Goal: Task Accomplishment & Management: Manage account settings

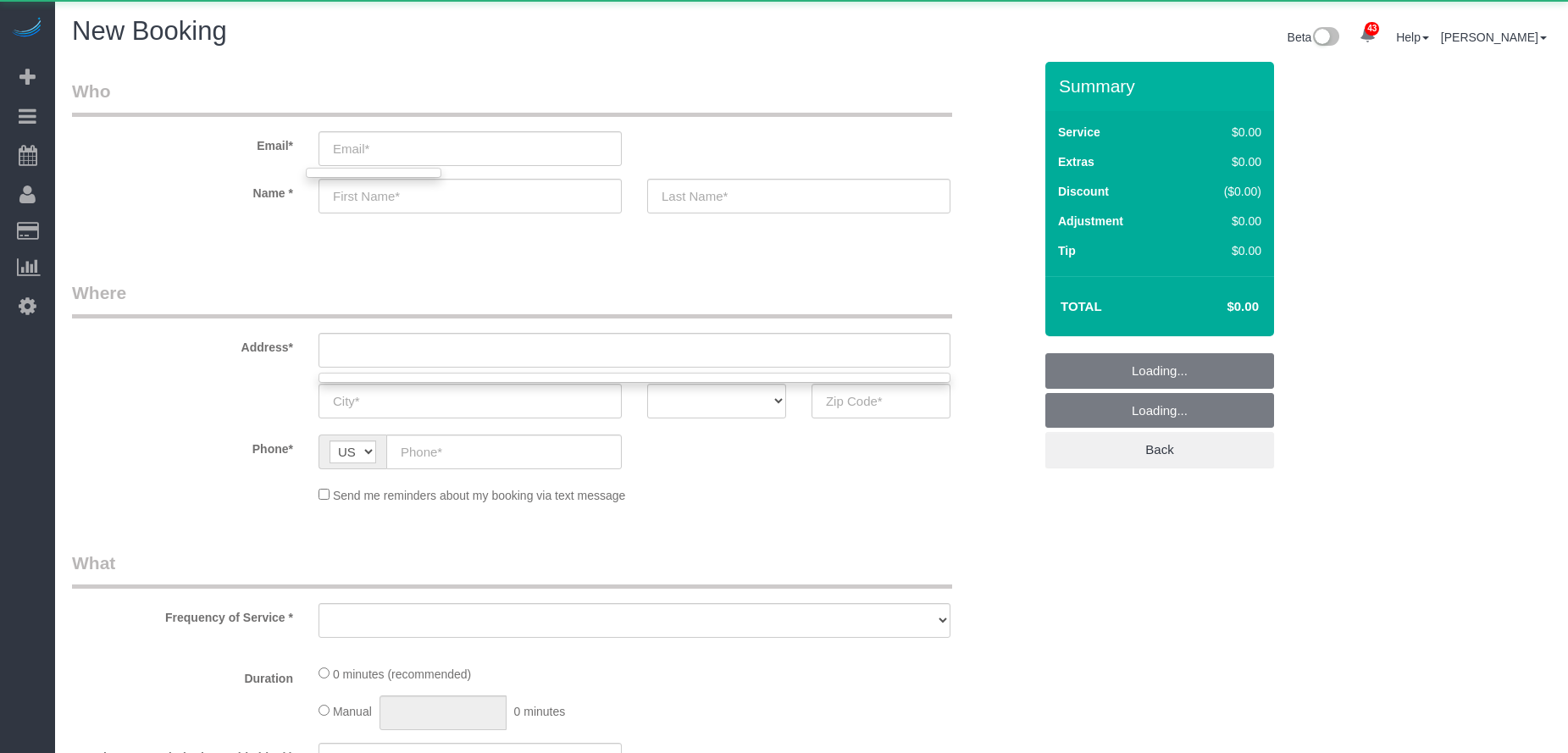
select select "object:3067"
select select "199"
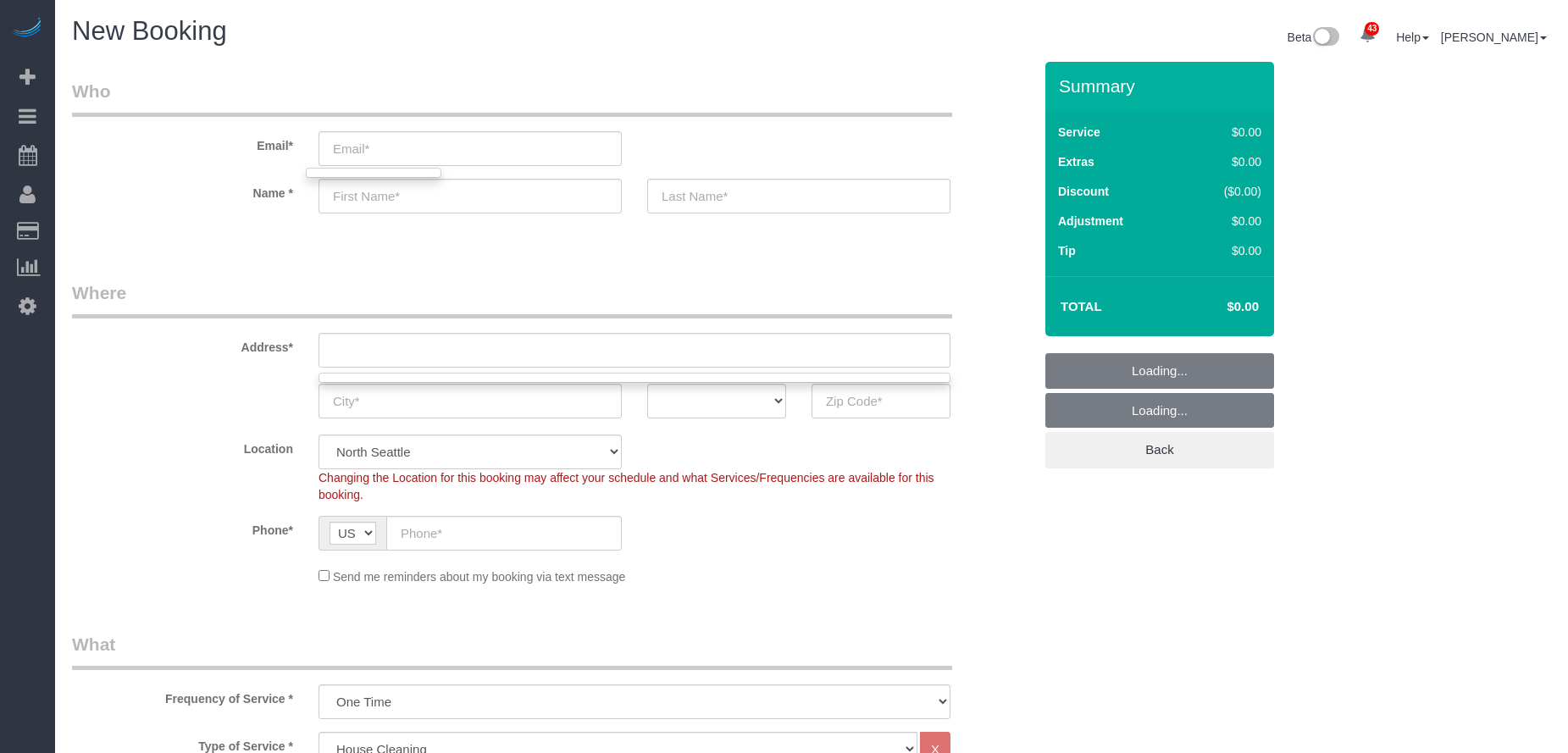
select select "object:3329"
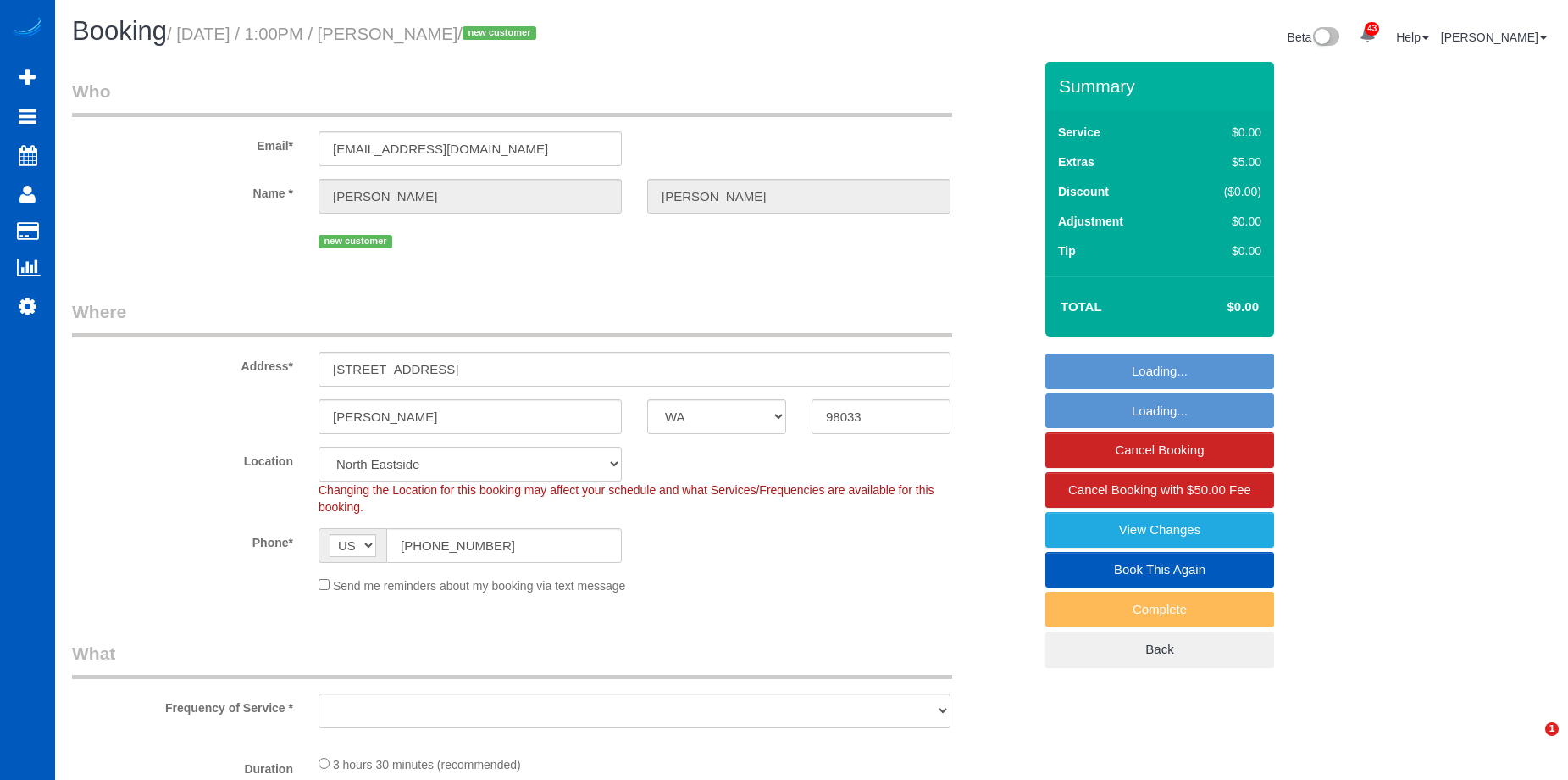
select select "WA"
select select "string:fspay-34226f89-d512-4abe-8c2d-34e8c5202e7e"
select select "object:1190"
select select "199"
select select "3001"
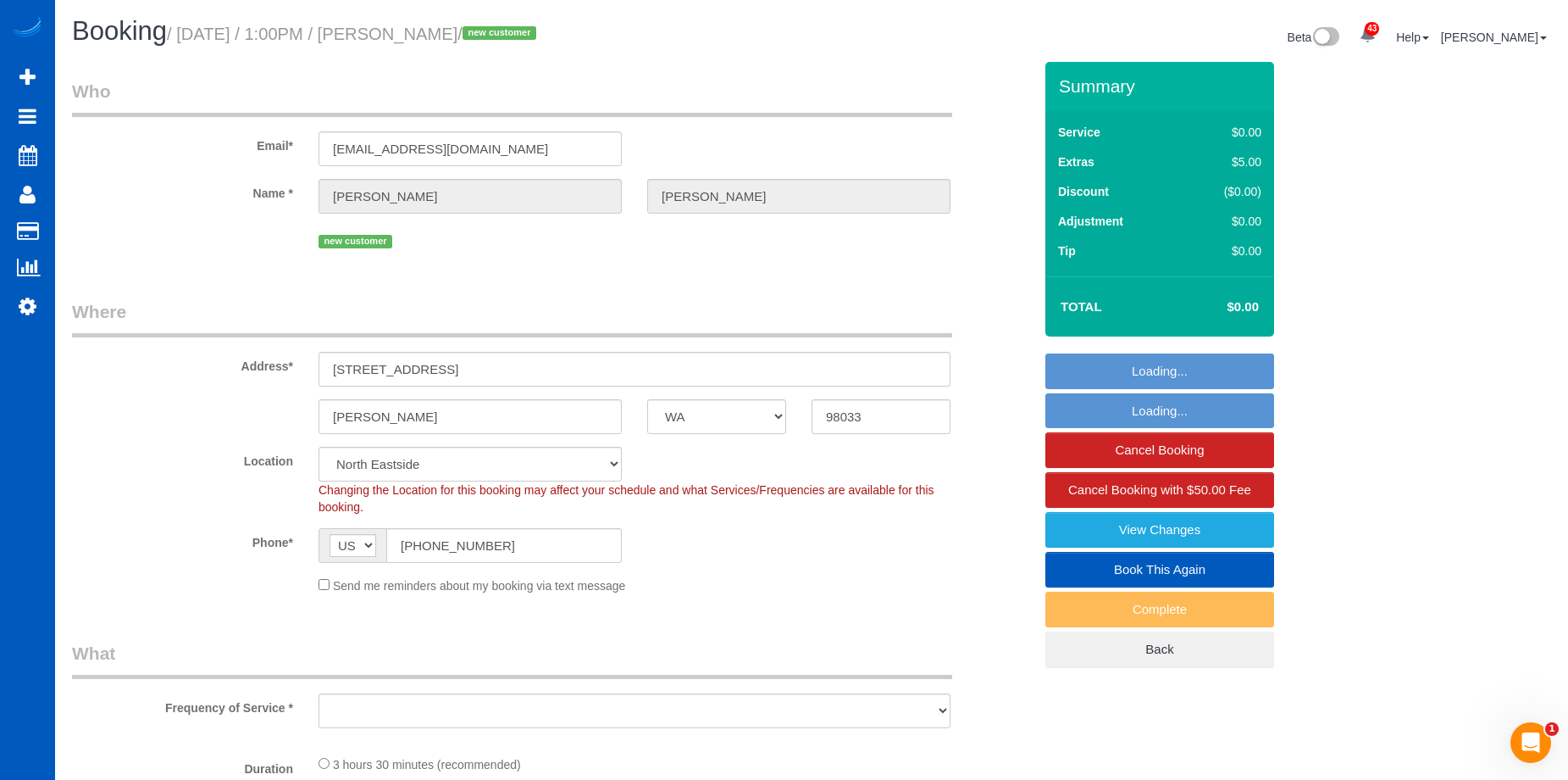
select select "5"
select select "4"
select select "3001"
select select "5"
select select "4"
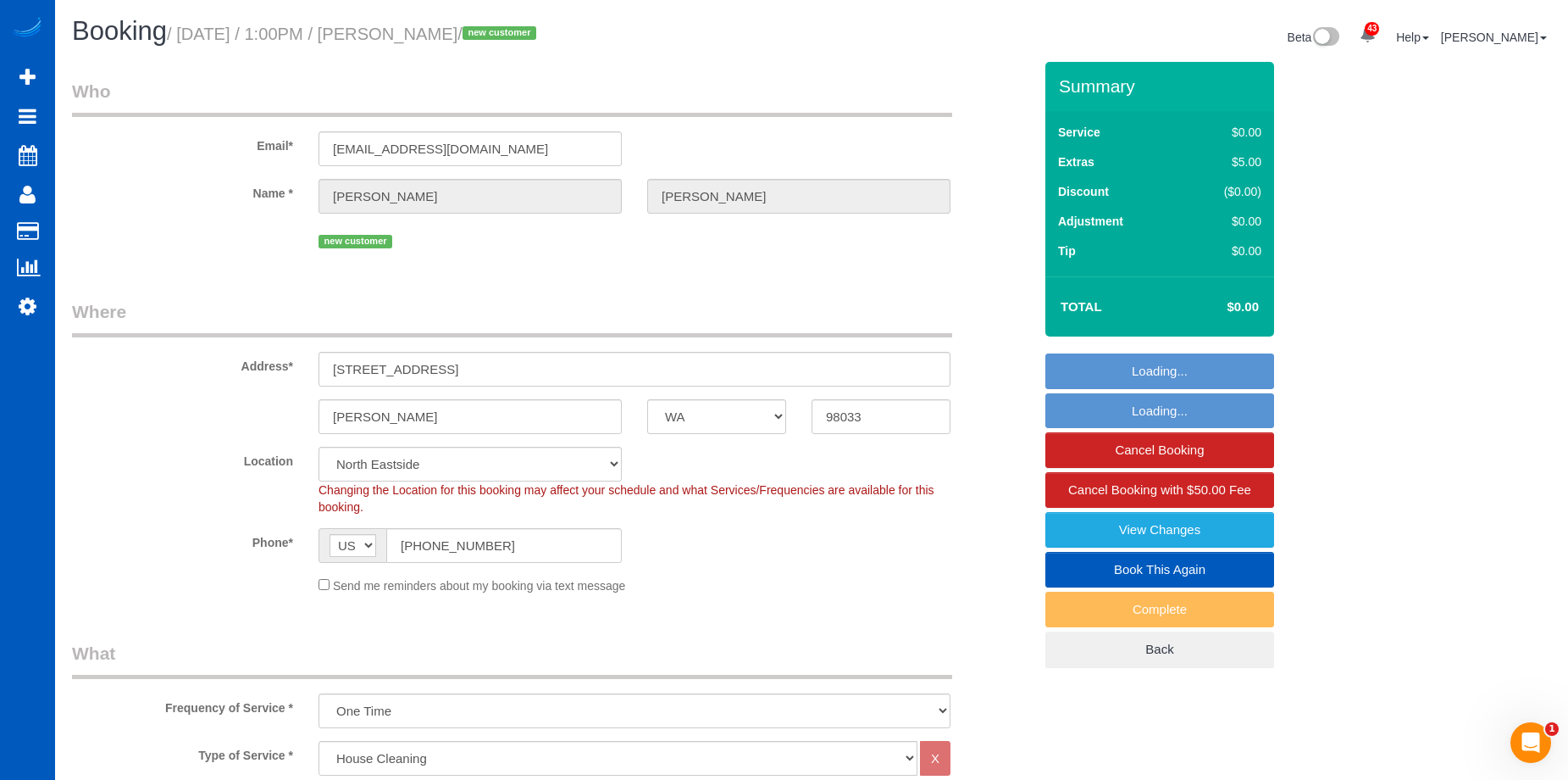
select select "object:1279"
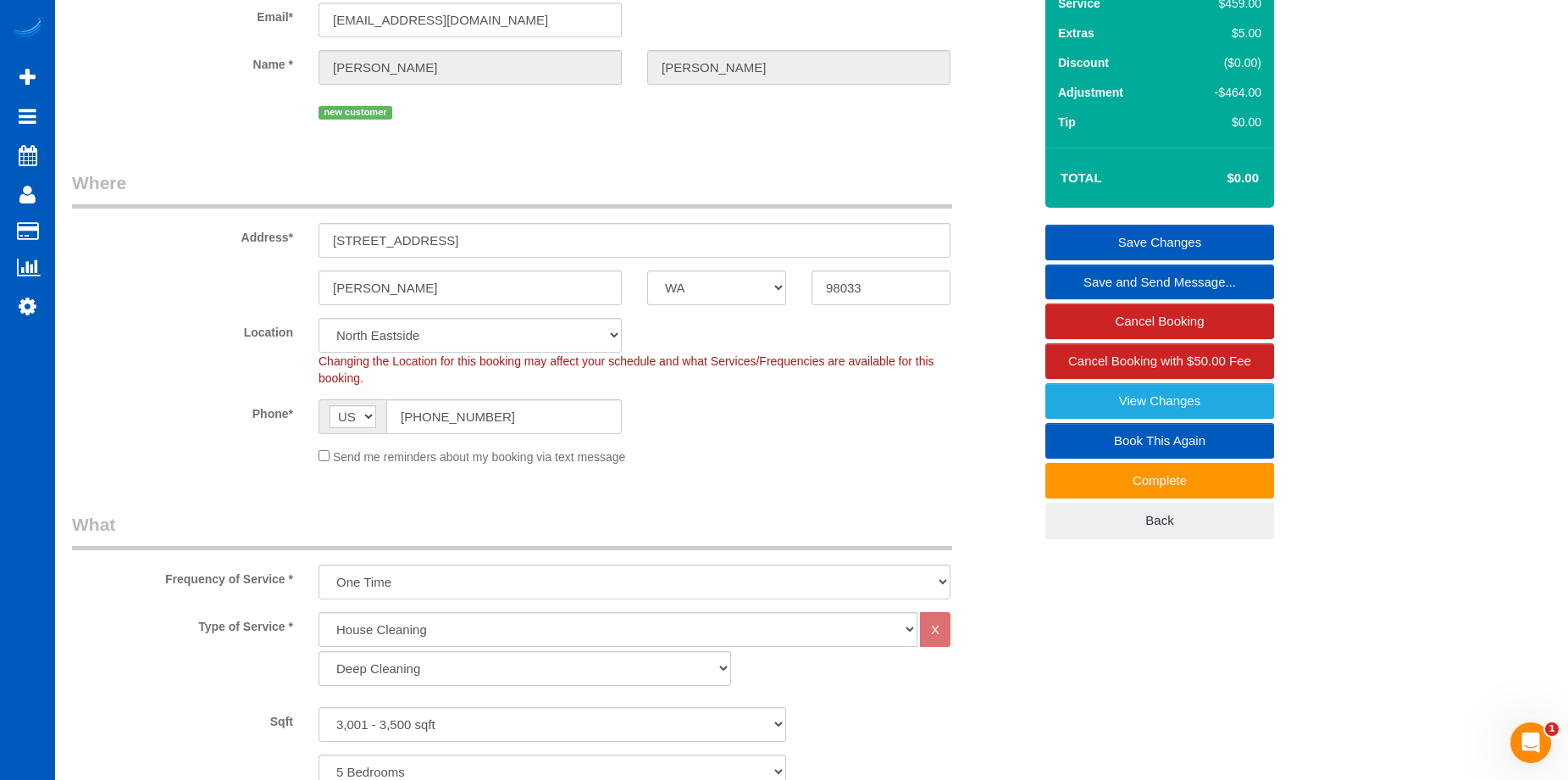
scroll to position [254, 0]
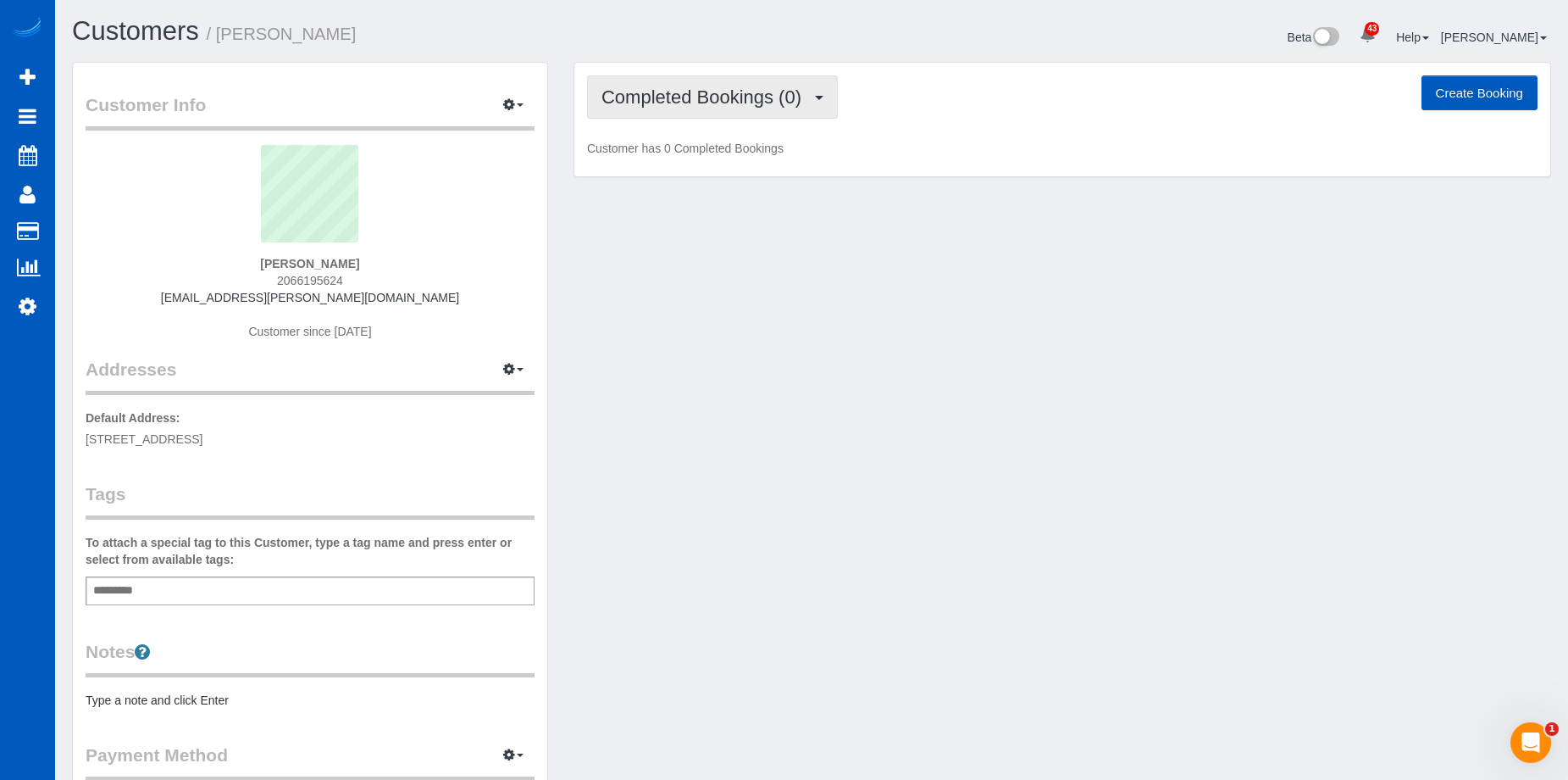
click at [683, 103] on span "Completed Bookings (0)" at bounding box center [705, 98] width 209 height 21
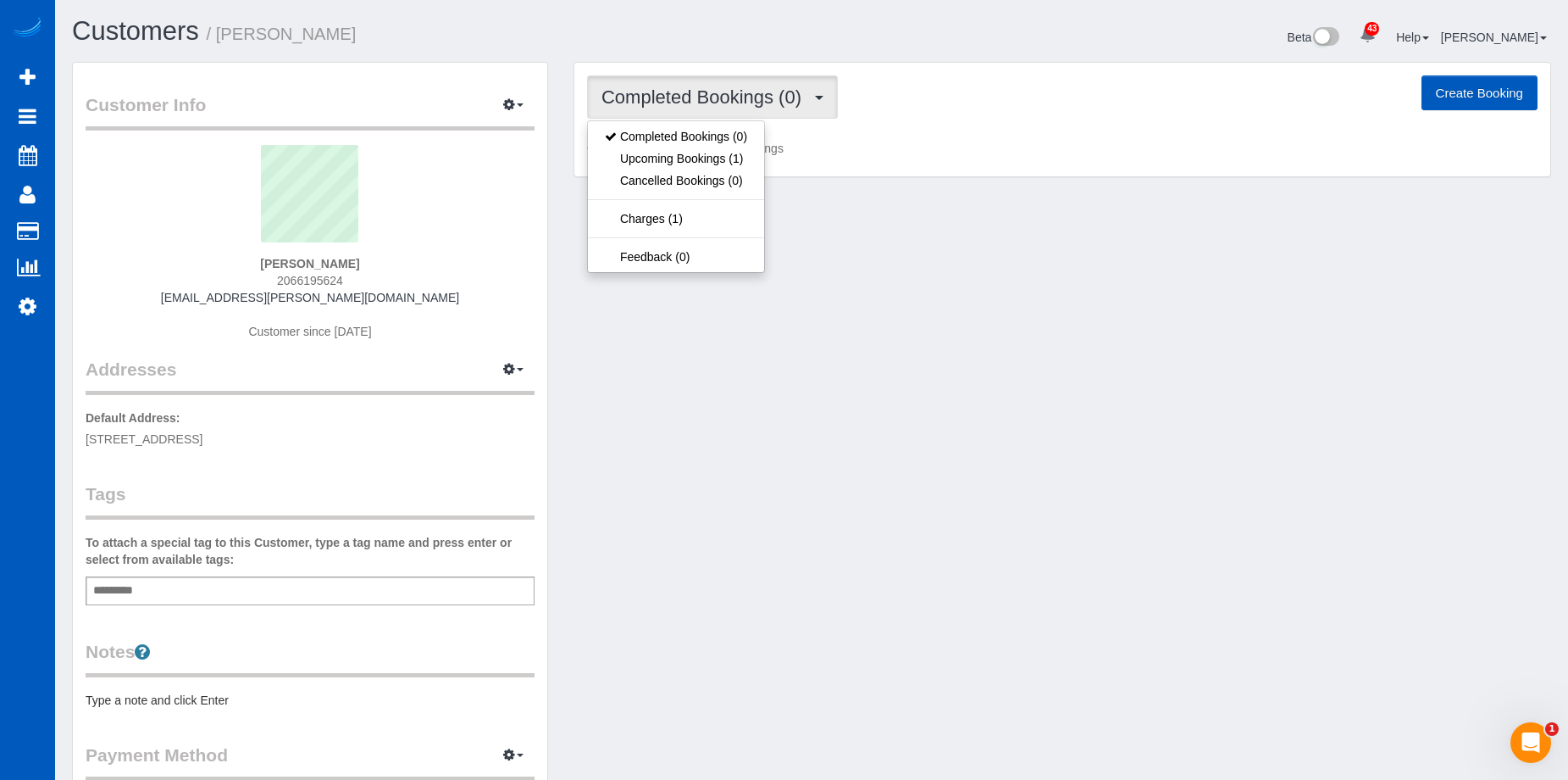
click at [683, 103] on span "Completed Bookings (0)" at bounding box center [705, 98] width 209 height 21
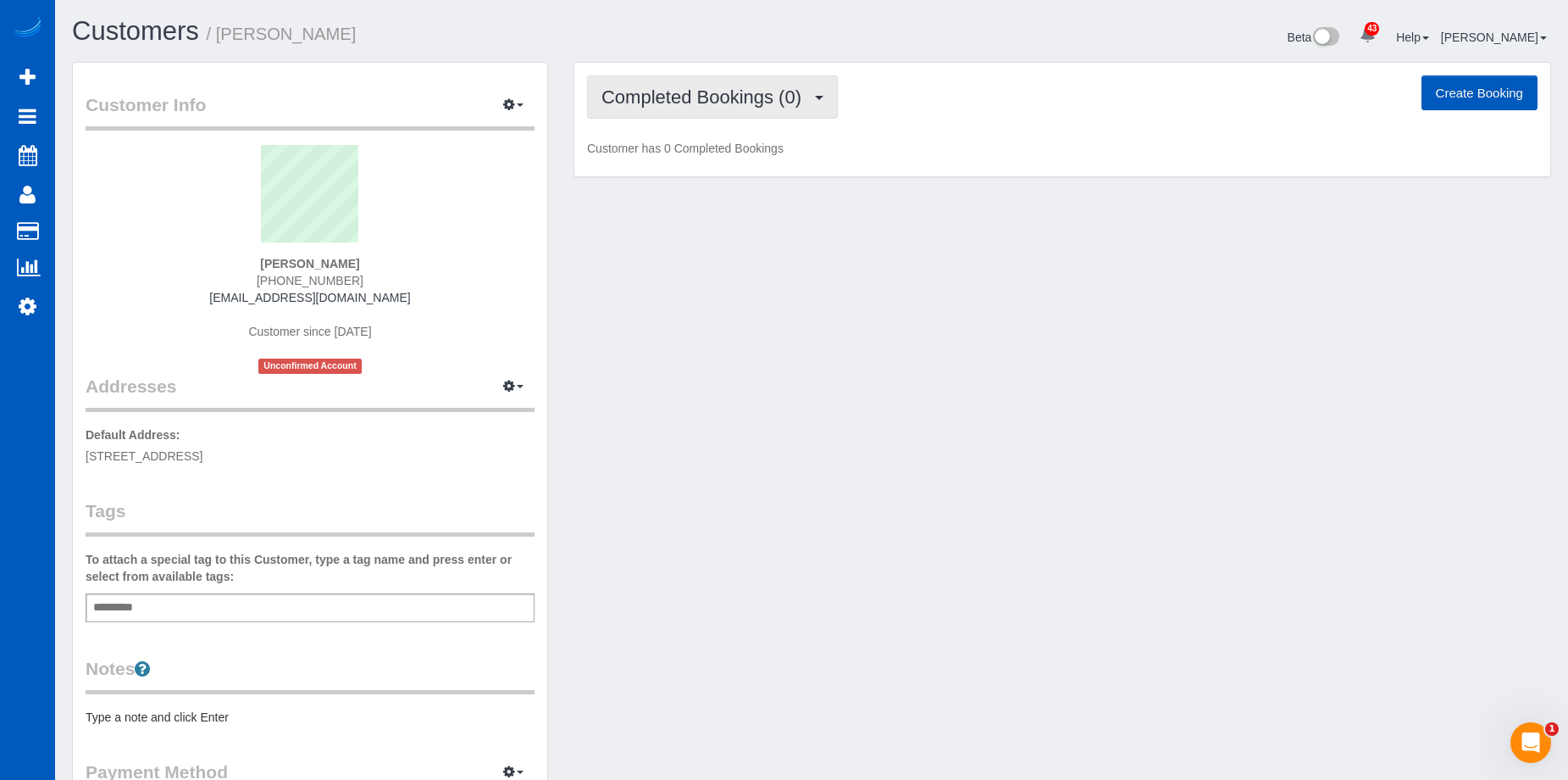
click at [719, 89] on span "Completed Bookings (0)" at bounding box center [705, 98] width 209 height 21
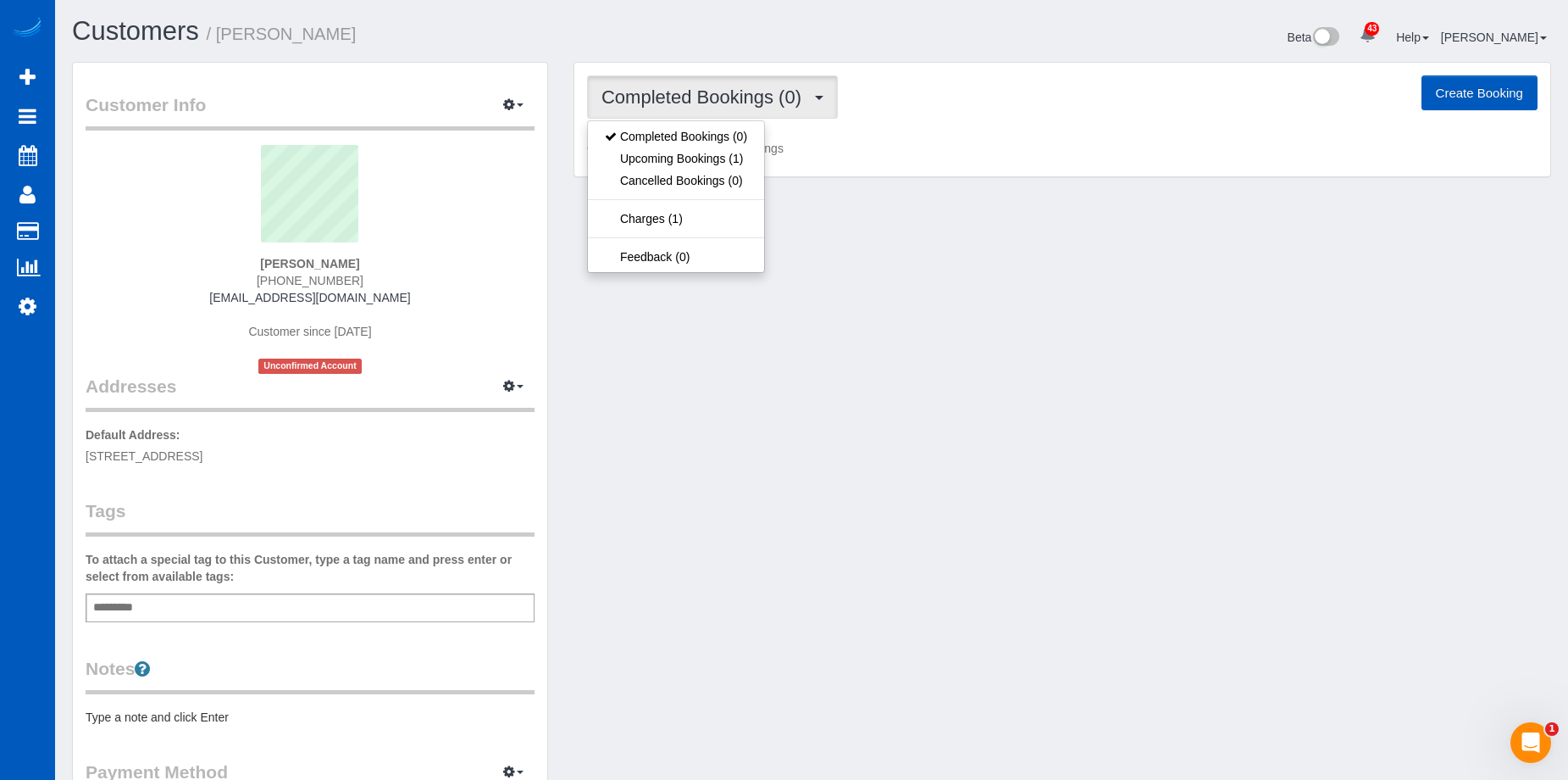
click at [719, 89] on span "Completed Bookings (0)" at bounding box center [705, 98] width 209 height 21
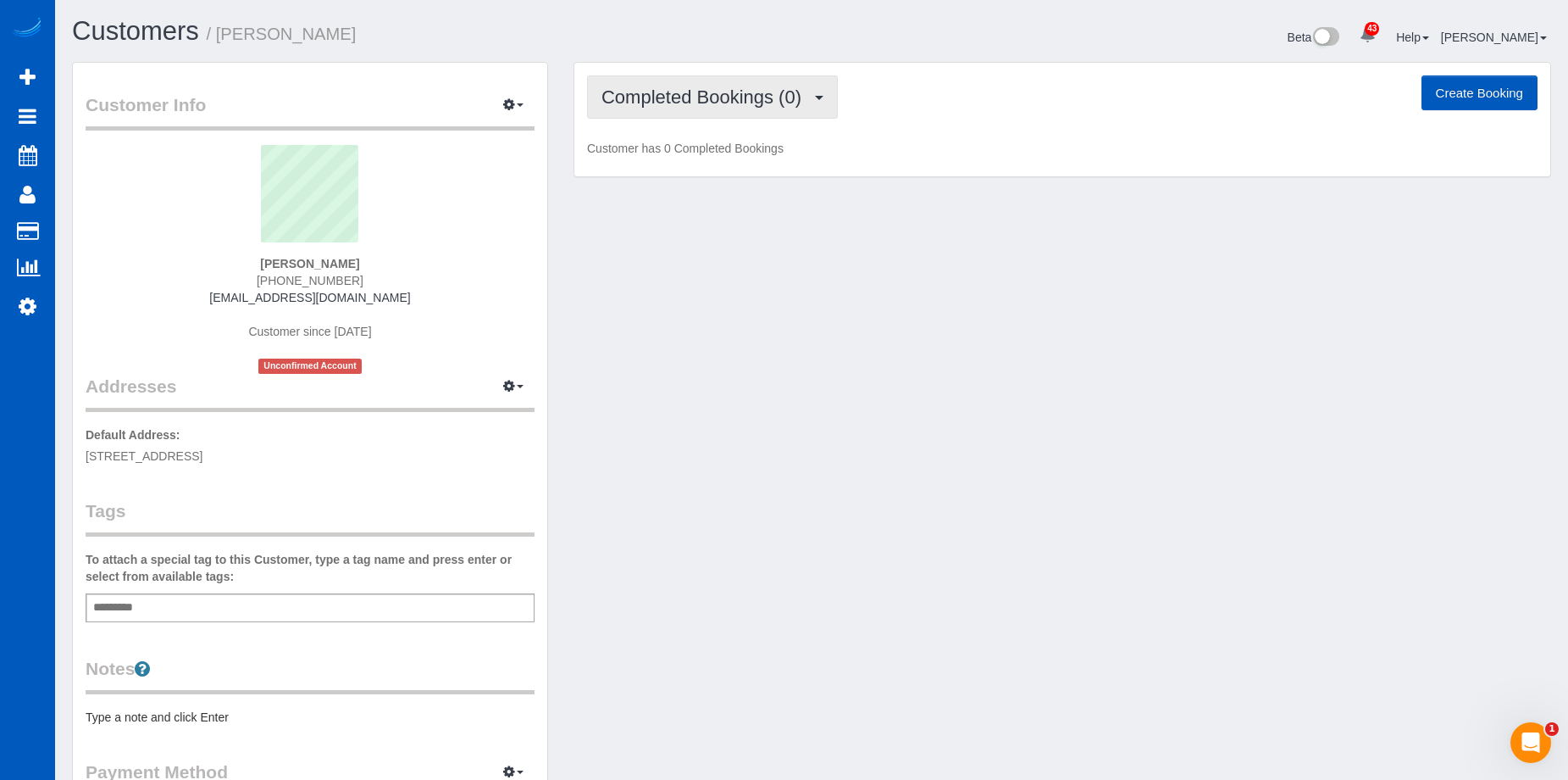
click at [681, 76] on button "Completed Bookings (0)" at bounding box center [712, 97] width 251 height 43
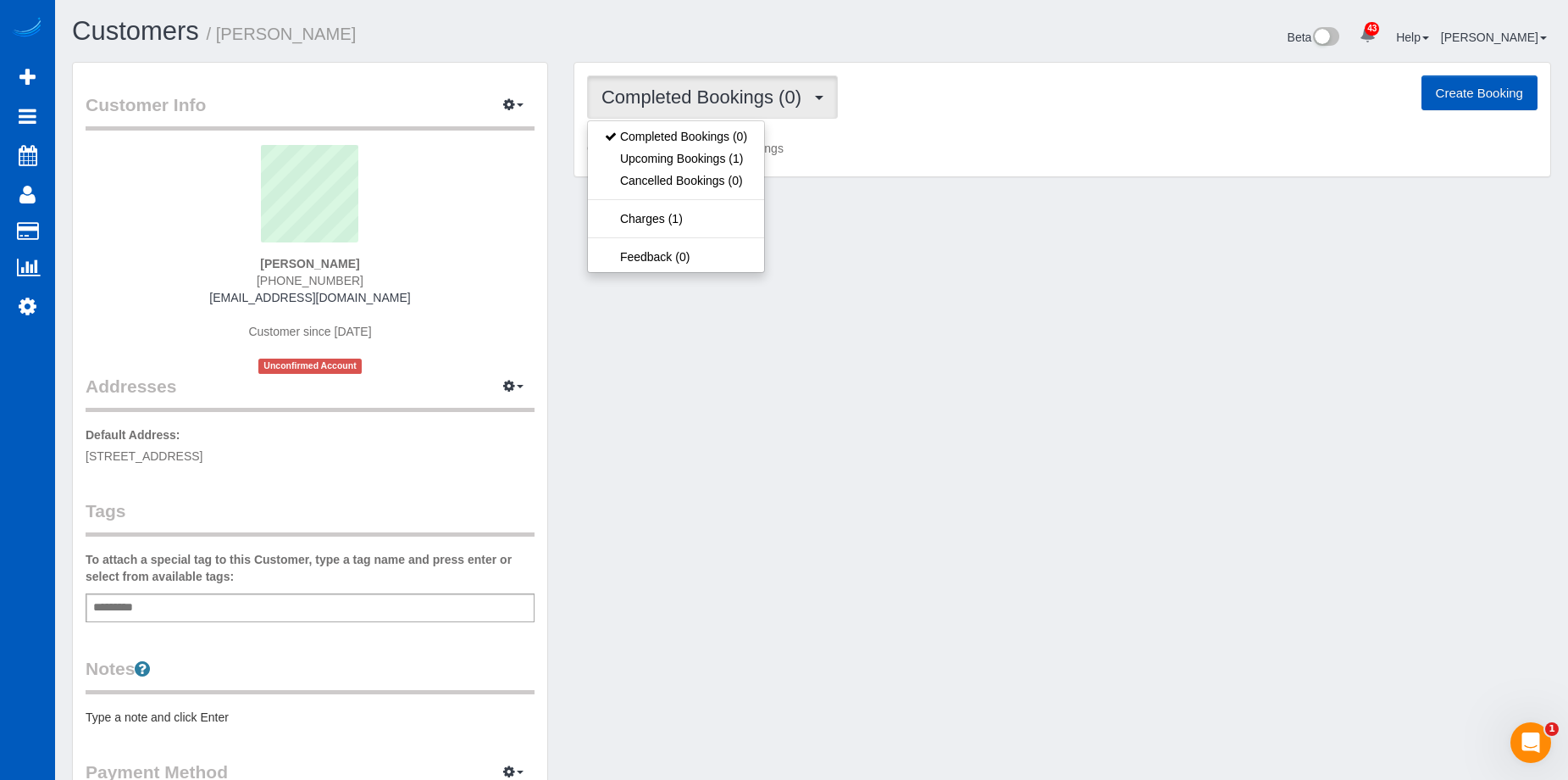
click at [703, 102] on span "Completed Bookings (0)" at bounding box center [705, 98] width 209 height 21
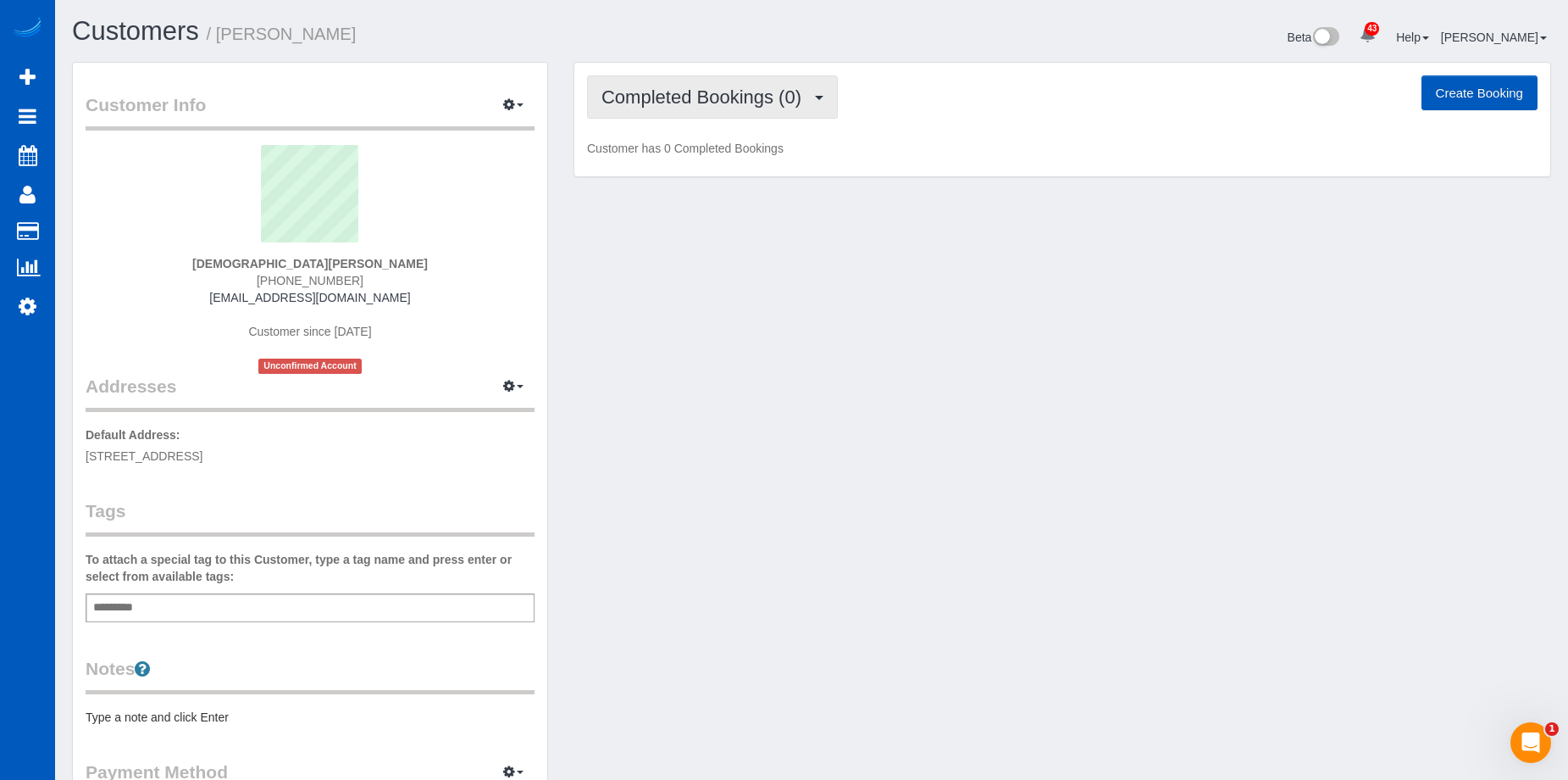
click at [713, 97] on span "Completed Bookings (0)" at bounding box center [705, 98] width 209 height 21
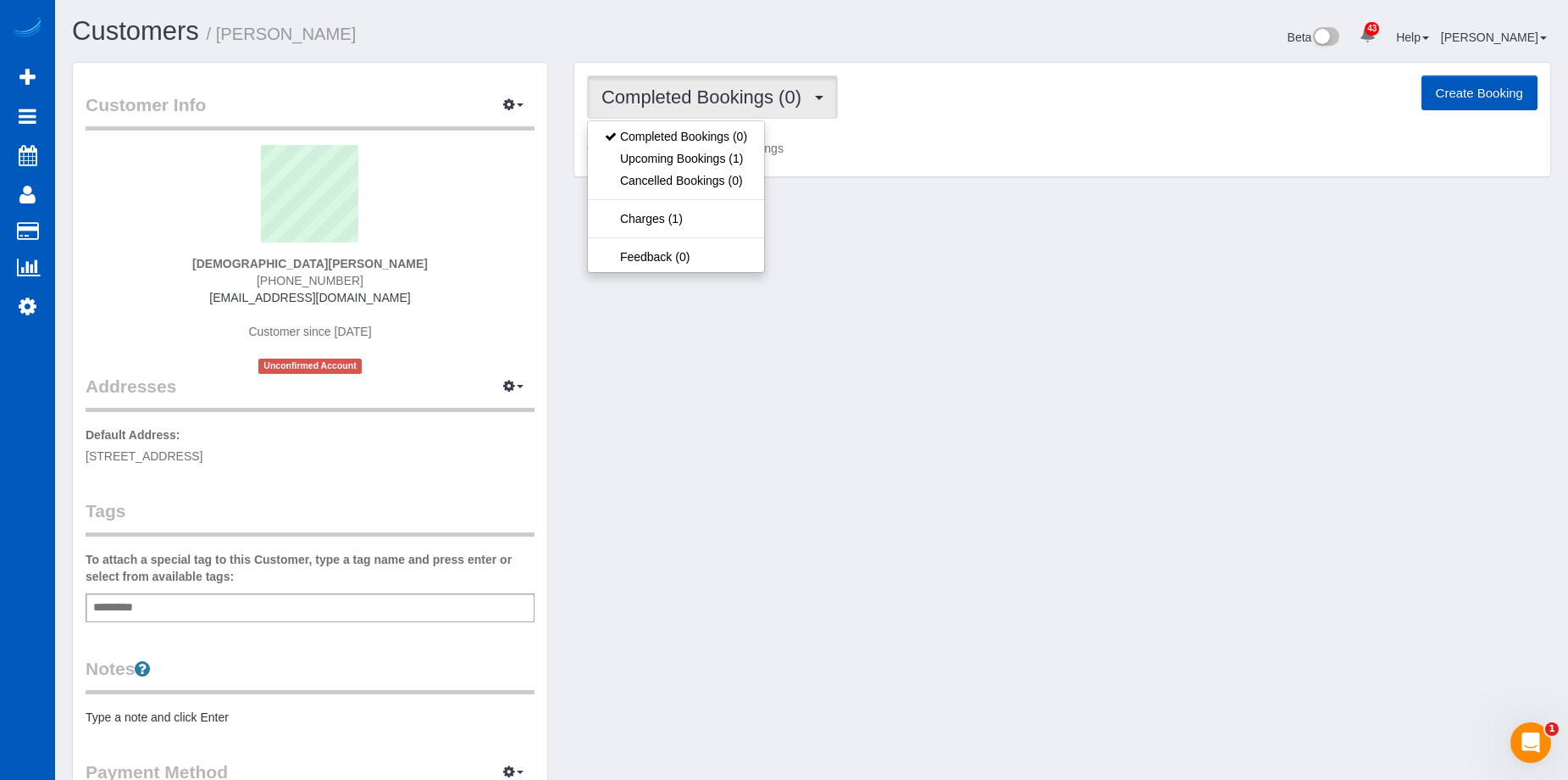
click at [713, 97] on span "Completed Bookings (0)" at bounding box center [705, 98] width 209 height 21
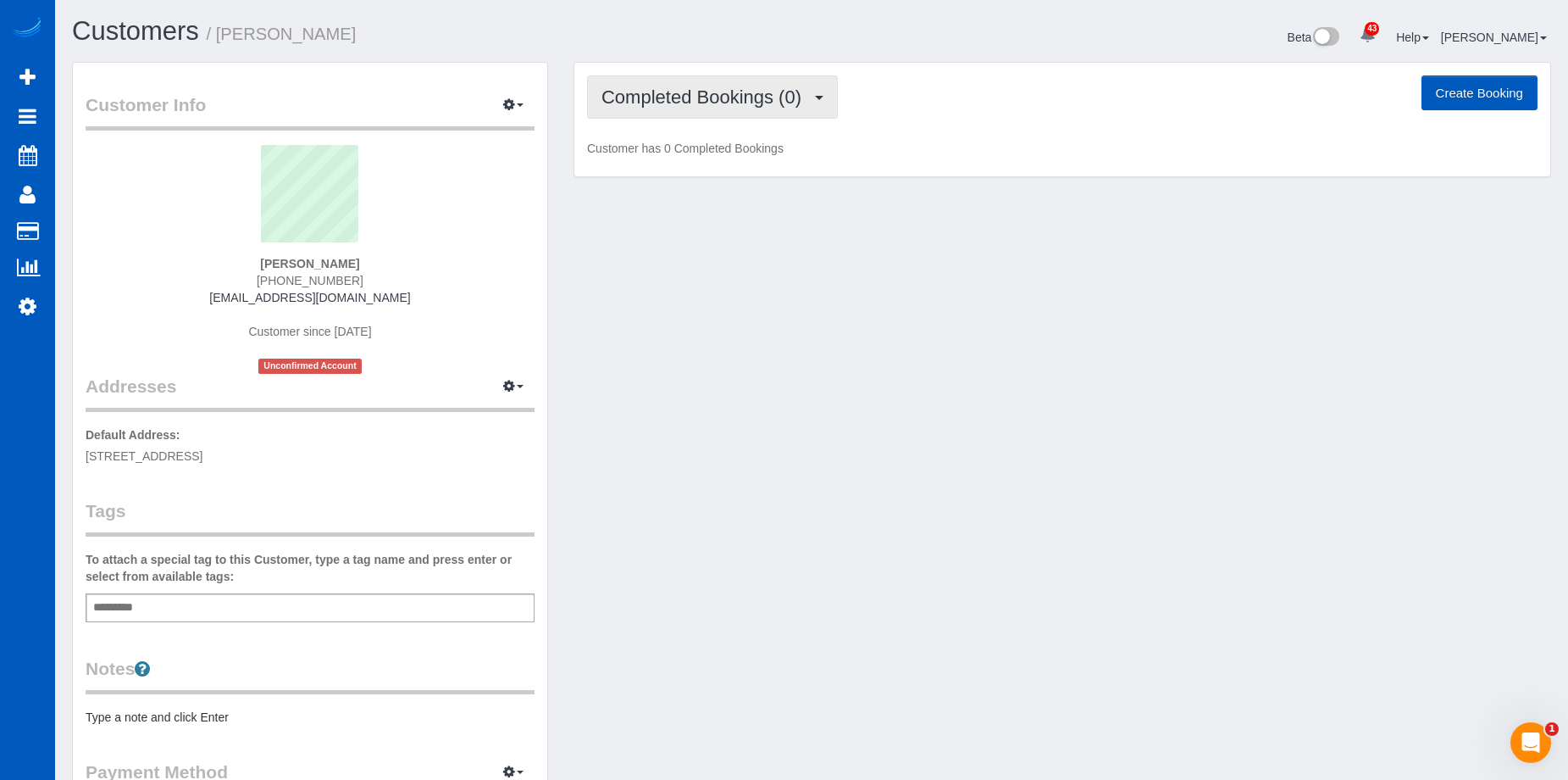
click at [744, 95] on span "Completed Bookings (0)" at bounding box center [705, 98] width 209 height 21
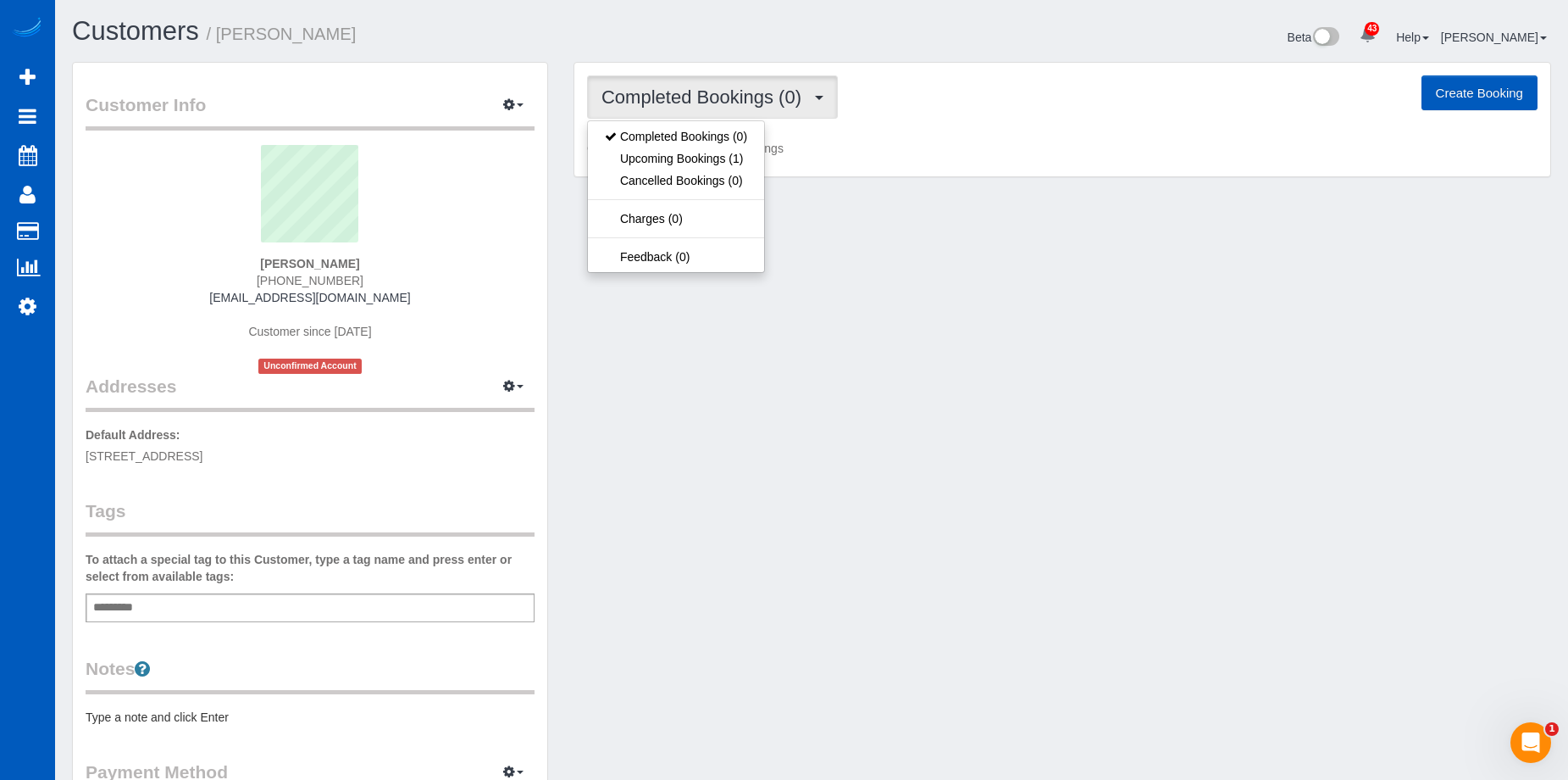
click at [744, 95] on span "Completed Bookings (0)" at bounding box center [705, 98] width 209 height 21
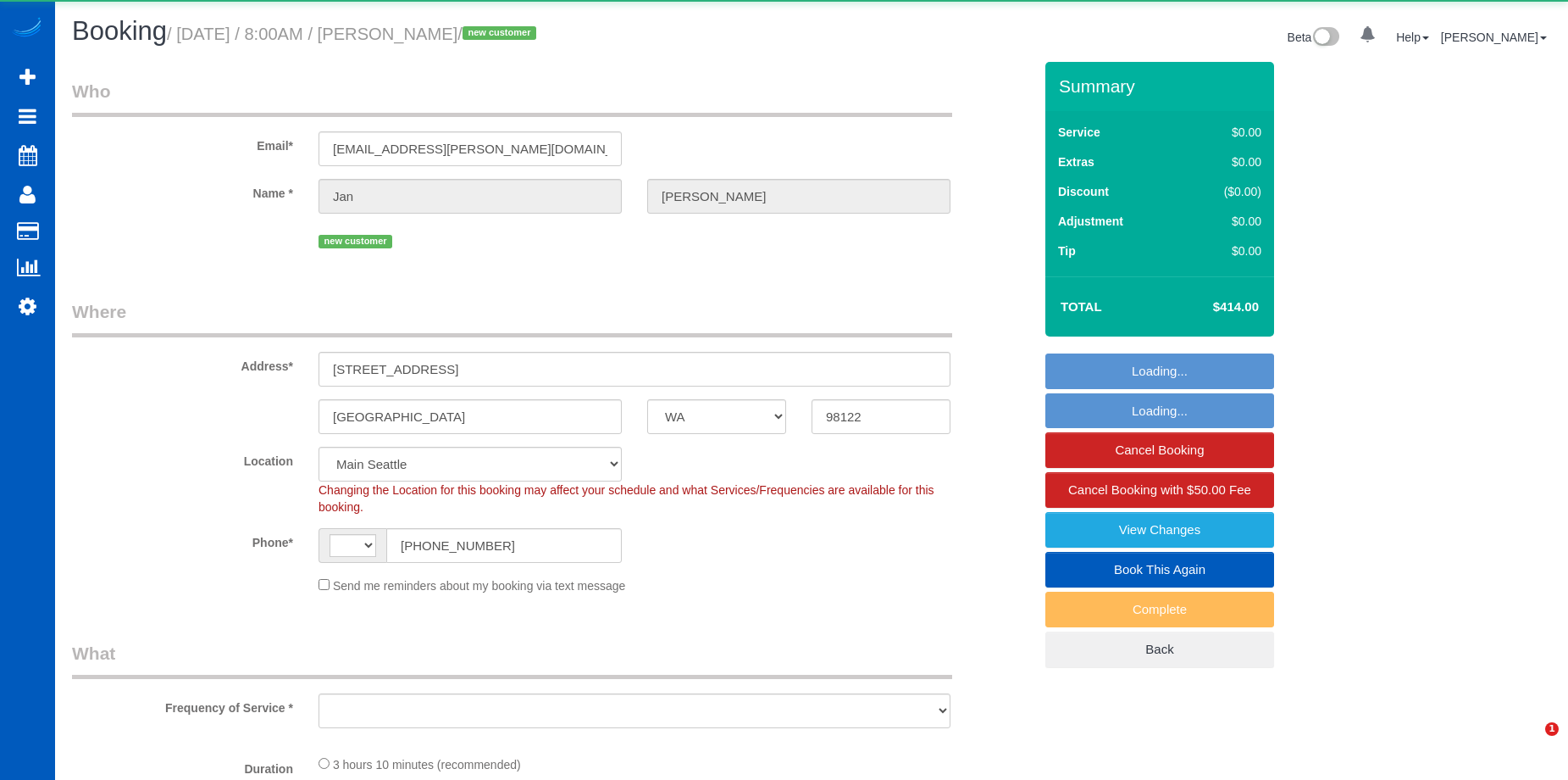
select select "WA"
select select "string:[GEOGRAPHIC_DATA]"
select select "object:577"
select select "number:8"
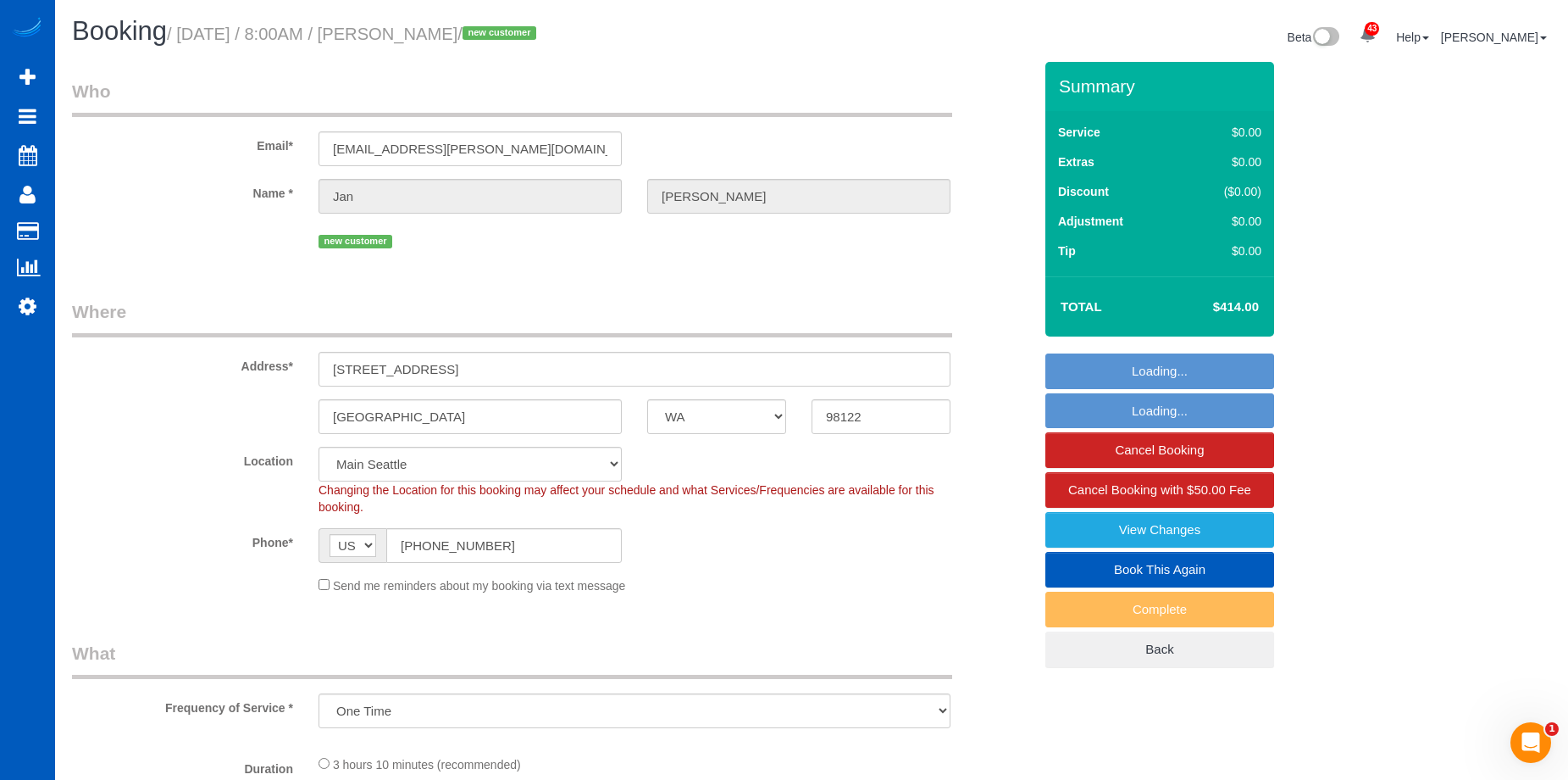
select select "string:fspay-360ece8c-bee0-4c61-a297-d77a4cef03e7"
select select "object:1022"
select select "199"
select select "1001"
select select "3"
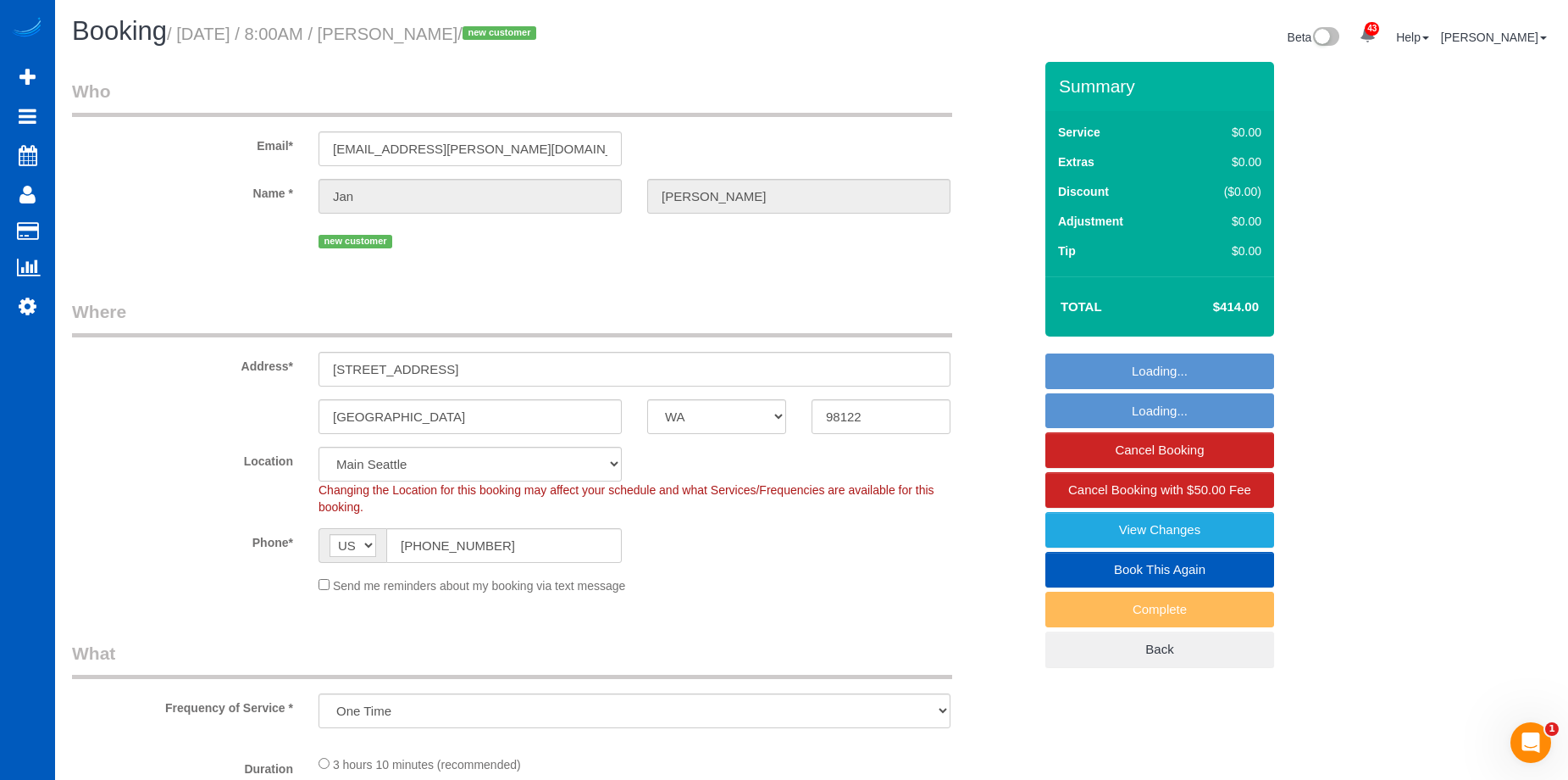
select select "spot1"
select select "1001"
select select "3"
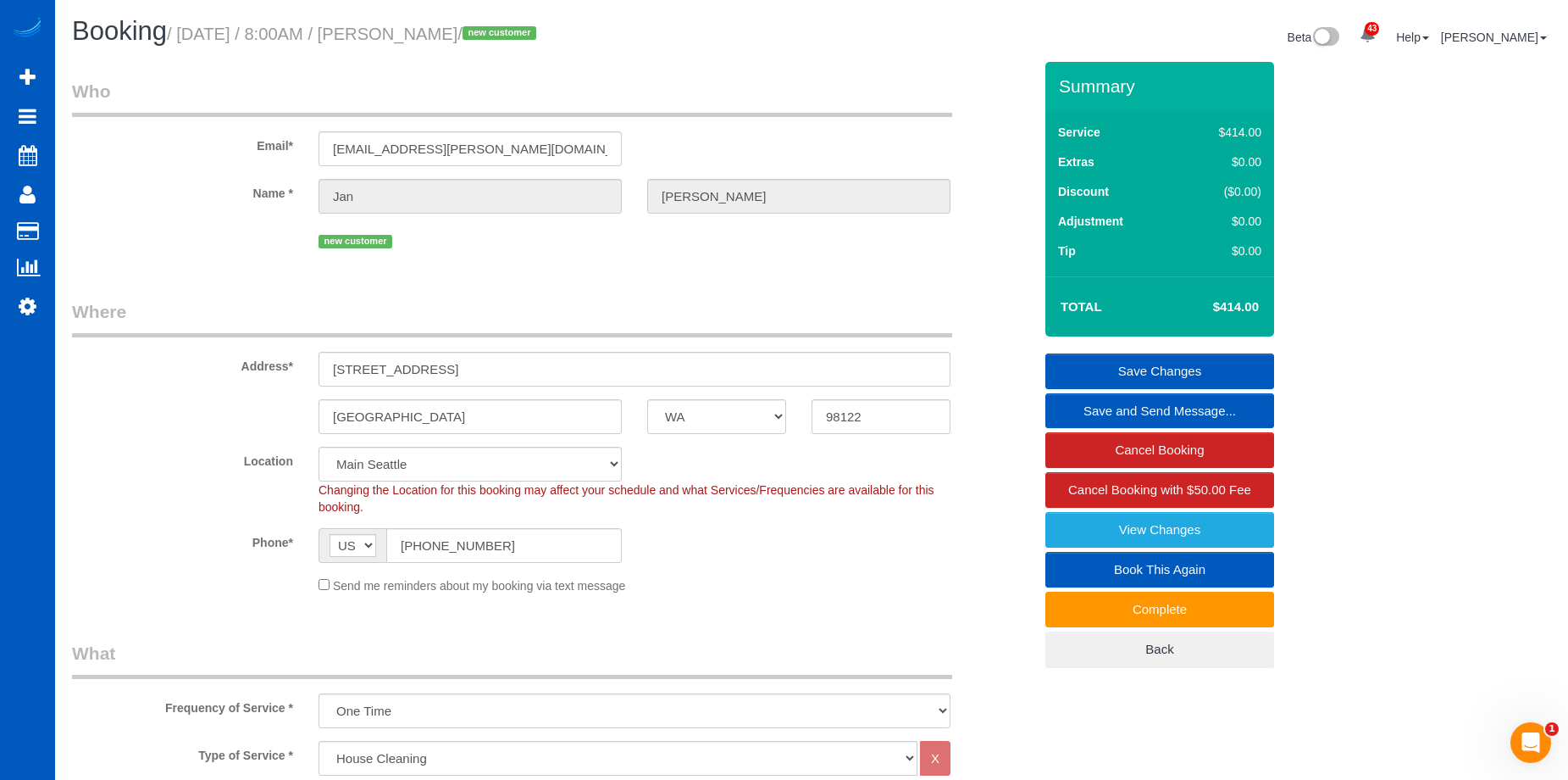
drag, startPoint x: 428, startPoint y: 40, endPoint x: 514, endPoint y: 45, distance: 86.1
click at [514, 45] on h1 "Booking / September 17, 2025 / 8:00AM / Jan Munger / new customer" at bounding box center [435, 31] width 727 height 29
copy small "Jan Munger"
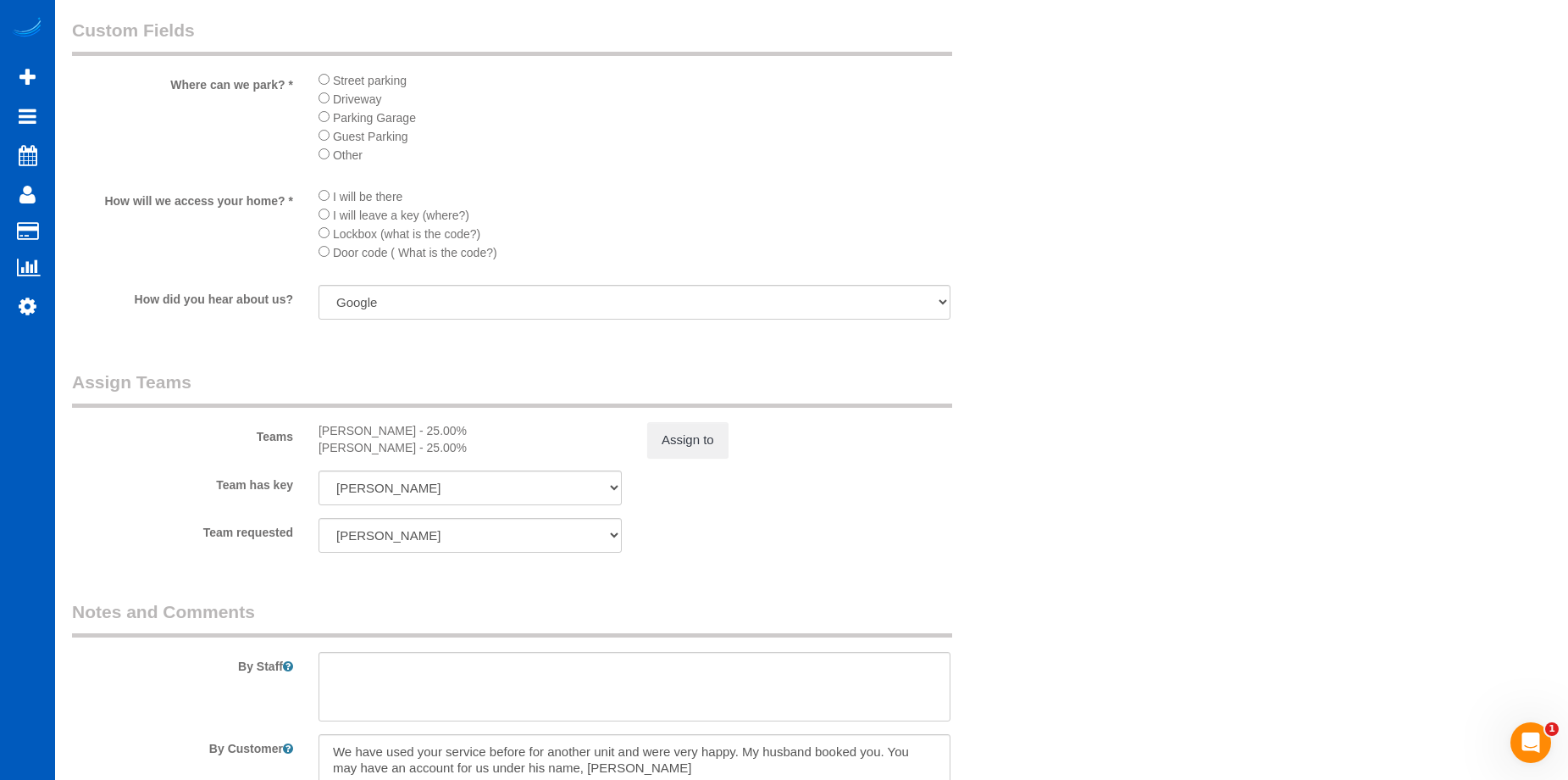
scroll to position [2118, 0]
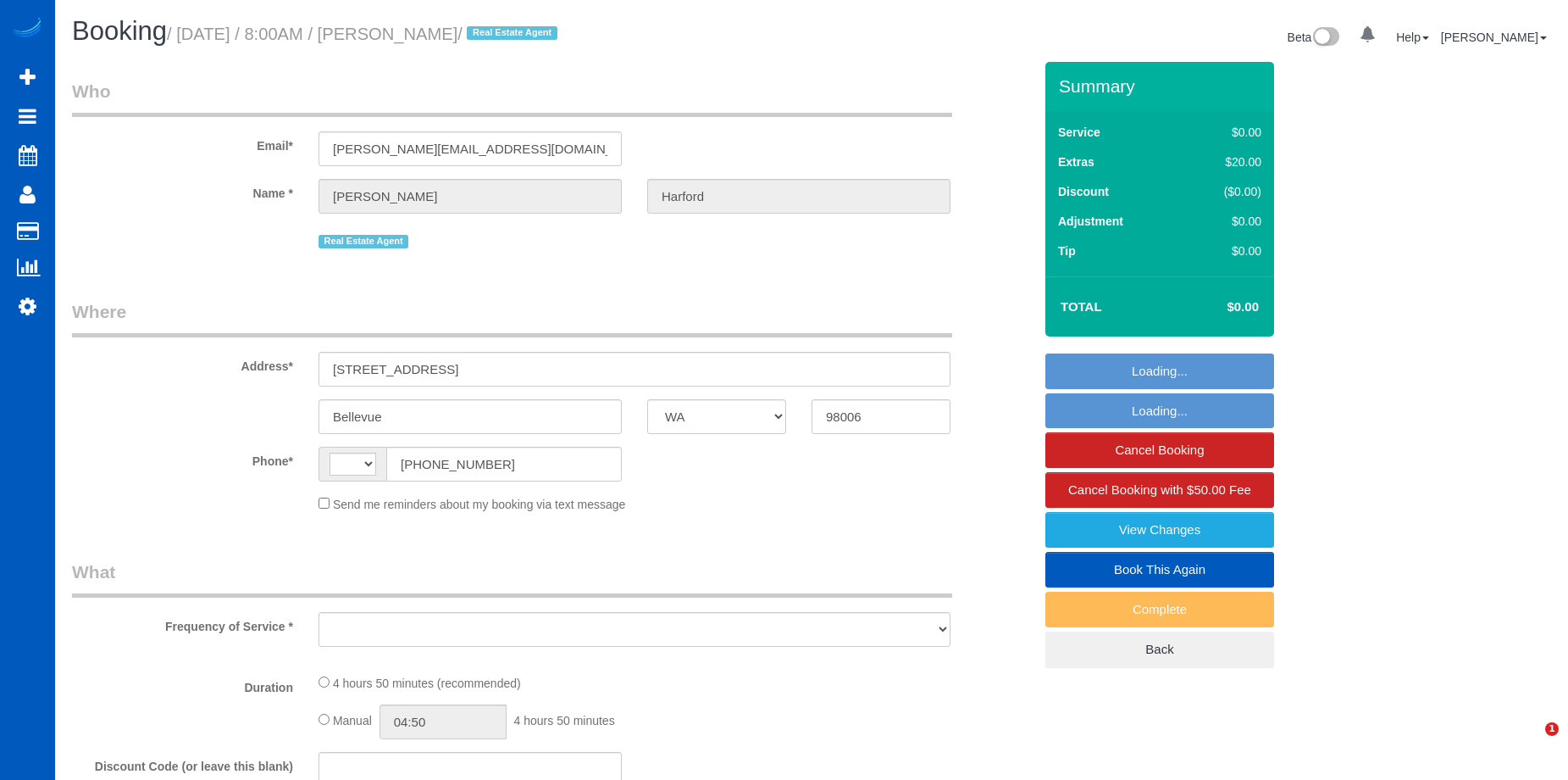
select select "WA"
select select "string:[GEOGRAPHIC_DATA]"
select select "object:806"
select select "string:fspay-e0366ecf-f802-4967-a000-1bfca719be9a"
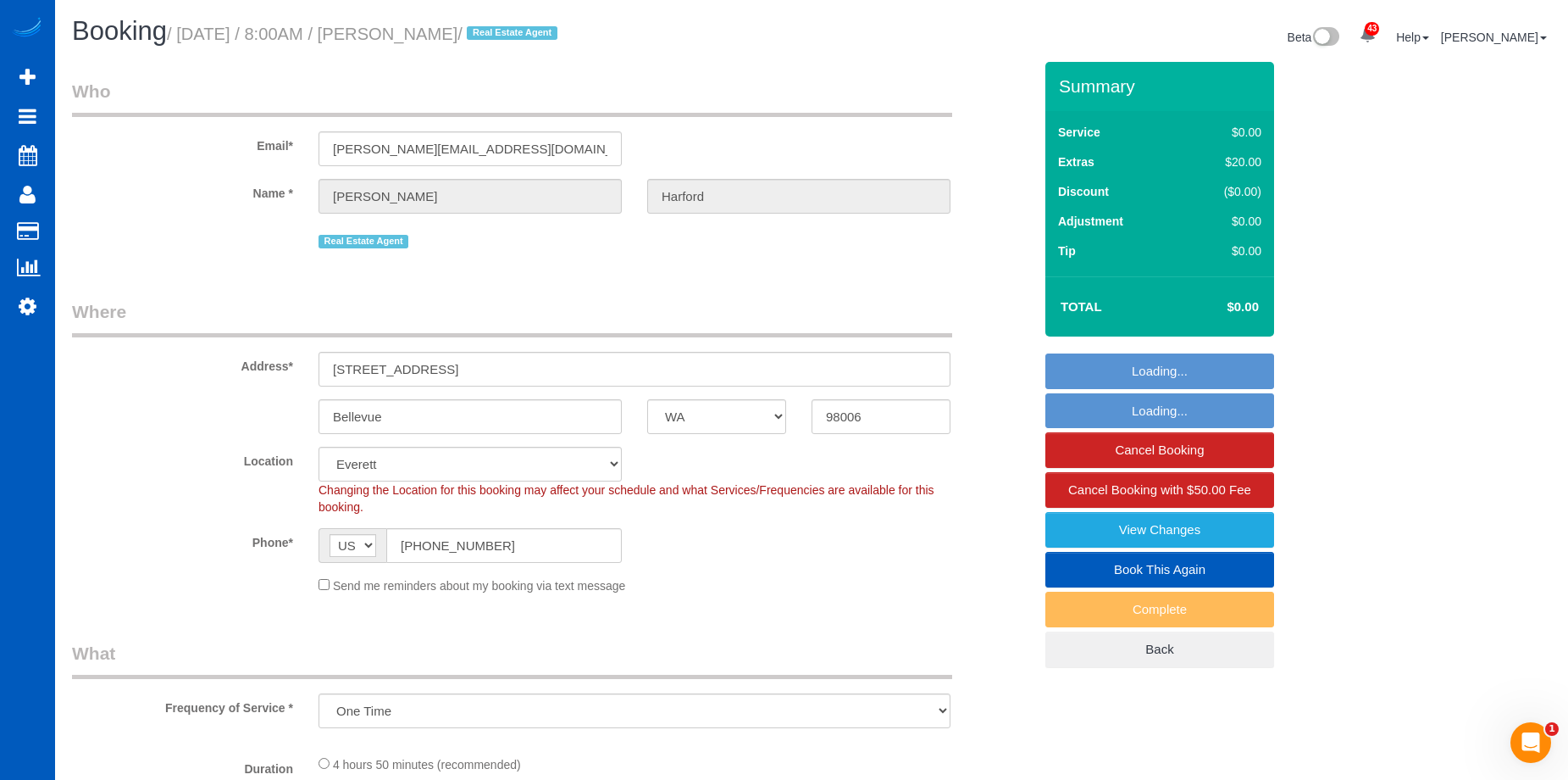
select select "199"
select select "2001"
select select "4"
select select "3"
select select "spot1"
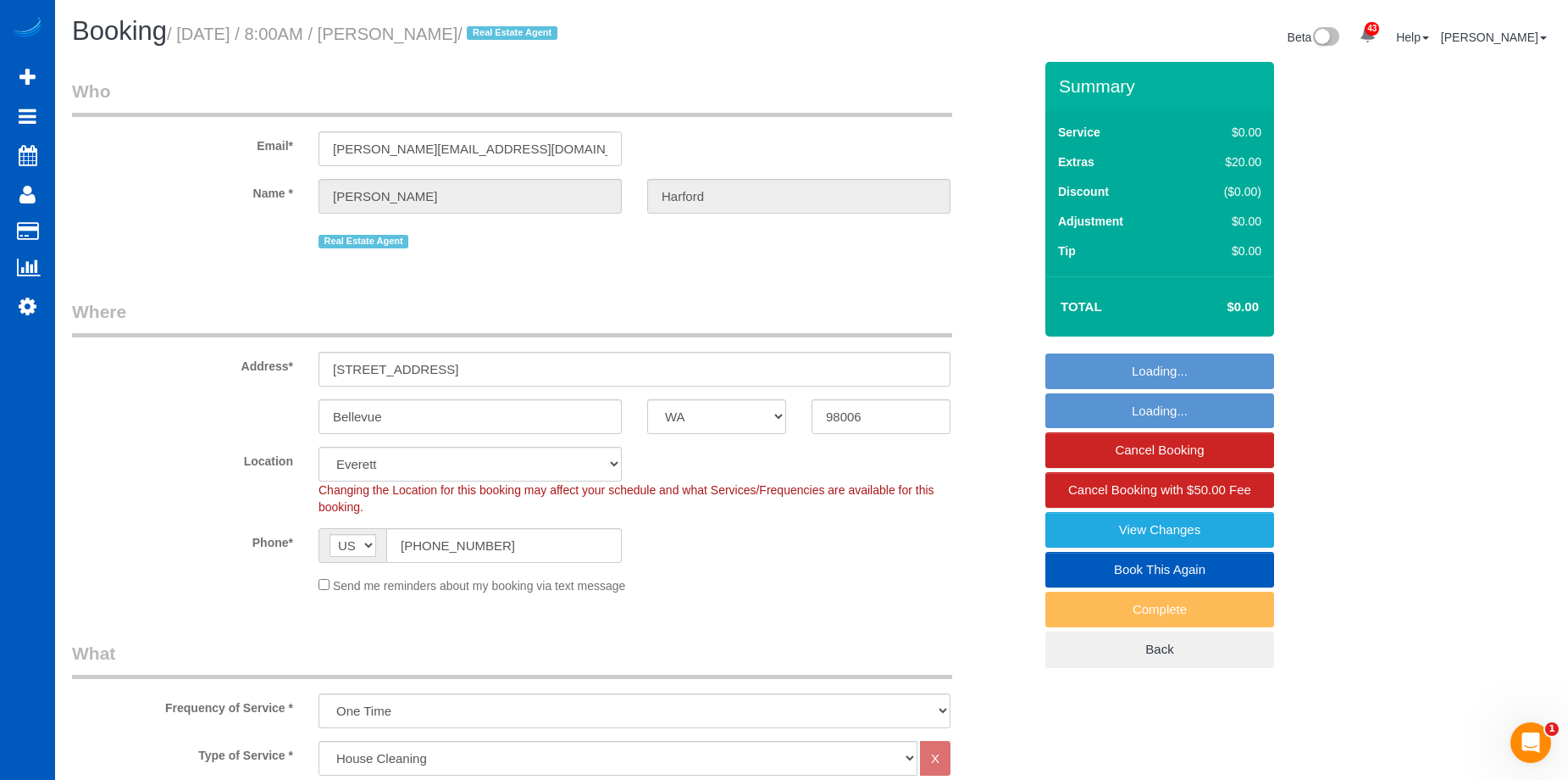
drag, startPoint x: 428, startPoint y: 35, endPoint x: 317, endPoint y: 113, distance: 135.7
click at [529, 35] on small "/ [DATE] / 8:00AM / [PERSON_NAME] / Real Estate Agent" at bounding box center [364, 33] width 395 height 19
copy small "[PERSON_NAME]"
select select "2001"
select select "4"
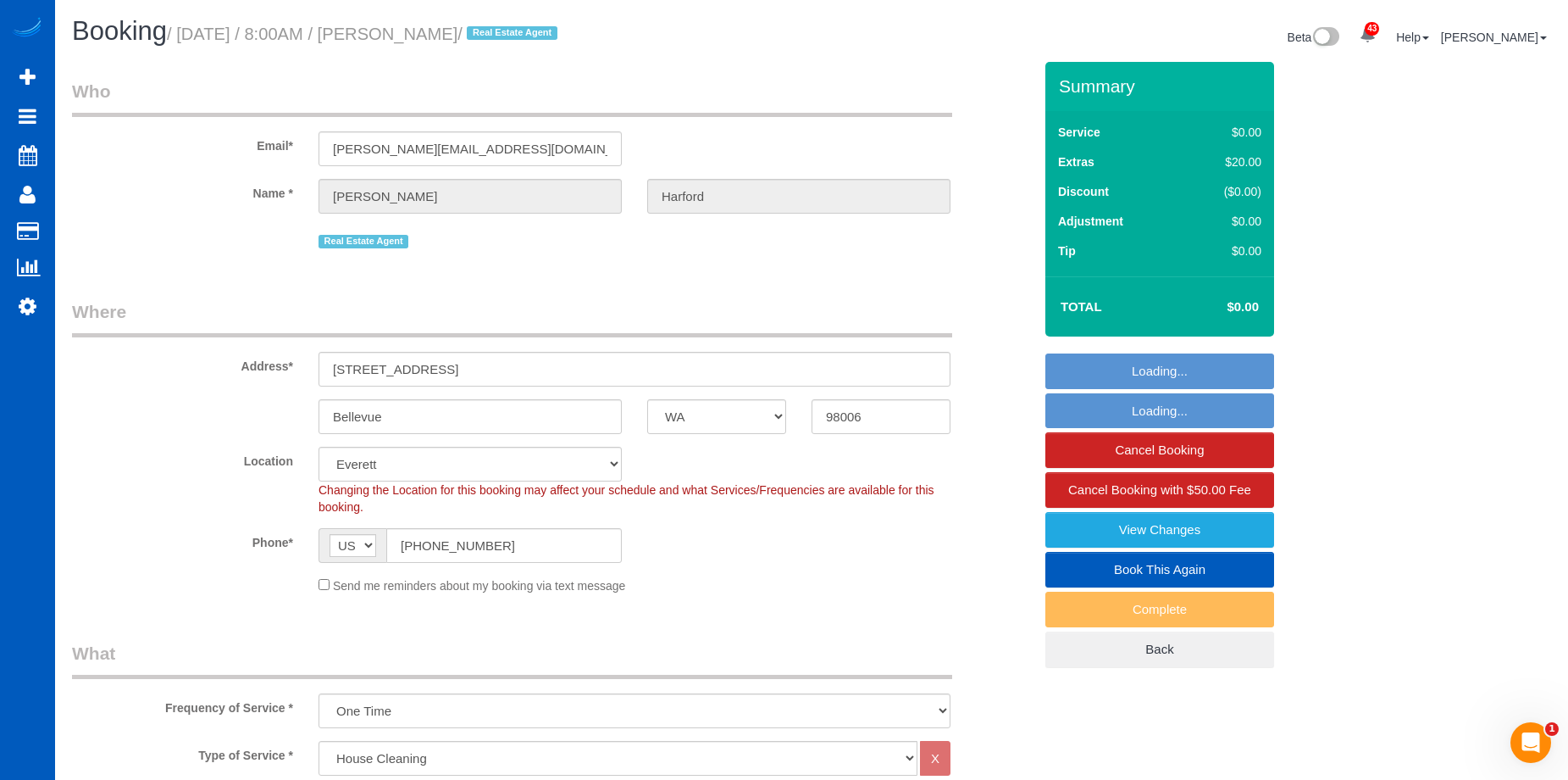
select select "3"
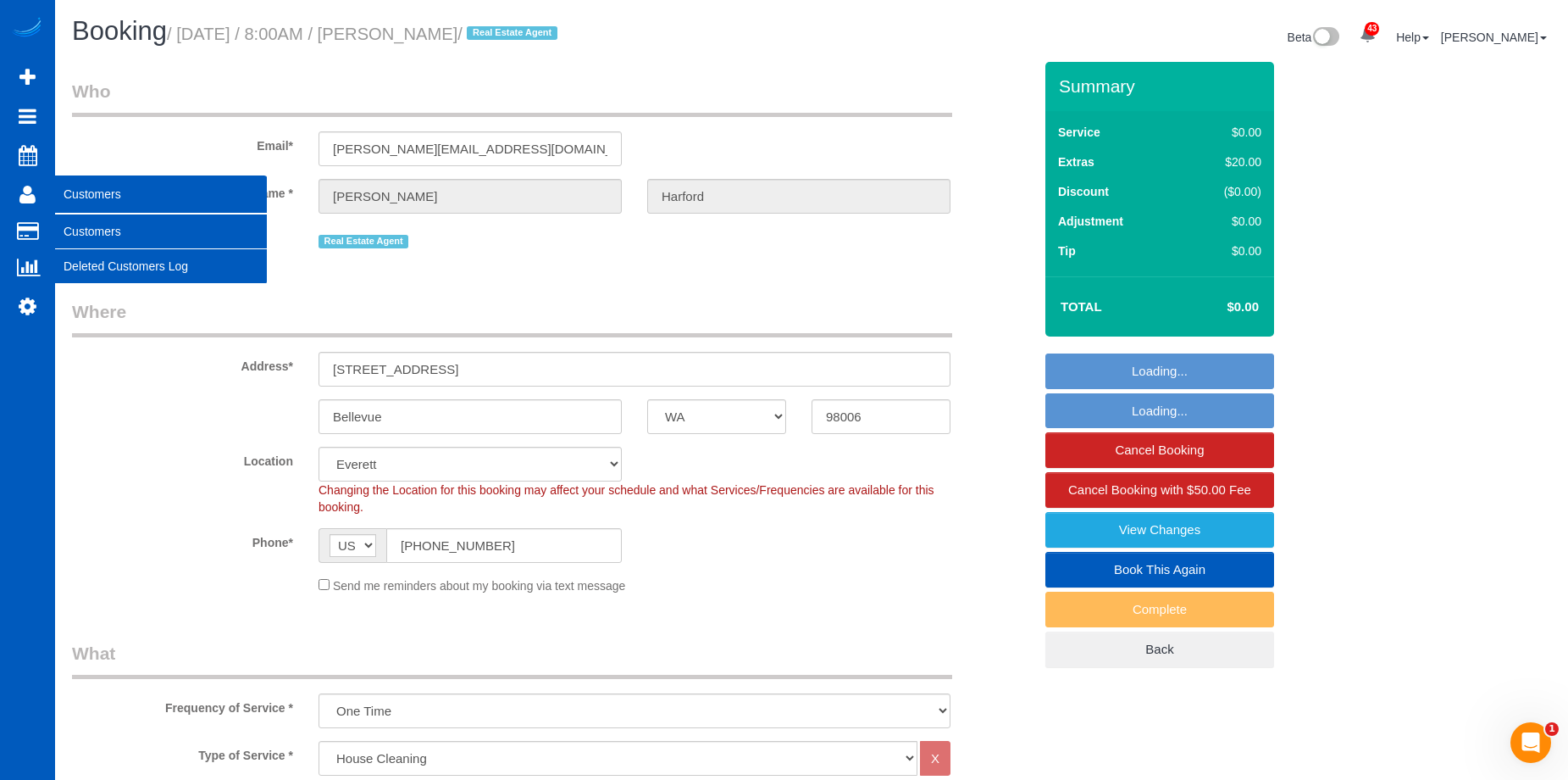
select select "object:1266"
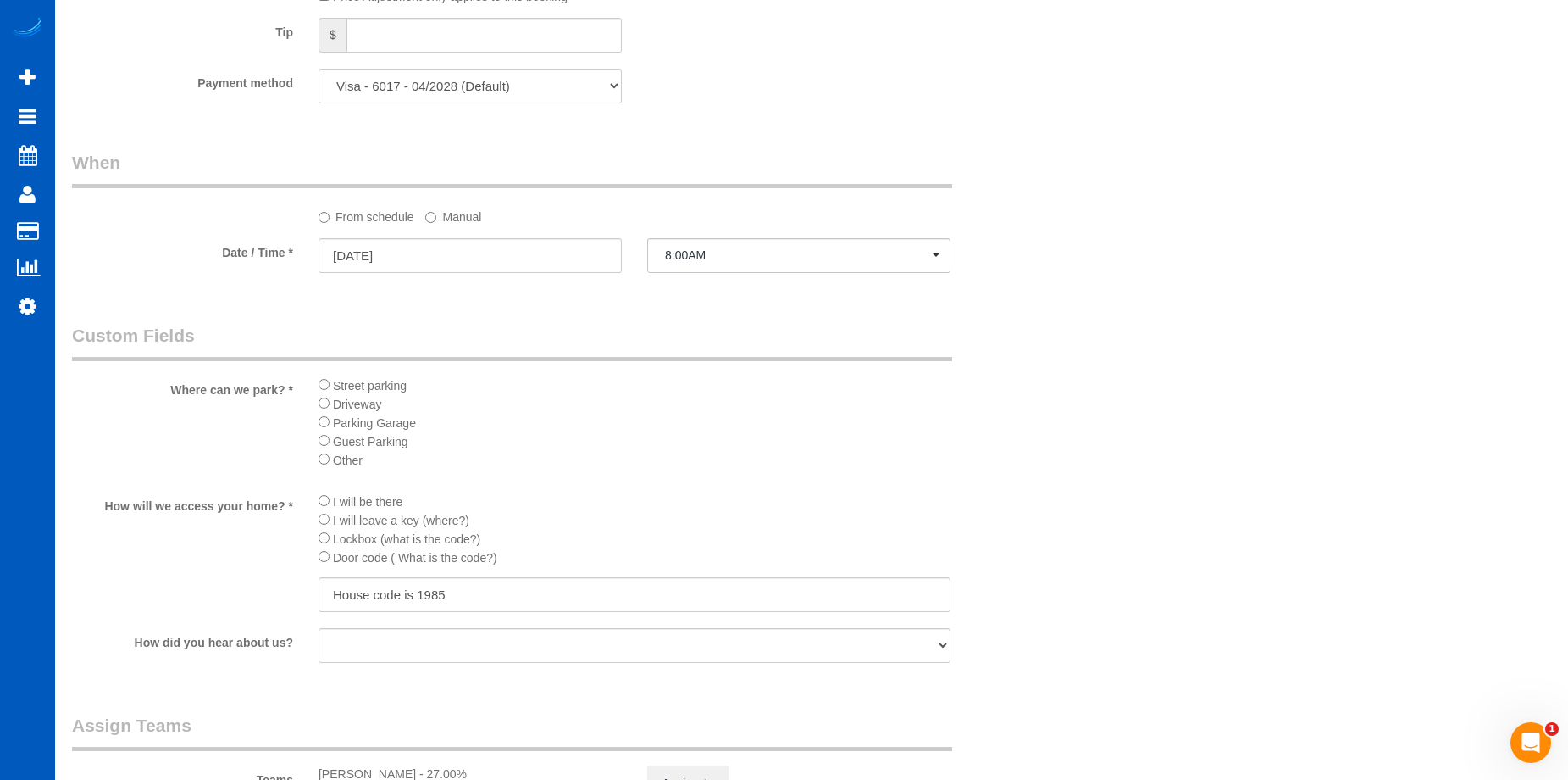
scroll to position [1780, 0]
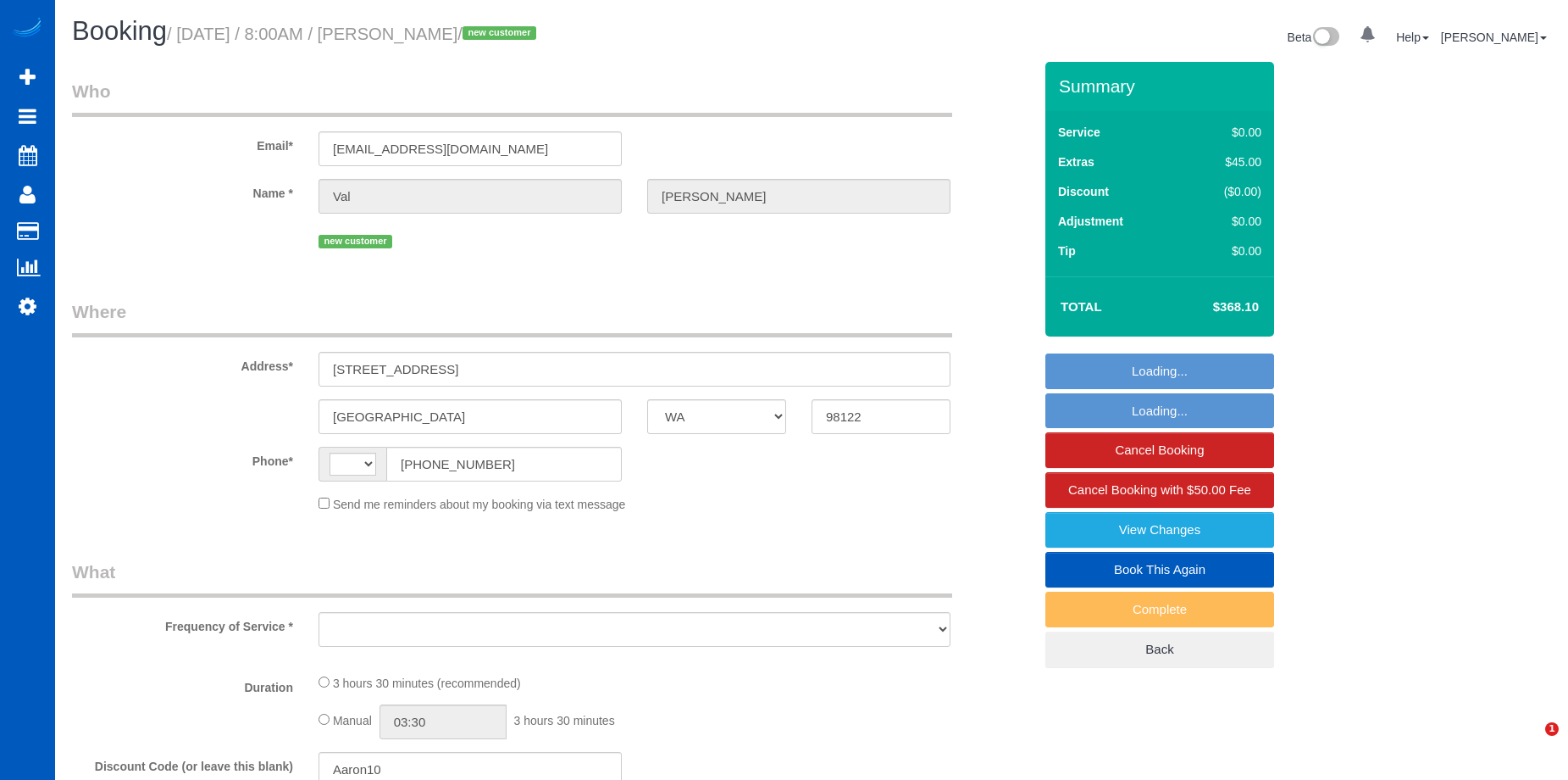
select select "WA"
select select "string:[GEOGRAPHIC_DATA]"
select select "spot1"
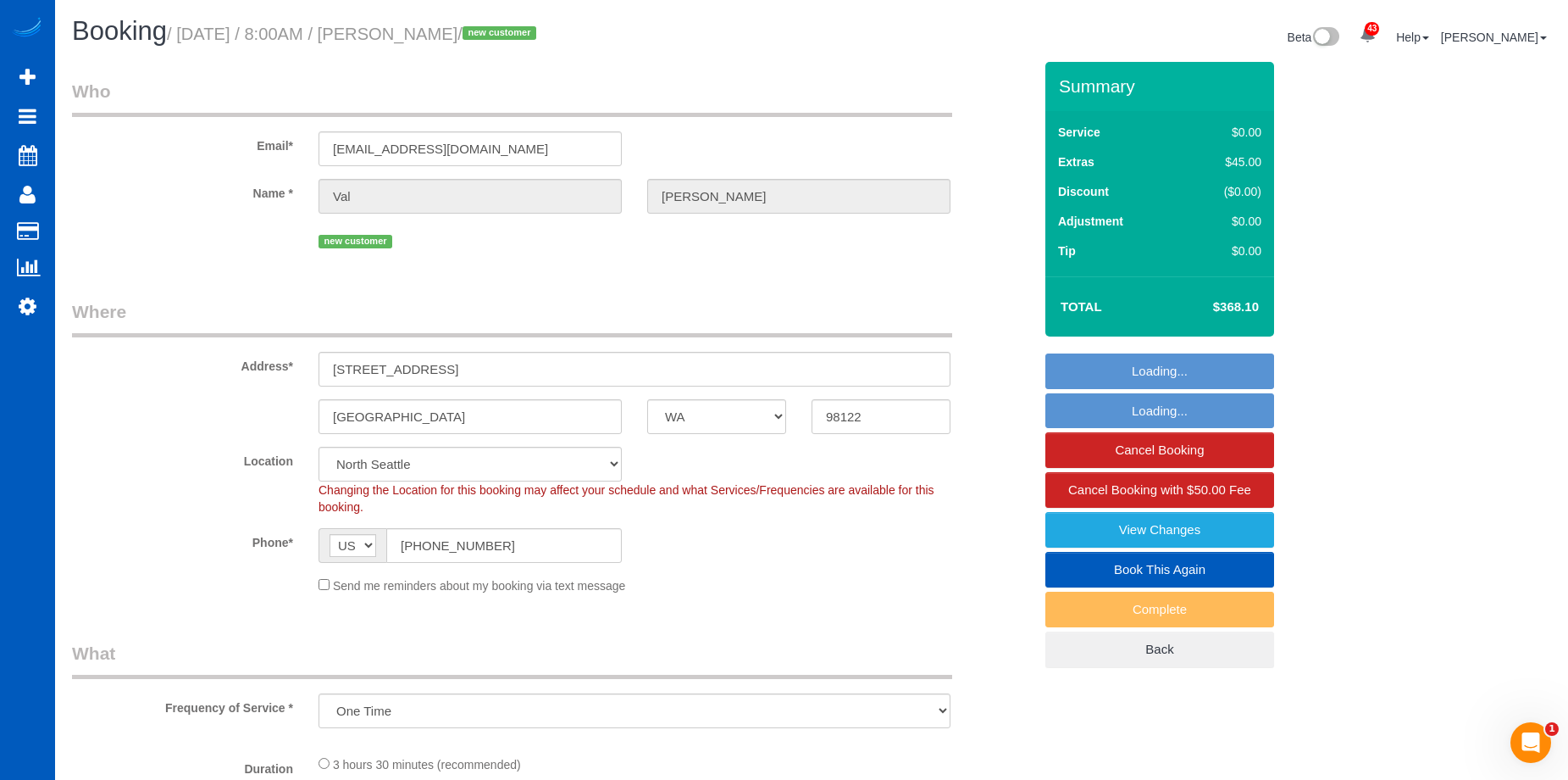
select select "object:1183"
select select "199"
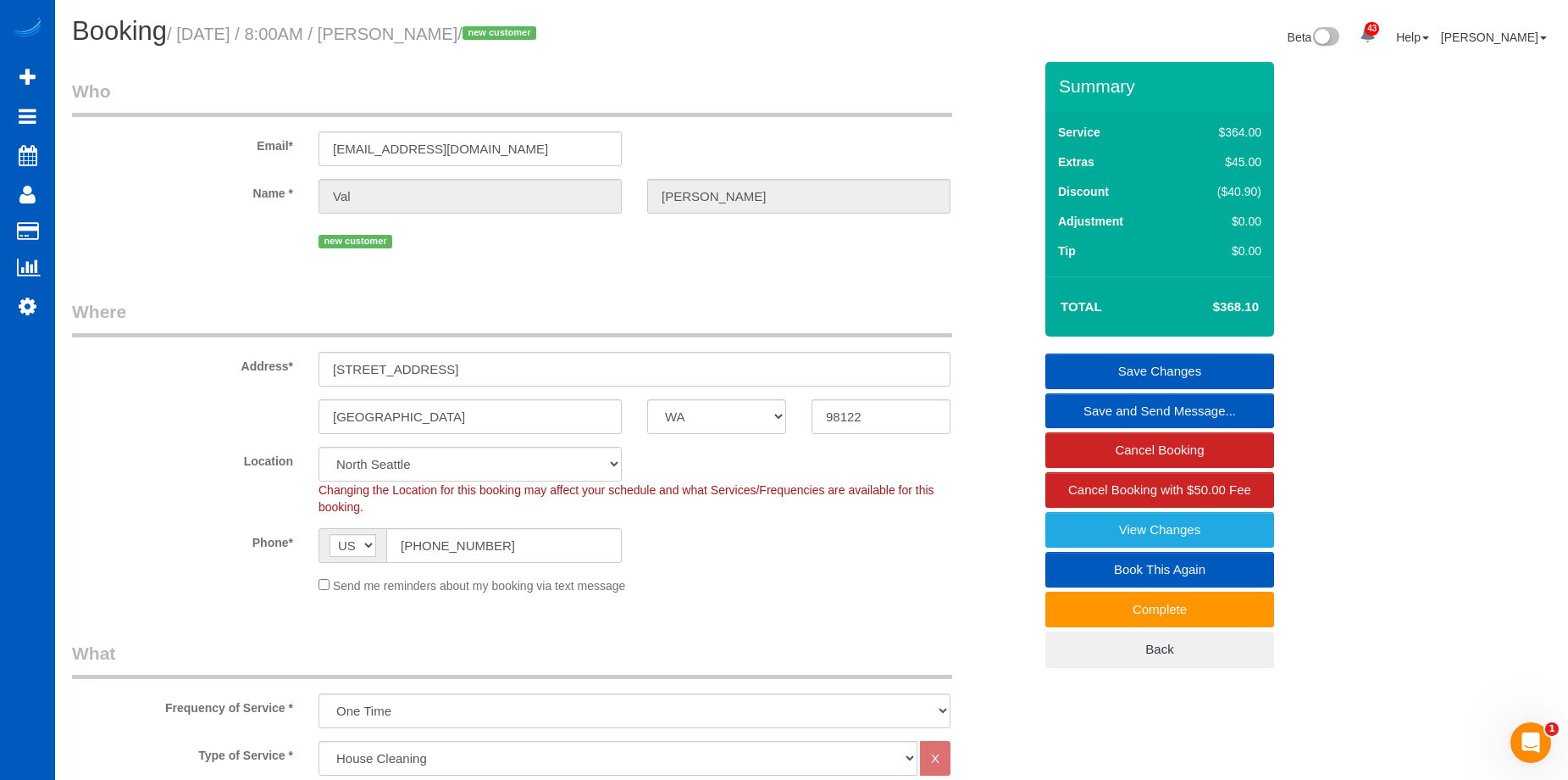
drag, startPoint x: 428, startPoint y: 31, endPoint x: 512, endPoint y: 30, distance: 84.0
click at [512, 30] on small "/ September 17, 2025 / 8:00AM / Val Gadner / new customer" at bounding box center [354, 33] width 375 height 19
copy small "Val Gadner"
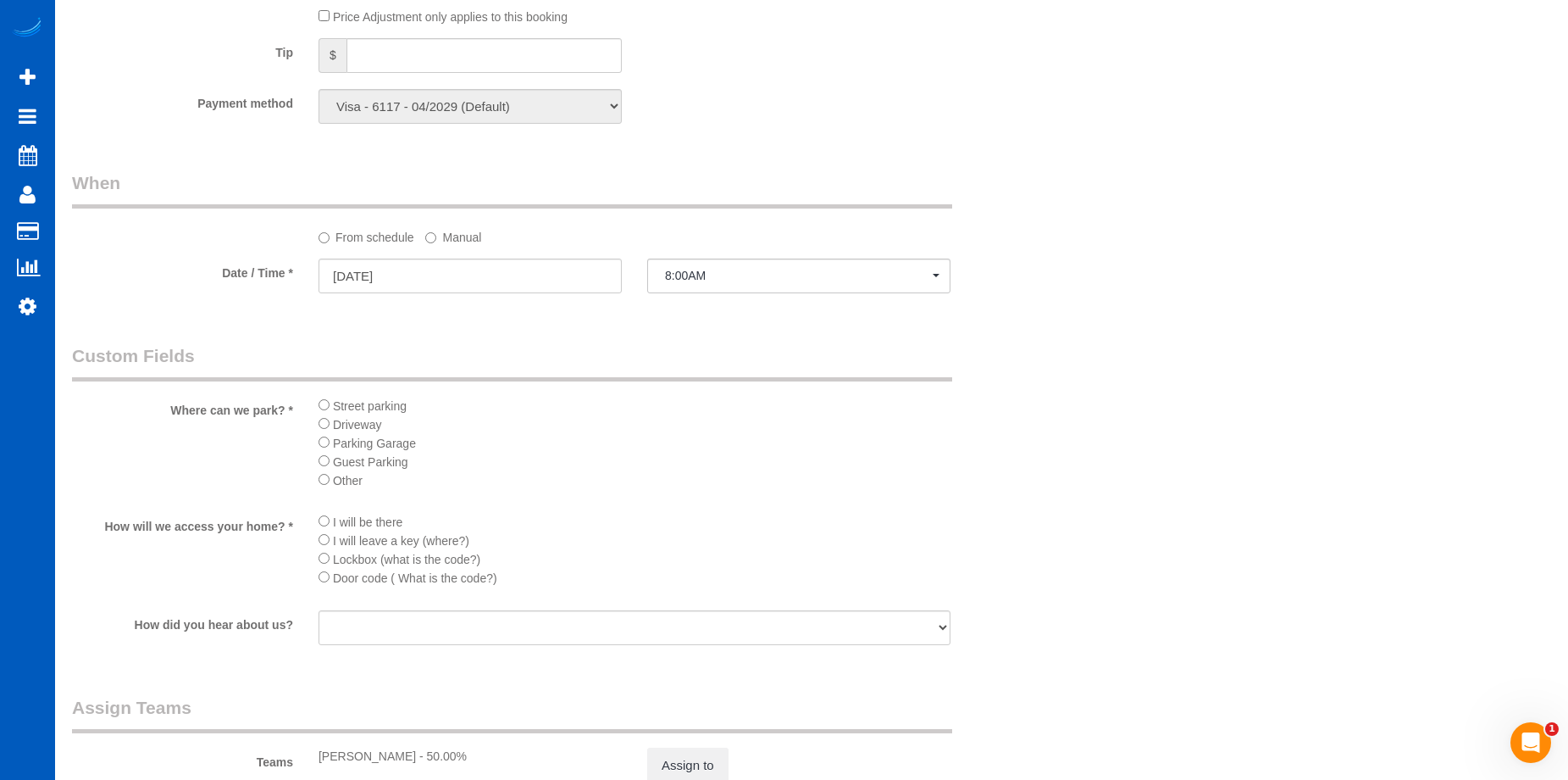
scroll to position [1865, 0]
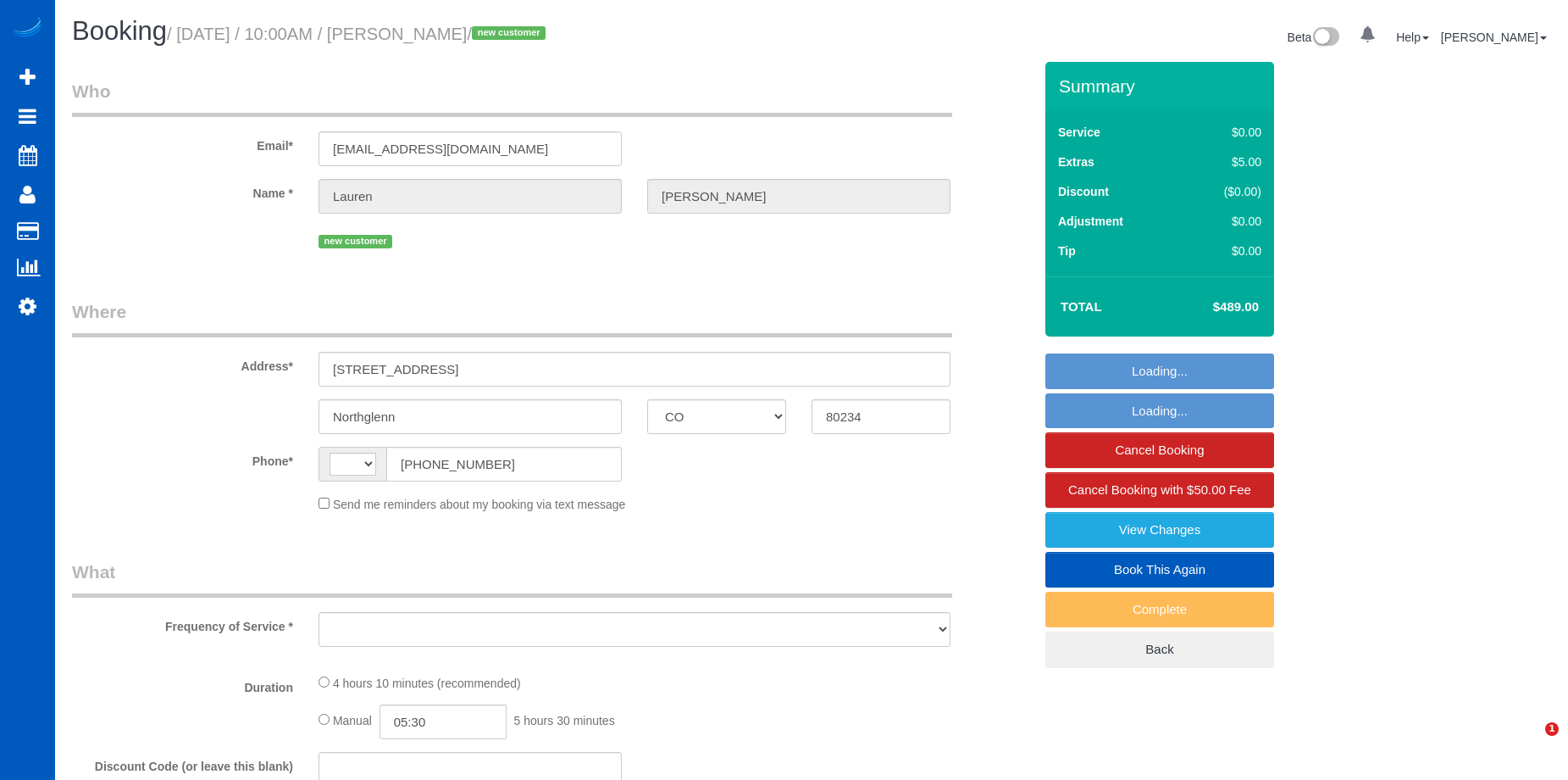
select select "CO"
select select "string:fspay-5dc5ea94-e430-4fdb-b5dc-f79fa4fad970"
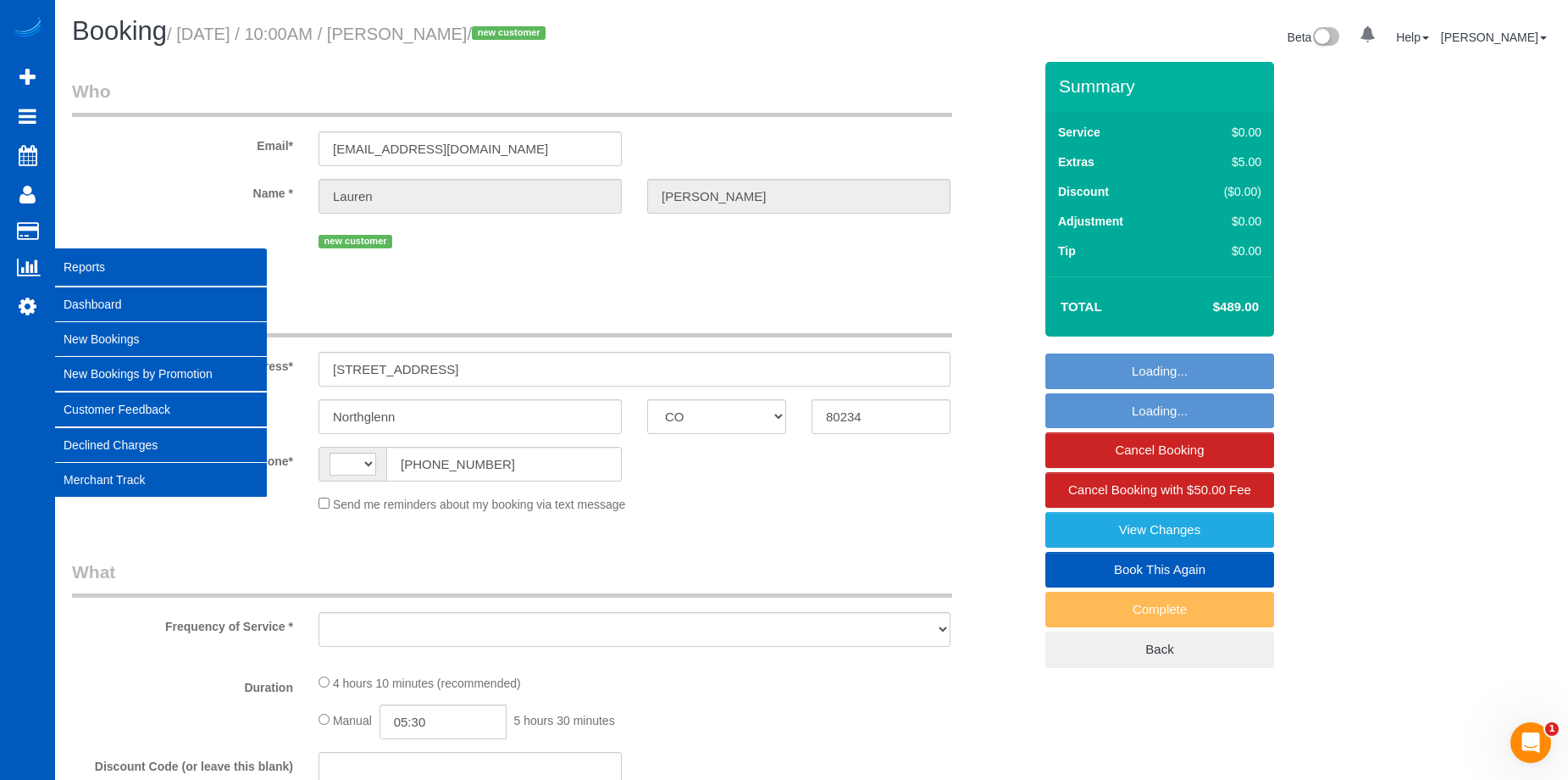
select select "string:[GEOGRAPHIC_DATA]"
select select "object:675"
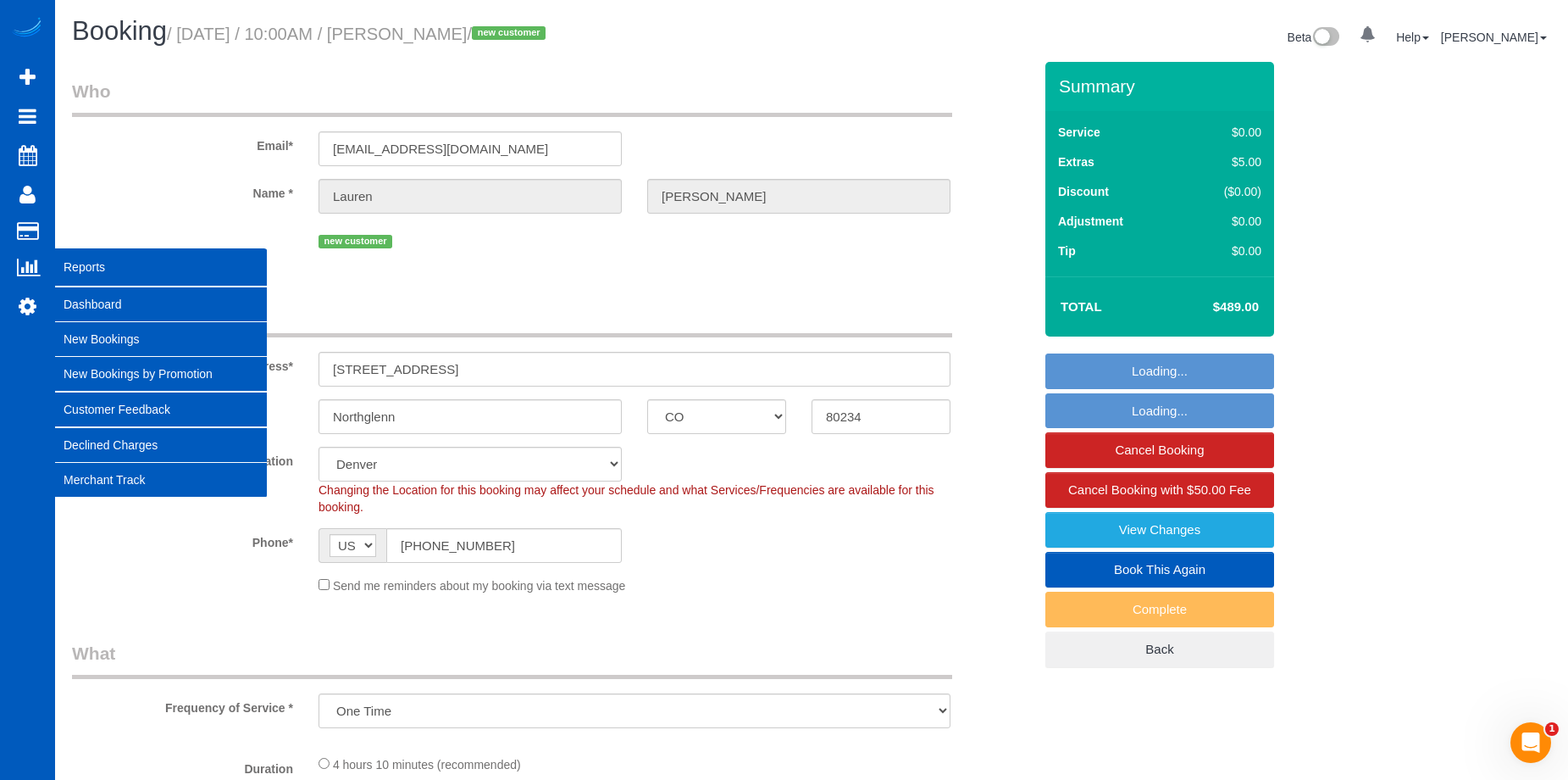
select select "199"
select select "1501"
select select "3"
select select "spot1"
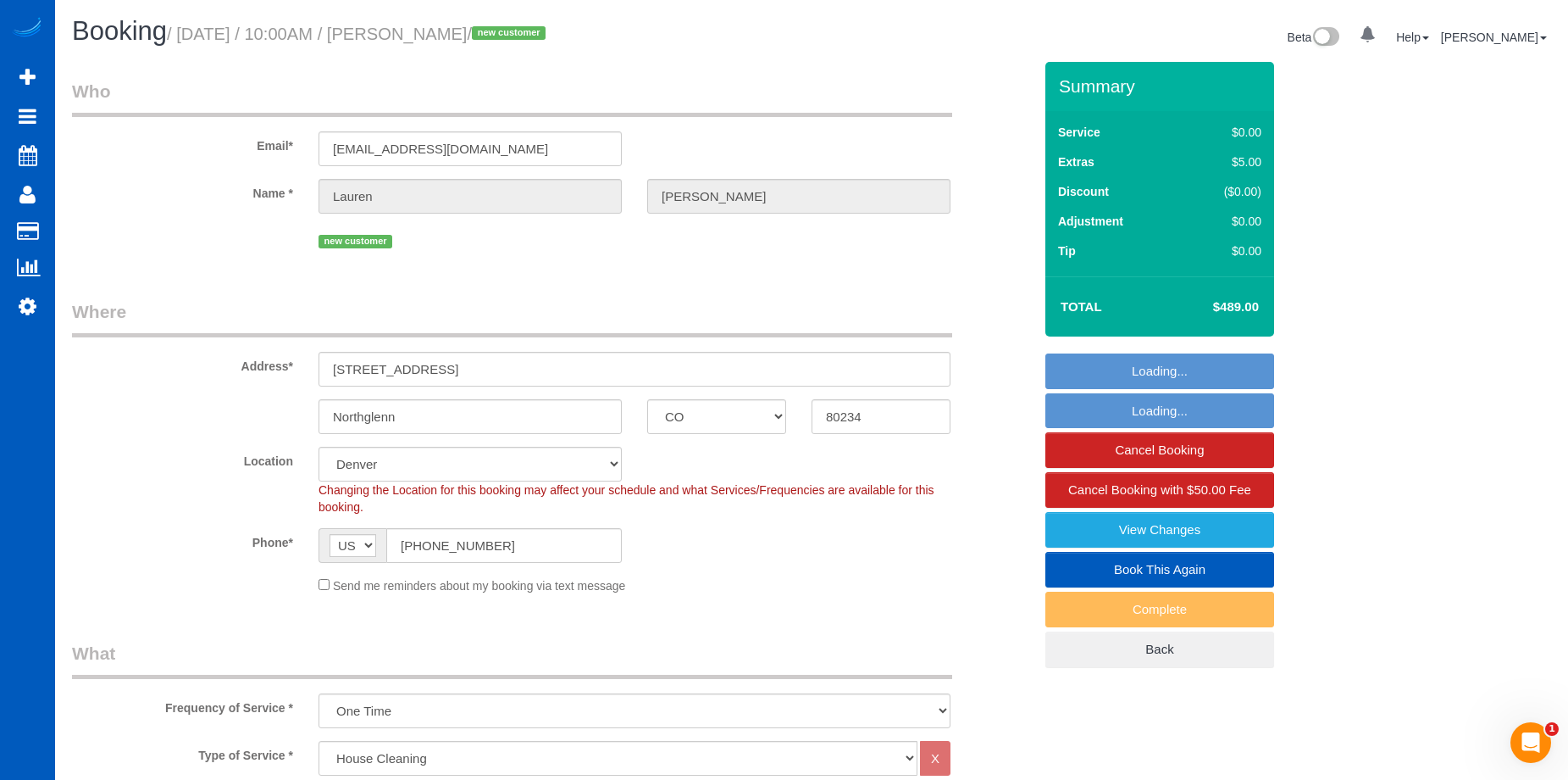
select select "object:1093"
select select "1501"
select select "3"
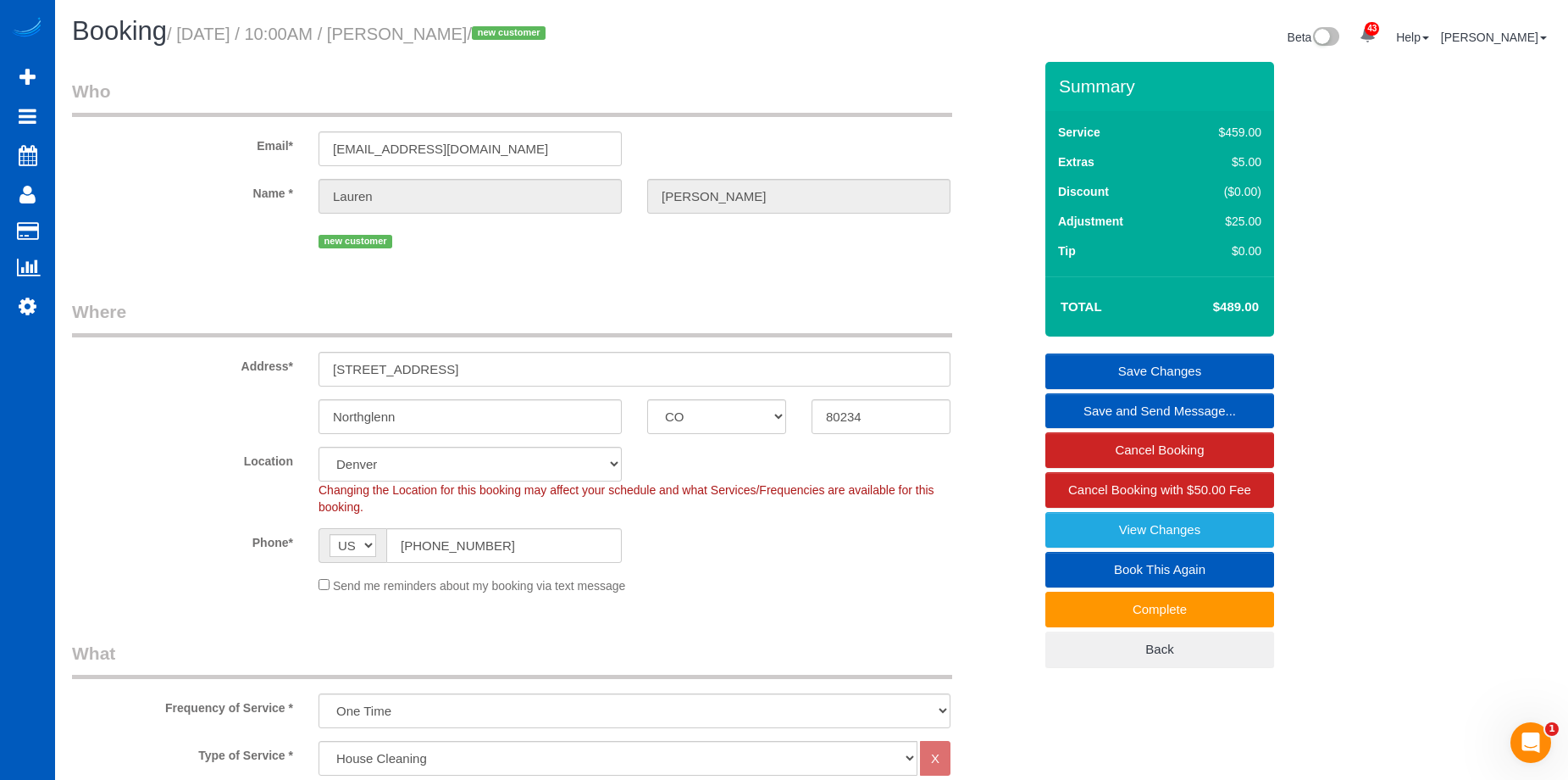
drag, startPoint x: 437, startPoint y: 29, endPoint x: 535, endPoint y: 29, distance: 98.0
click at [535, 29] on small "/ [DATE] / 10:00AM / [PERSON_NAME] / new customer" at bounding box center [358, 33] width 383 height 19
copy small "[PERSON_NAME]"
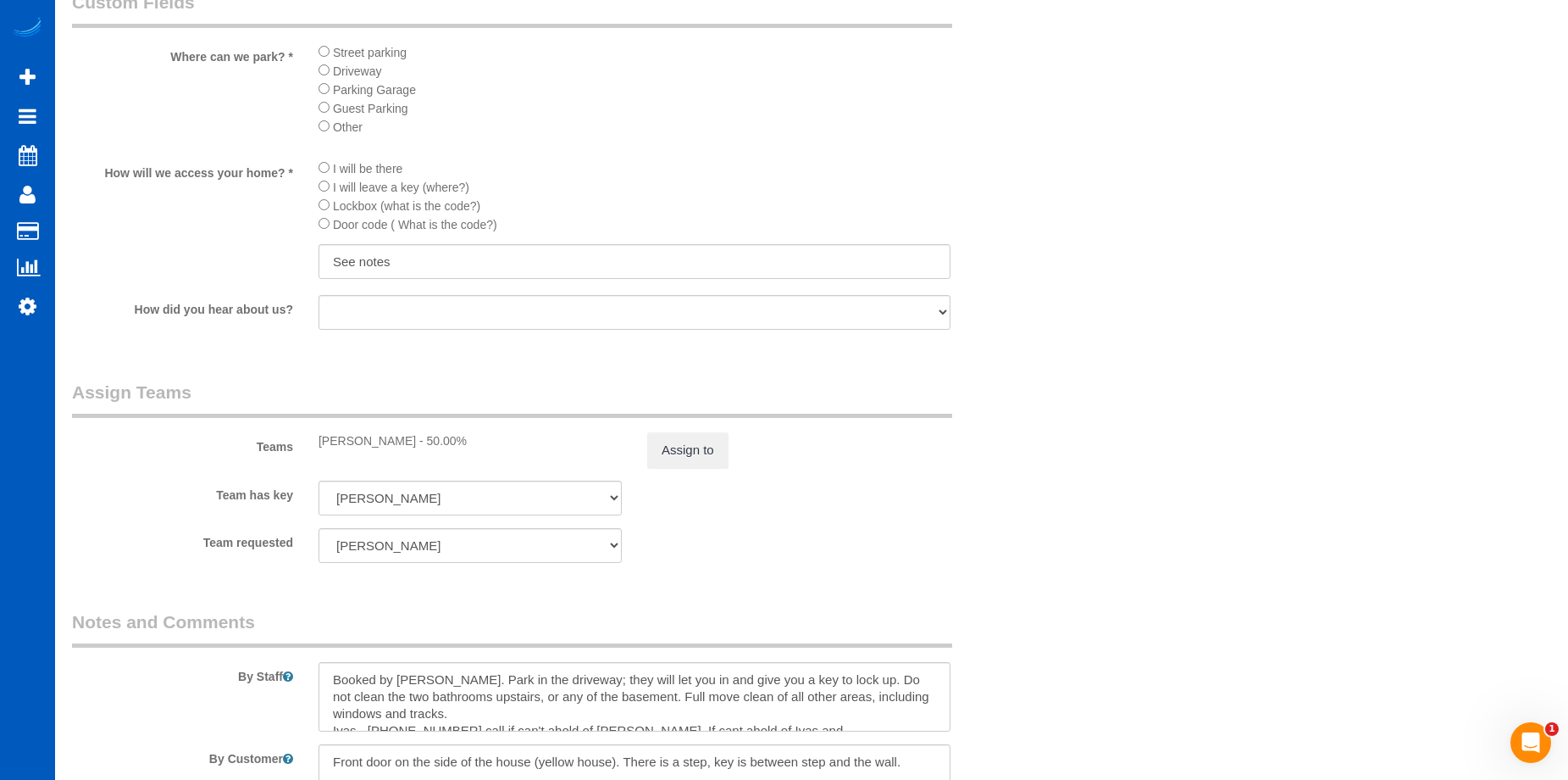
scroll to position [2033, 0]
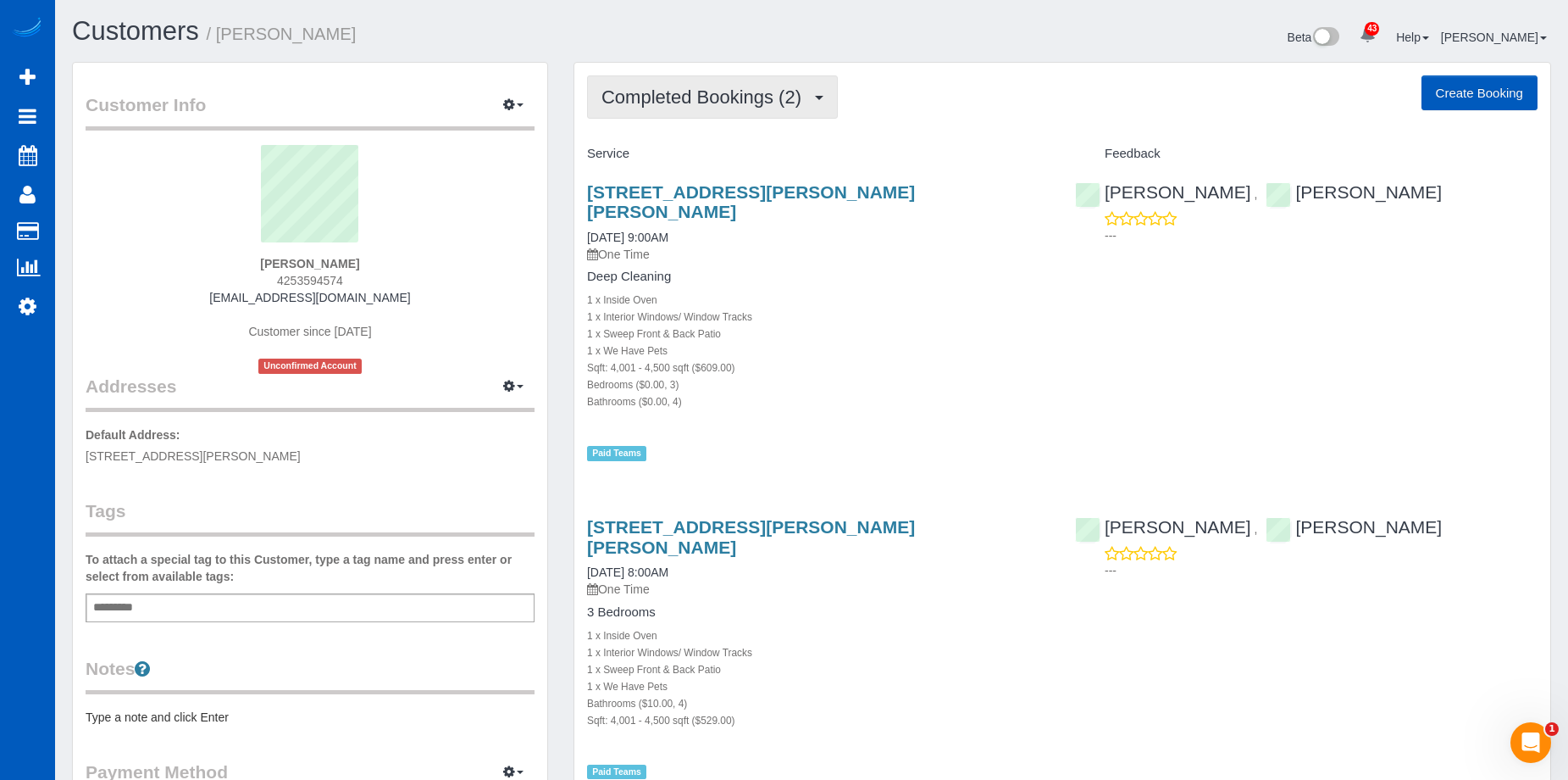
click at [771, 101] on span "Completed Bookings (2)" at bounding box center [705, 98] width 209 height 21
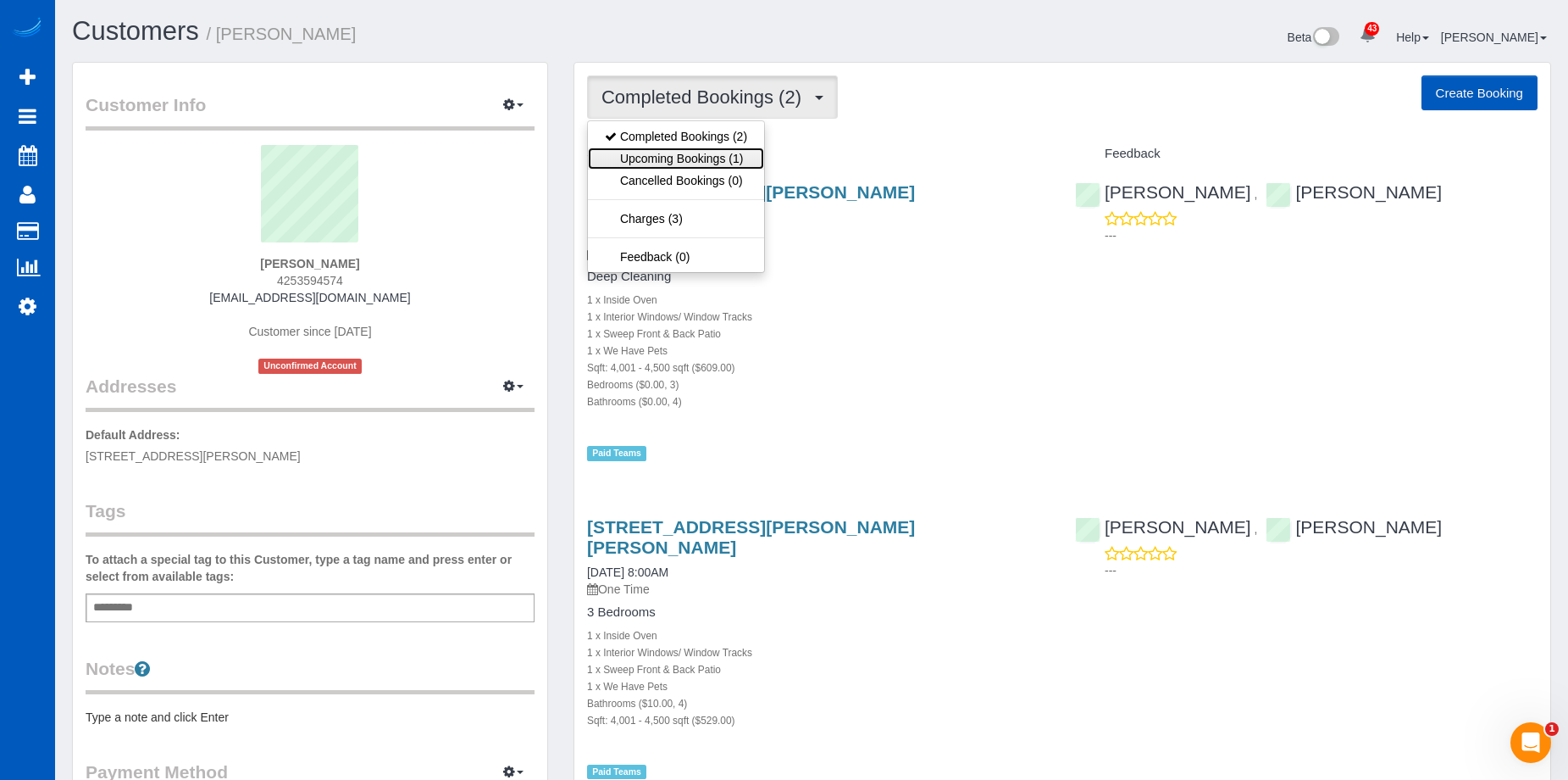
click at [718, 152] on link "Upcoming Bookings (1)" at bounding box center [675, 158] width 177 height 22
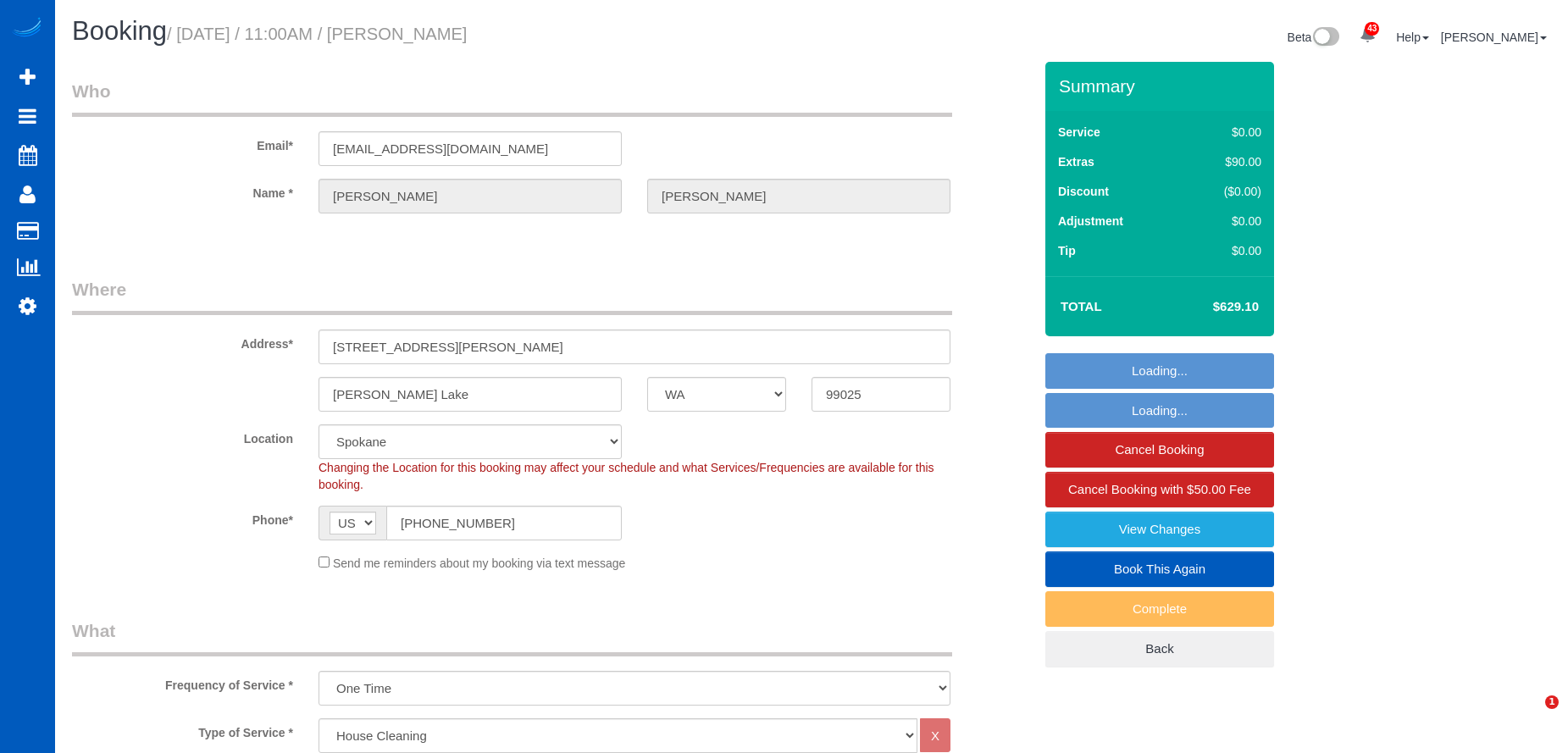
select select "WA"
select select "199"
select select "string:fspay-1bb485dd-1091-4f17-86ee-088e267a3cc6"
select select "object:1093"
select select "spot1"
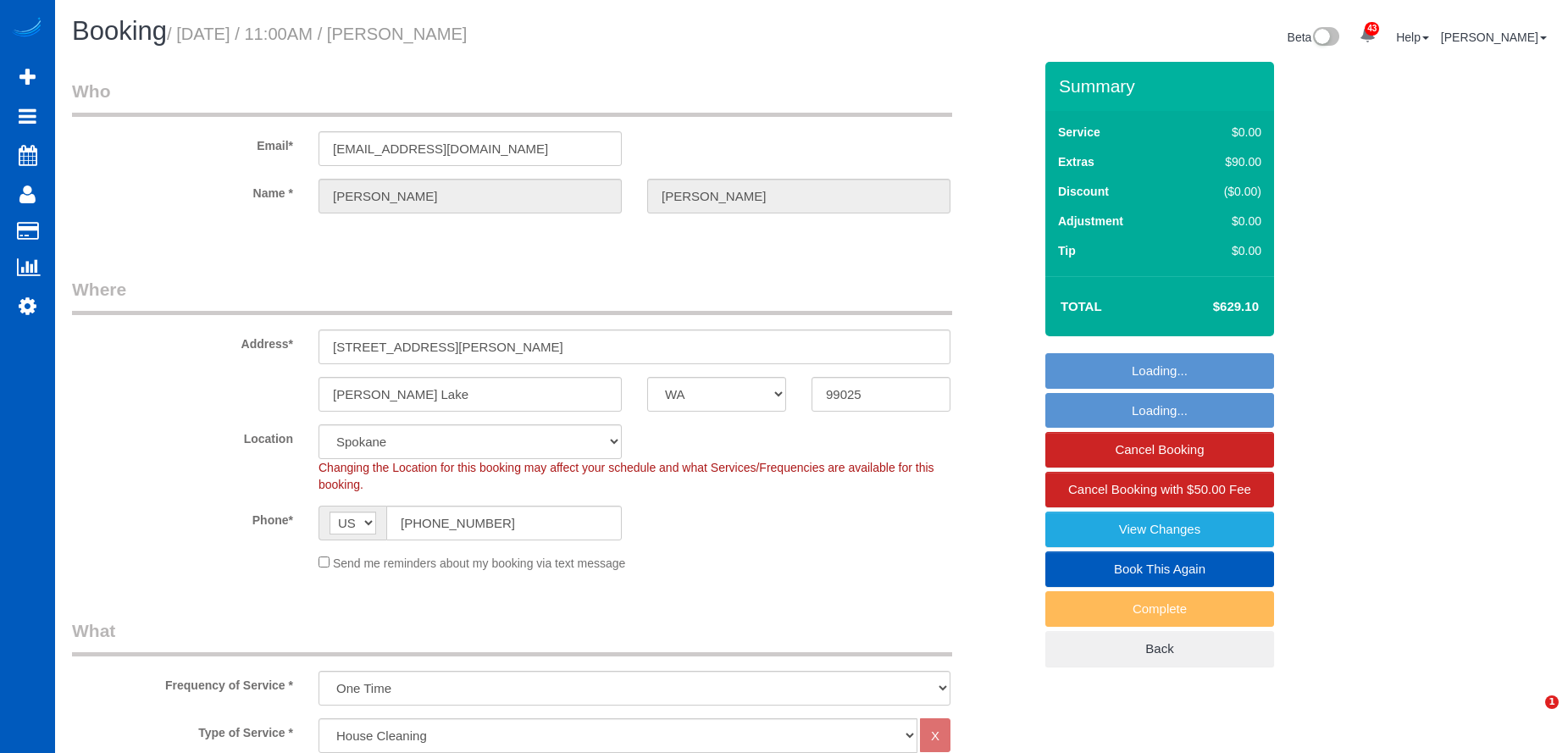
select select "4001"
select select "3"
select select "4"
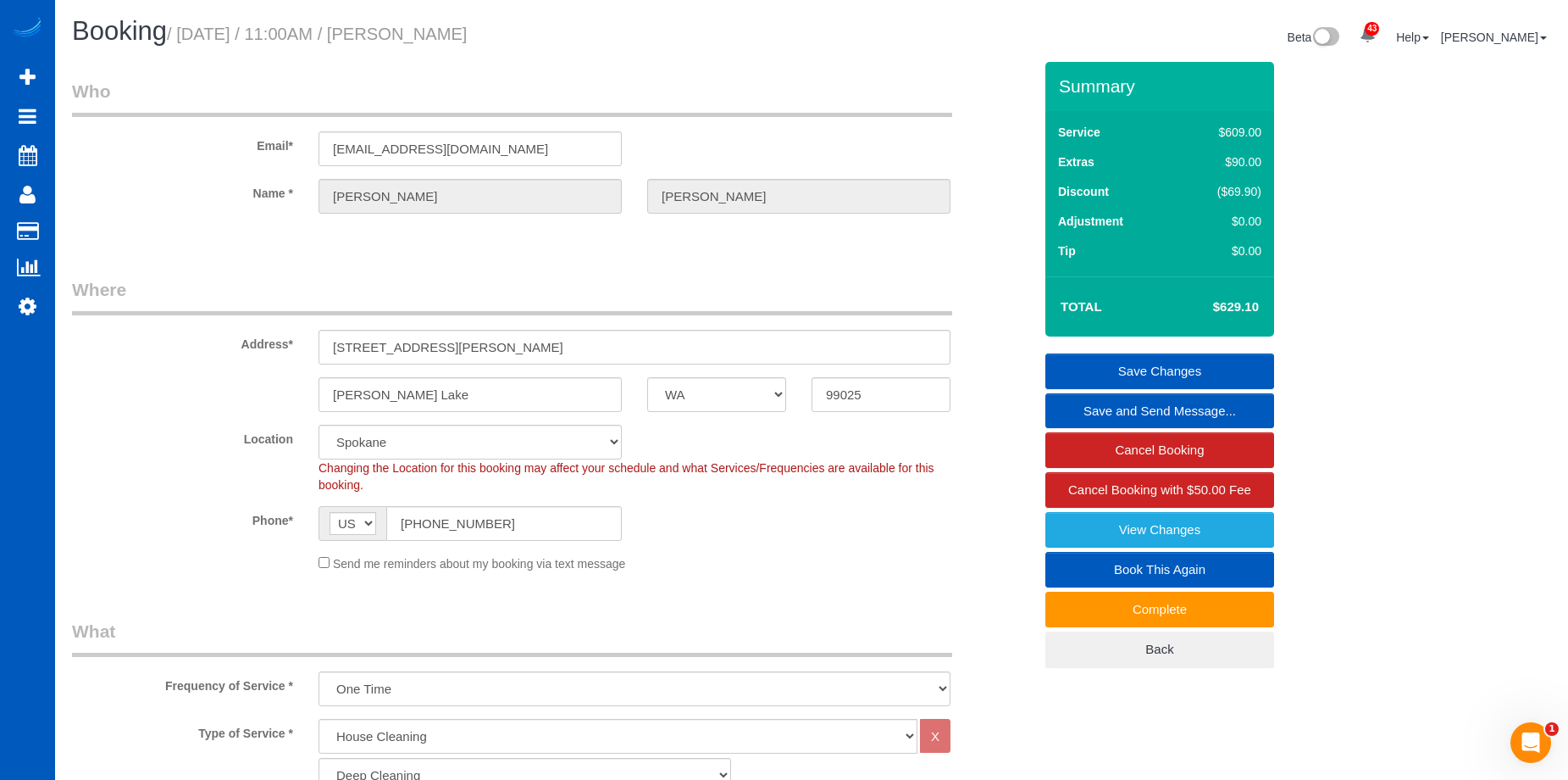
drag, startPoint x: 438, startPoint y: 34, endPoint x: 524, endPoint y: 33, distance: 86.0
click at [524, 33] on h1 "Booking / September 17, 2025 / 11:00AM / kathy rowe" at bounding box center [435, 31] width 727 height 29
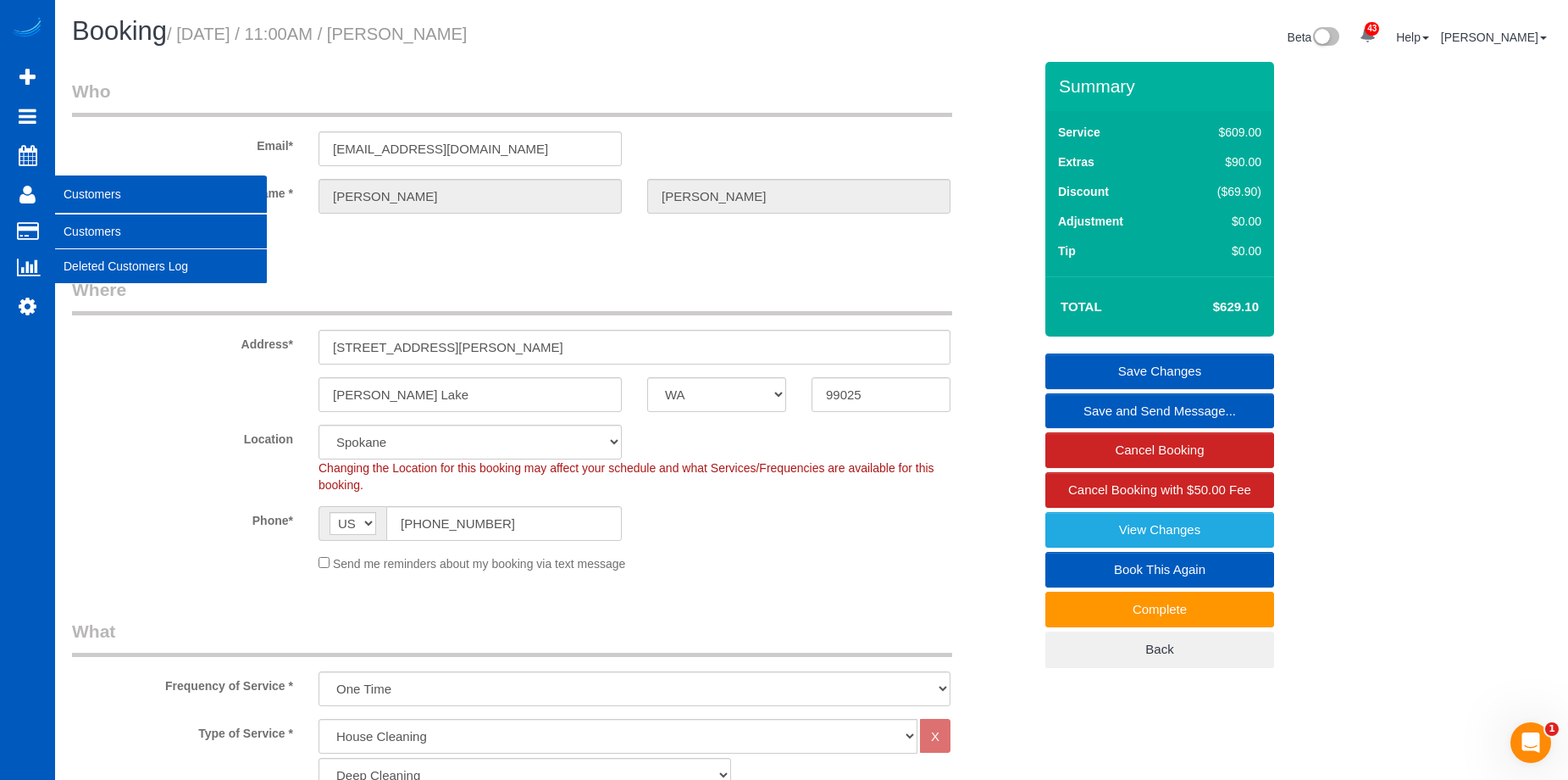
copy small "kathy rowe"
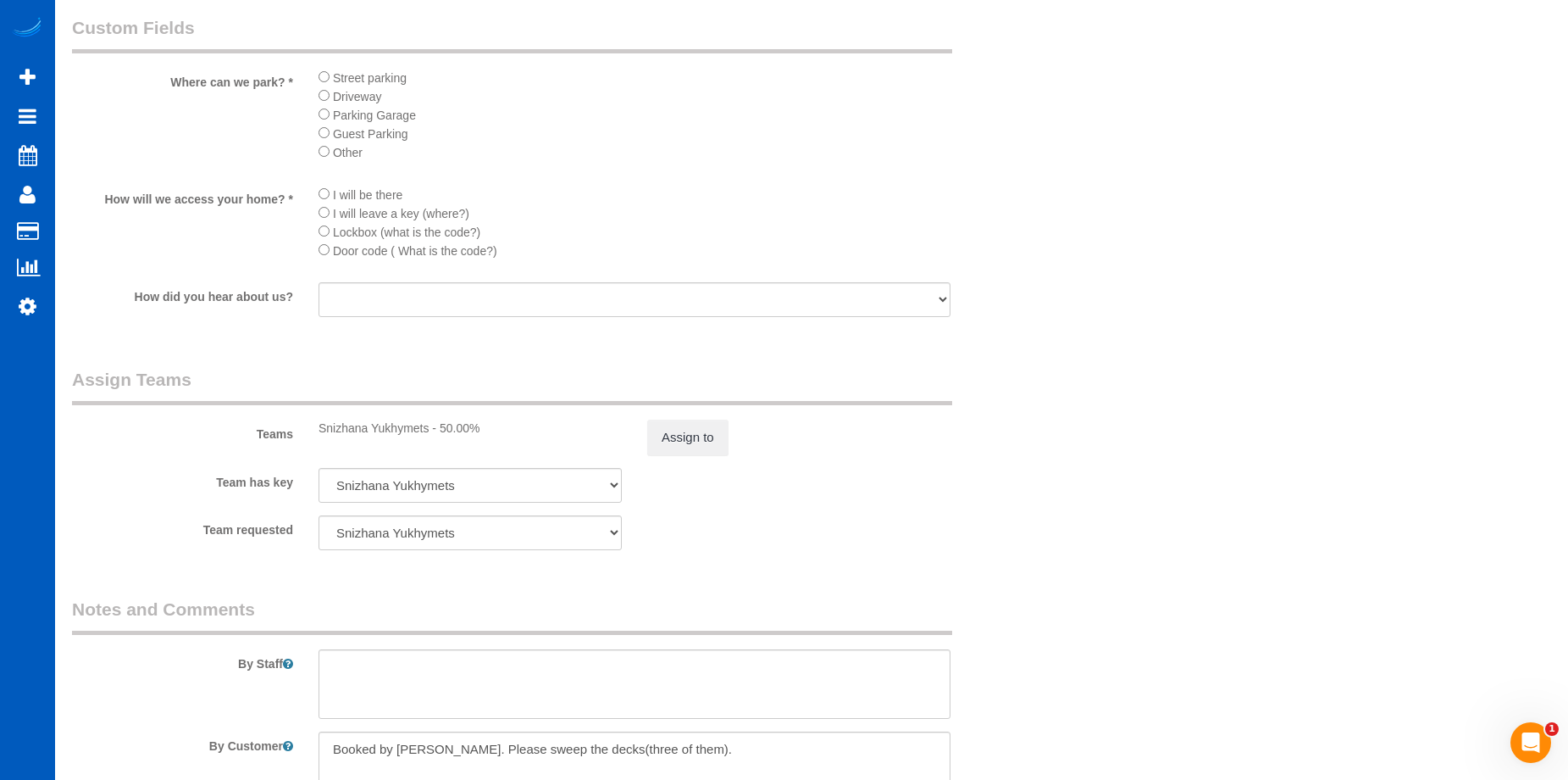
scroll to position [2033, 0]
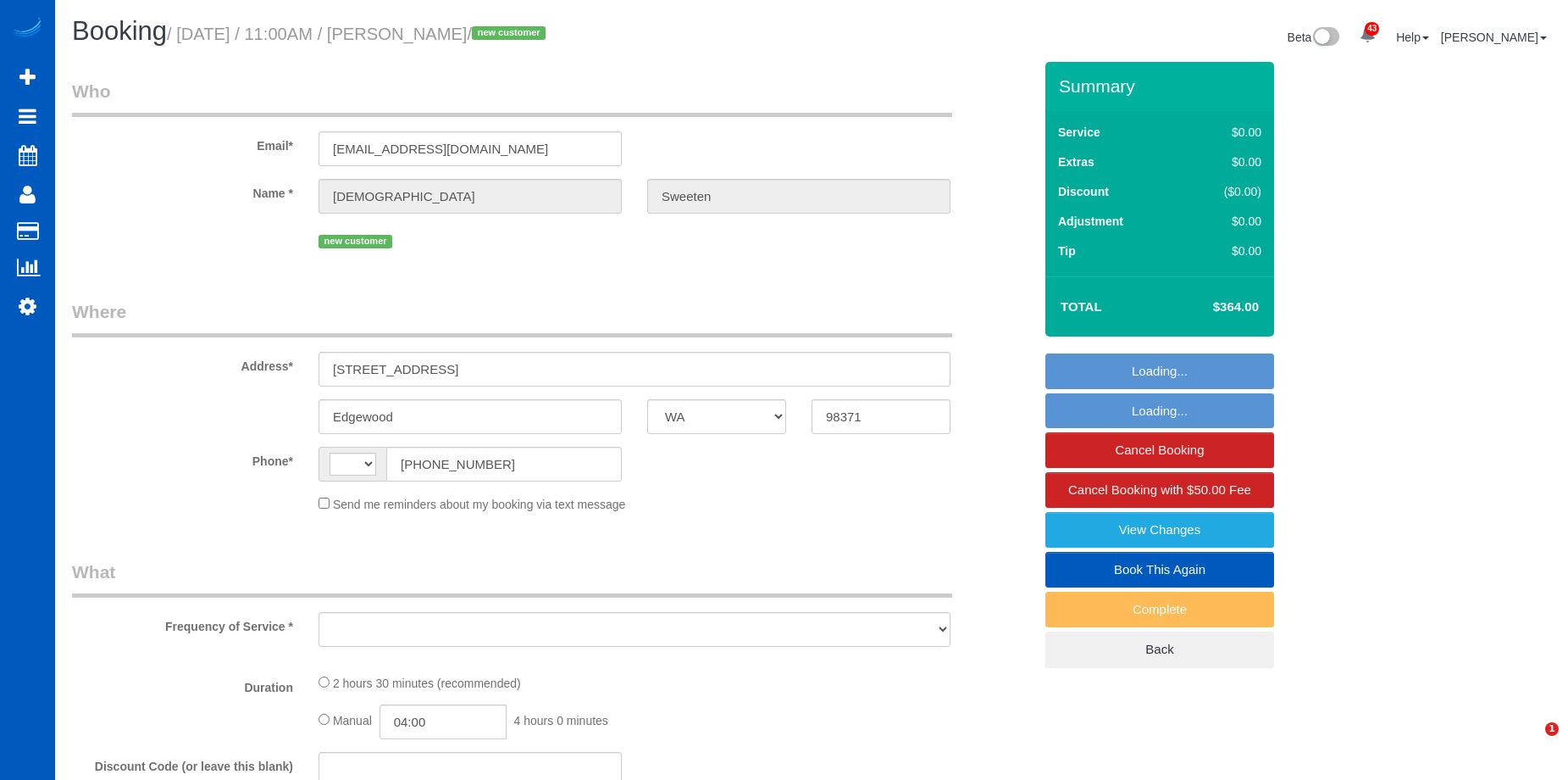
select select "WA"
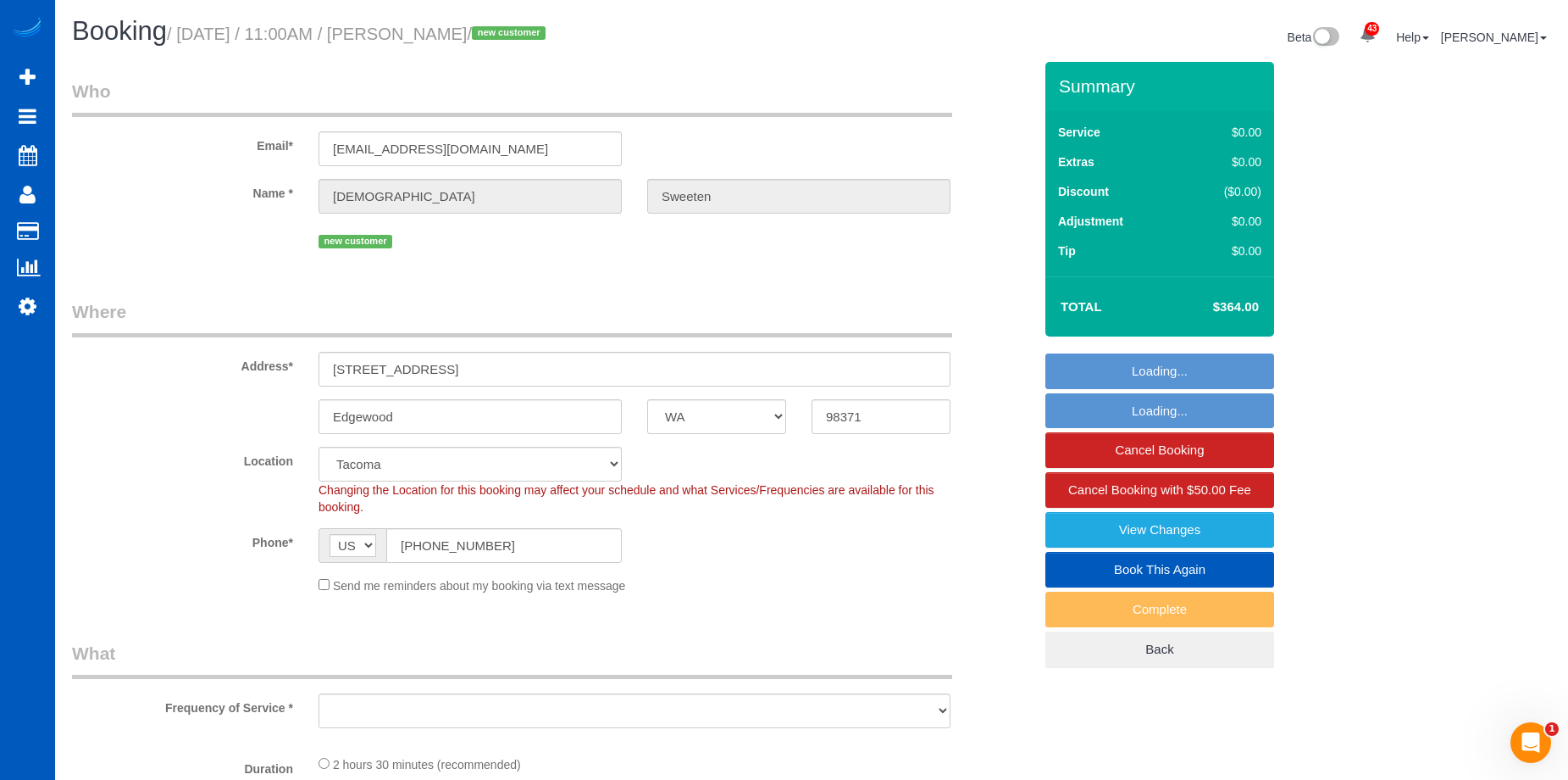
select select "string:[GEOGRAPHIC_DATA]"
select select "object:982"
select select "string:fspay-c1283adc-3f77-48b6-b2c0-e199971566d2"
select select "number:8"
select select "199"
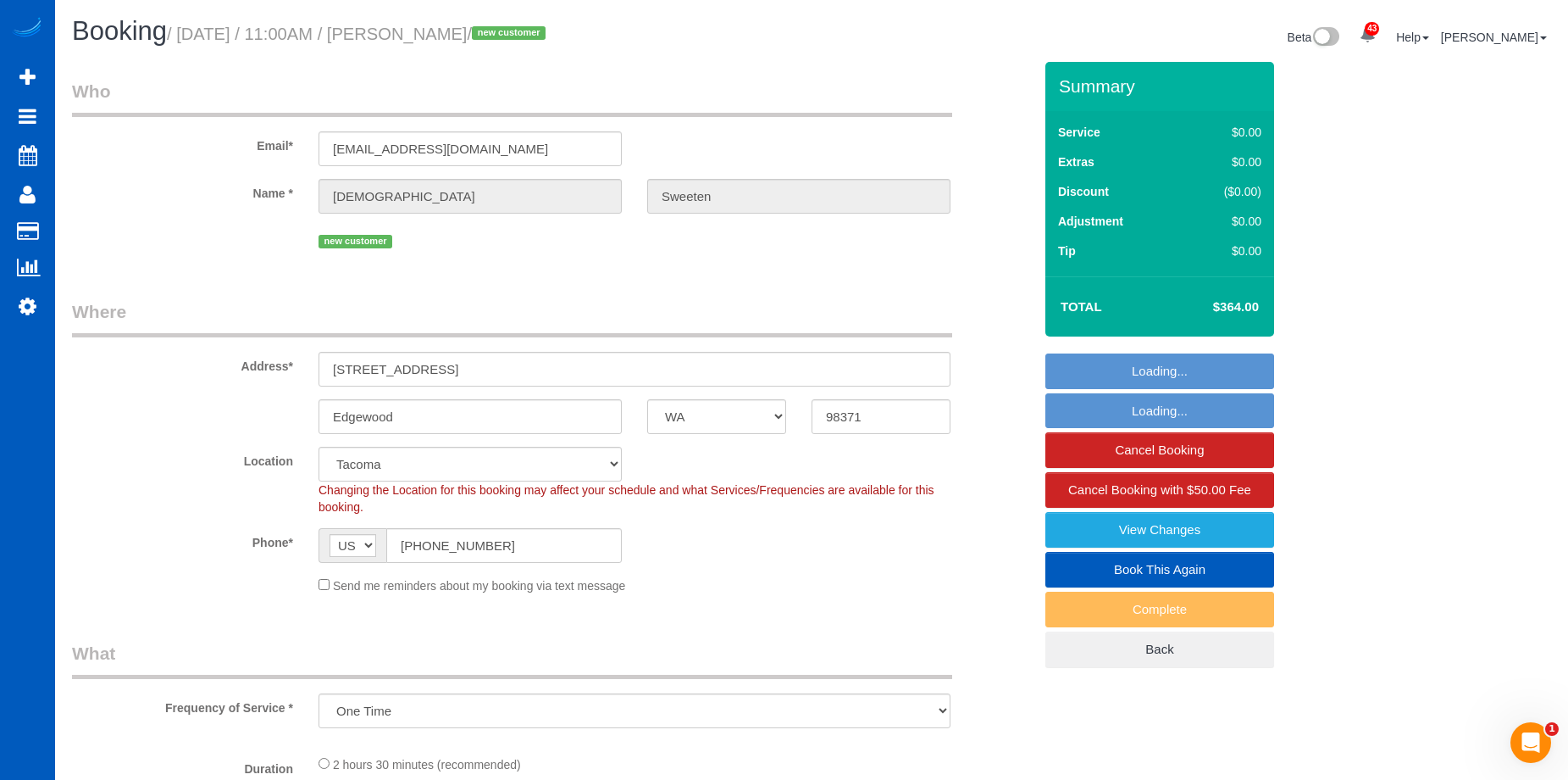
select select "spot1"
select select "object:1127"
drag, startPoint x: 434, startPoint y: 34, endPoint x: 568, endPoint y: 39, distance: 134.1
click at [550, 39] on small "/ September 17, 2025 / 11:00AM / Christen Sweeten / new customer" at bounding box center [358, 33] width 383 height 19
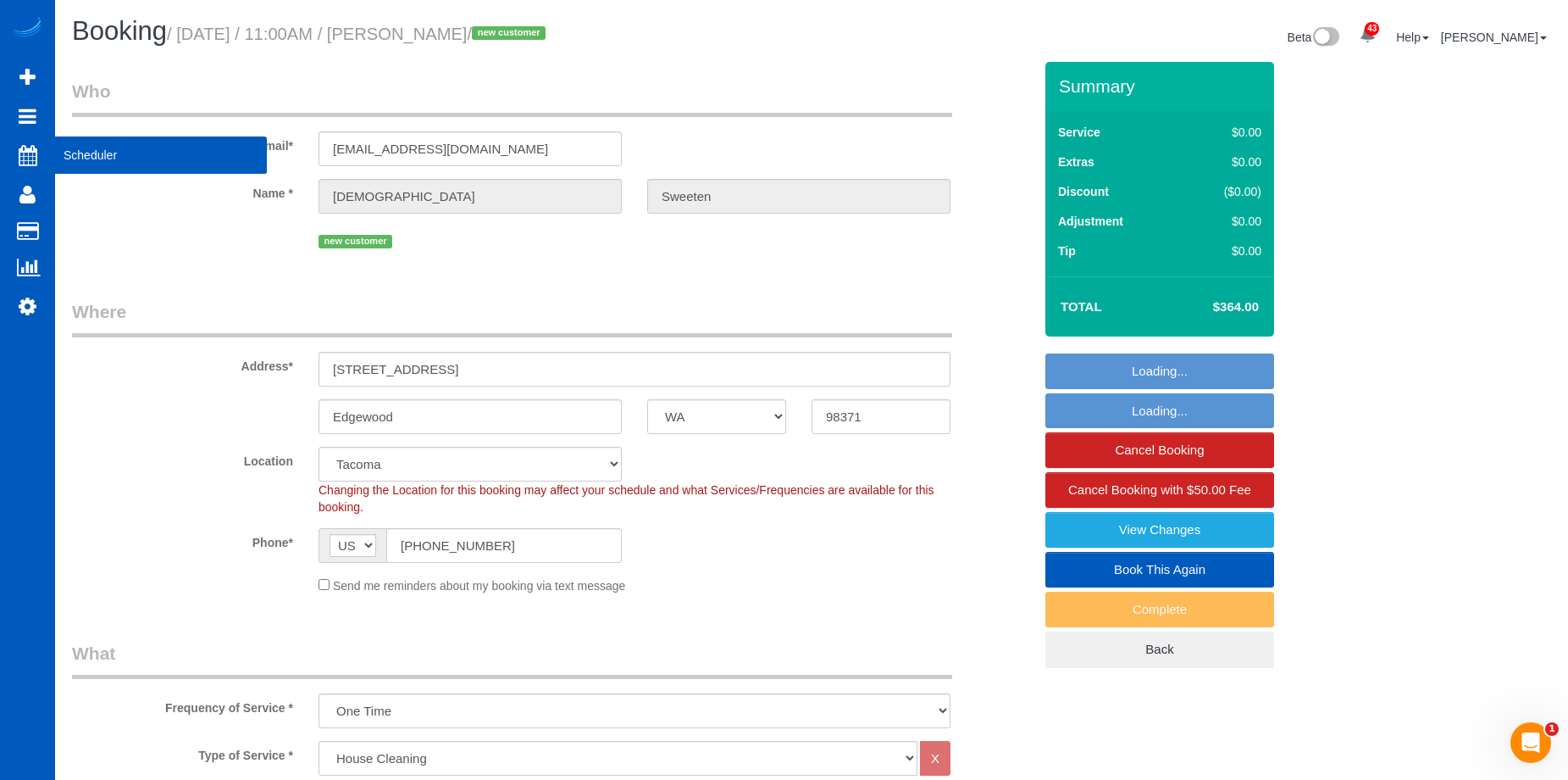
copy small "Christen Sweeten"
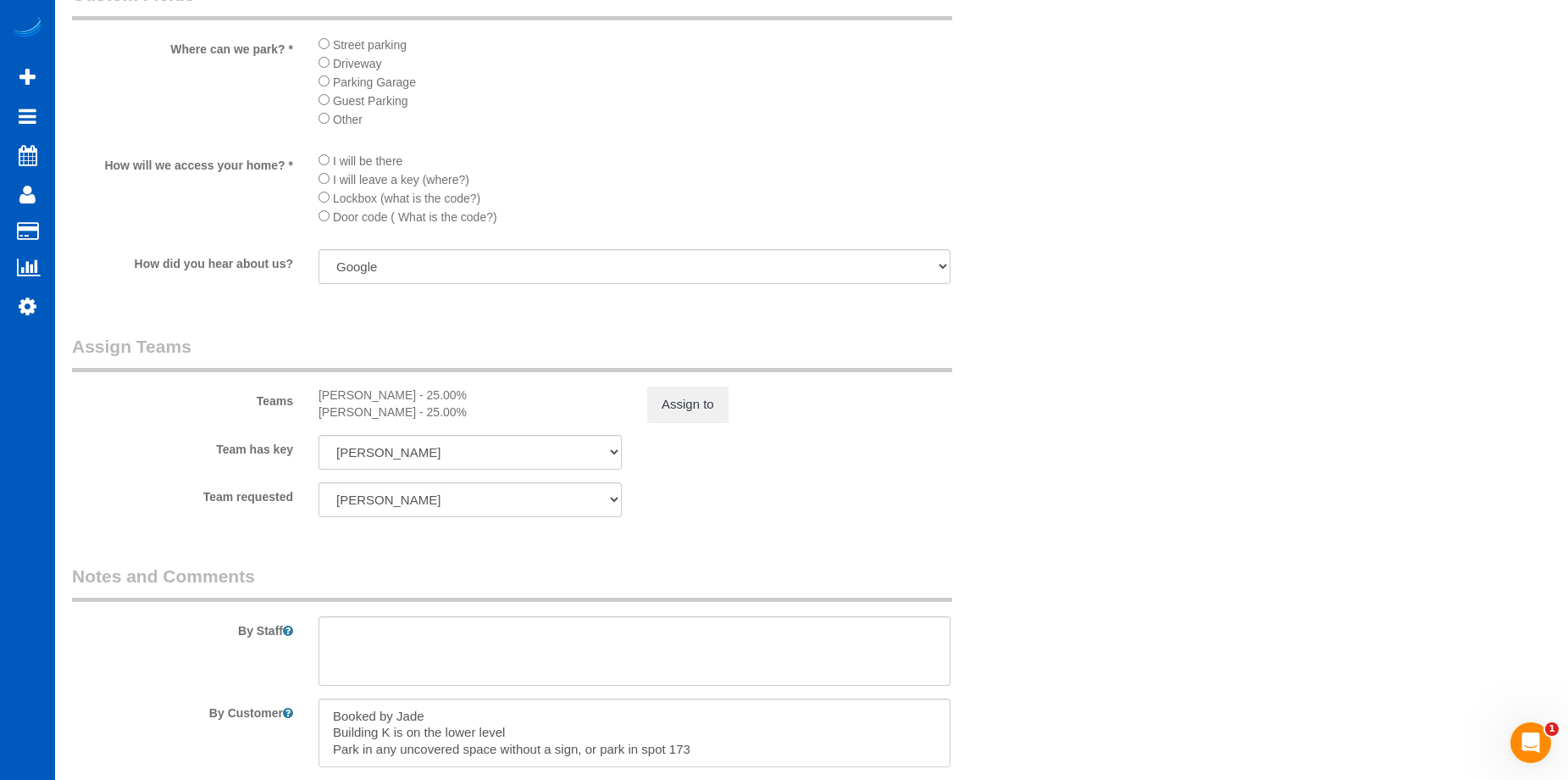
scroll to position [2033, 0]
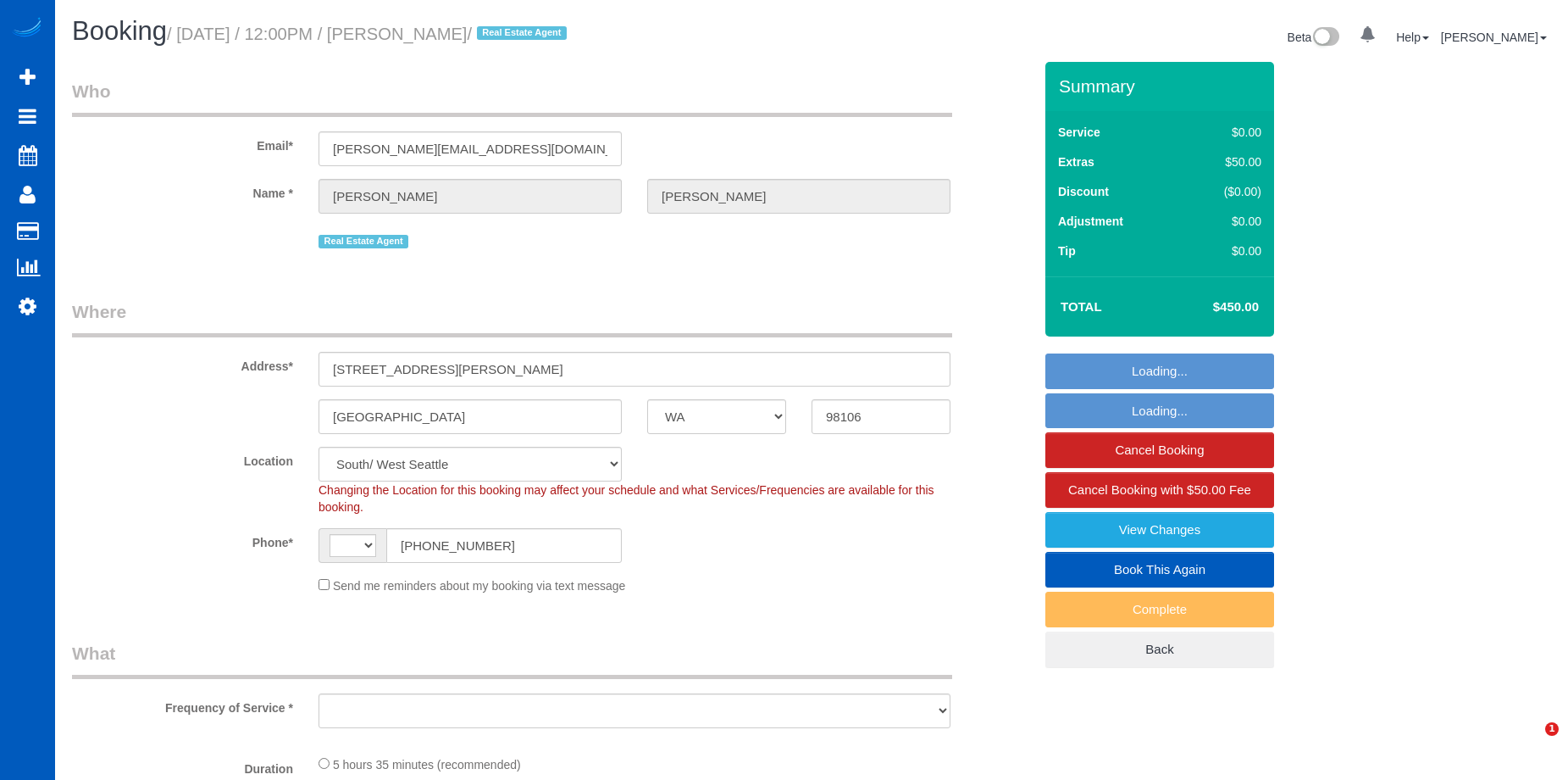
select select "WA"
select select "string:[GEOGRAPHIC_DATA]"
select select "199"
select select "object:1029"
select select "1001"
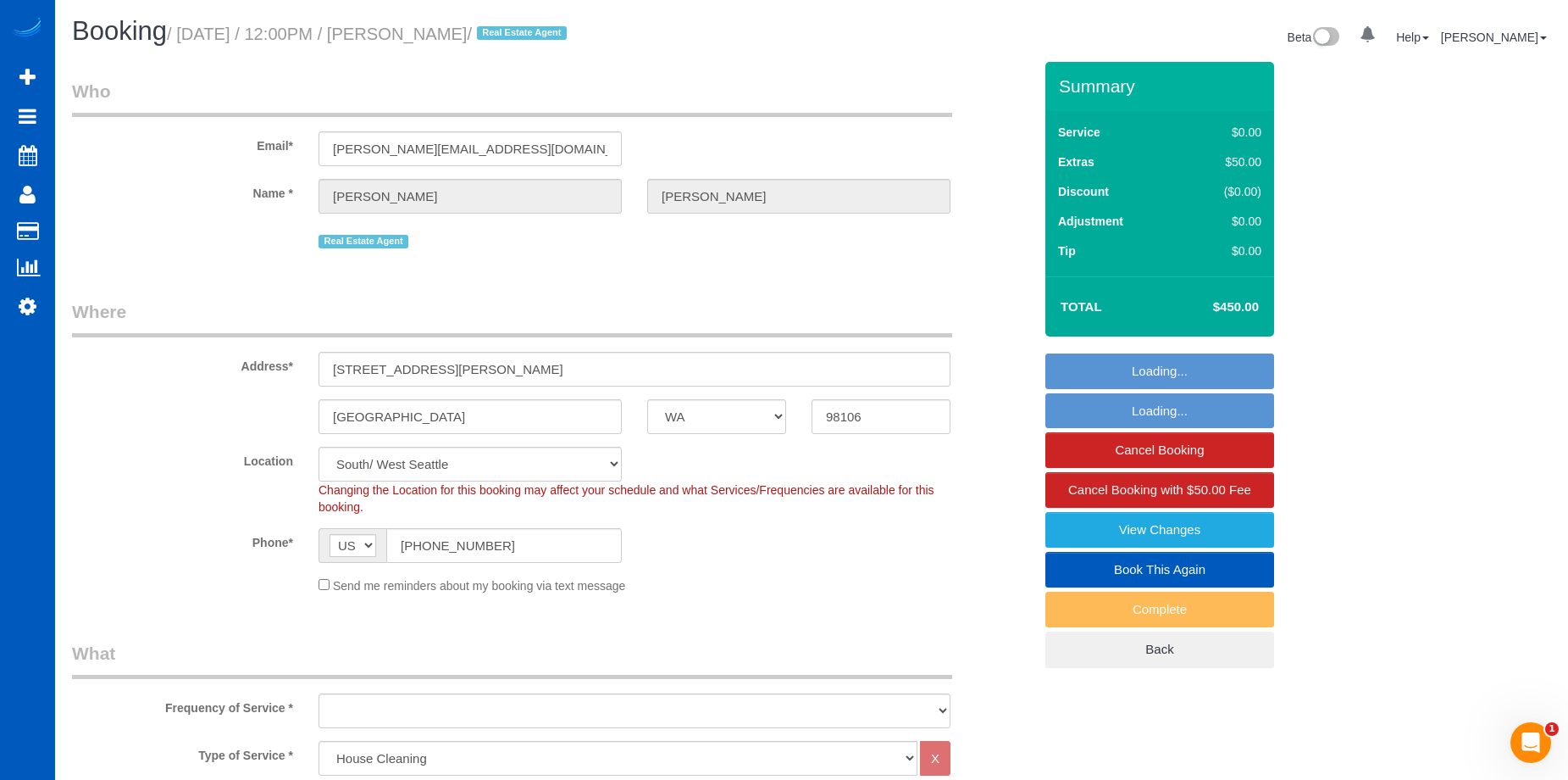
select select "4"
select select "2"
select select "object:1150"
drag, startPoint x: 432, startPoint y: 32, endPoint x: 558, endPoint y: 25, distance: 126.2
click at [558, 25] on small "/ [DATE] / 12:00PM / [PERSON_NAME] / Real Estate Agent" at bounding box center [369, 33] width 405 height 19
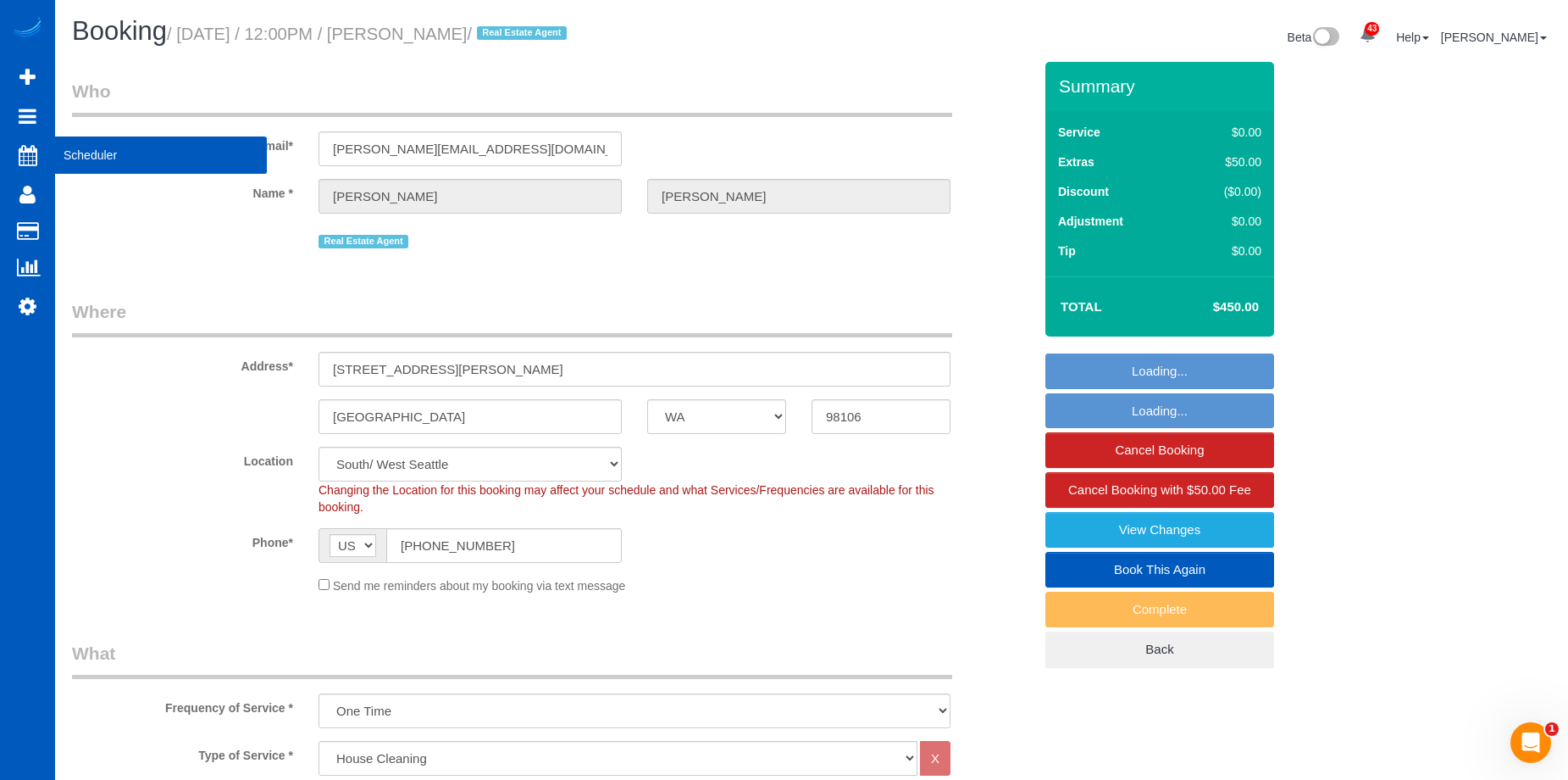
copy small "[PERSON_NAME]"
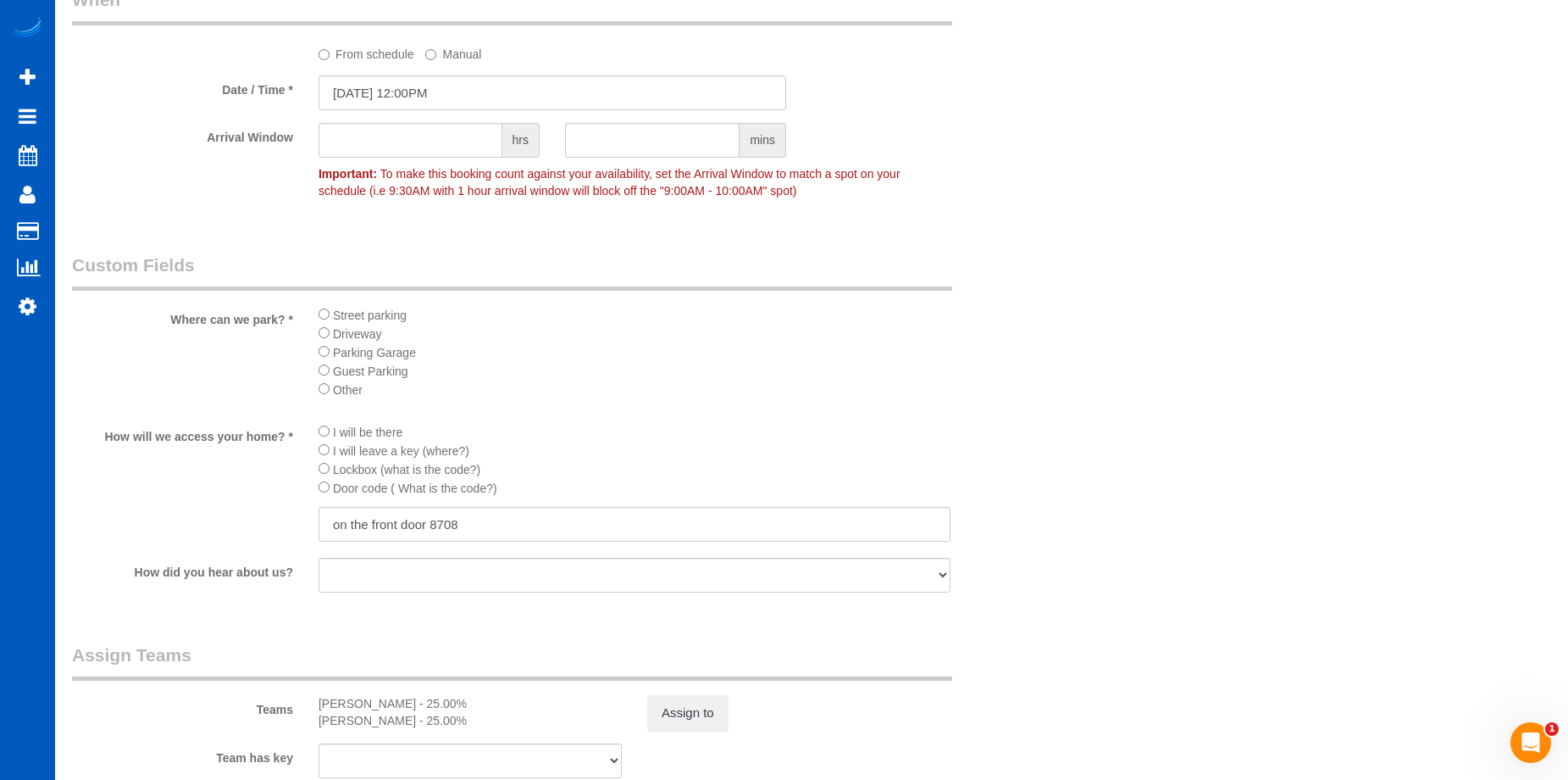
scroll to position [1865, 0]
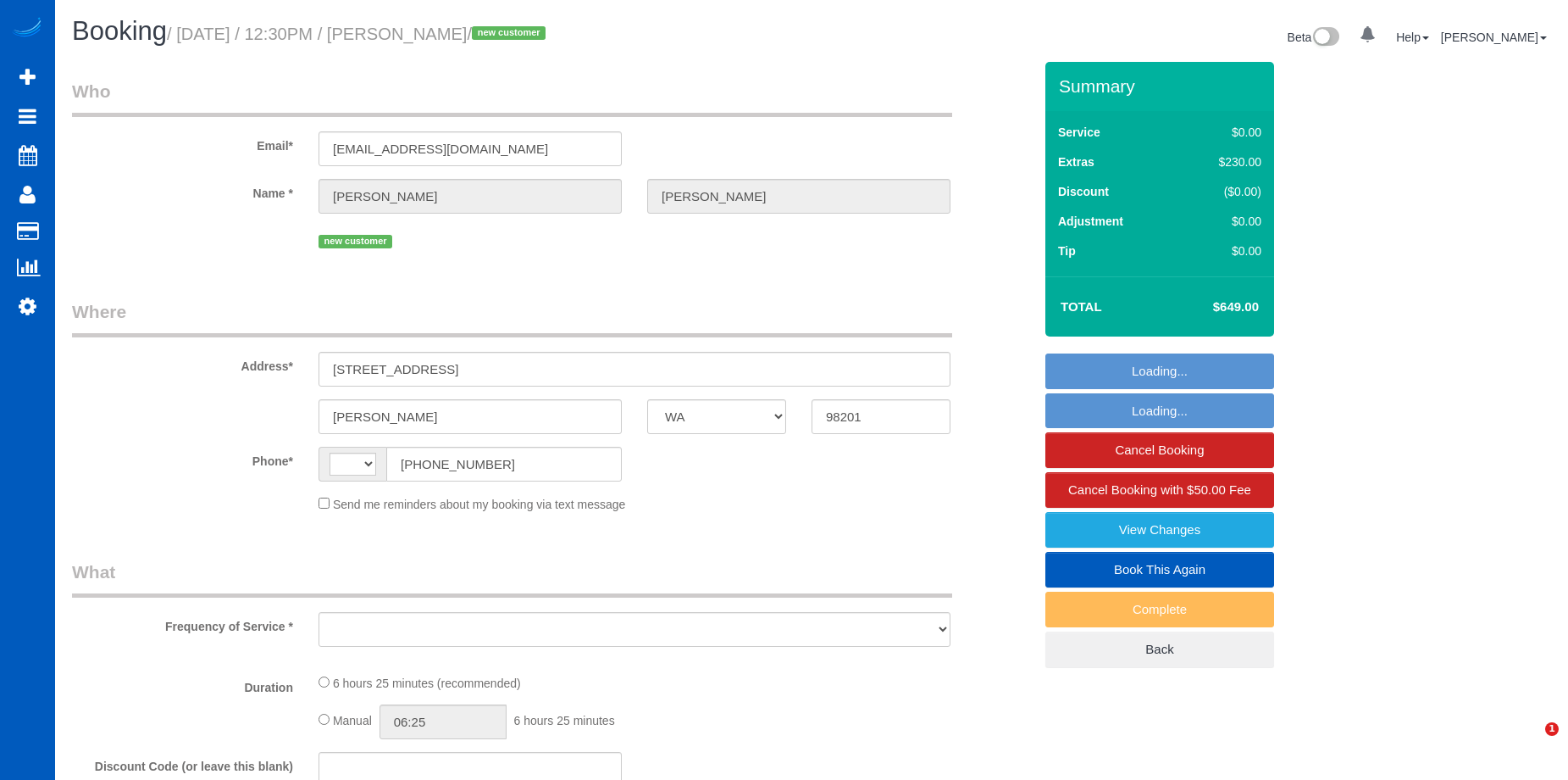
select select "WA"
select select "string:[GEOGRAPHIC_DATA]"
select select "string:fspay-d768e638-9661-4d54-a543-84429d844c55"
select select "object:1185"
select select "199"
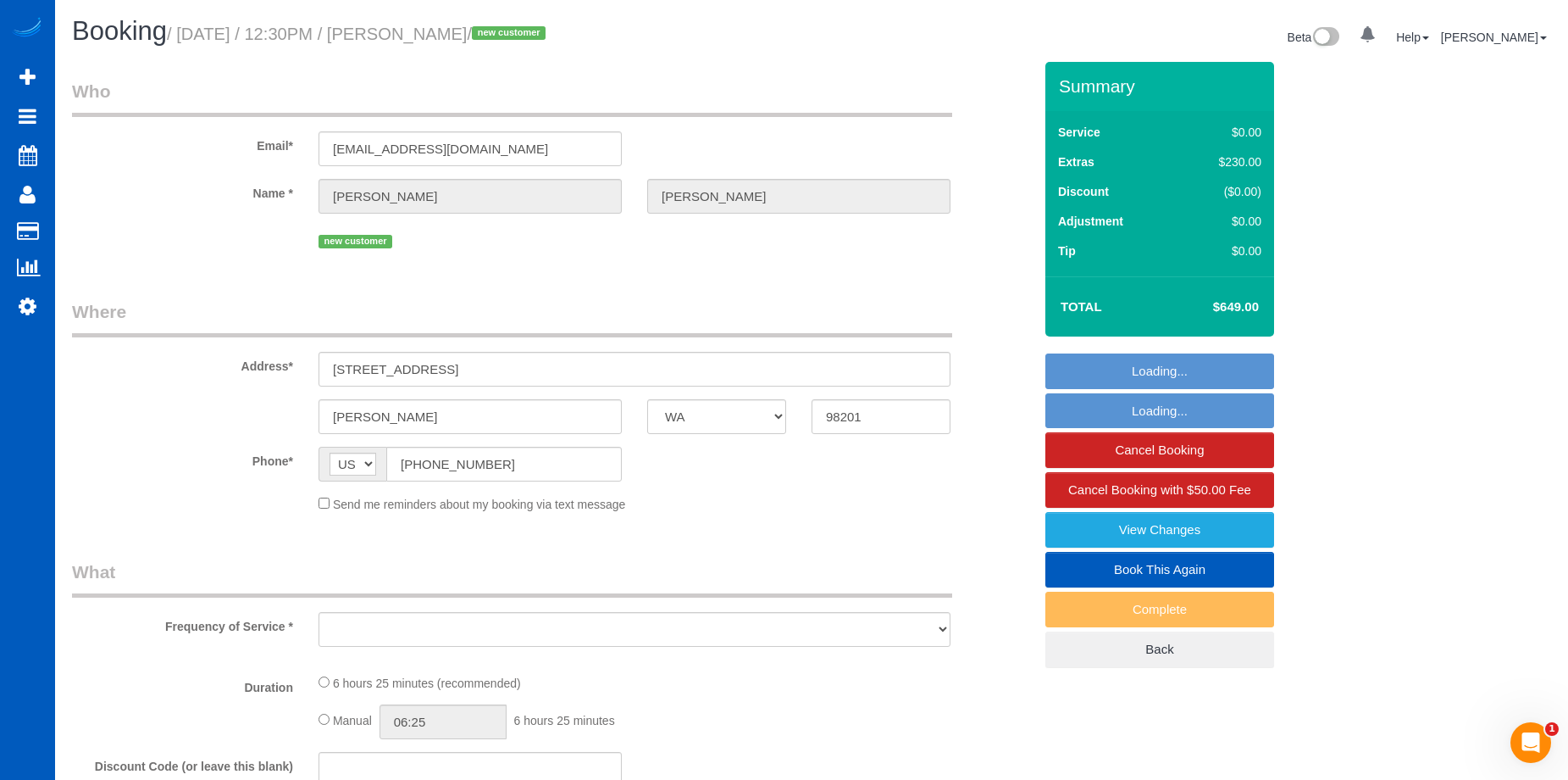
select select "2501"
select select "3"
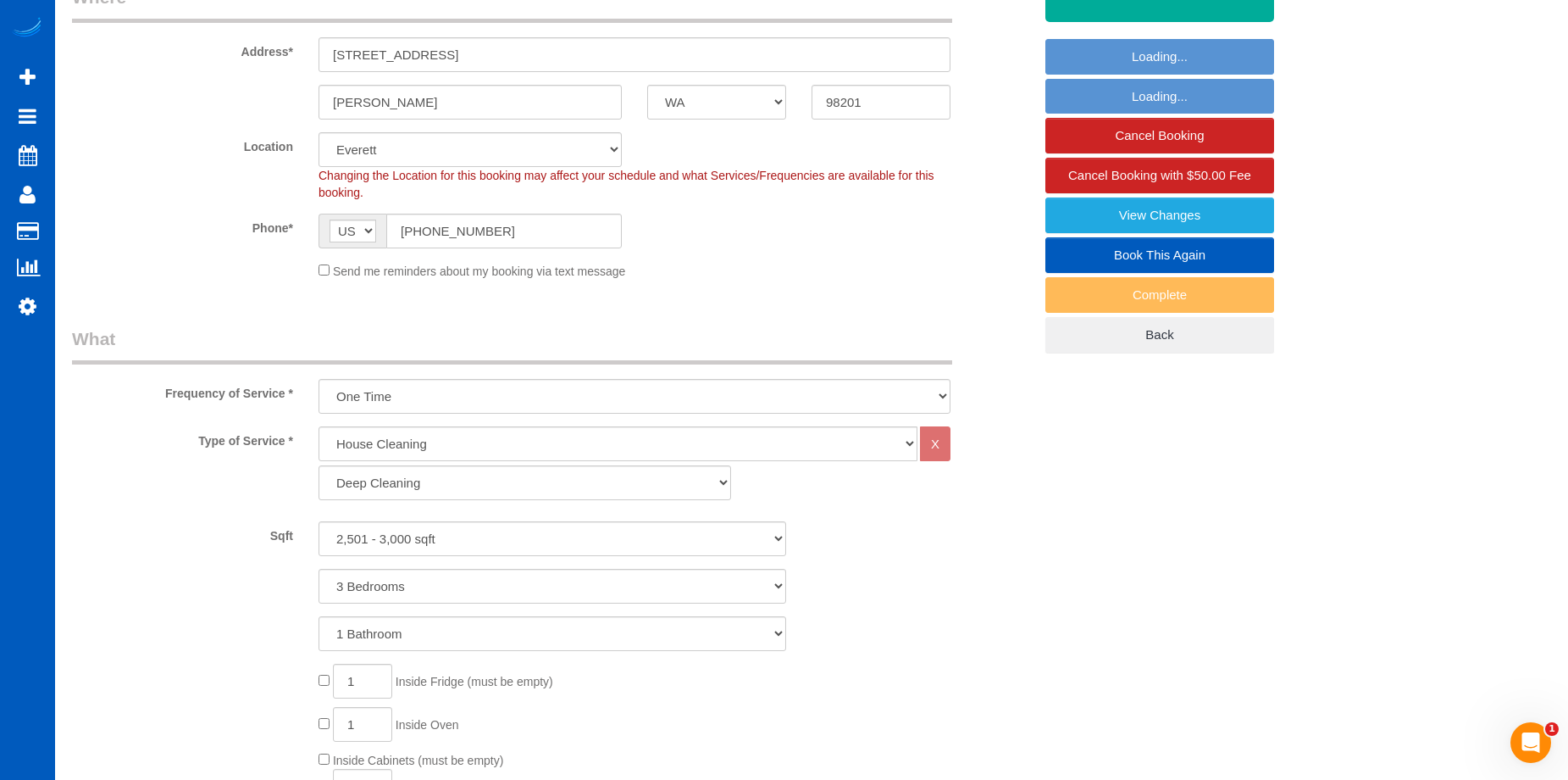
scroll to position [339, 0]
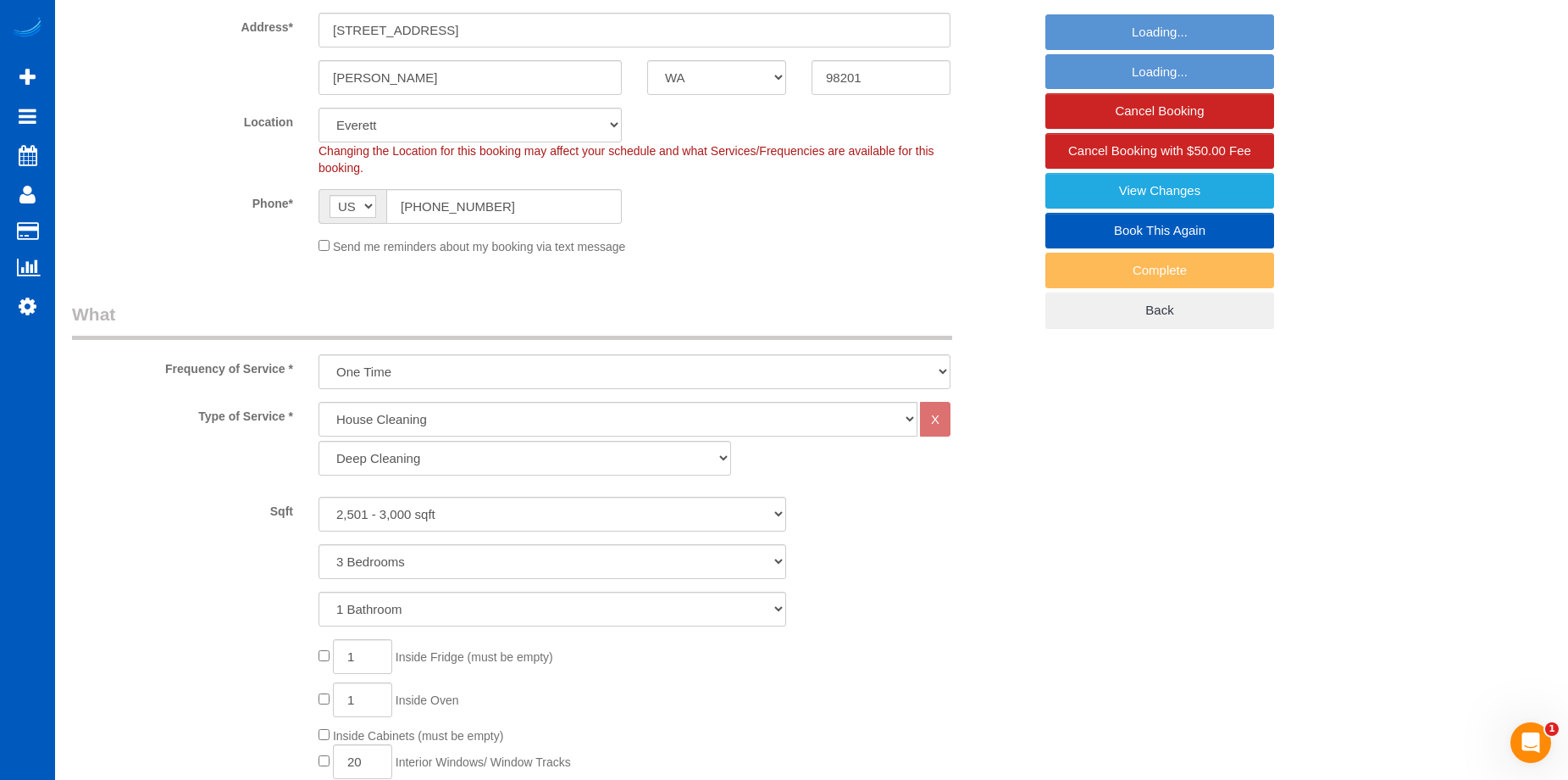
select select "2501"
select select "3"
select select "object:1274"
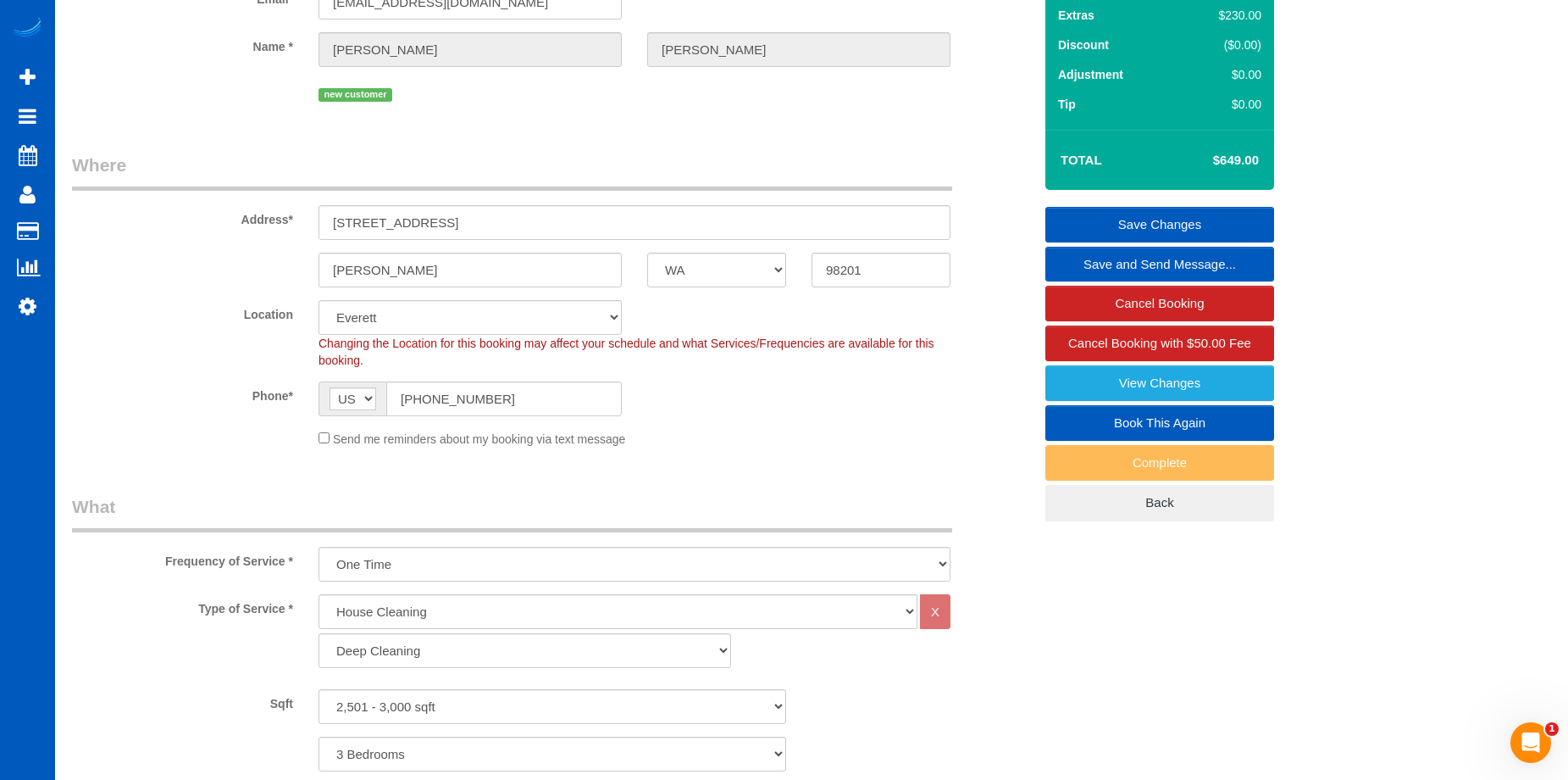
scroll to position [0, 0]
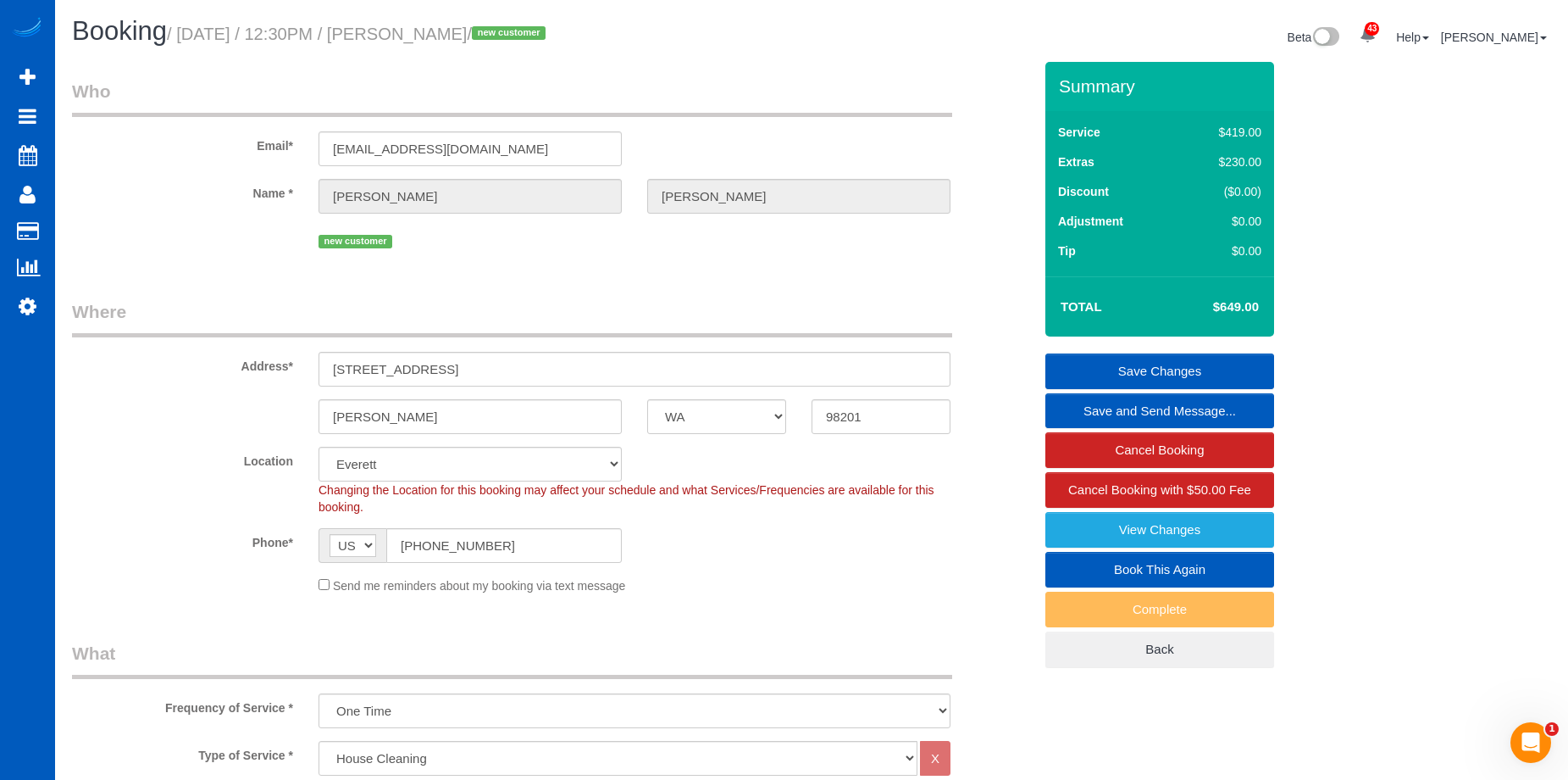
drag, startPoint x: 435, startPoint y: 26, endPoint x: 527, endPoint y: 30, distance: 92.1
click at [527, 30] on small "/ [DATE] / 12:30PM / [PERSON_NAME] / new customer" at bounding box center [358, 33] width 383 height 19
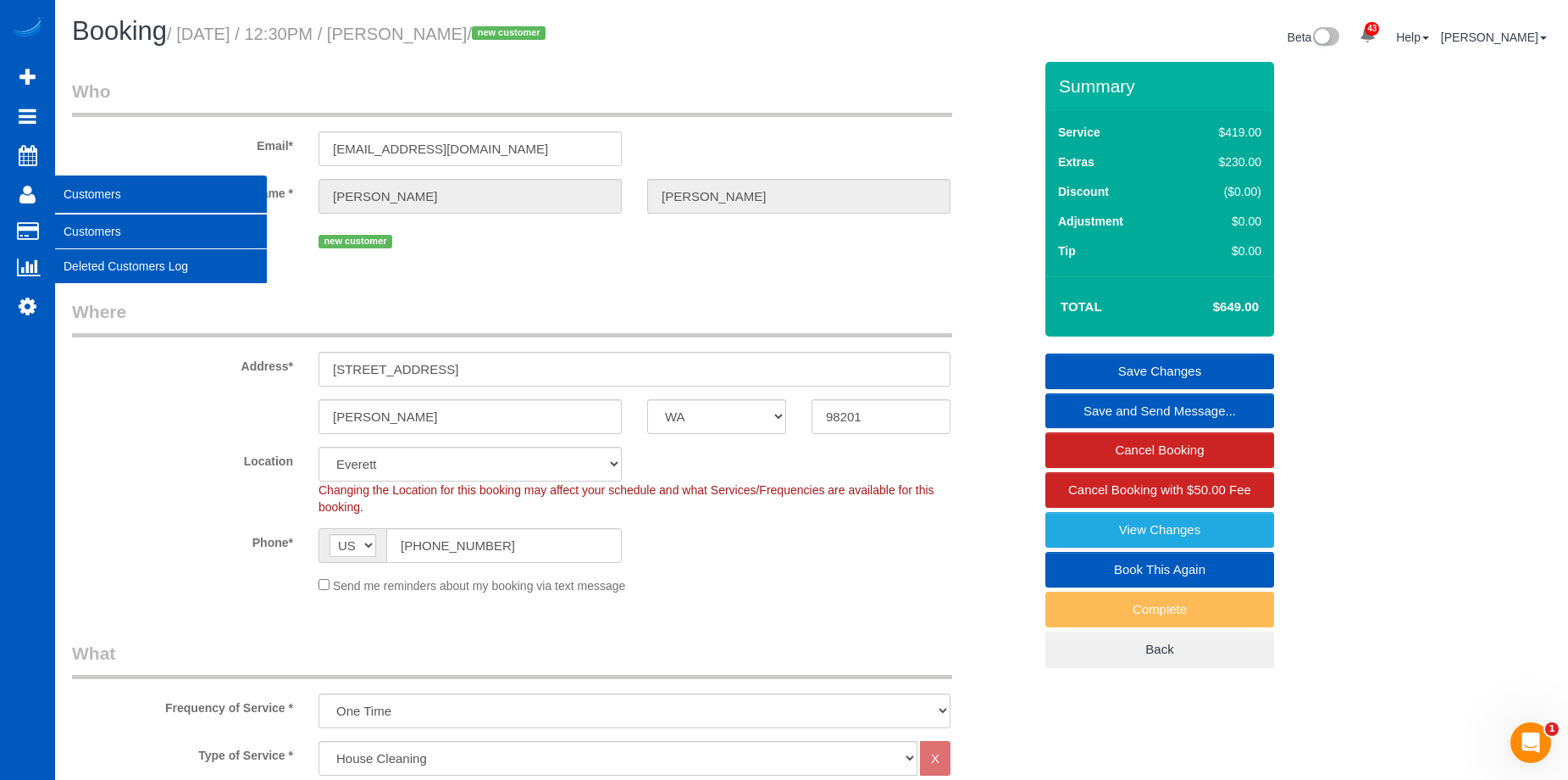
copy small "[PERSON_NAME]"
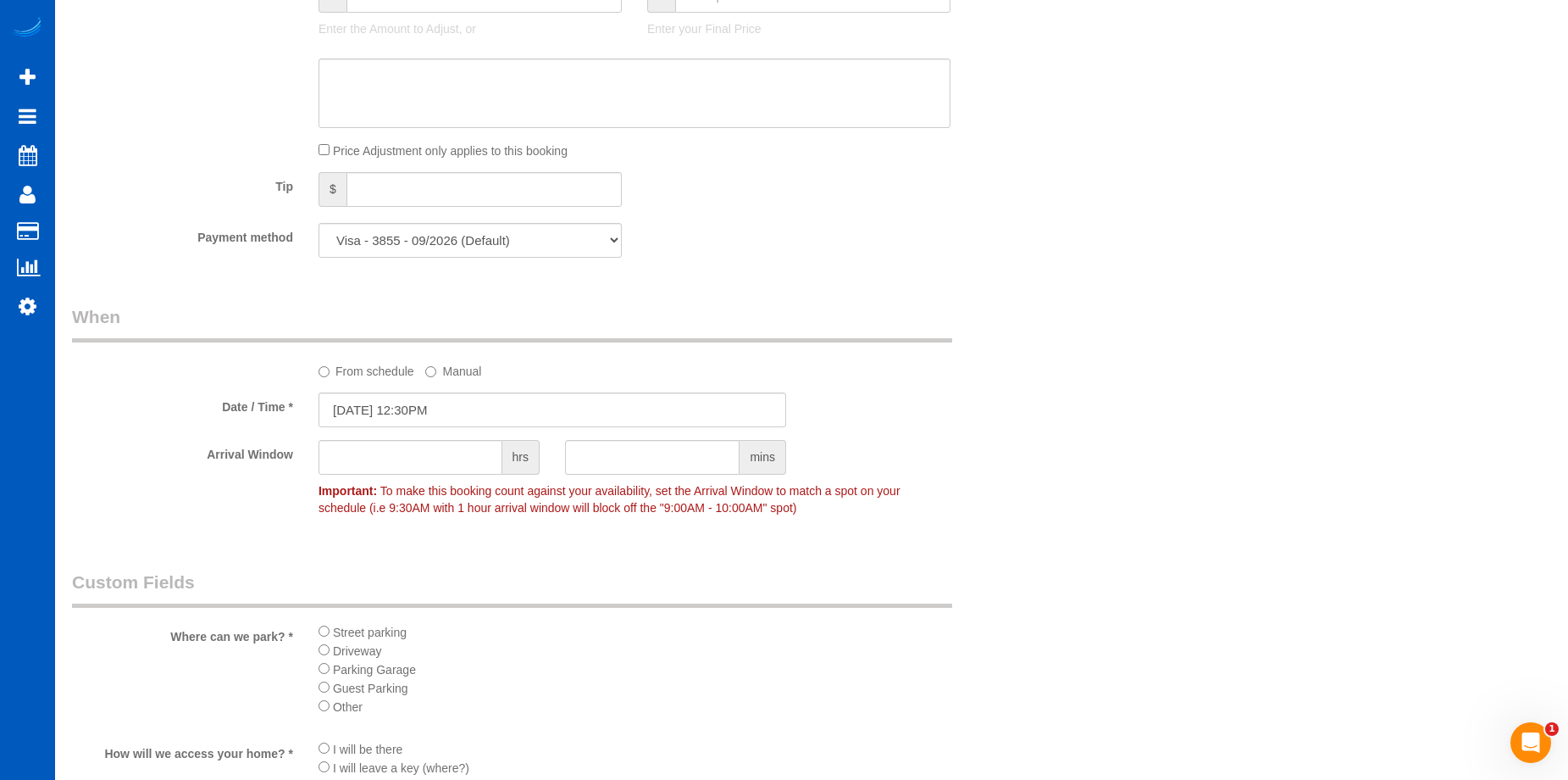
scroll to position [1780, 0]
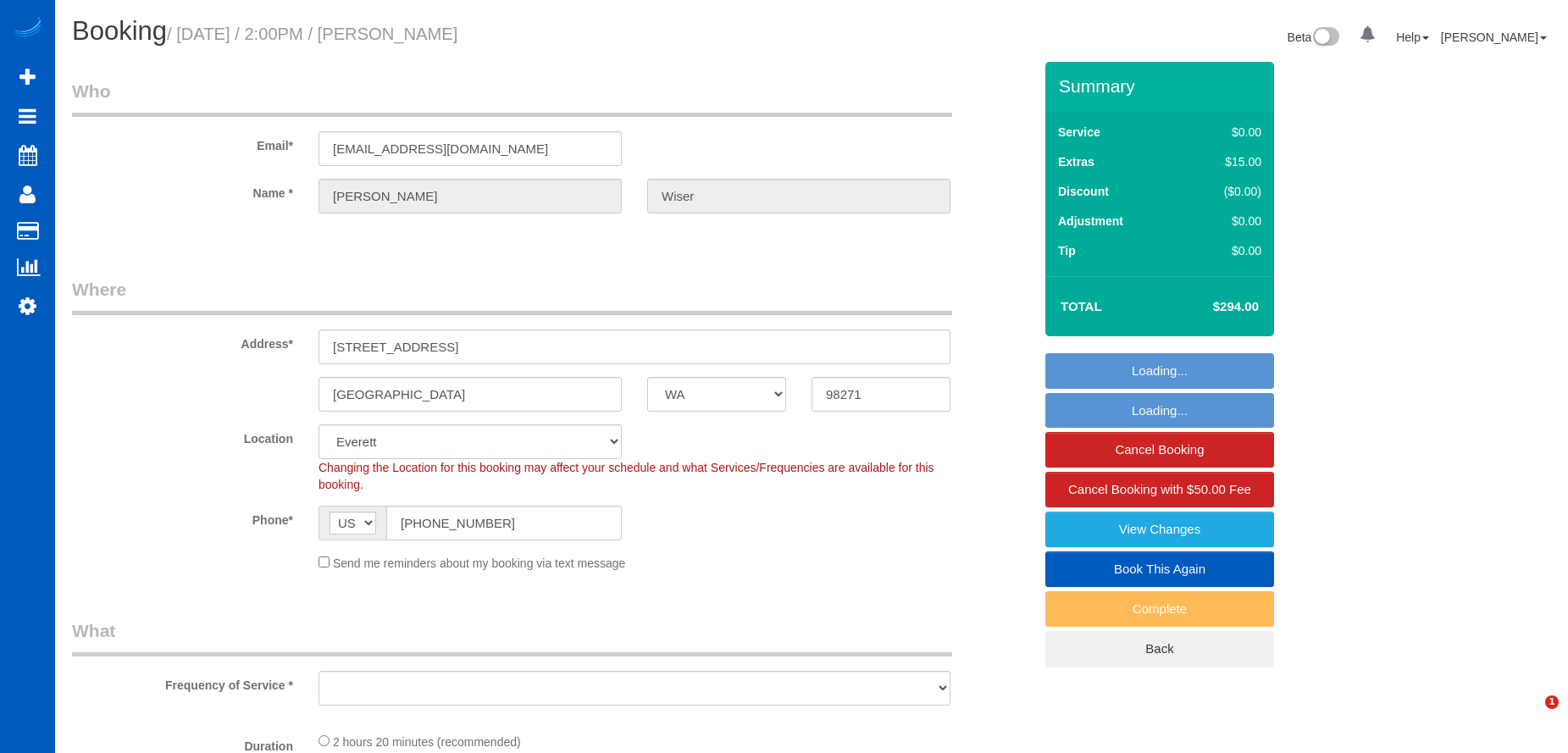
select select "WA"
select select "object:815"
select select "string:fspay-caac8217-fce0-4519-b009-9f582917eb1c"
select select "object:1028"
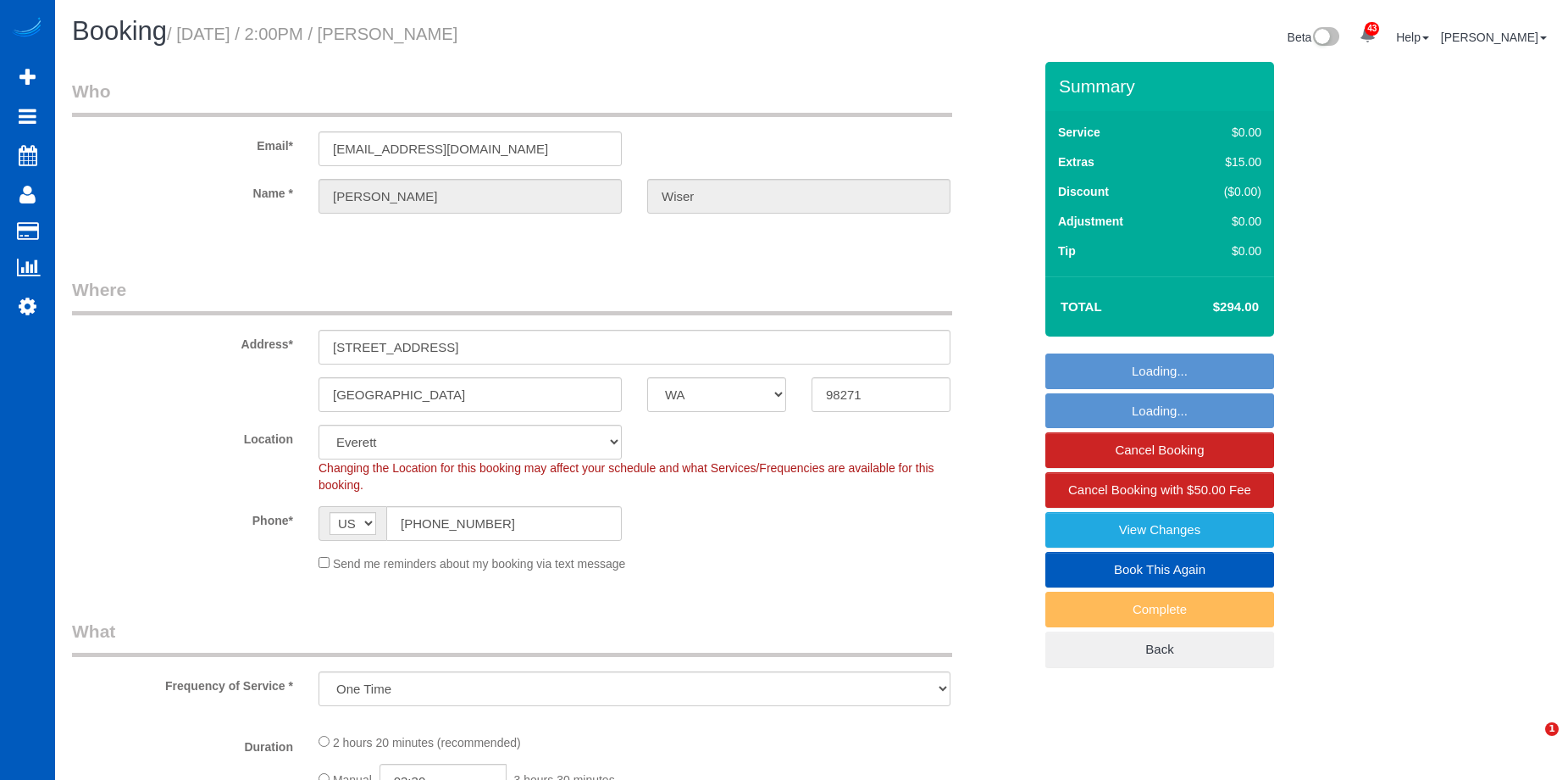
select select "199"
select select "1001"
select select "3"
select select "2"
select select "spot1"
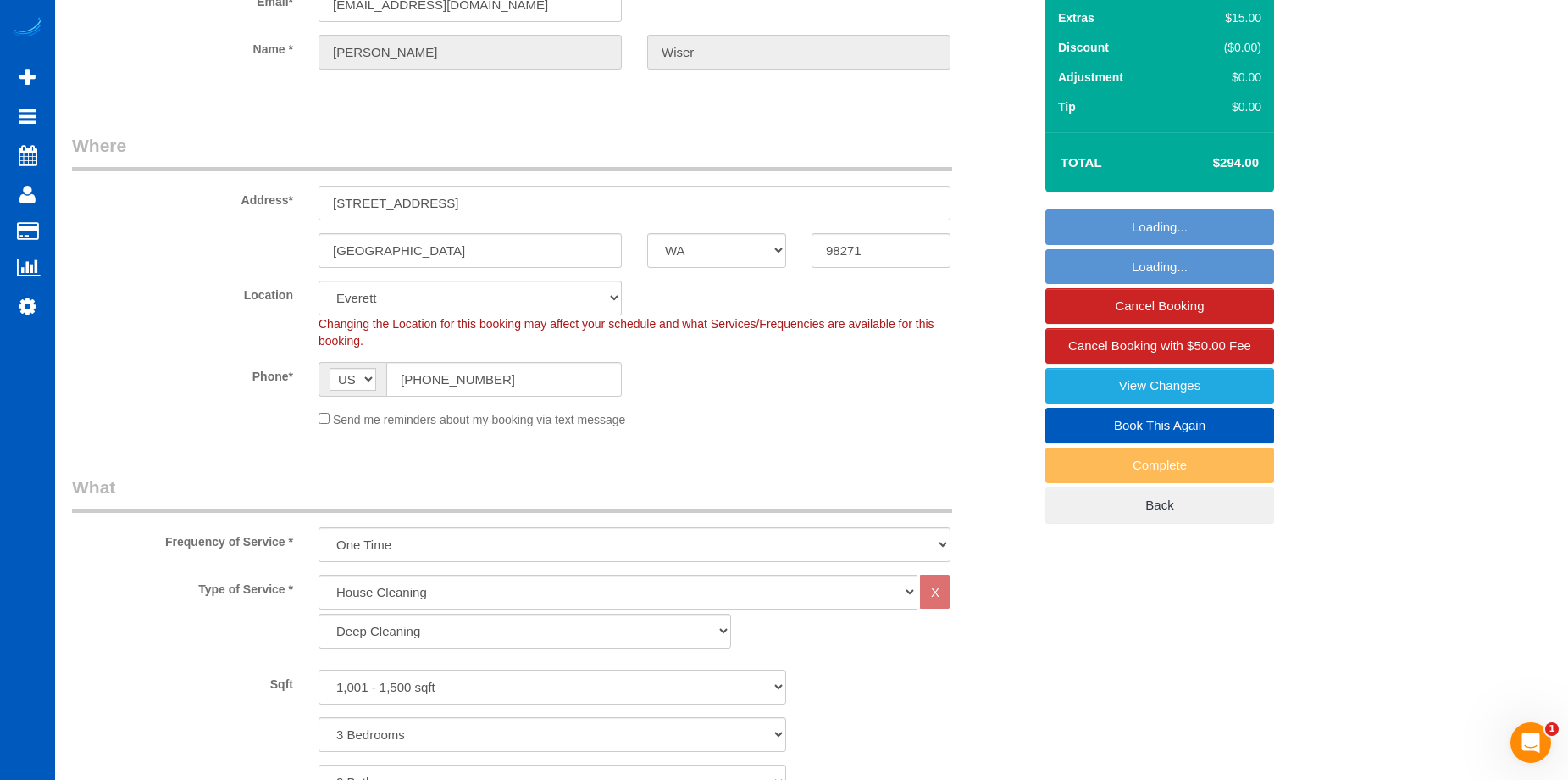
select select "1001"
select select "3"
select select "2"
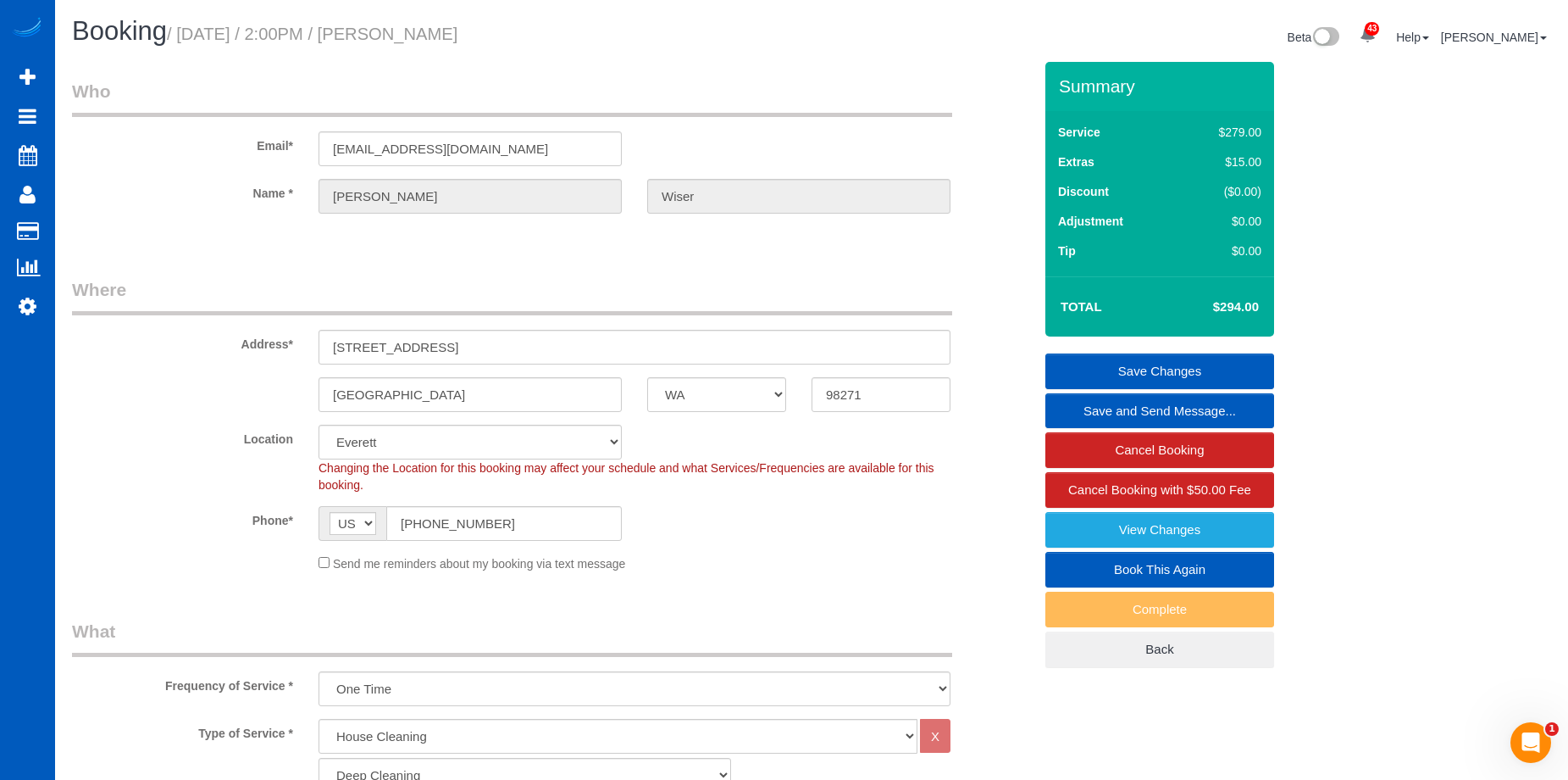
drag, startPoint x: 425, startPoint y: 28, endPoint x: 523, endPoint y: 25, distance: 98.0
click at [523, 25] on h1 "Booking / September 17, 2025 / 2:00PM / Linda Wiser" at bounding box center [435, 31] width 727 height 29
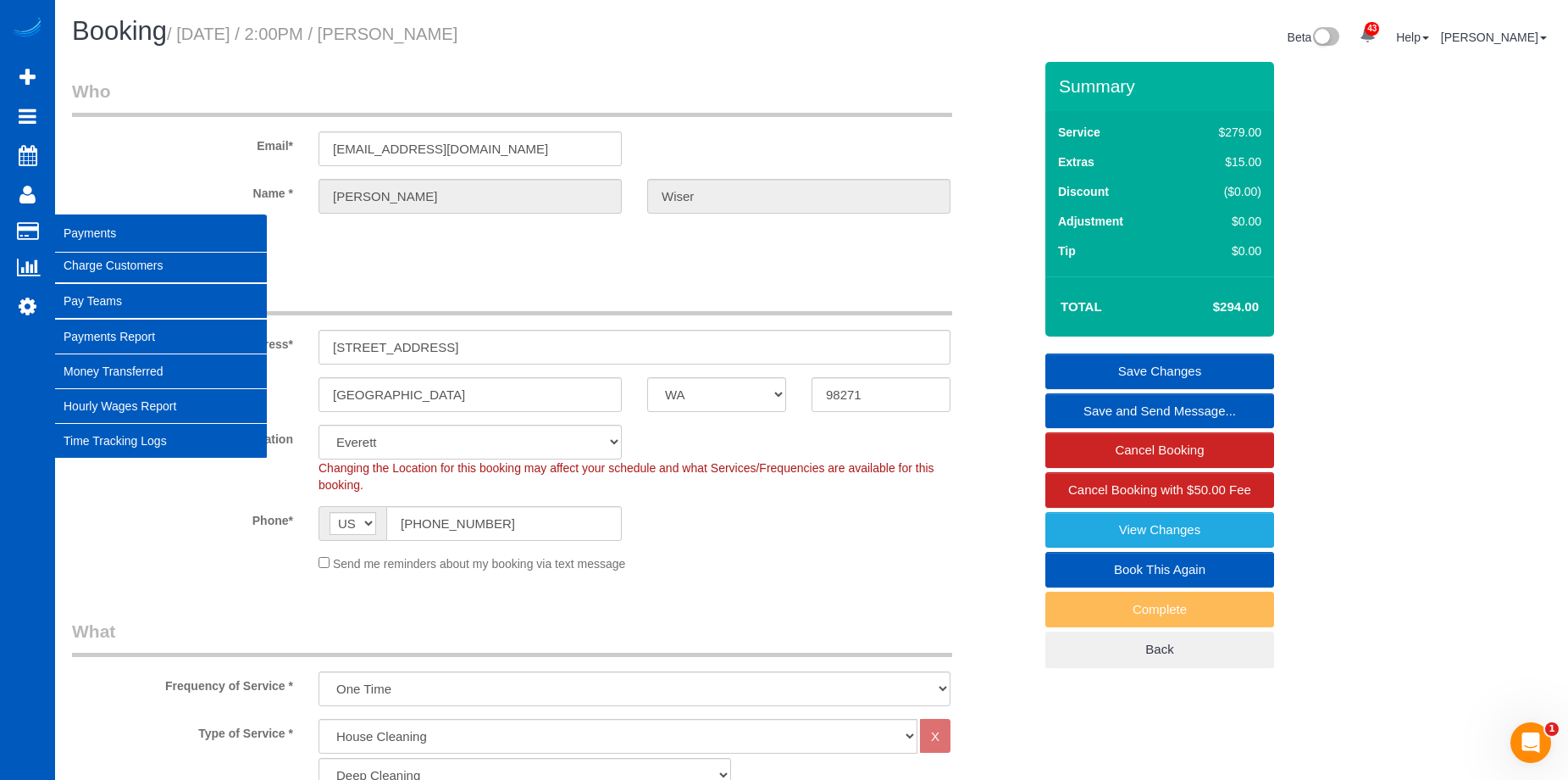
copy small "Linda Wiser"
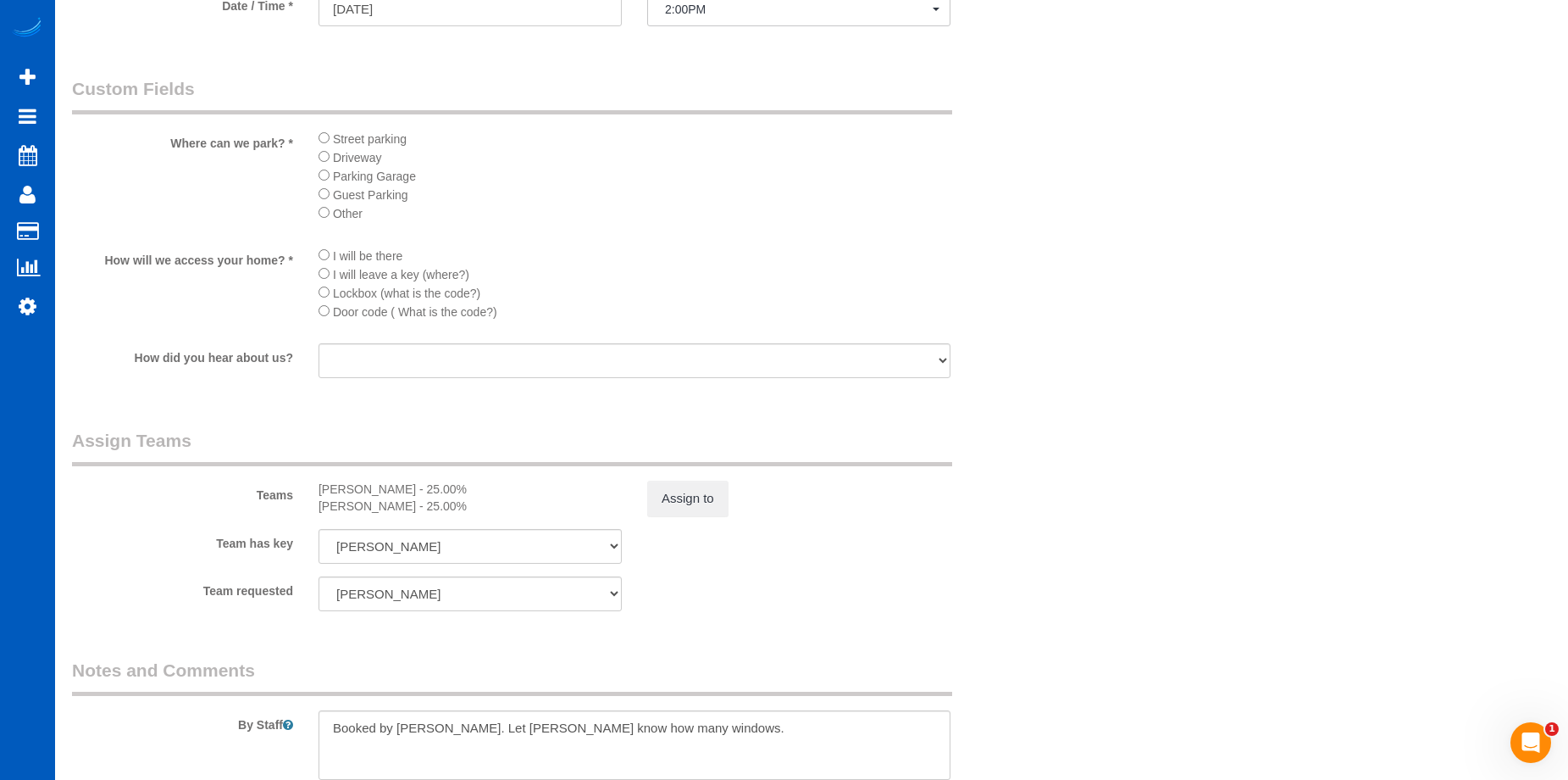
scroll to position [1949, 0]
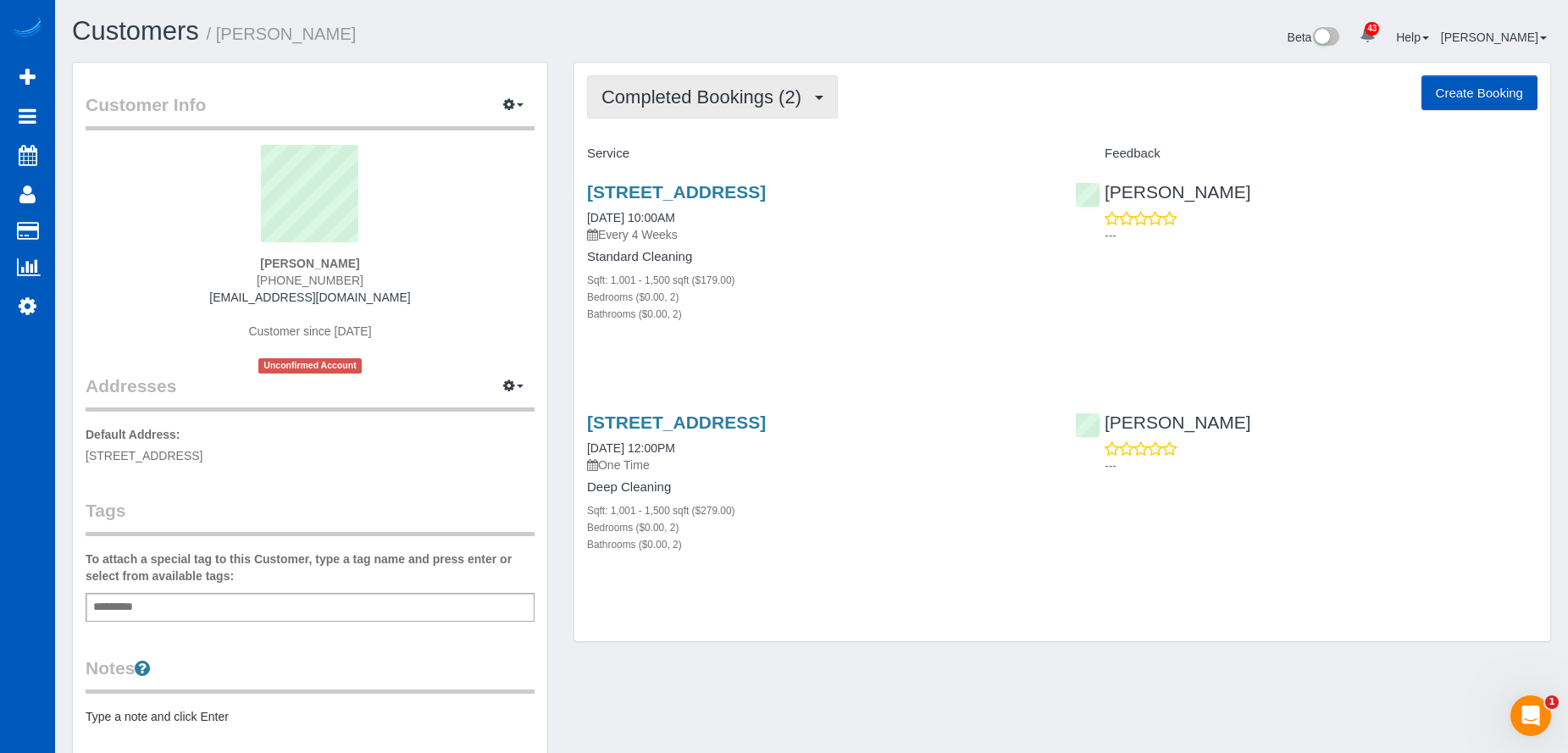
click at [723, 88] on span "Completed Bookings (2)" at bounding box center [705, 98] width 209 height 21
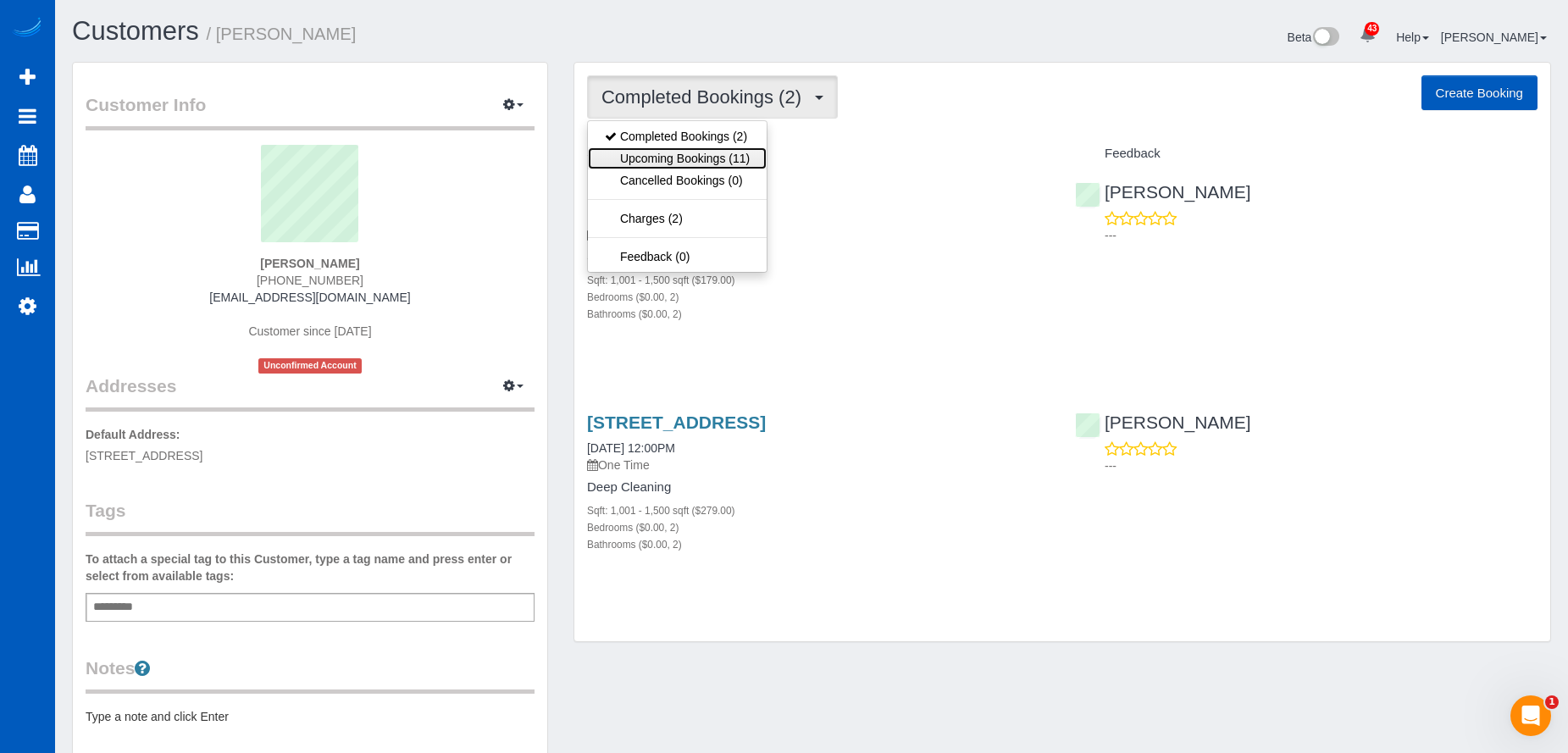
click at [710, 152] on link "Upcoming Bookings (11)" at bounding box center [676, 158] width 179 height 22
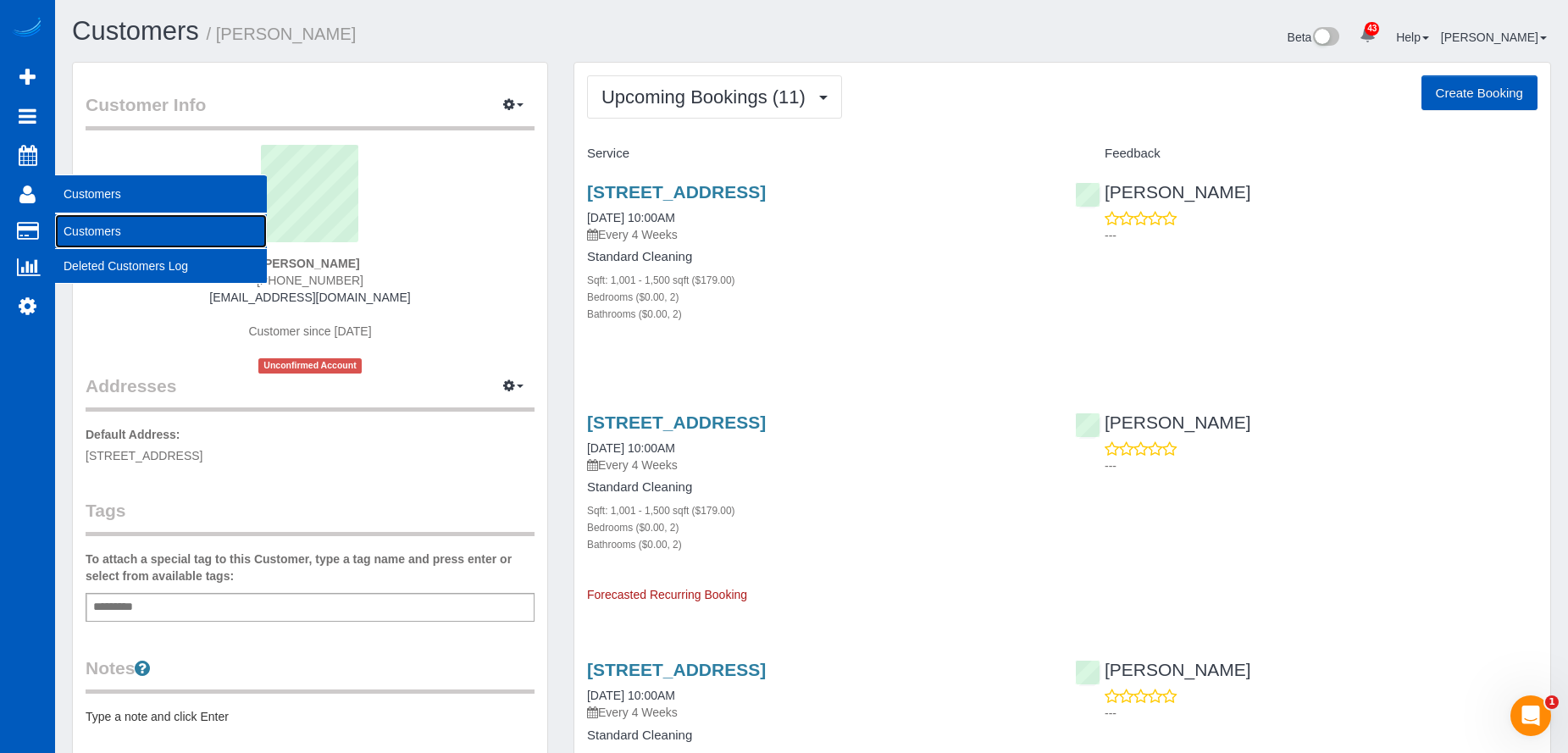
click at [116, 223] on link "Customers" at bounding box center [160, 231] width 212 height 34
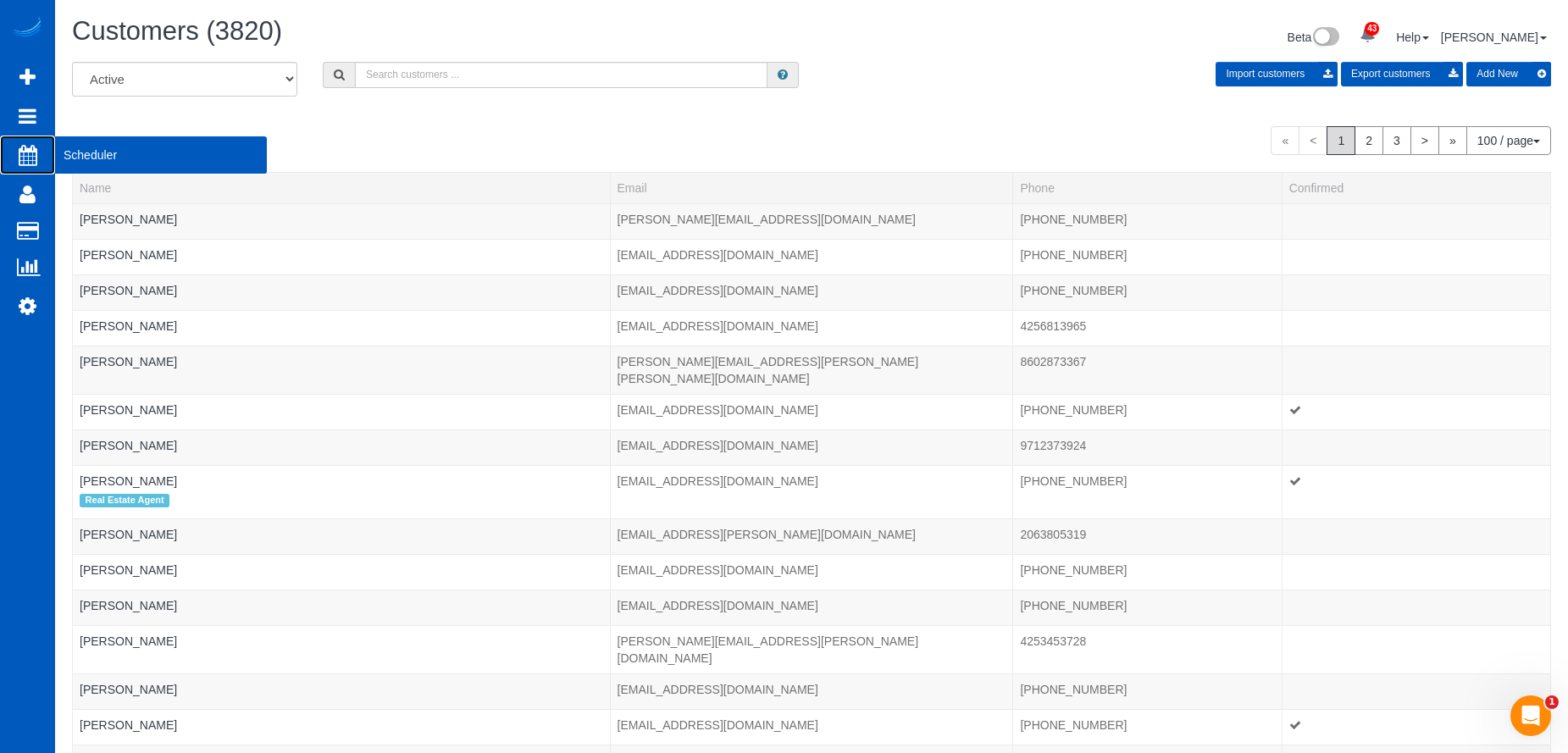
click at [67, 152] on span "Scheduler" at bounding box center [160, 155] width 212 height 39
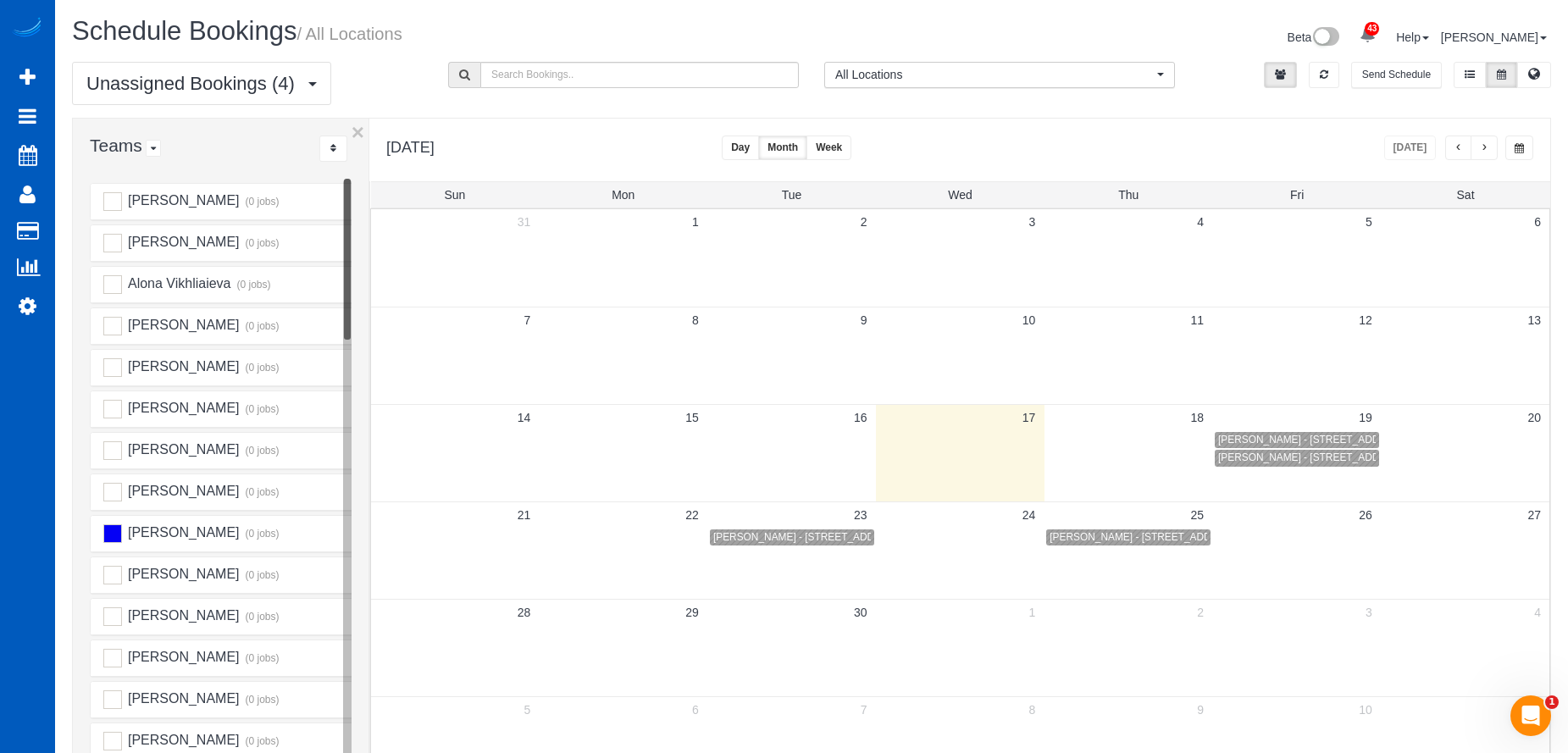
click at [1491, 149] on button "button" at bounding box center [1484, 147] width 27 height 24
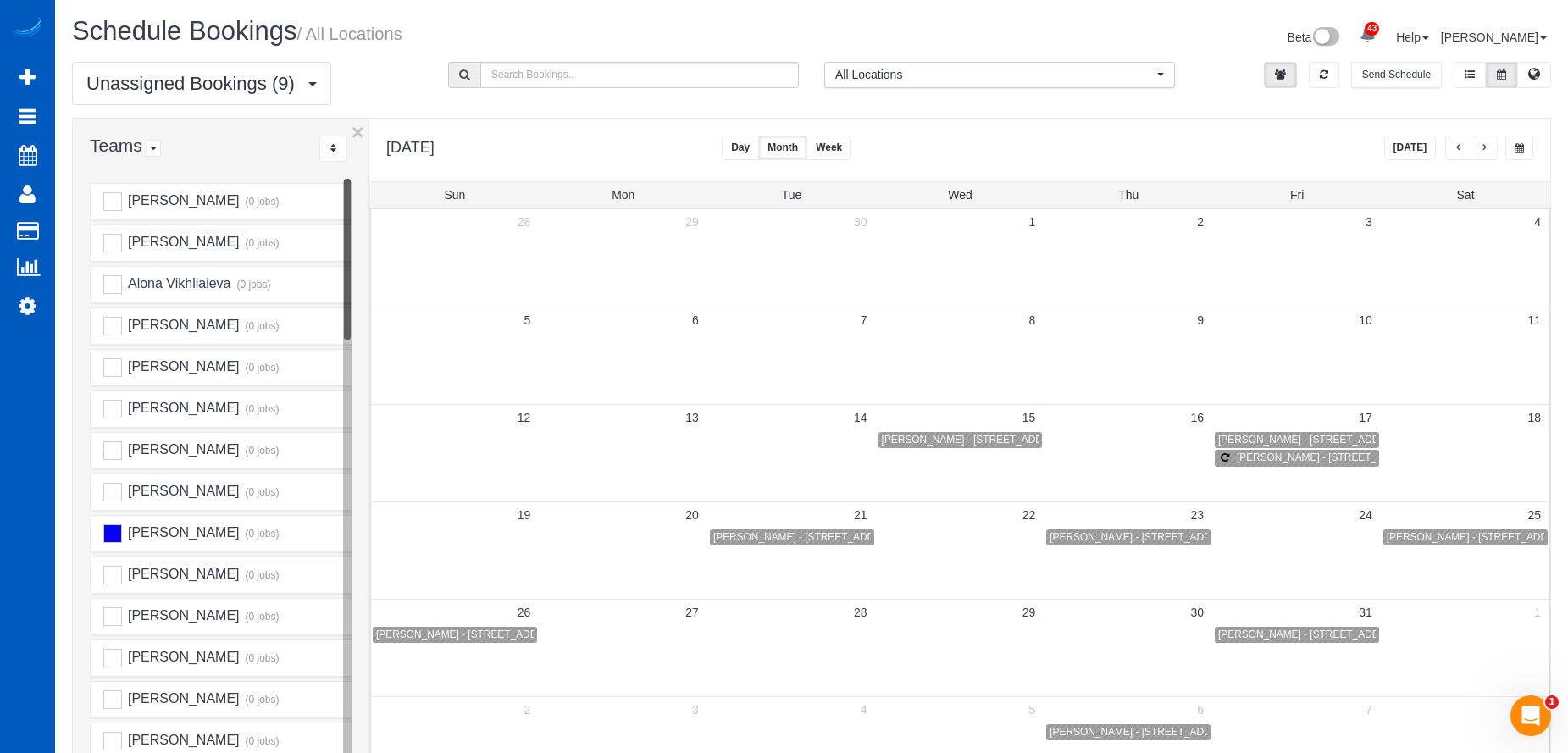
click at [1462, 150] on span "button" at bounding box center [1458, 148] width 9 height 10
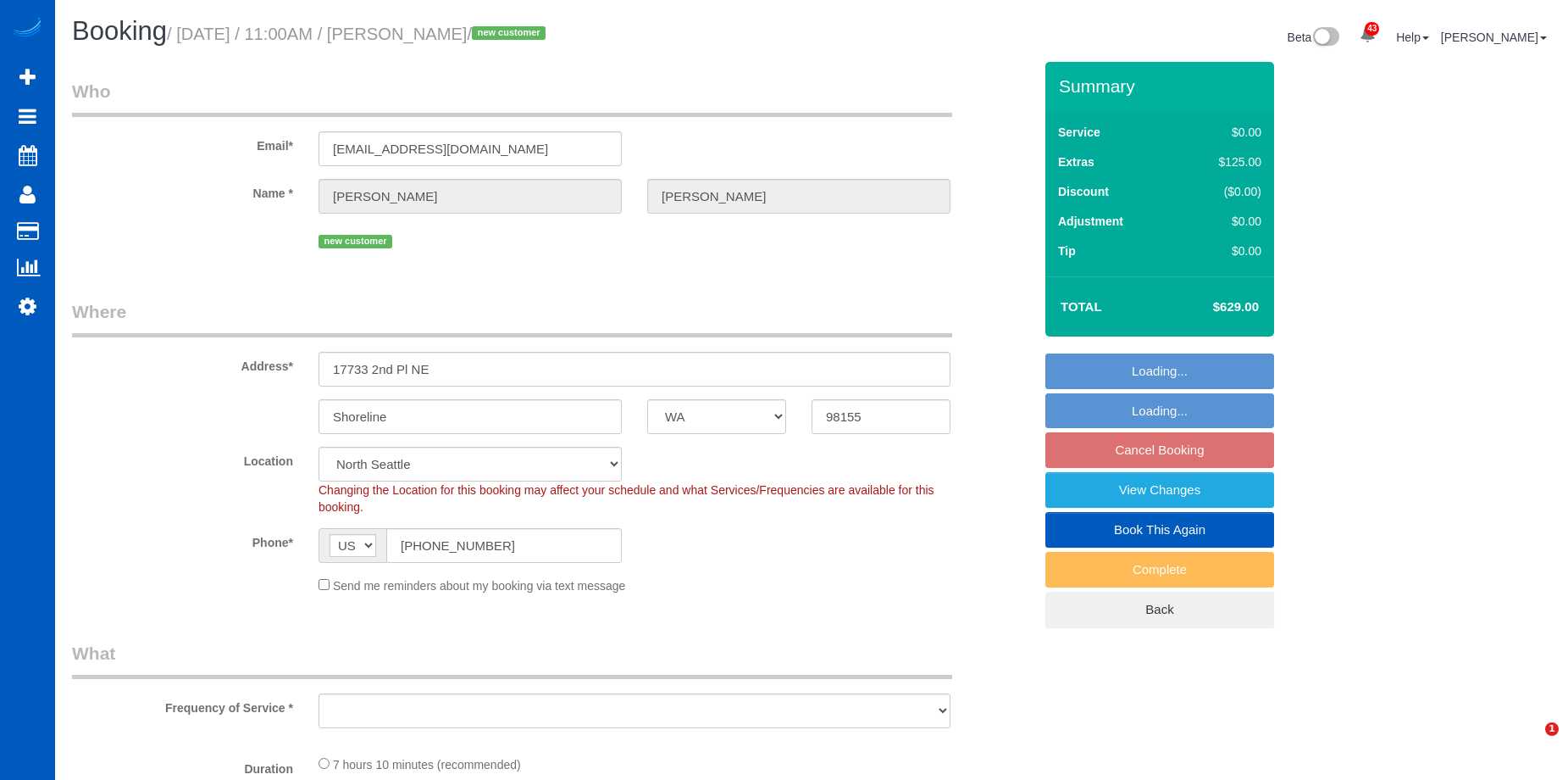
select select "WA"
select select "number:33"
select select "199"
select select "2001"
select select "4"
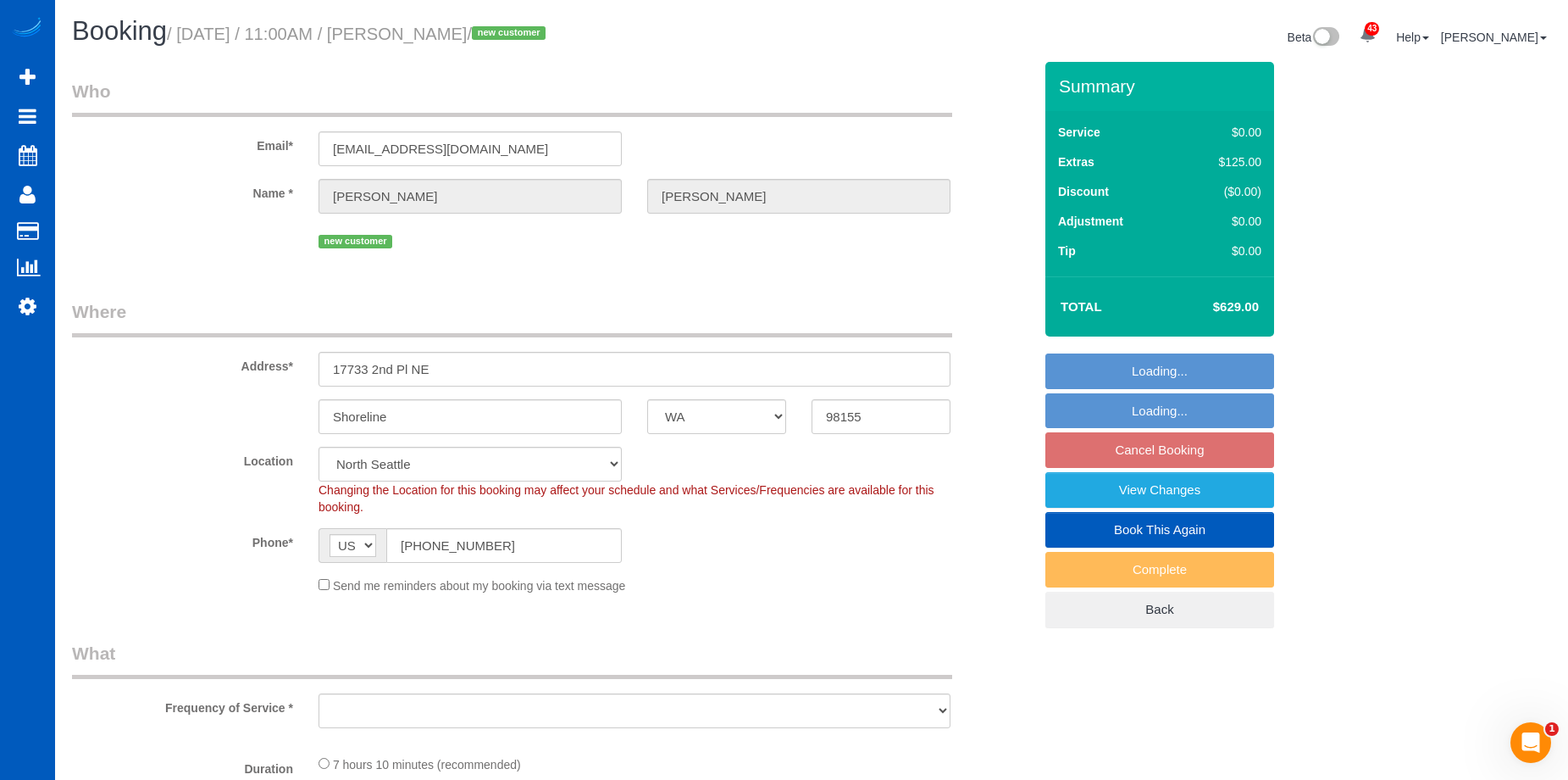
select select "2"
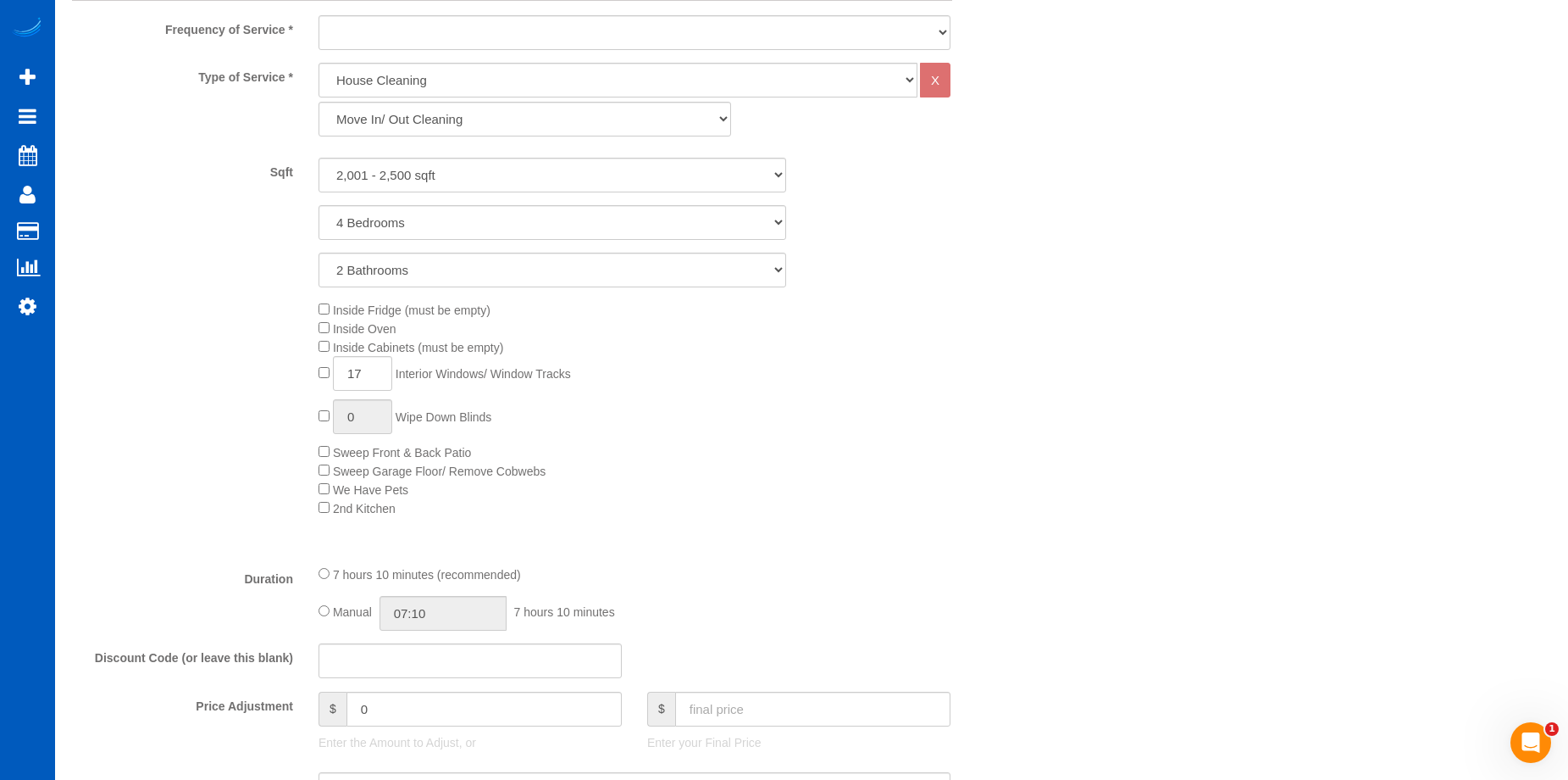
select select "object:1047"
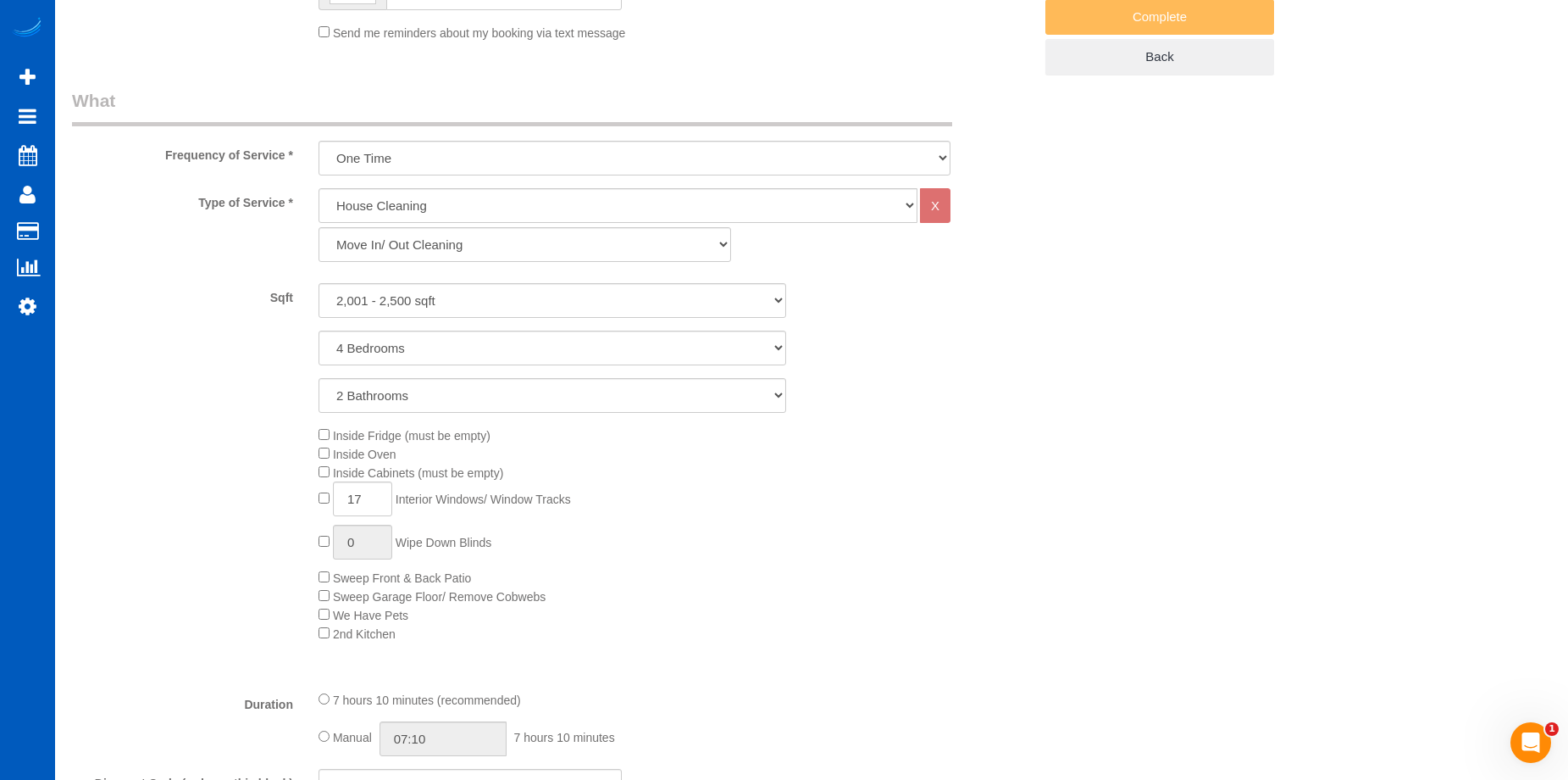
select select "2001"
select select "4"
select select "2"
select select "object:1136"
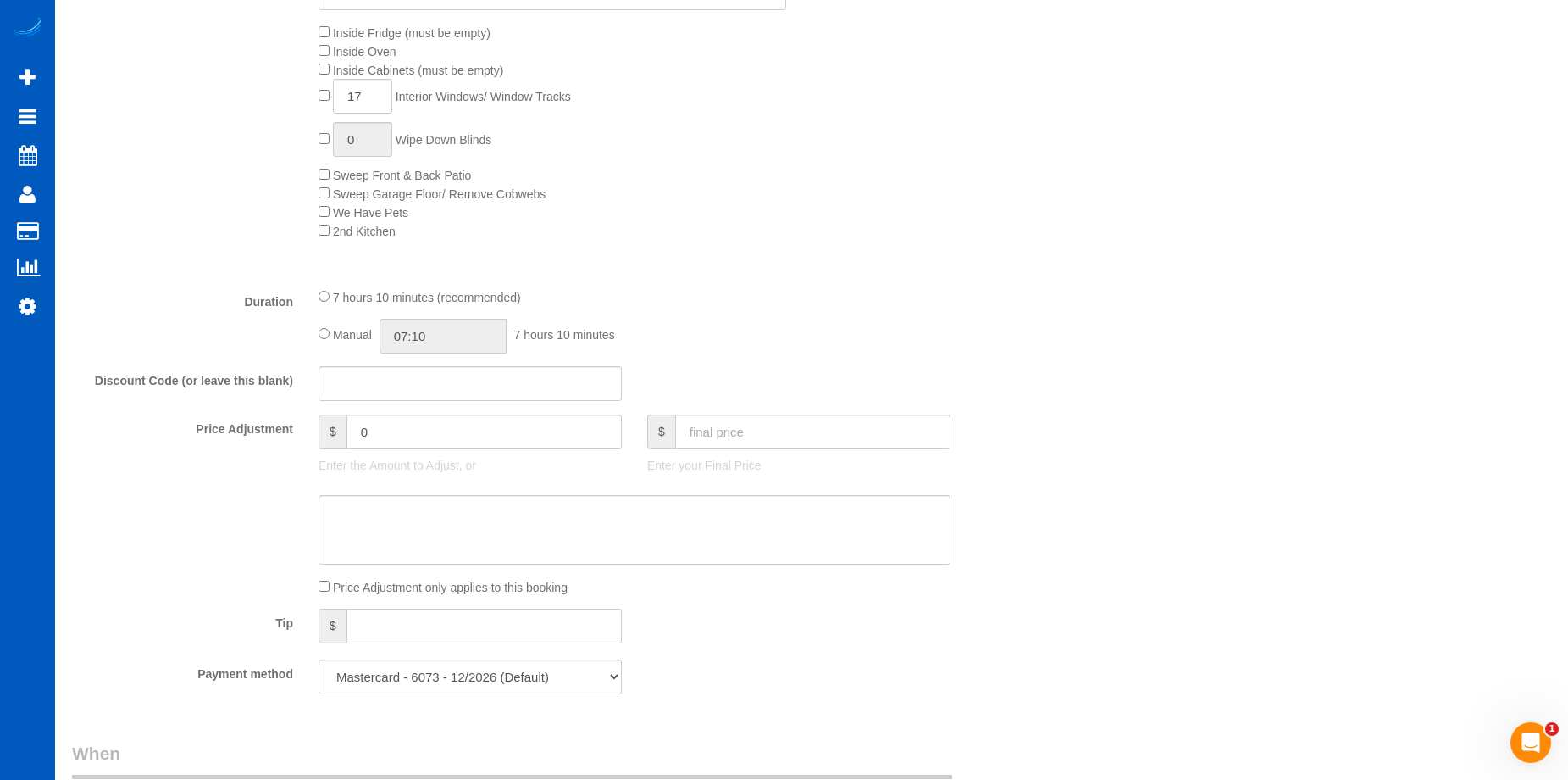
select select "spot2"
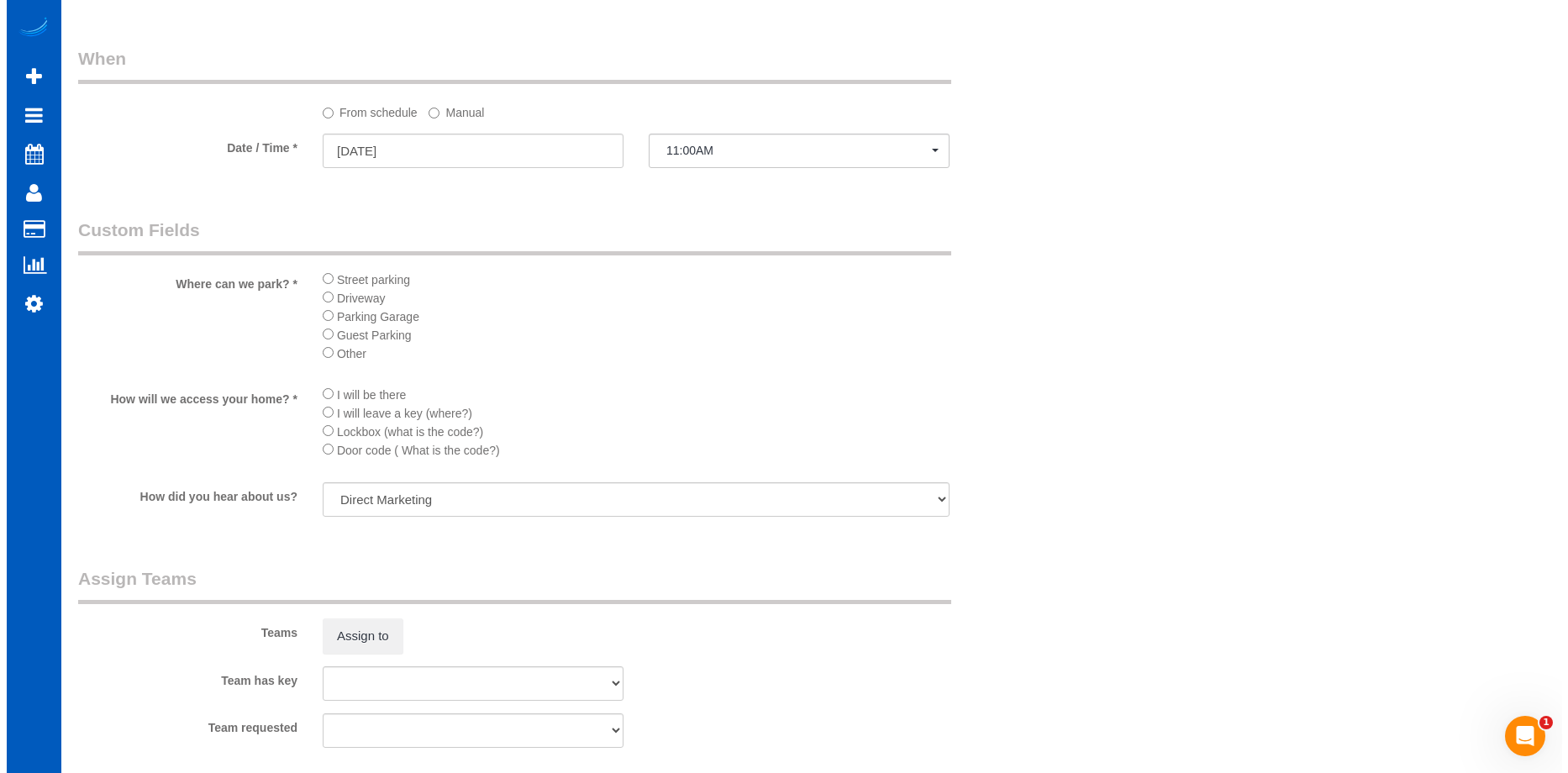
scroll to position [1931, 0]
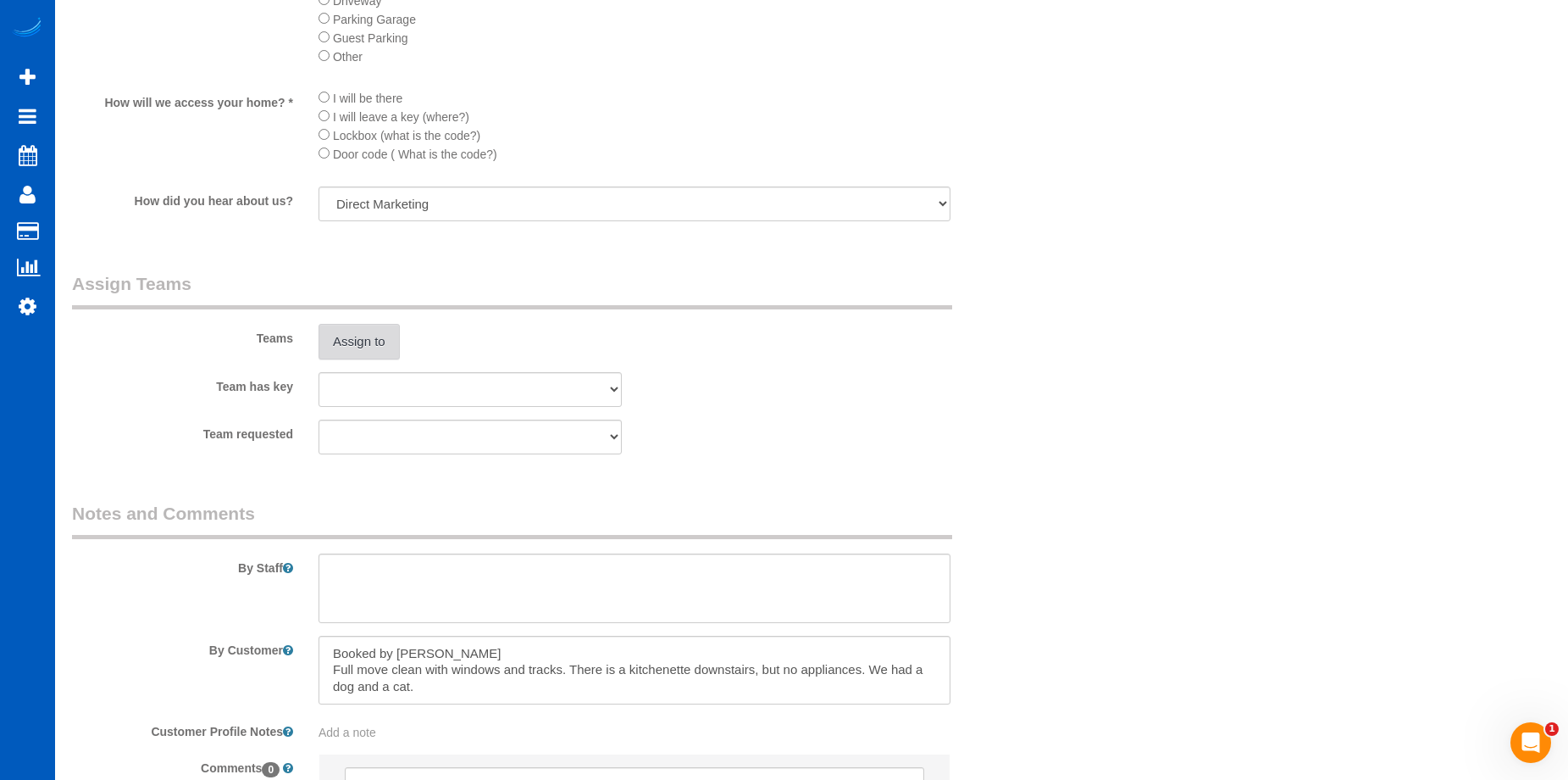
click at [367, 343] on button "Assign to" at bounding box center [358, 342] width 81 height 35
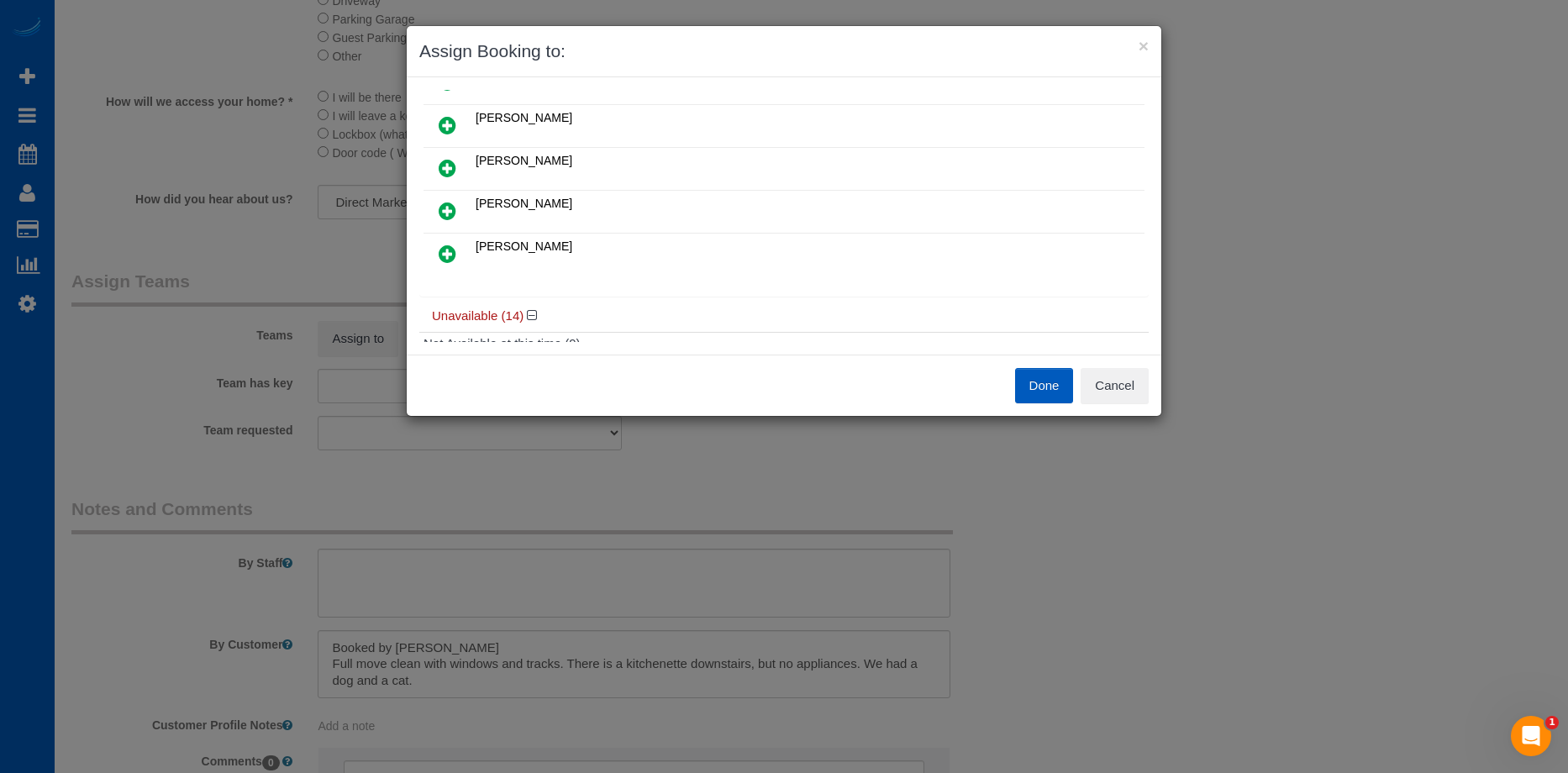
scroll to position [252, 0]
click at [1138, 378] on button "Cancel" at bounding box center [1114, 385] width 68 height 35
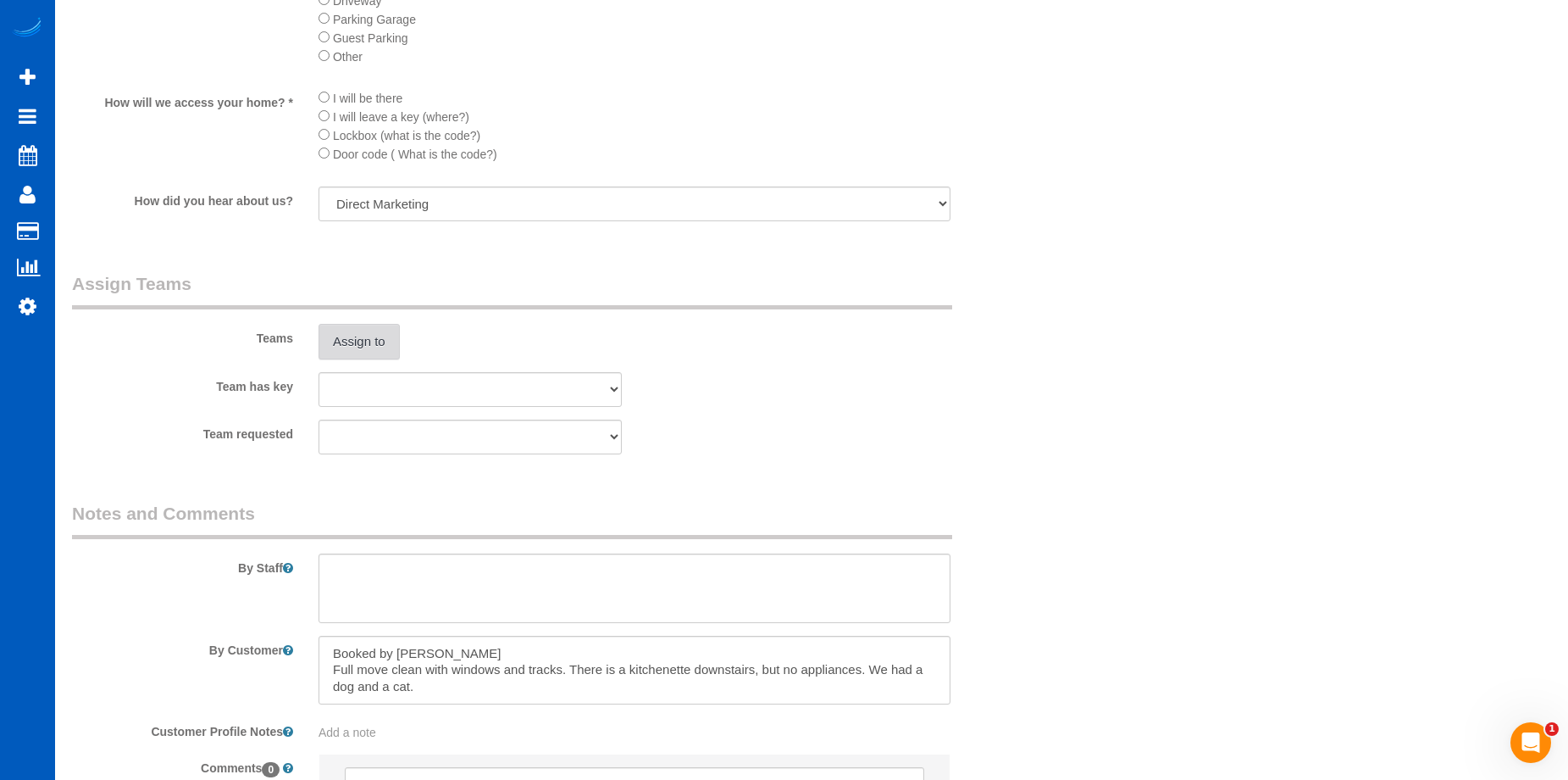
click at [349, 335] on button "Assign to" at bounding box center [358, 342] width 81 height 35
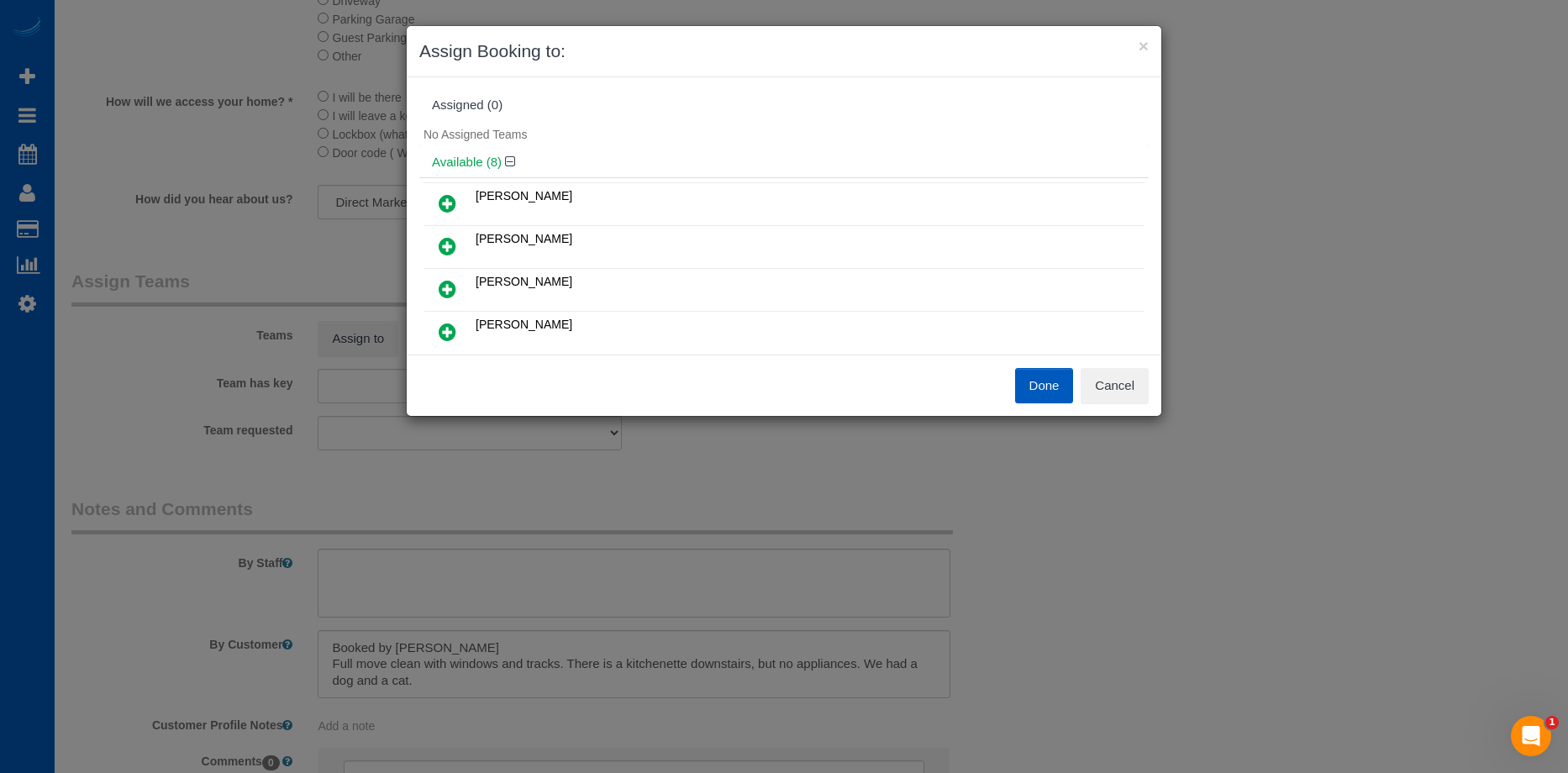
click at [455, 203] on icon at bounding box center [447, 203] width 17 height 20
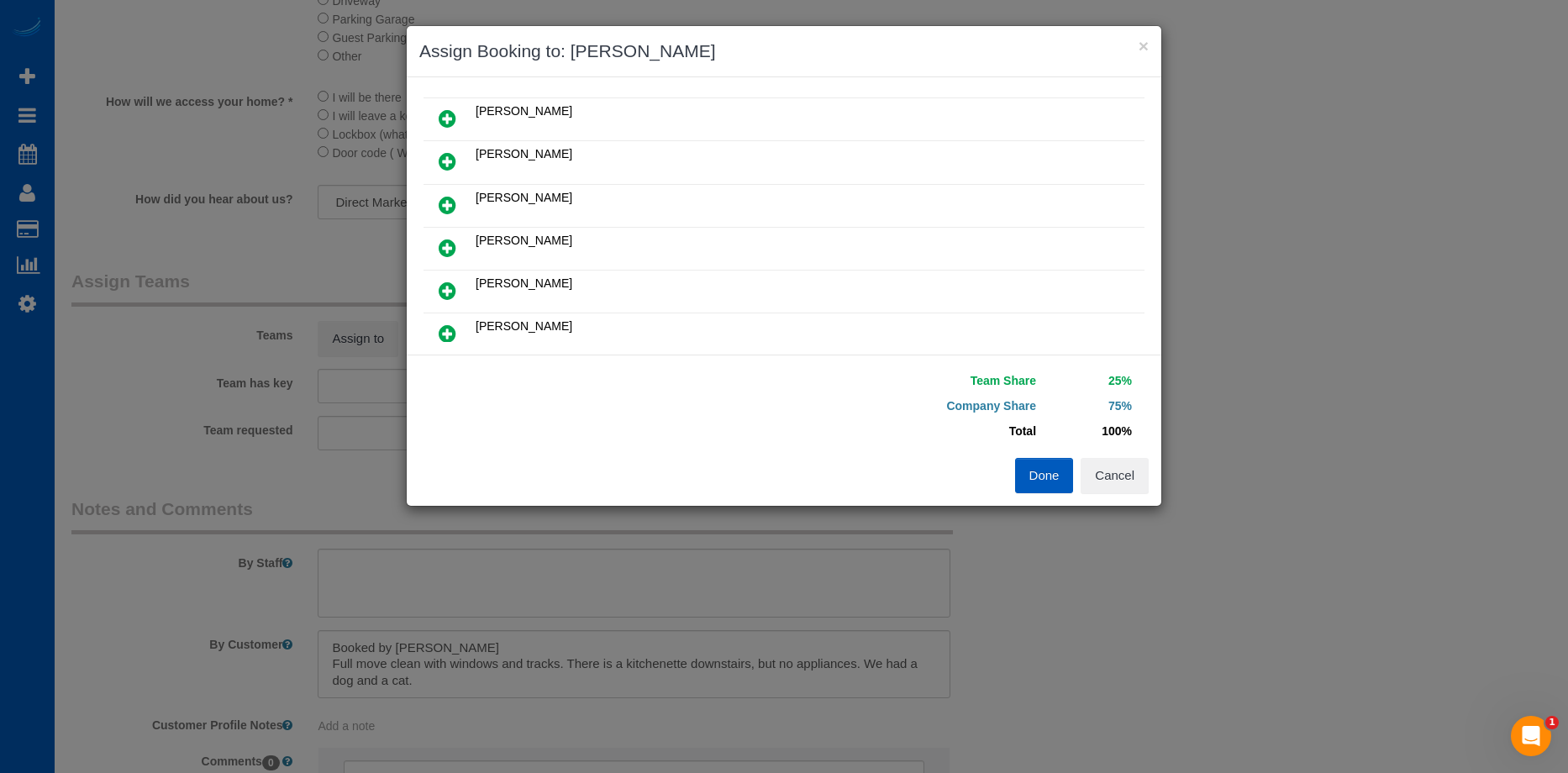
click at [456, 204] on link at bounding box center [447, 205] width 40 height 34
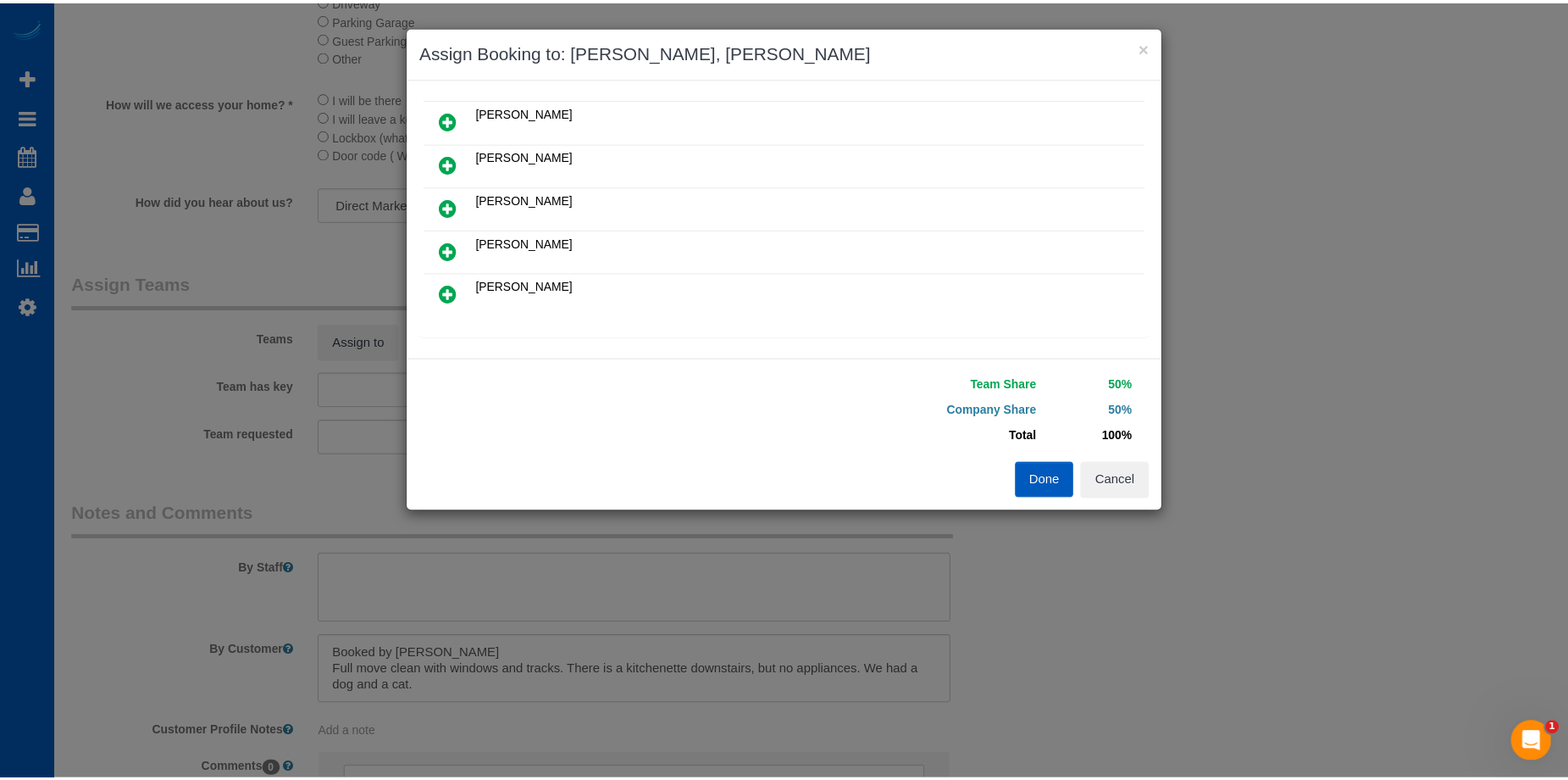
scroll to position [0, 0]
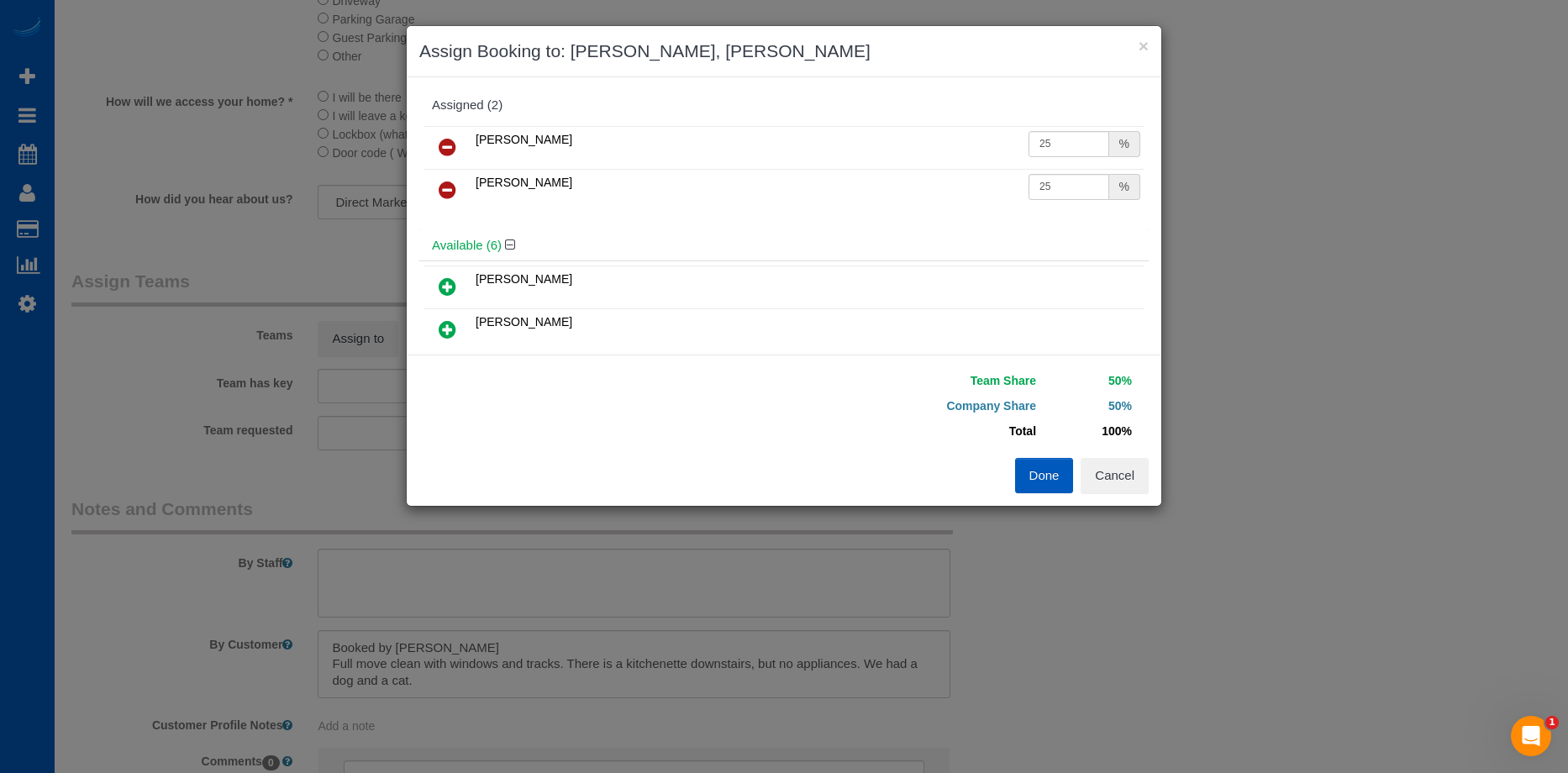
click at [1042, 474] on button "Done" at bounding box center [1044, 475] width 59 height 35
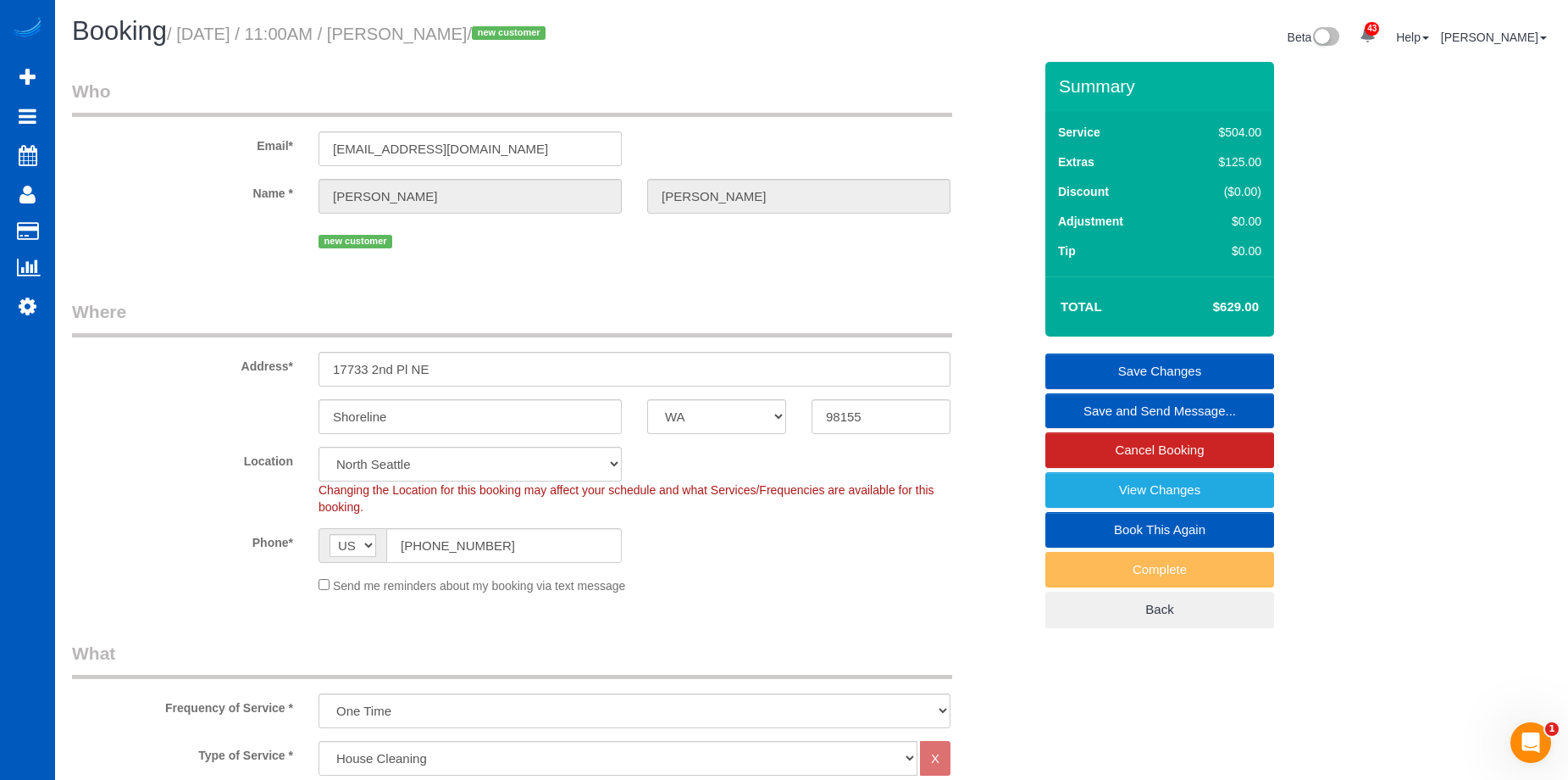
click at [1081, 360] on link "Save Changes" at bounding box center [1159, 371] width 228 height 35
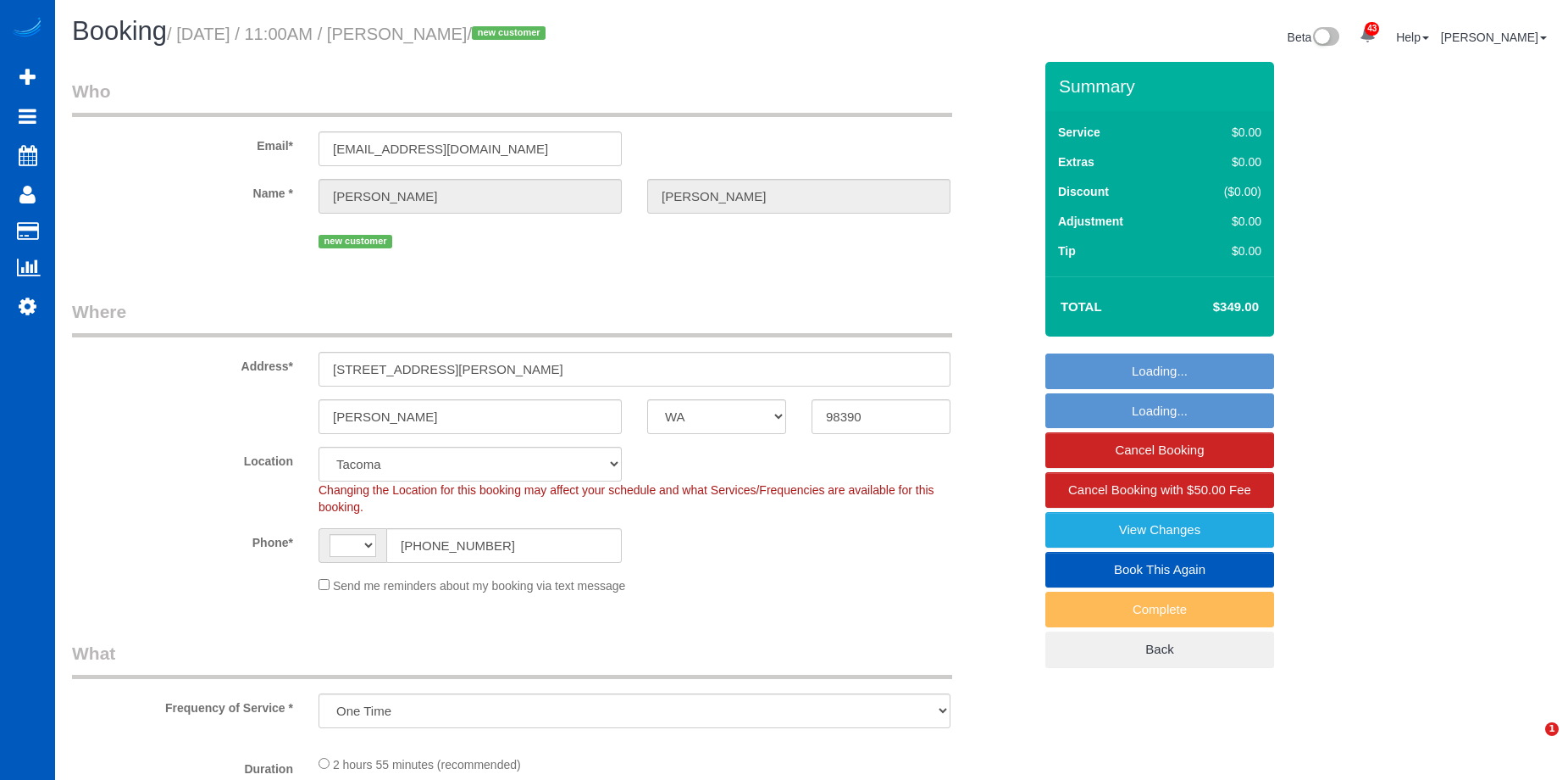
select select "WA"
select select "string:[GEOGRAPHIC_DATA]"
select select "object:958"
select select "199"
select select "3001"
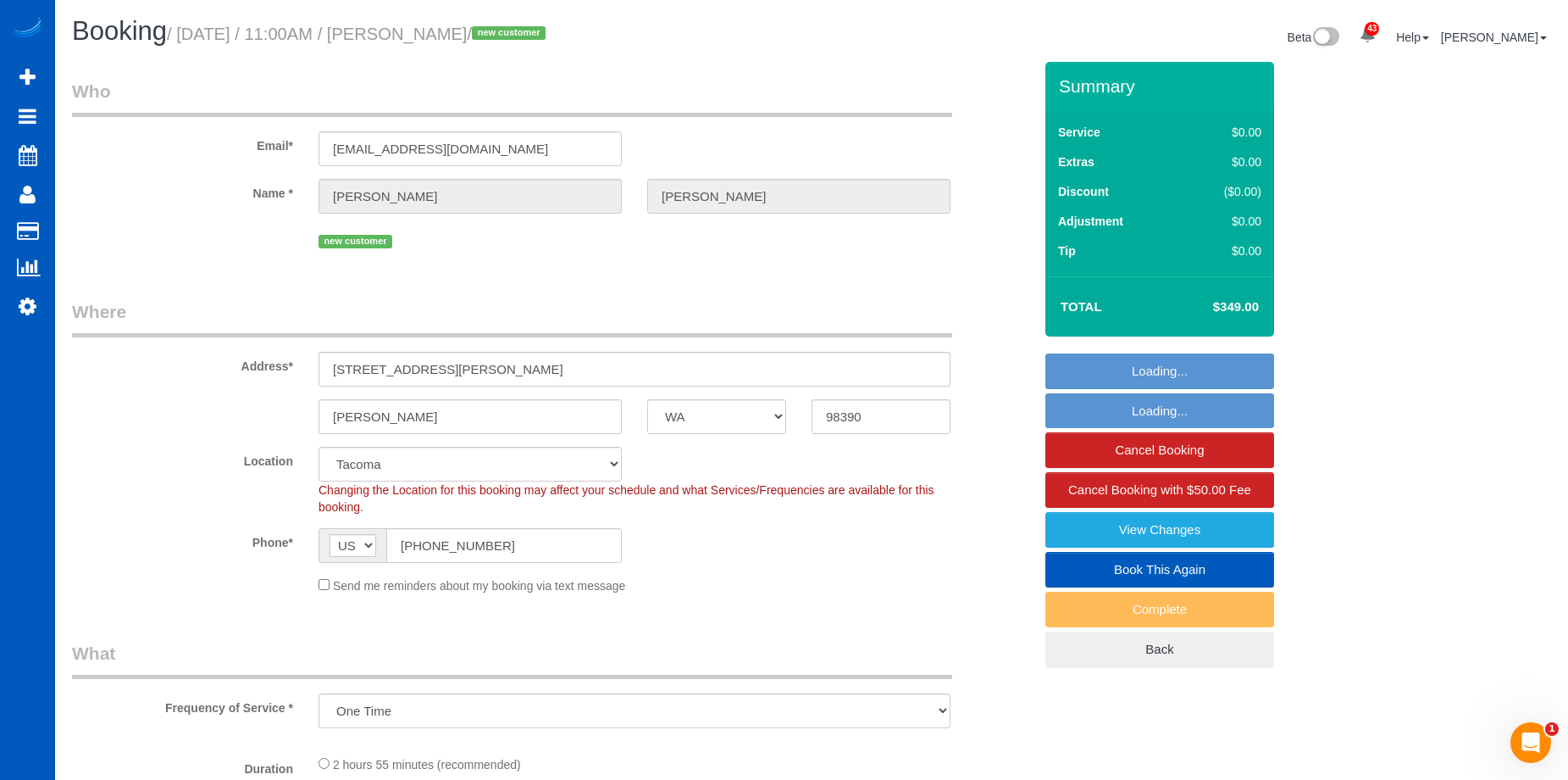
select select "5"
select select "3"
select select "spot1"
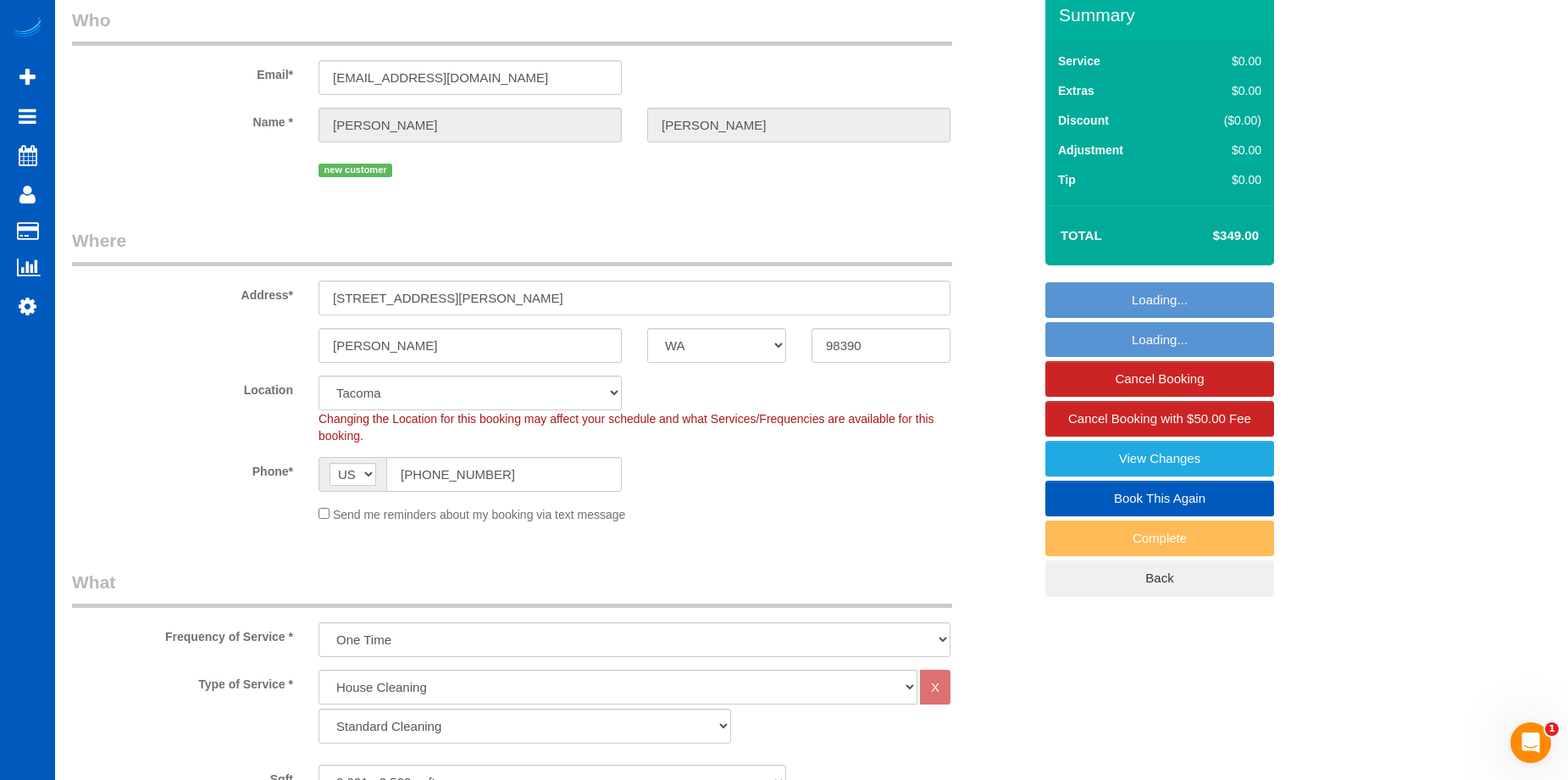
scroll to position [170, 0]
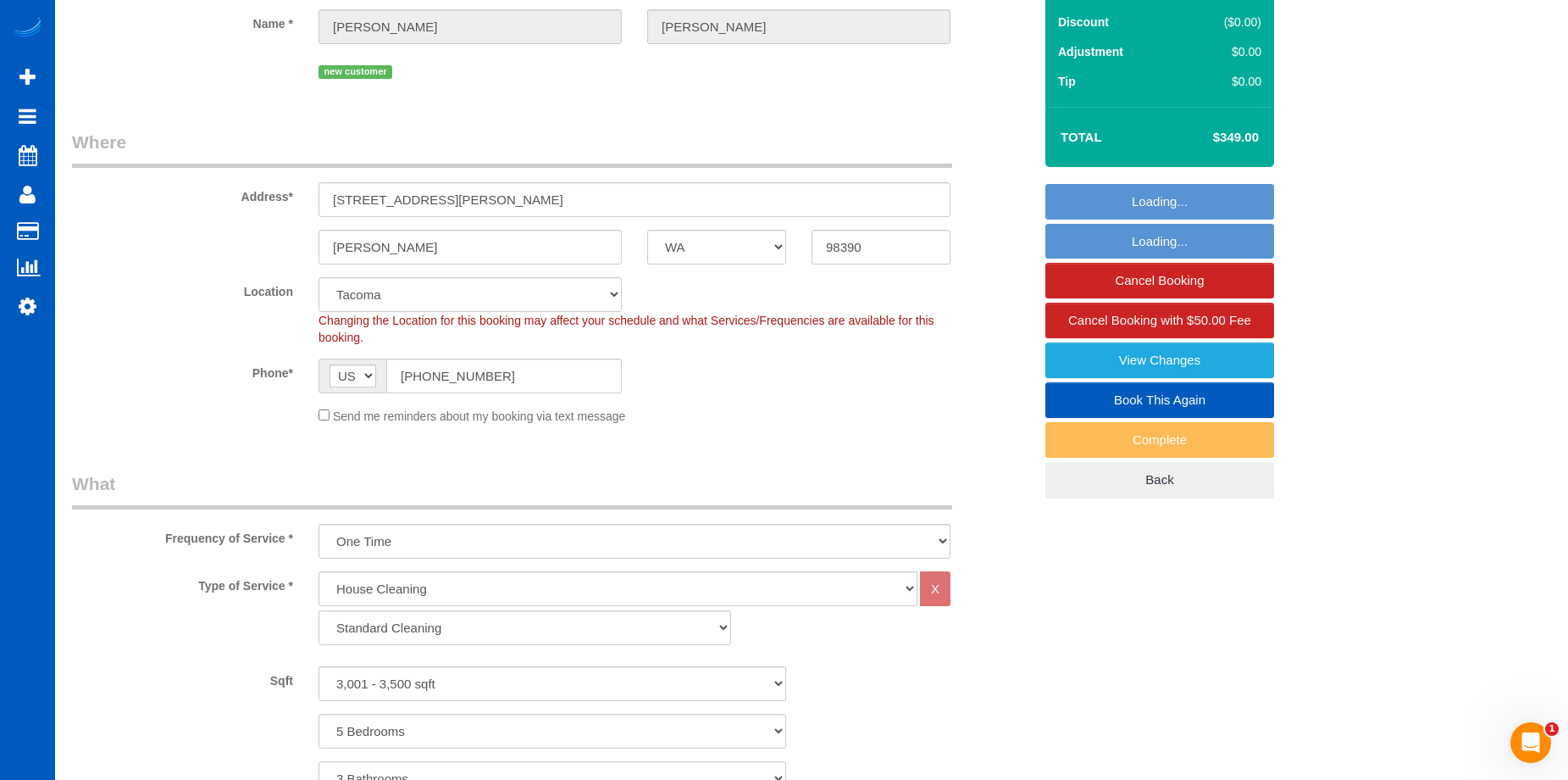
select select "3001"
select select "5"
select select "3"
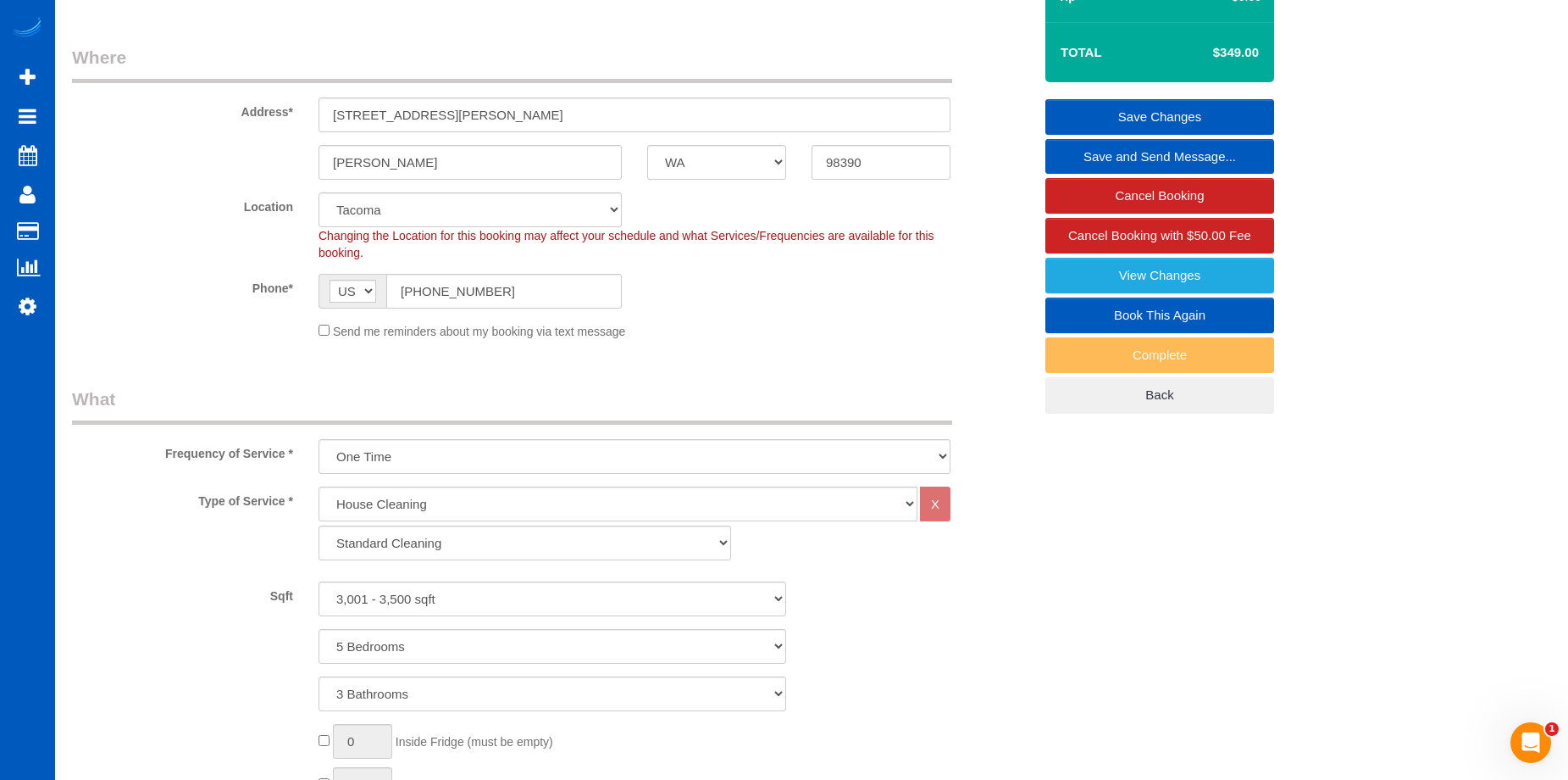
scroll to position [0, 0]
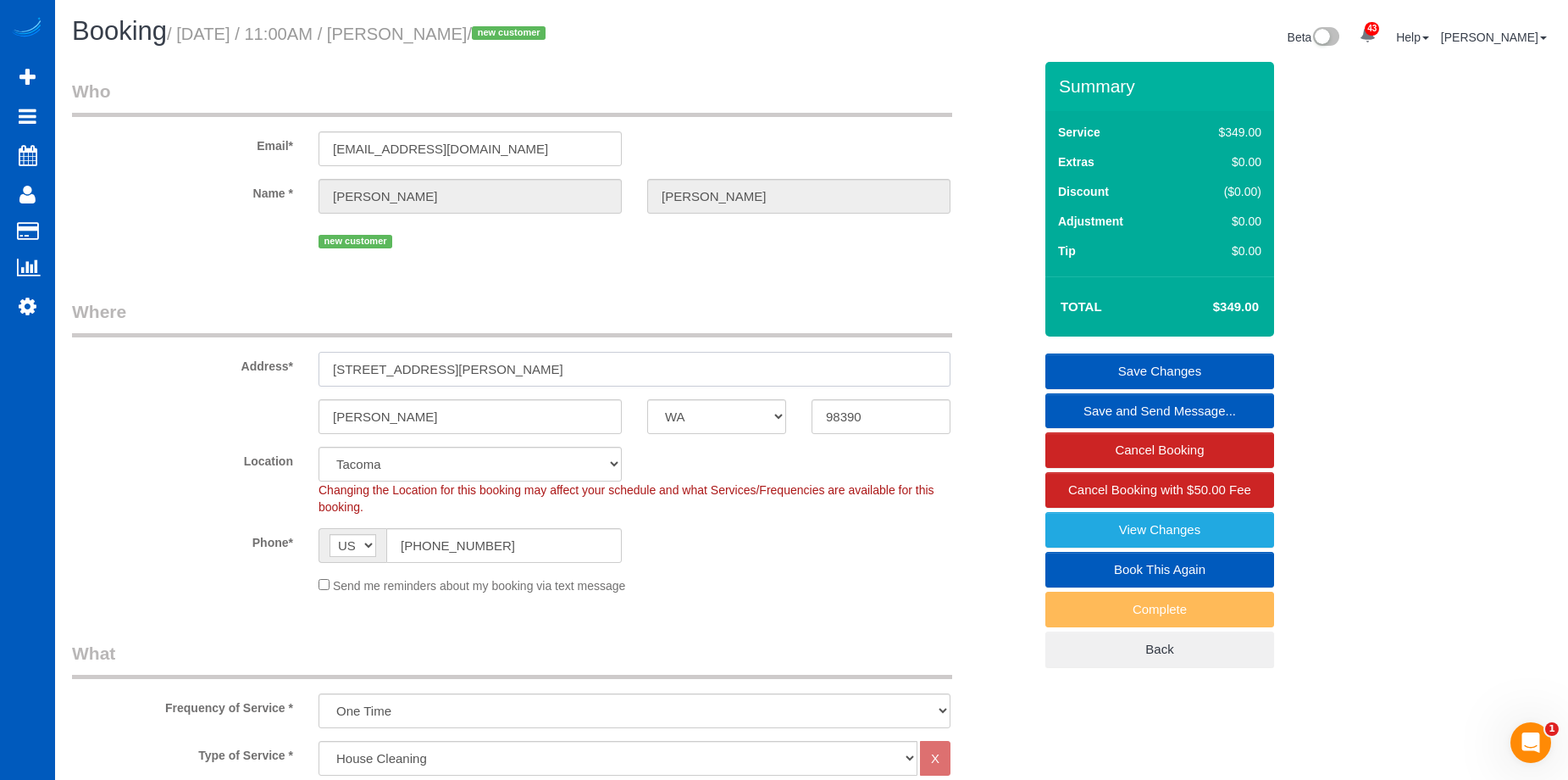
drag, startPoint x: 334, startPoint y: 365, endPoint x: 503, endPoint y: 370, distance: 169.1
click at [503, 370] on input "[STREET_ADDRESS][PERSON_NAME]" at bounding box center [634, 369] width 632 height 35
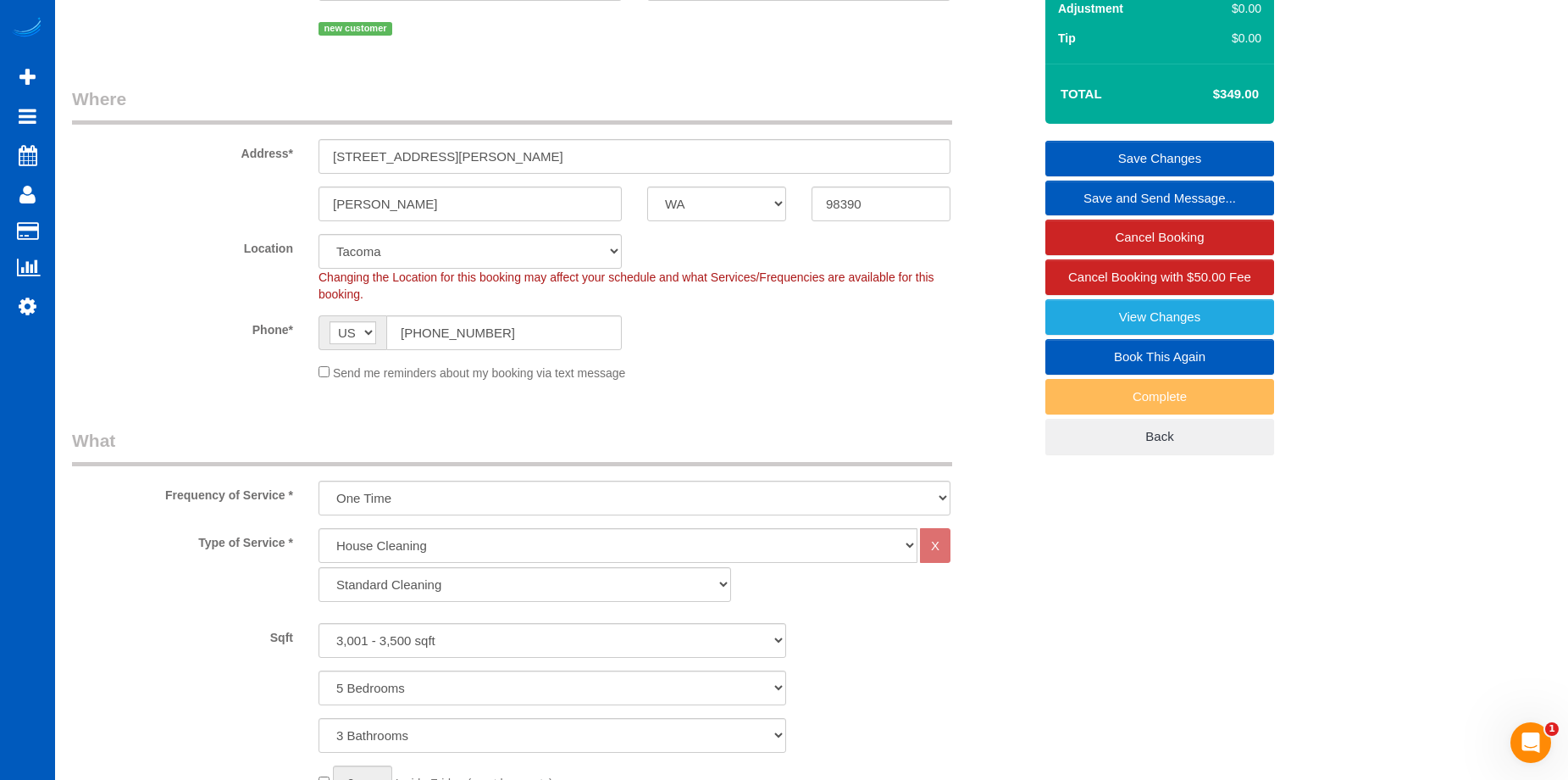
scroll to position [85, 0]
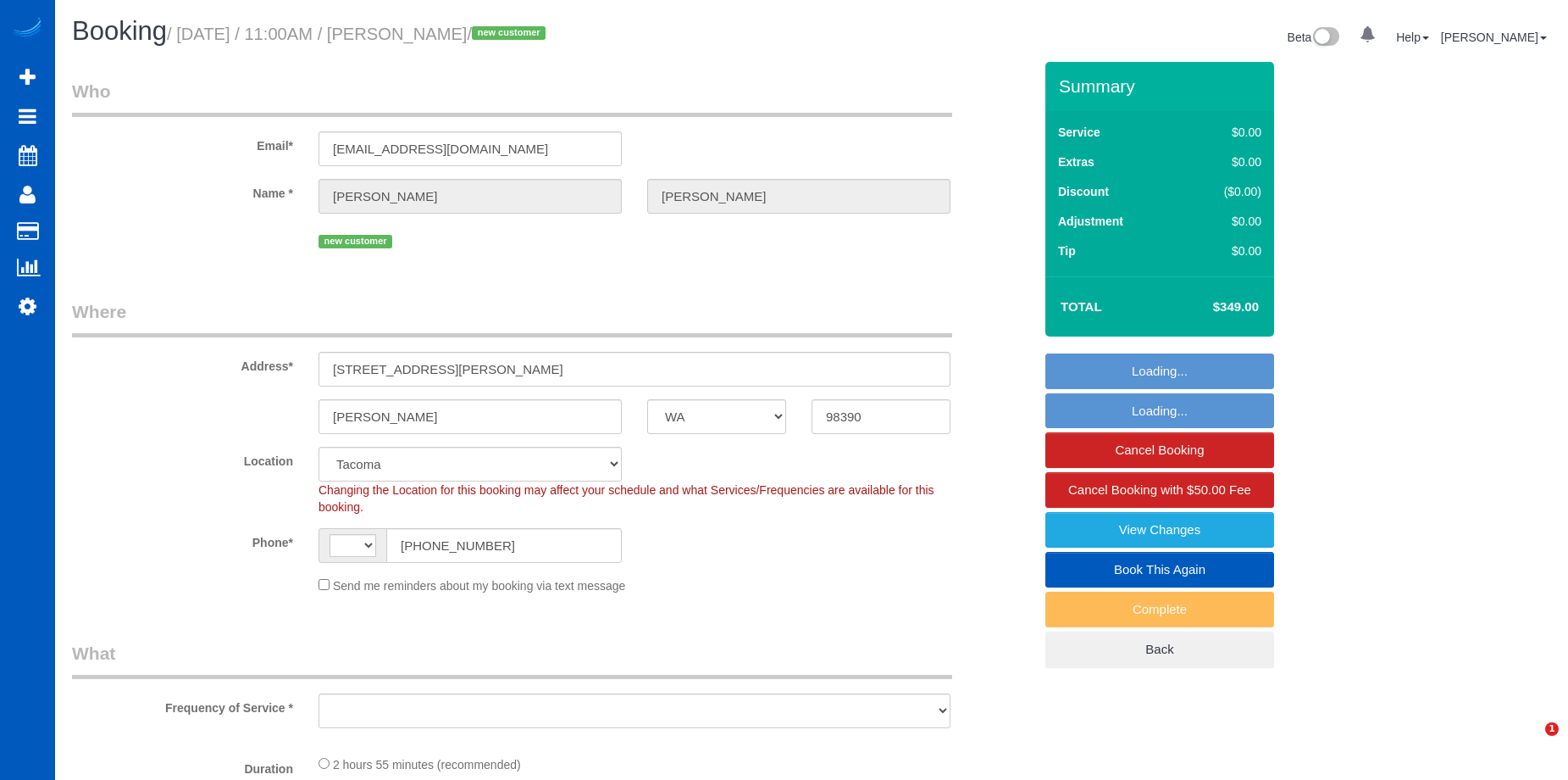
select select "WA"
select select "string:[GEOGRAPHIC_DATA]"
select select "object:916"
select select "199"
select select "object:1121"
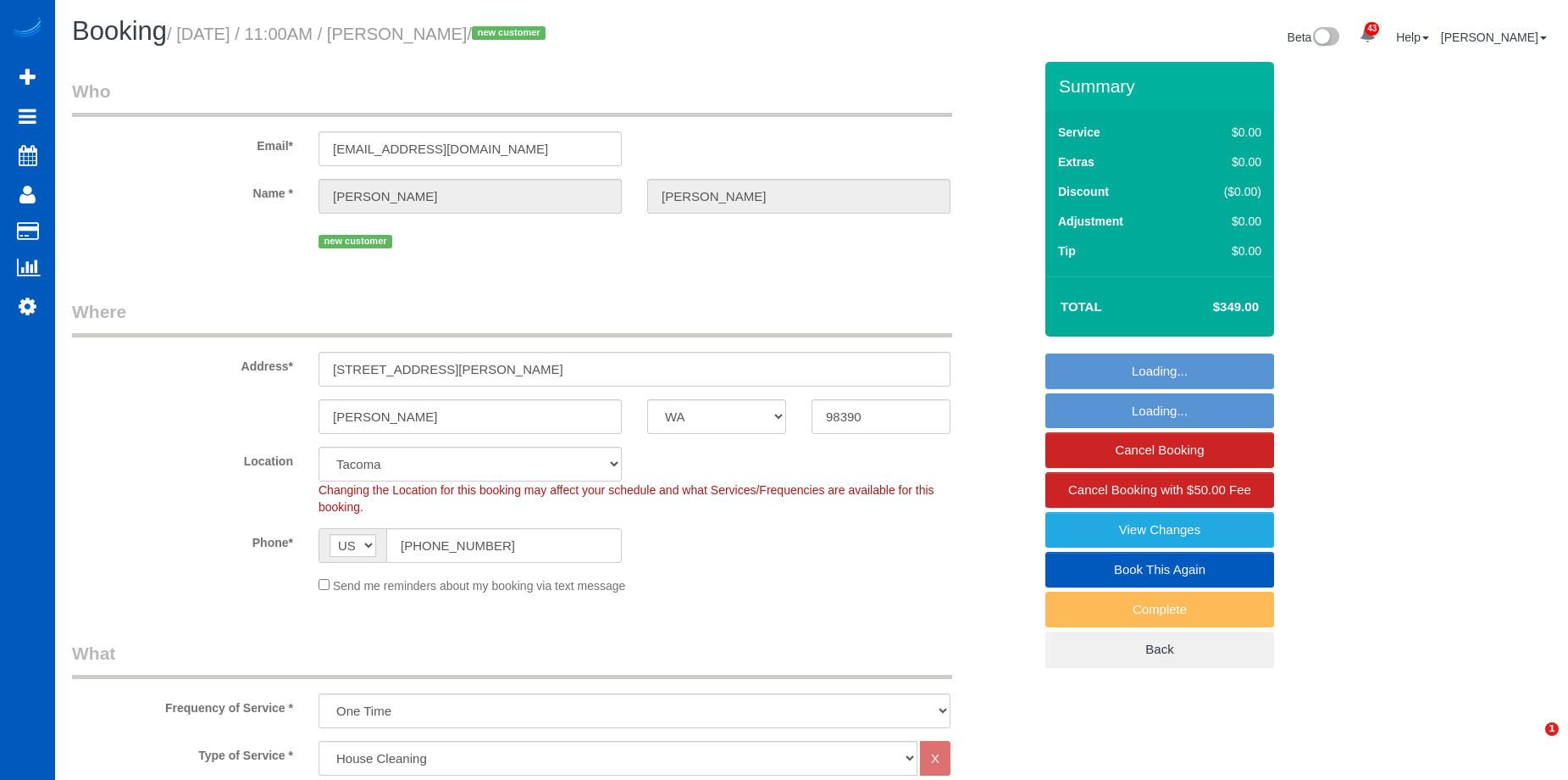
select select "spot1"
select select "3001"
select select "5"
select select "3"
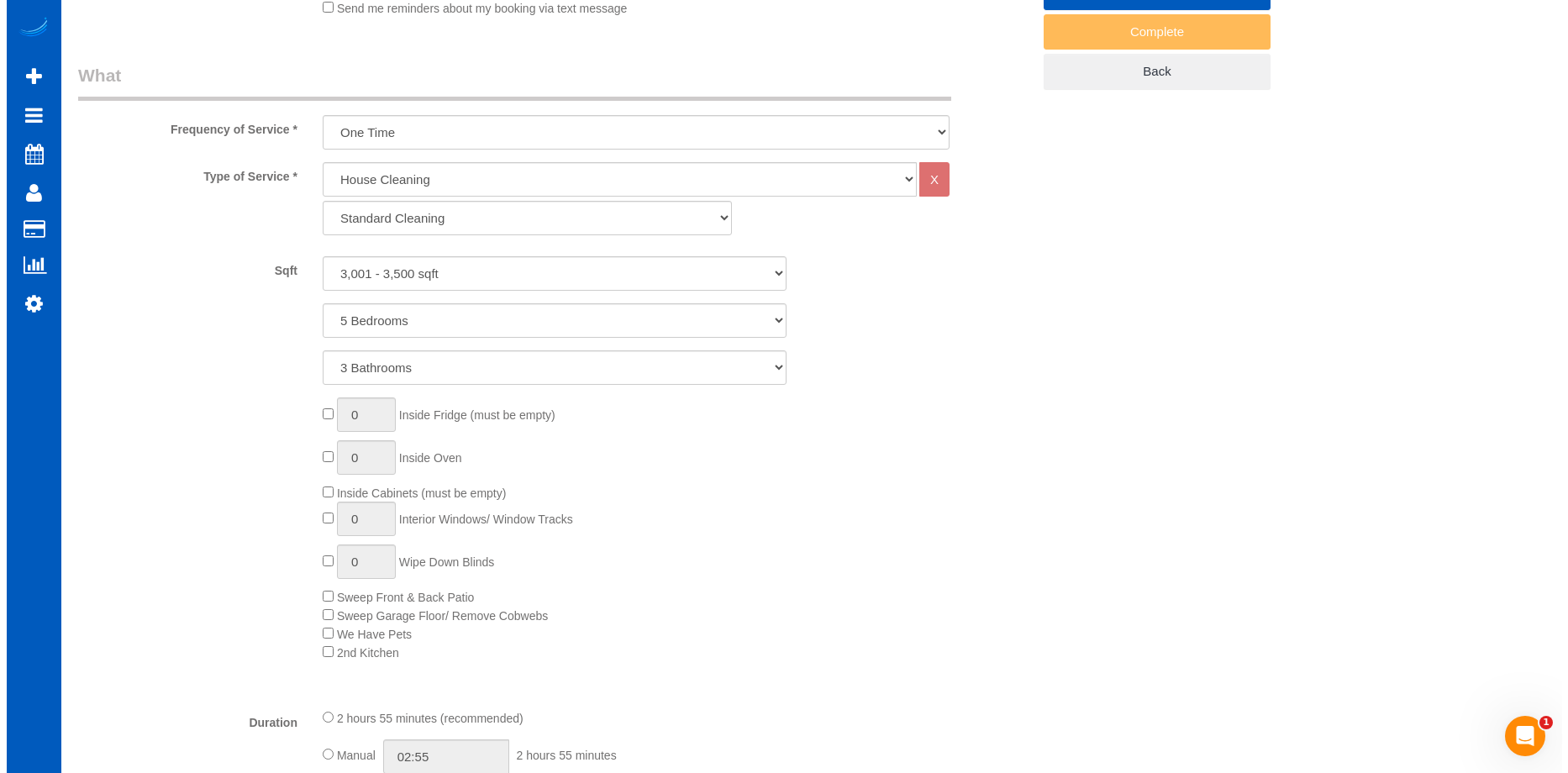
scroll to position [252, 0]
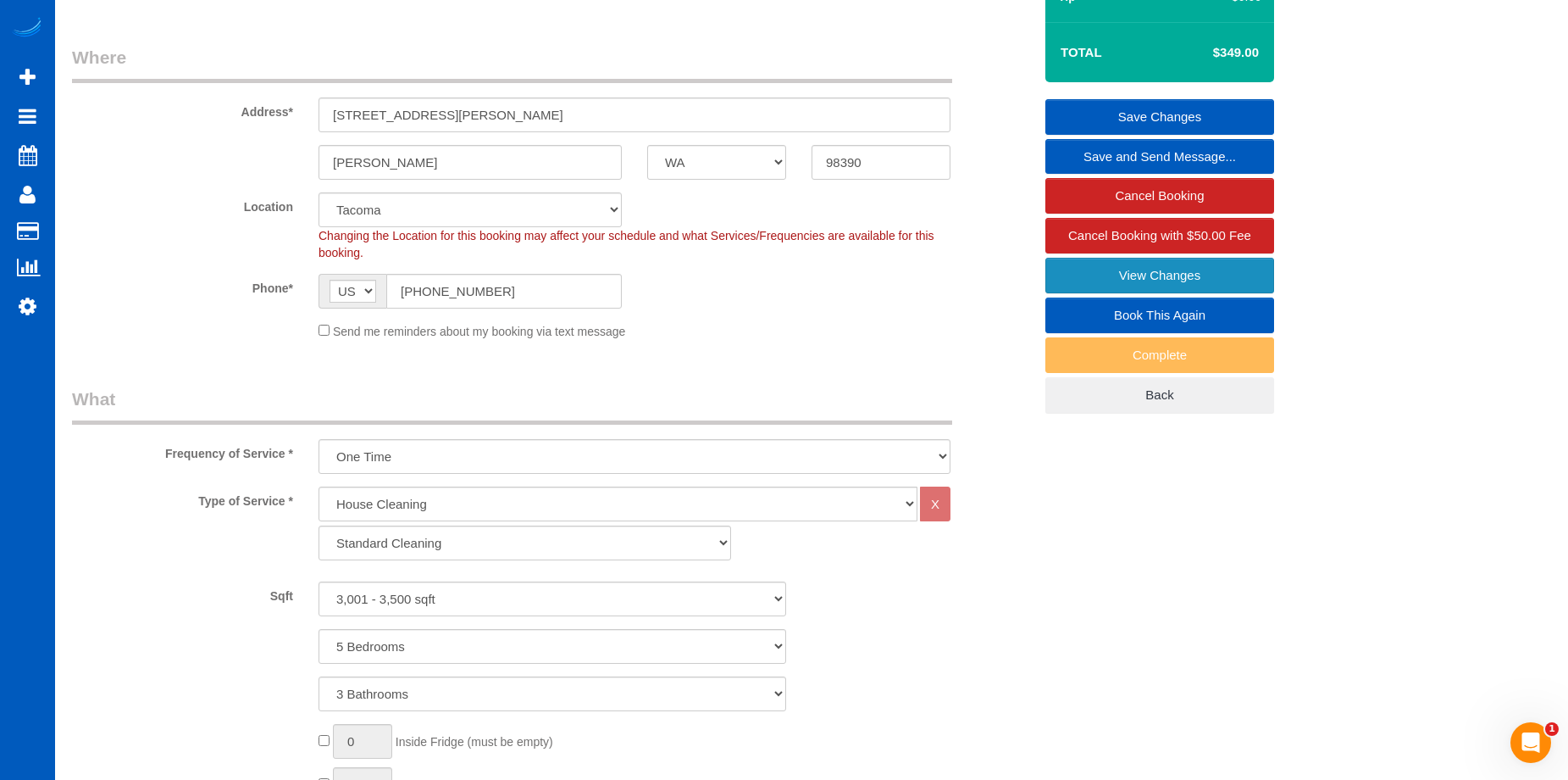
click at [1090, 274] on link "View Changes" at bounding box center [1159, 275] width 228 height 35
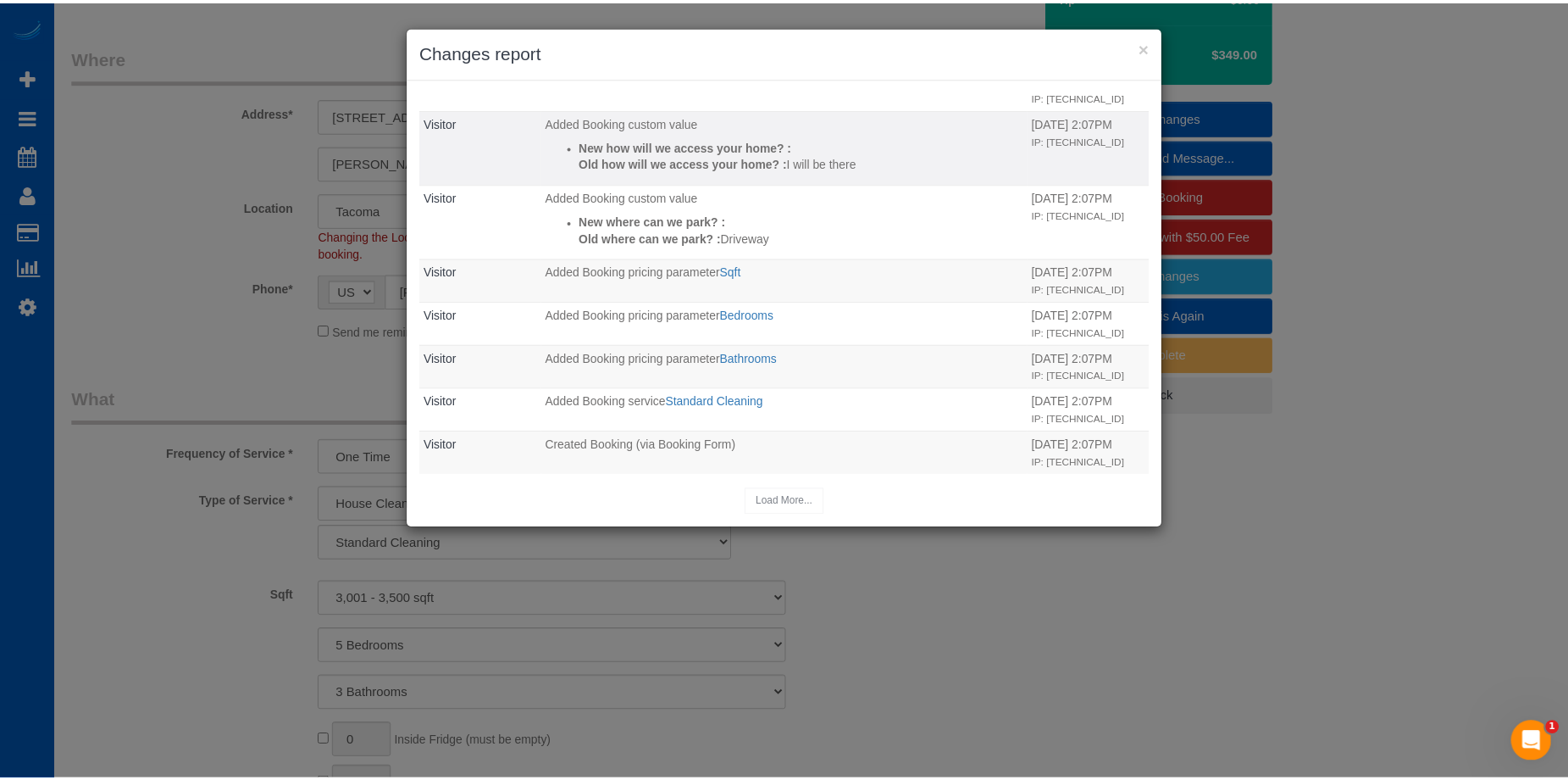
scroll to position [153, 0]
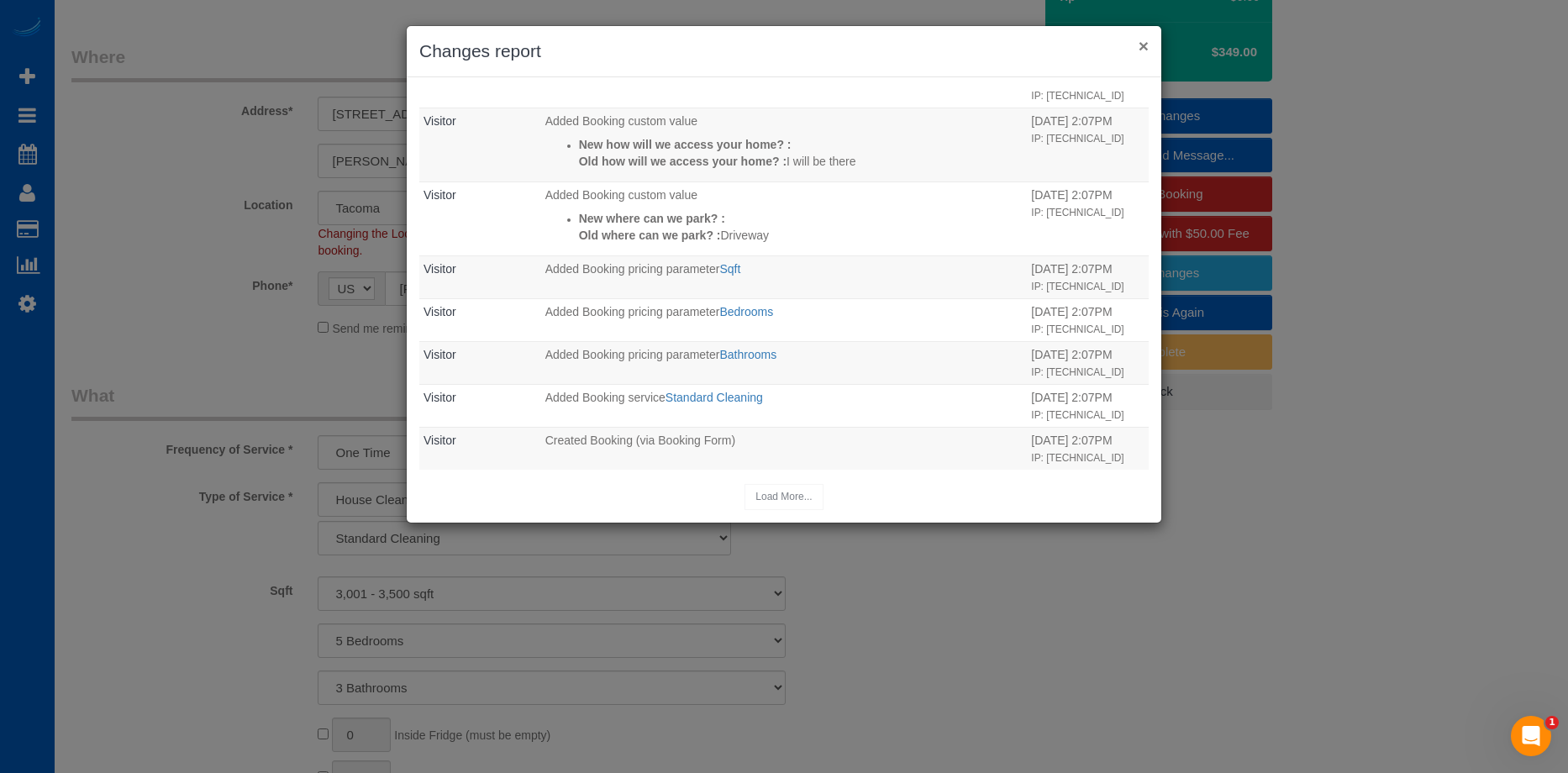
click at [1146, 37] on button "×" at bounding box center [1143, 45] width 10 height 17
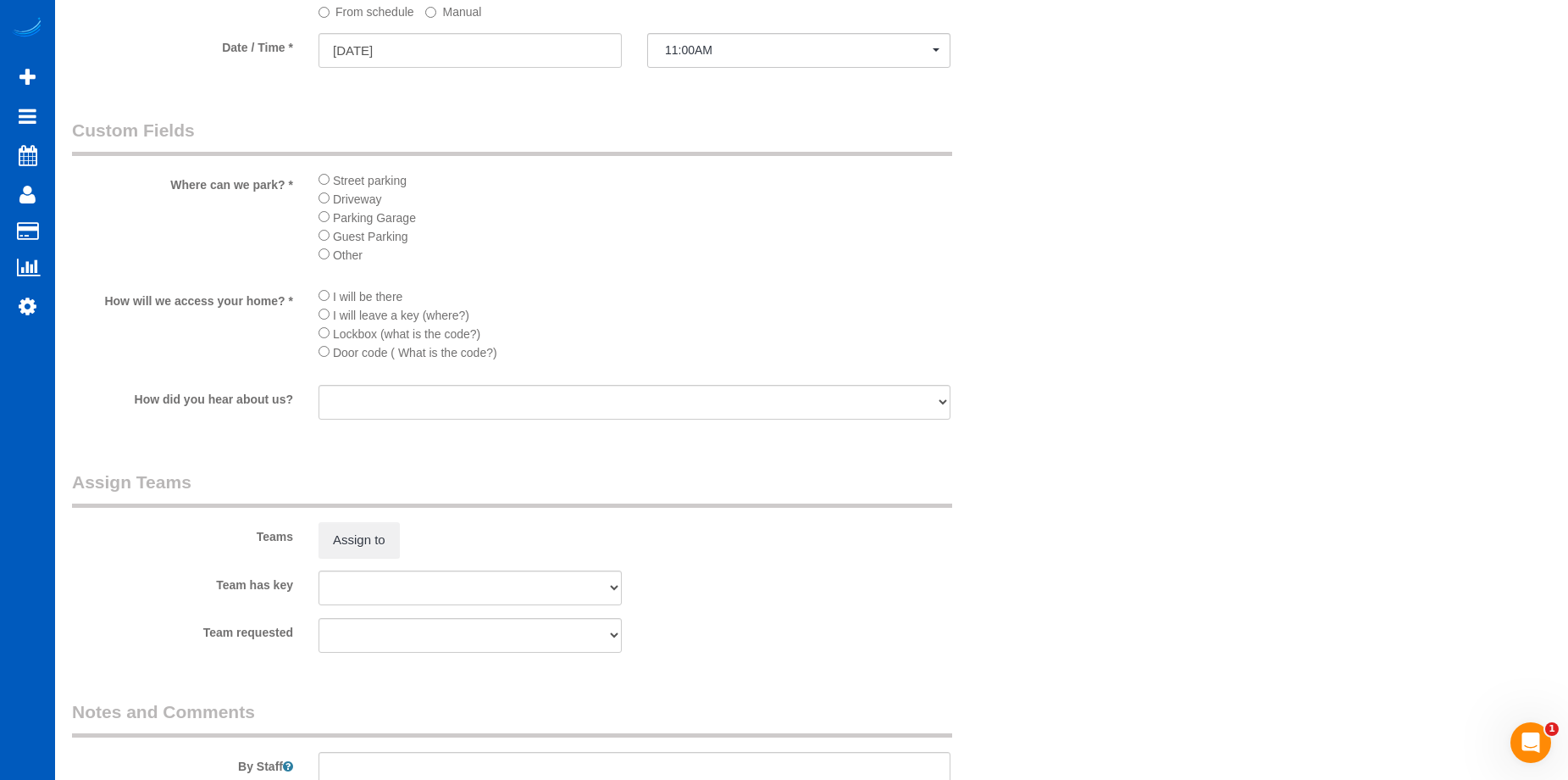
scroll to position [1949, 0]
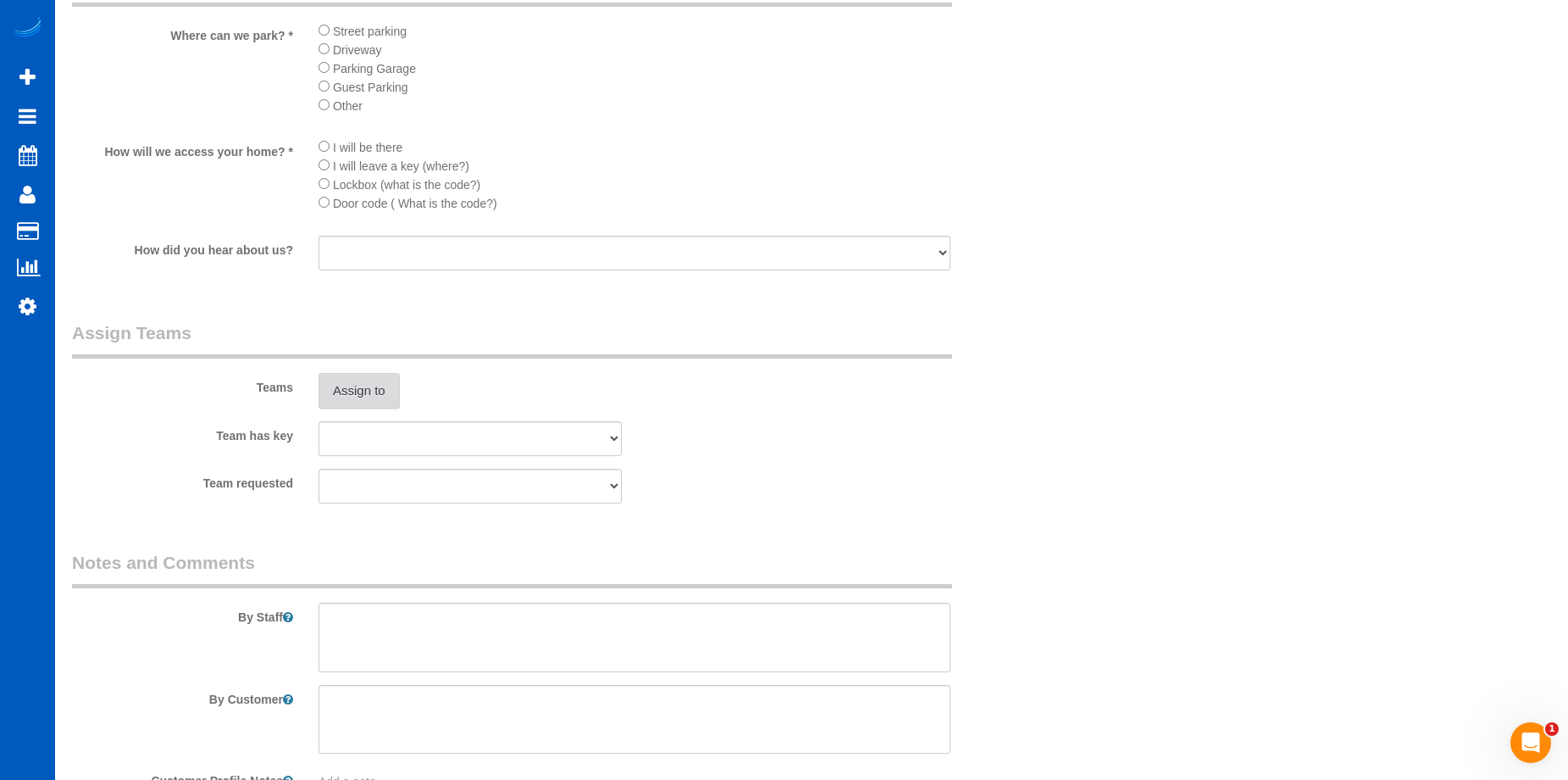
click at [360, 388] on button "Assign to" at bounding box center [358, 390] width 81 height 35
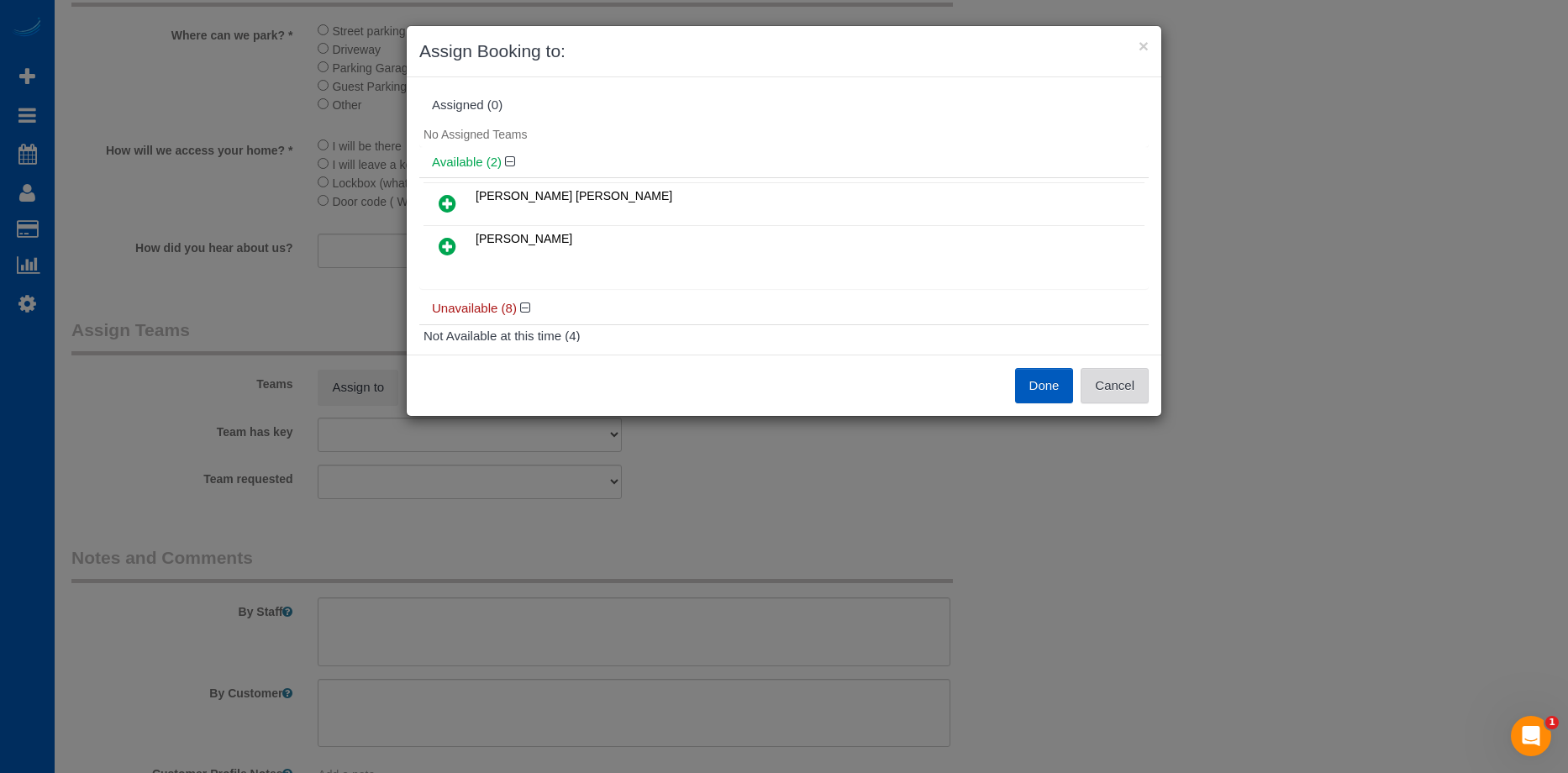
click at [1142, 381] on button "Cancel" at bounding box center [1114, 385] width 68 height 35
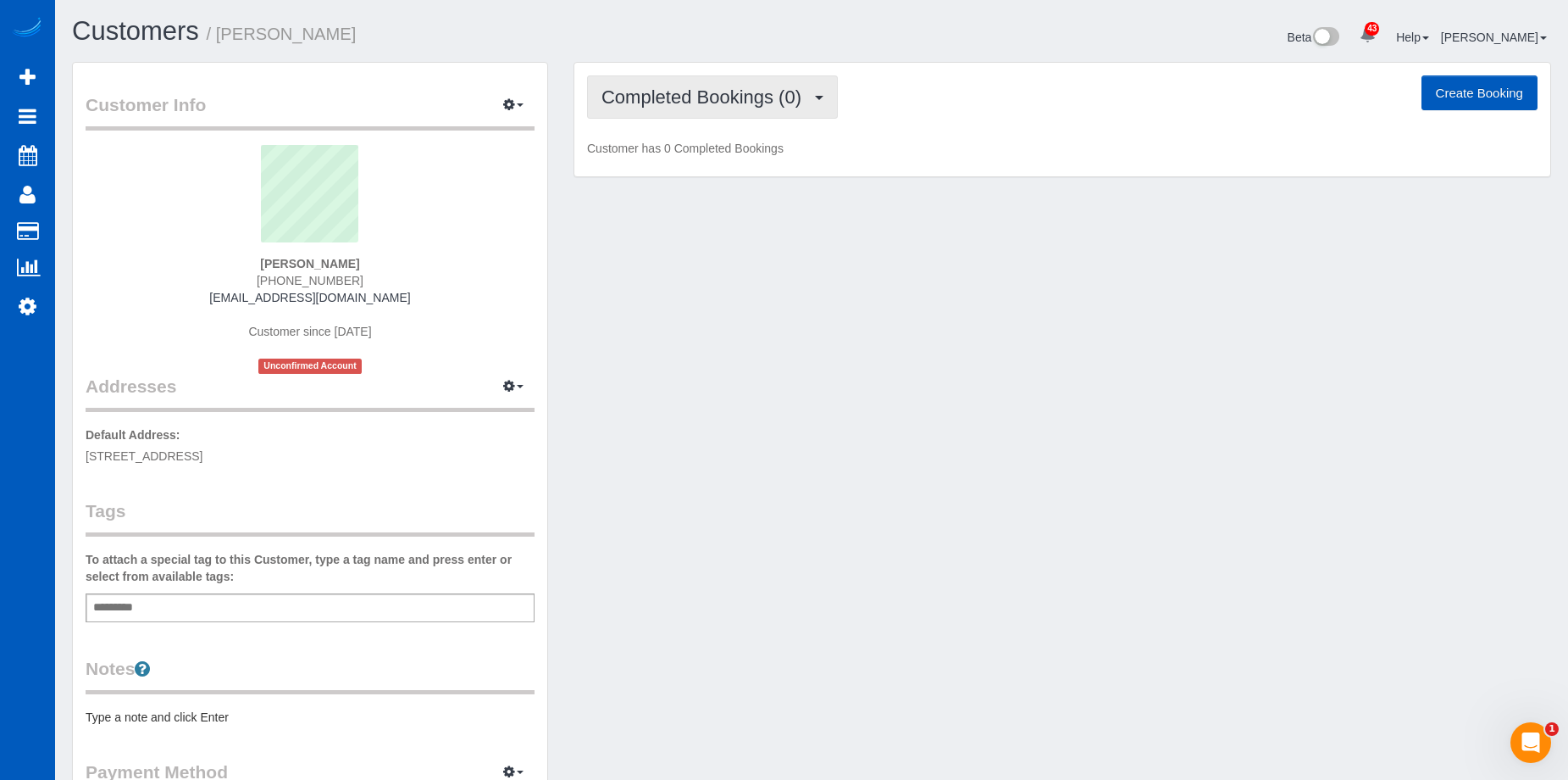
click at [744, 105] on span "Completed Bookings (0)" at bounding box center [705, 98] width 209 height 21
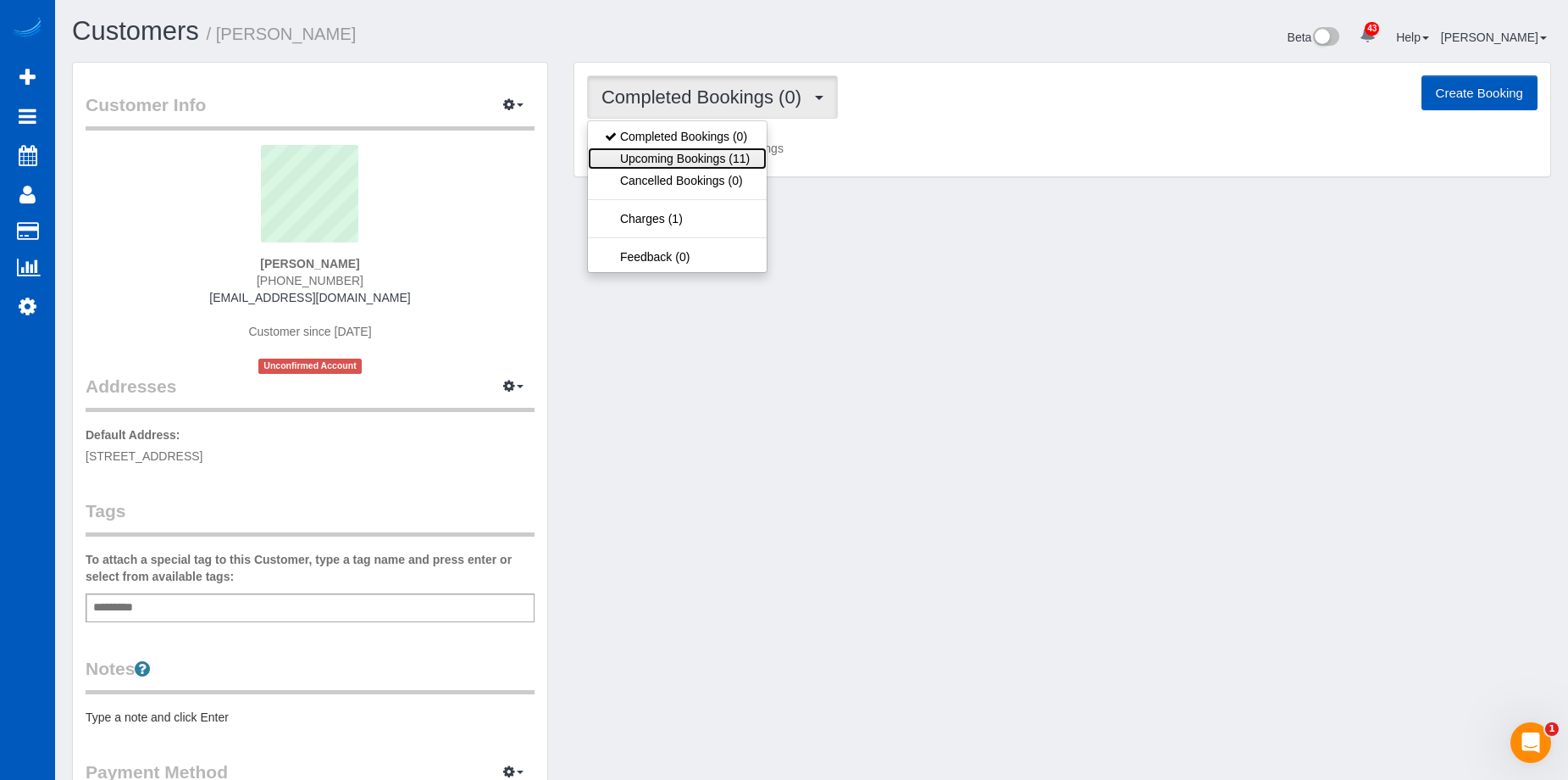
click at [698, 151] on link "Upcoming Bookings (11)" at bounding box center [676, 158] width 179 height 22
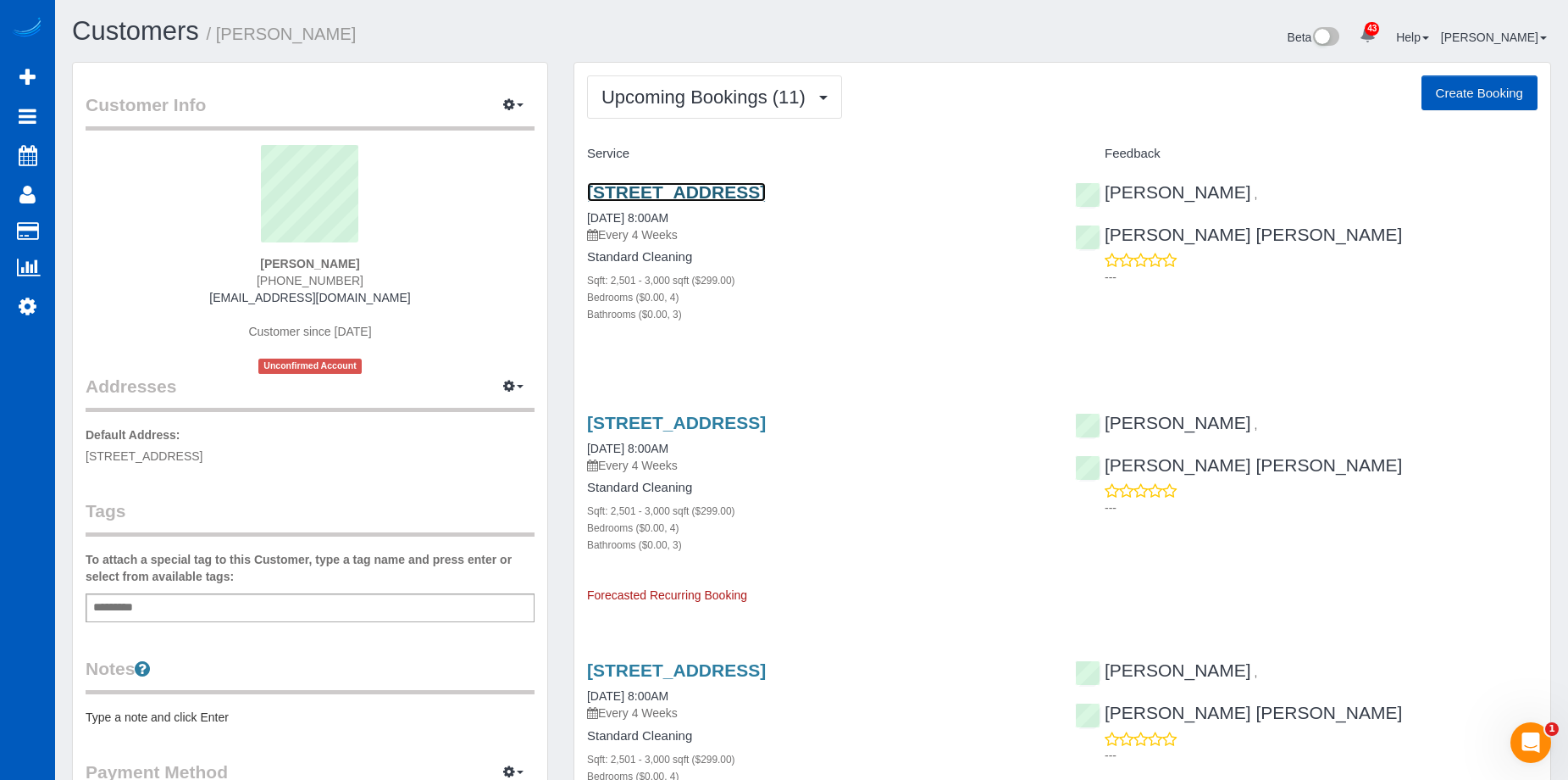
click at [708, 191] on link "14028 67th Avenue Ct E, Puyallup, WA 98373" at bounding box center [676, 192] width 179 height 20
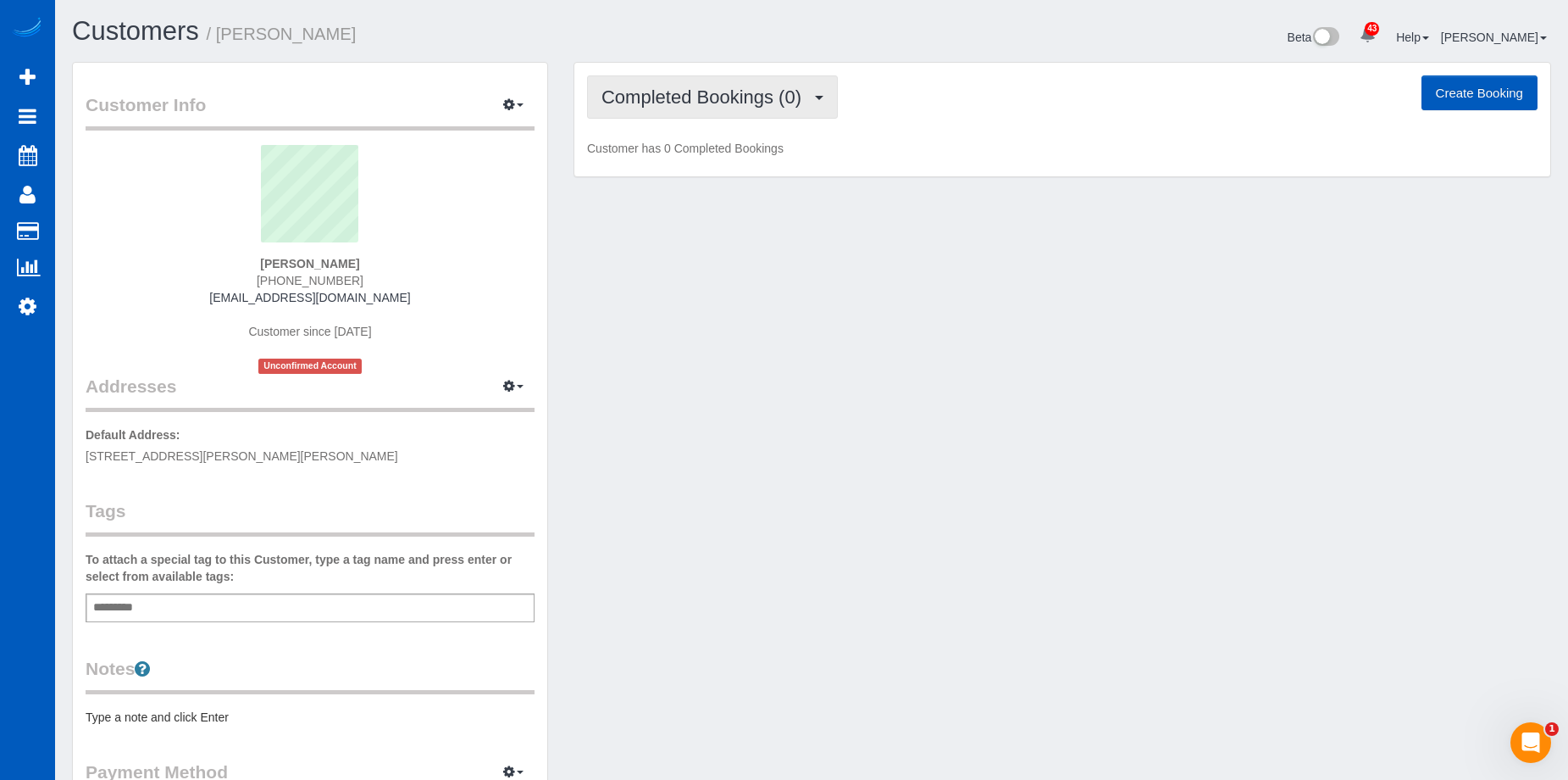
click at [711, 102] on span "Completed Bookings (0)" at bounding box center [705, 98] width 209 height 21
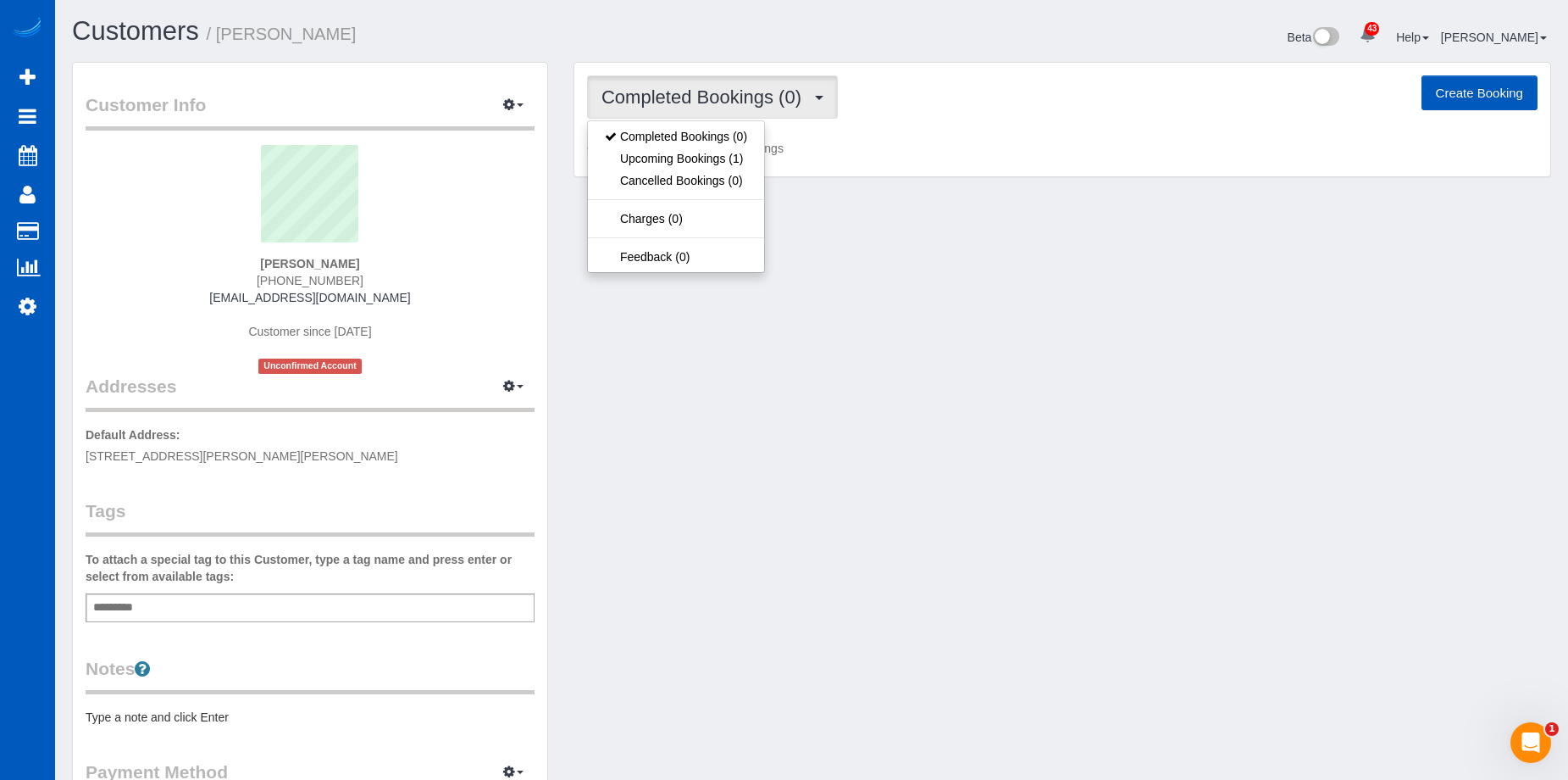
click at [723, 93] on span "Completed Bookings (0)" at bounding box center [705, 98] width 209 height 21
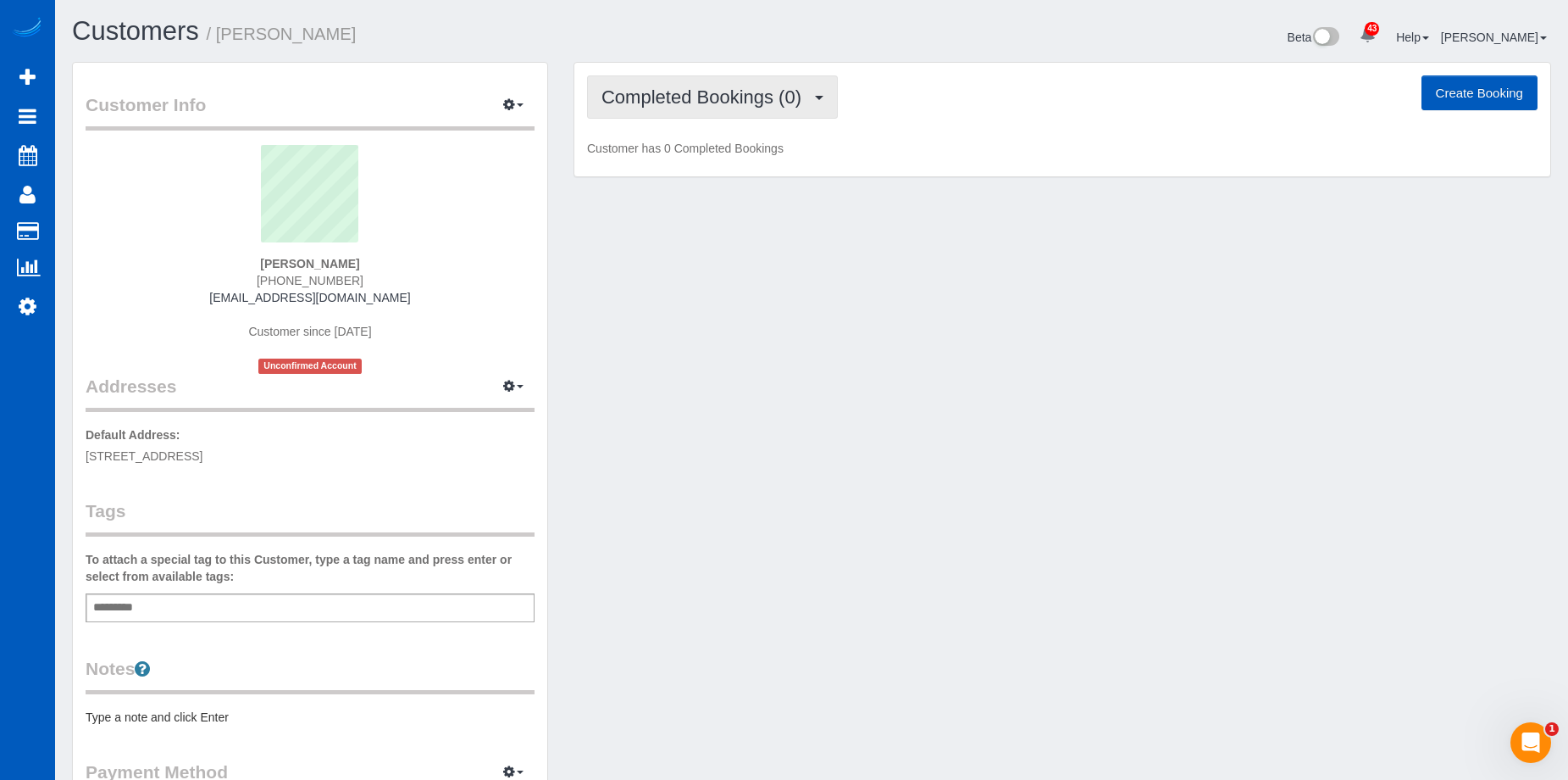
click at [712, 96] on span "Completed Bookings (0)" at bounding box center [705, 98] width 209 height 21
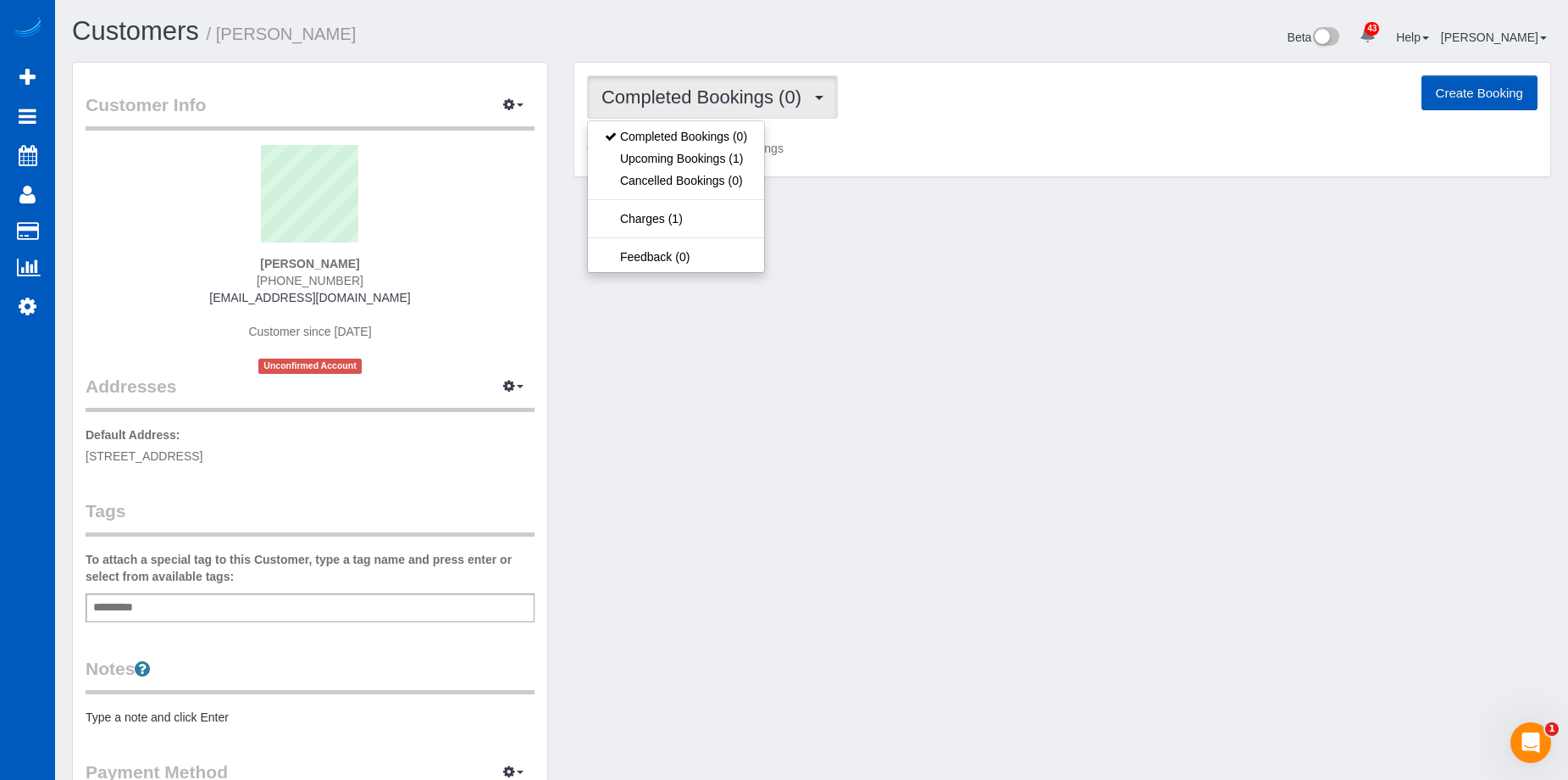
click at [712, 96] on span "Completed Bookings (0)" at bounding box center [705, 98] width 209 height 21
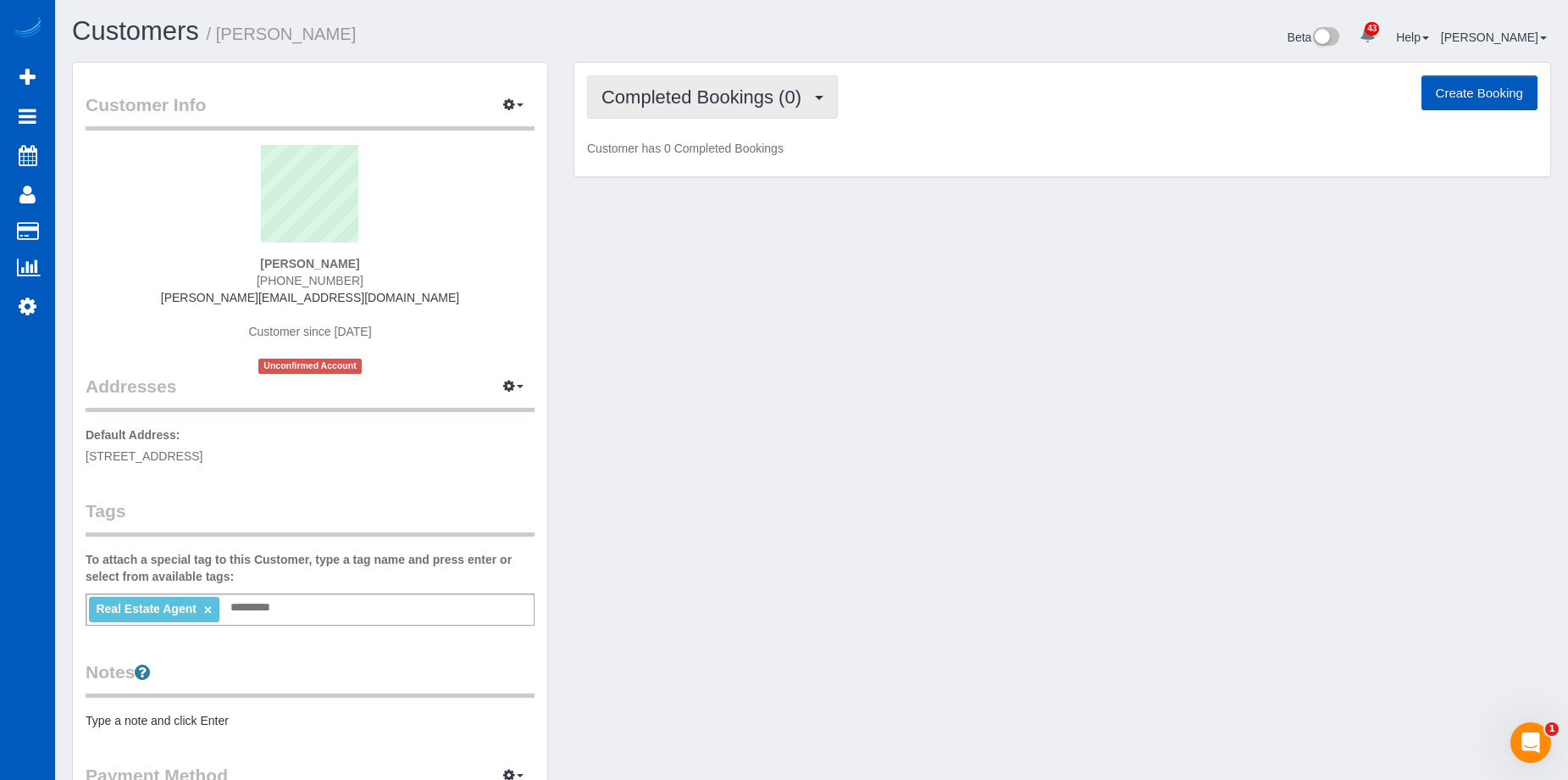
click at [702, 105] on span "Completed Bookings (0)" at bounding box center [705, 98] width 209 height 21
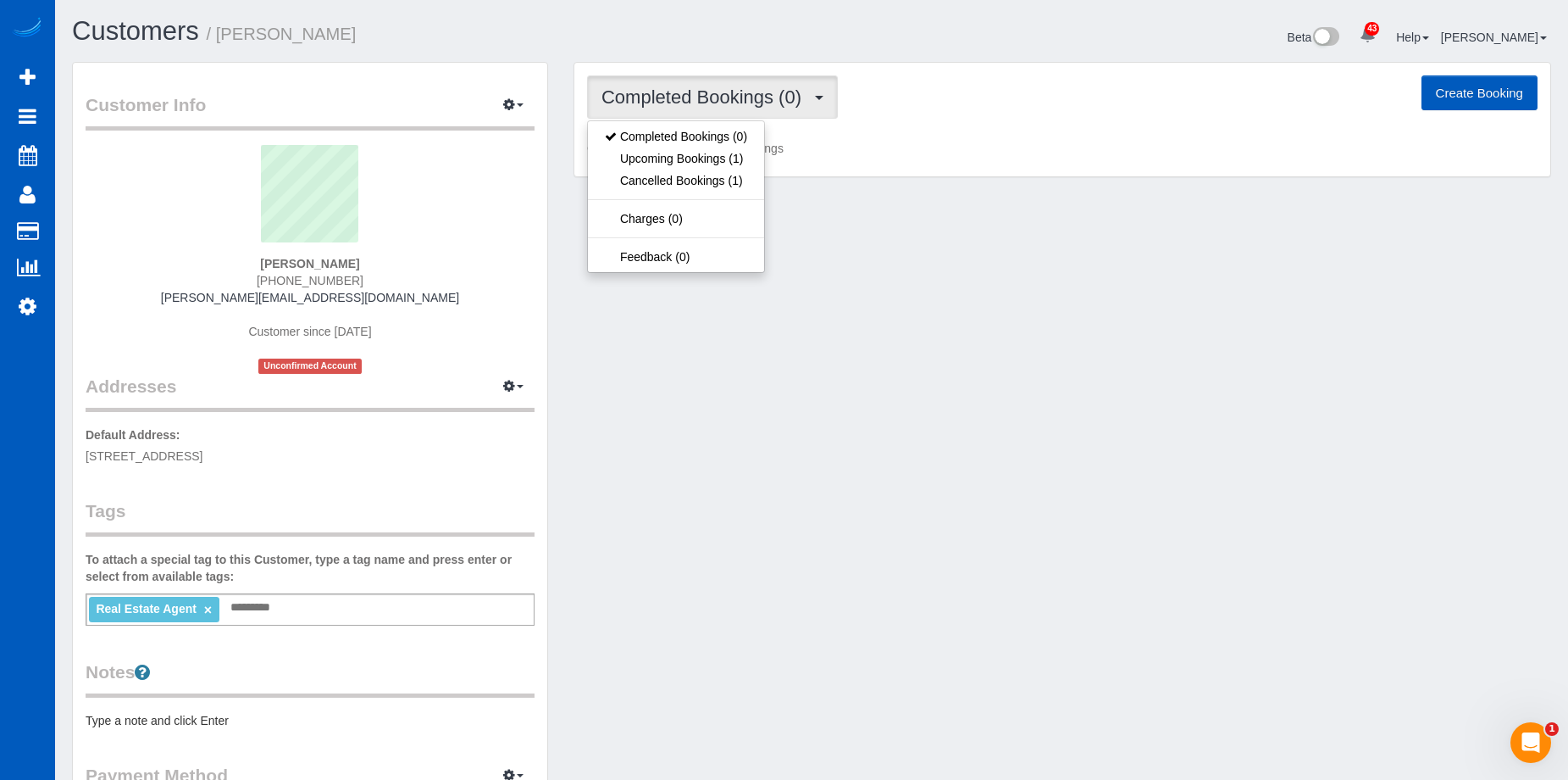
click at [706, 97] on span "Completed Bookings (0)" at bounding box center [705, 98] width 209 height 21
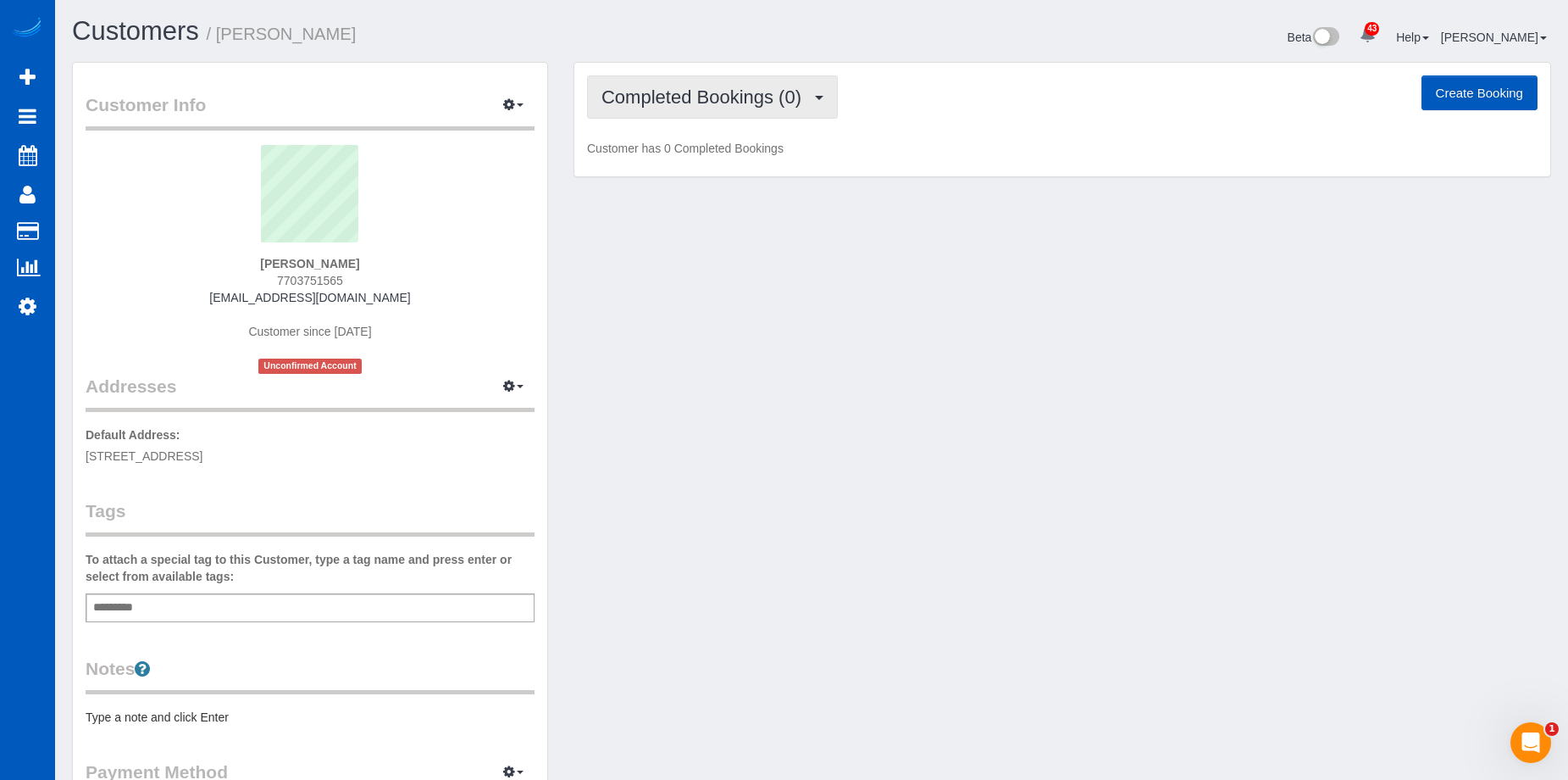
click at [709, 83] on button "Completed Bookings (0)" at bounding box center [712, 97] width 251 height 43
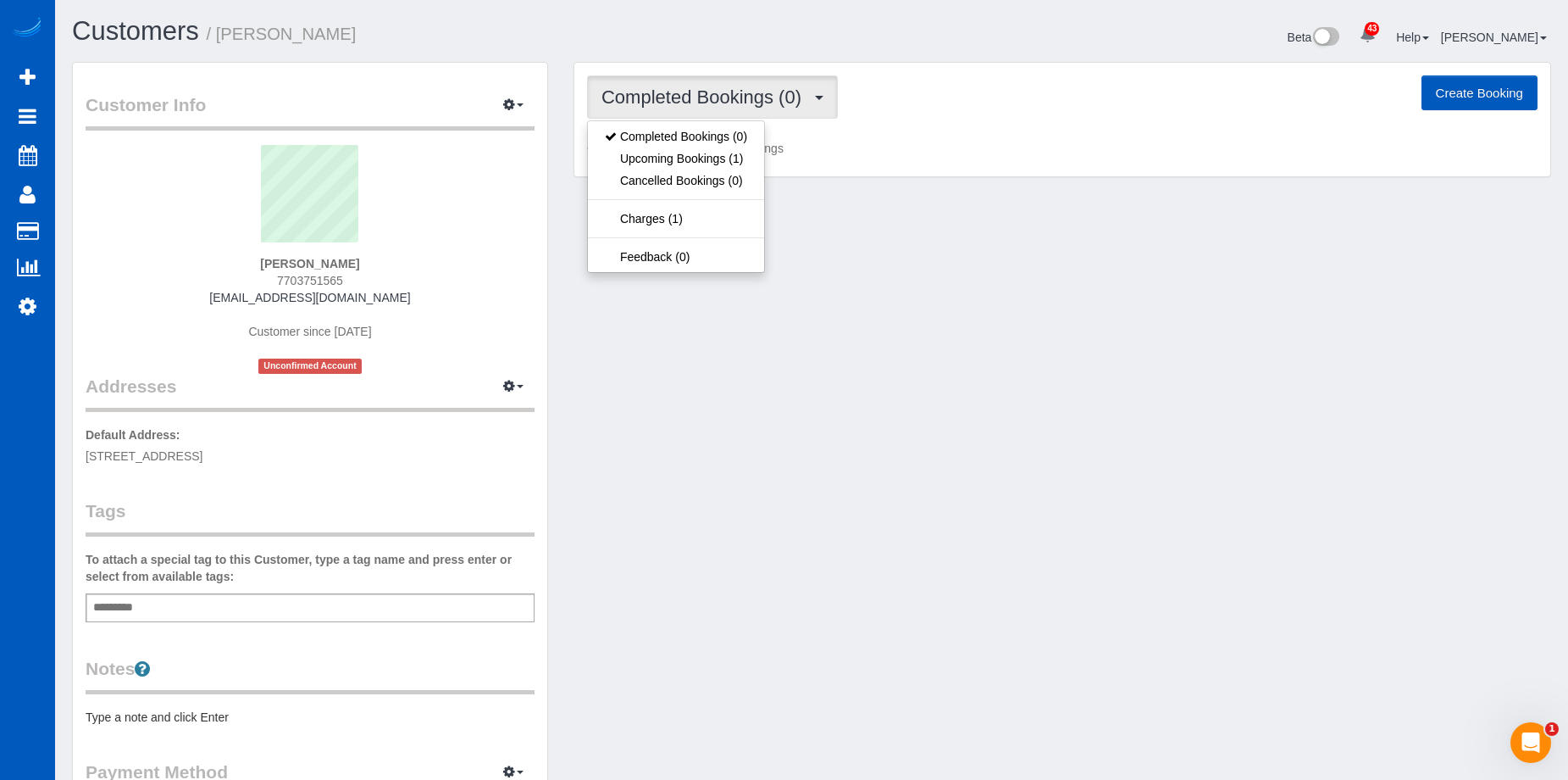
click at [709, 83] on button "Completed Bookings (0)" at bounding box center [712, 97] width 251 height 43
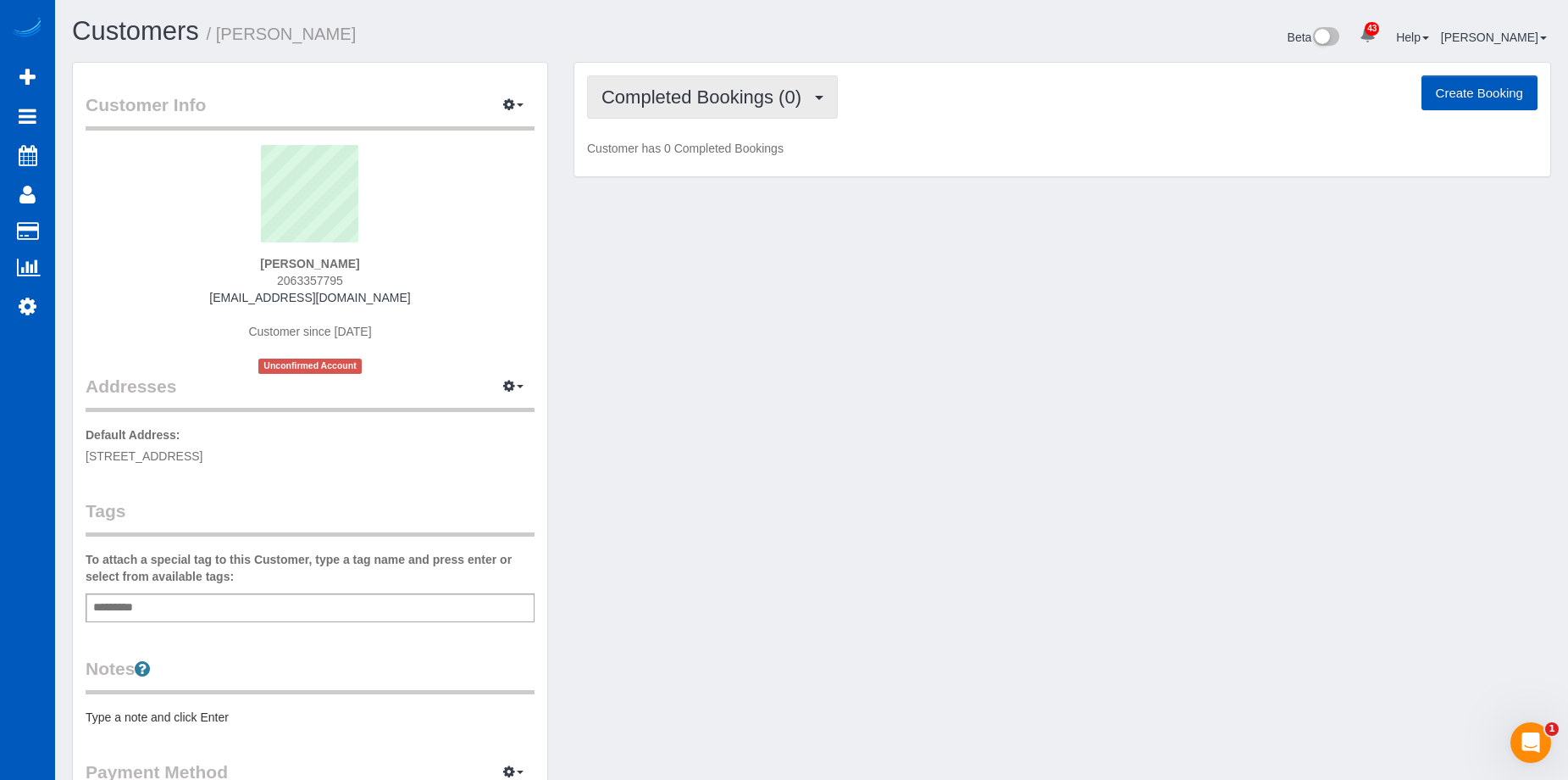
click at [687, 107] on button "Completed Bookings (0)" at bounding box center [712, 97] width 251 height 43
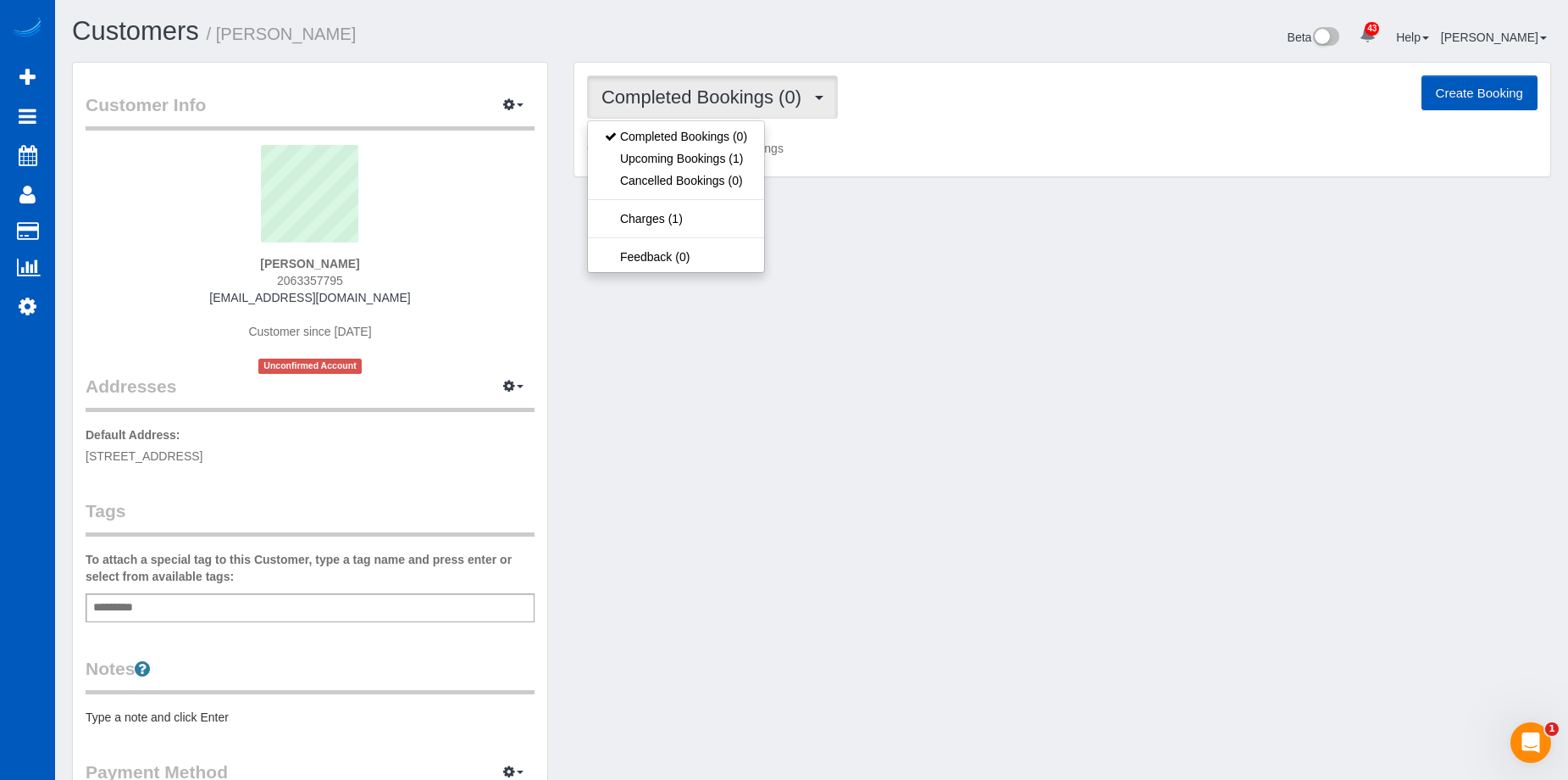
click at [698, 100] on span "Completed Bookings (0)" at bounding box center [705, 98] width 209 height 21
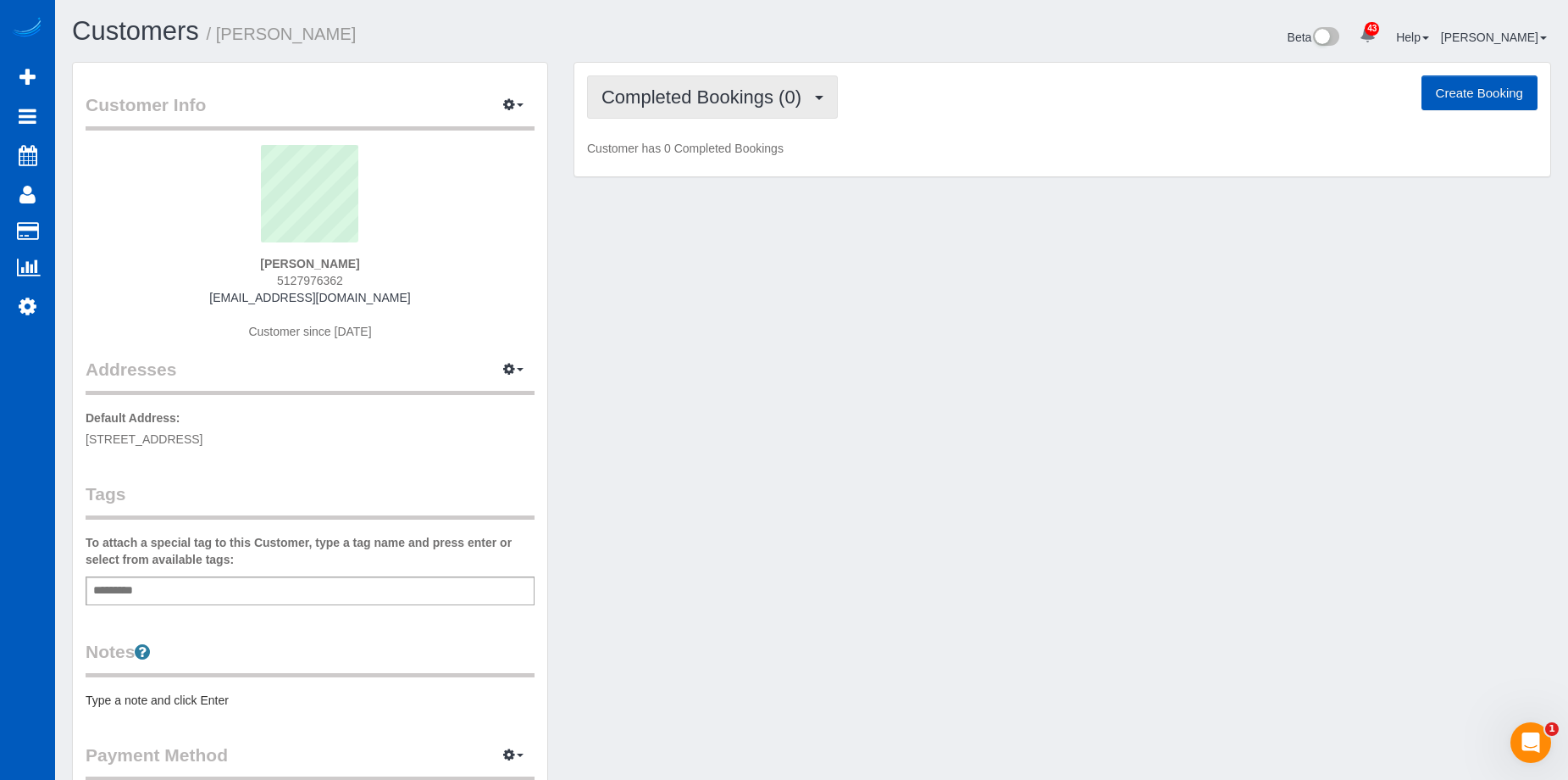
click at [710, 88] on span "Completed Bookings (0)" at bounding box center [705, 98] width 209 height 21
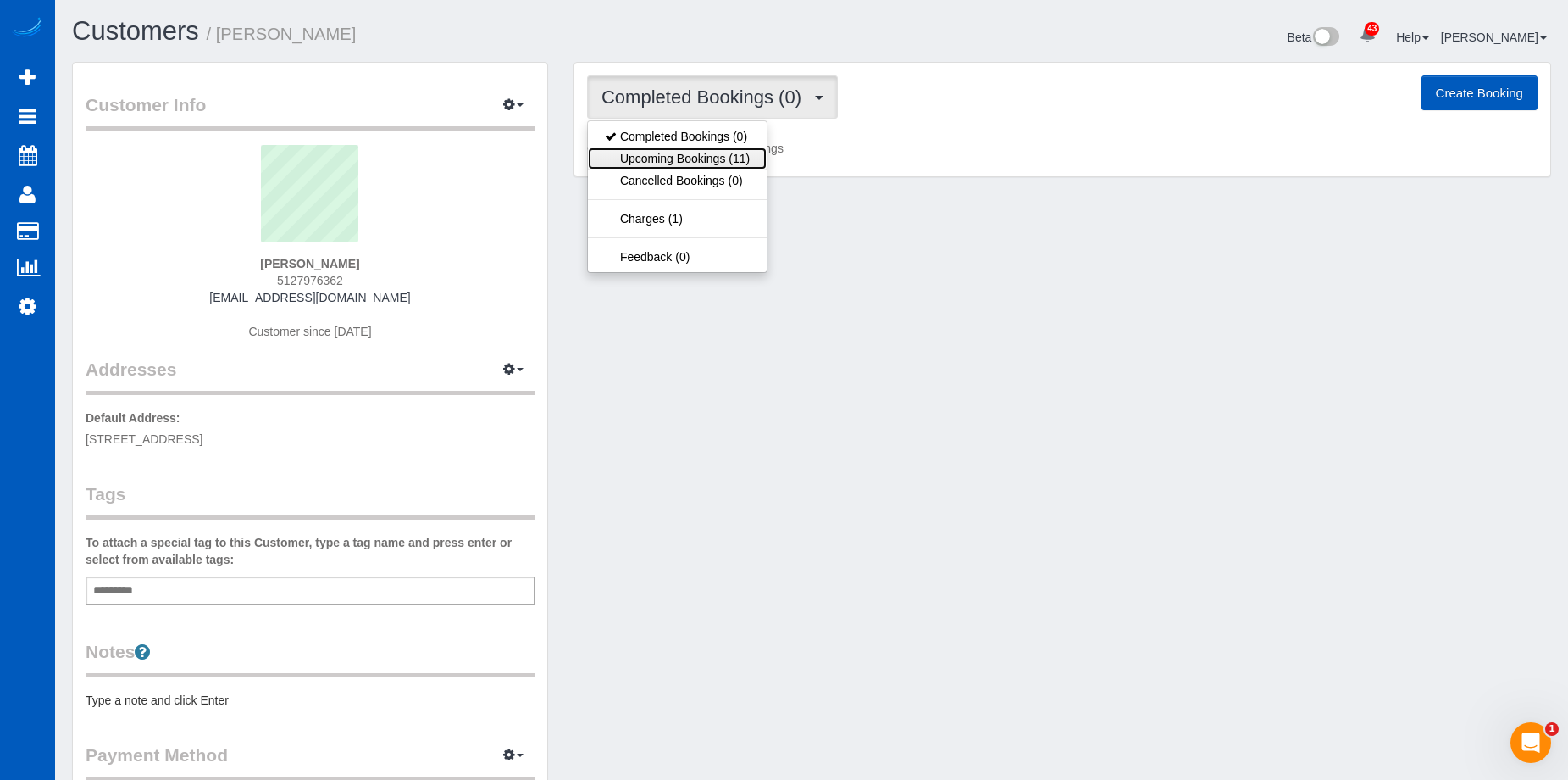
click at [696, 152] on link "Upcoming Bookings (11)" at bounding box center [676, 158] width 179 height 22
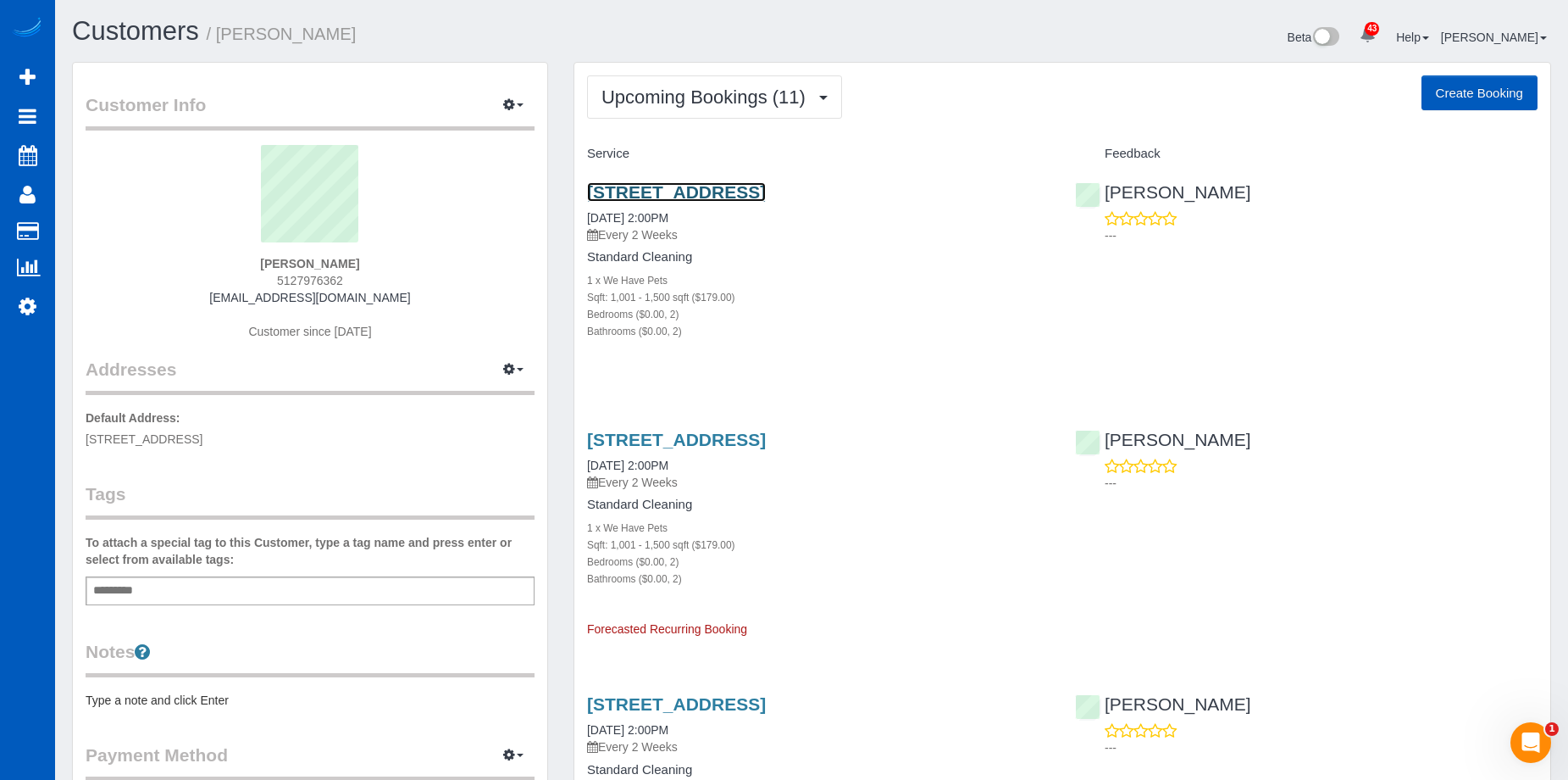
click at [766, 185] on link "1777 Chestnut Place, Unit 2230, Denver, CO 80202" at bounding box center [676, 192] width 179 height 20
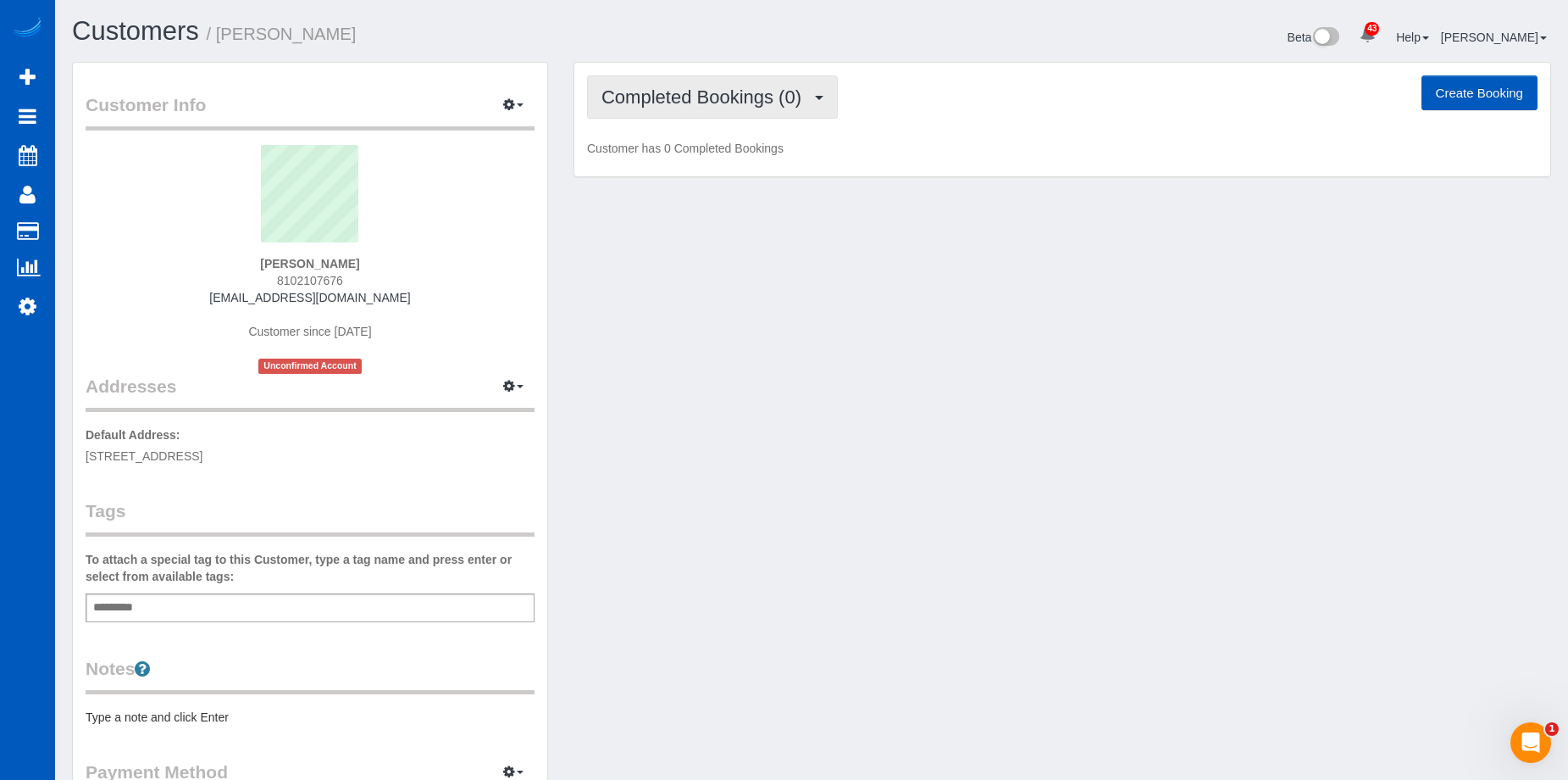
click at [737, 112] on button "Completed Bookings (0)" at bounding box center [712, 97] width 251 height 43
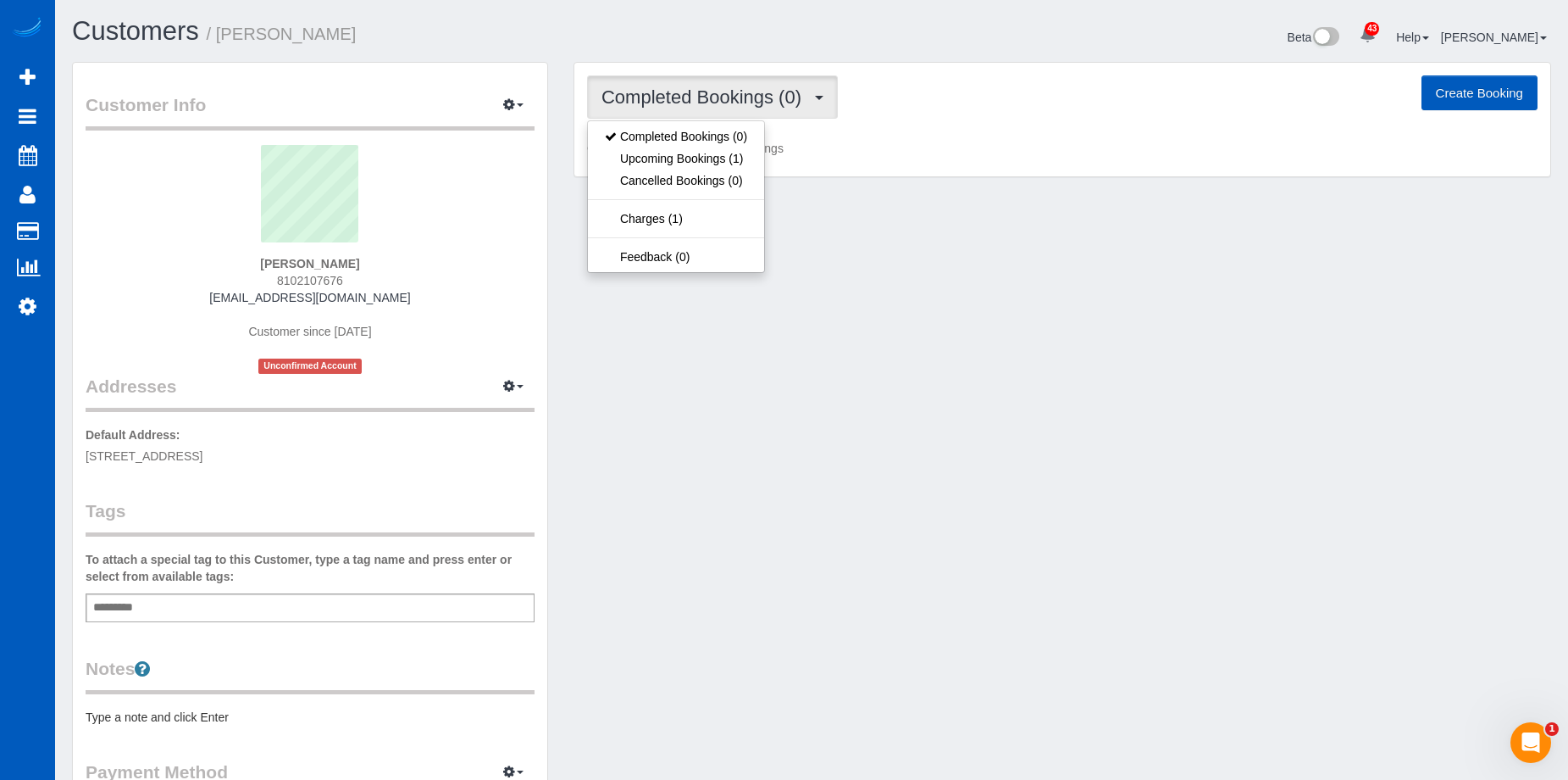
click at [739, 110] on button "Completed Bookings (0)" at bounding box center [712, 97] width 251 height 43
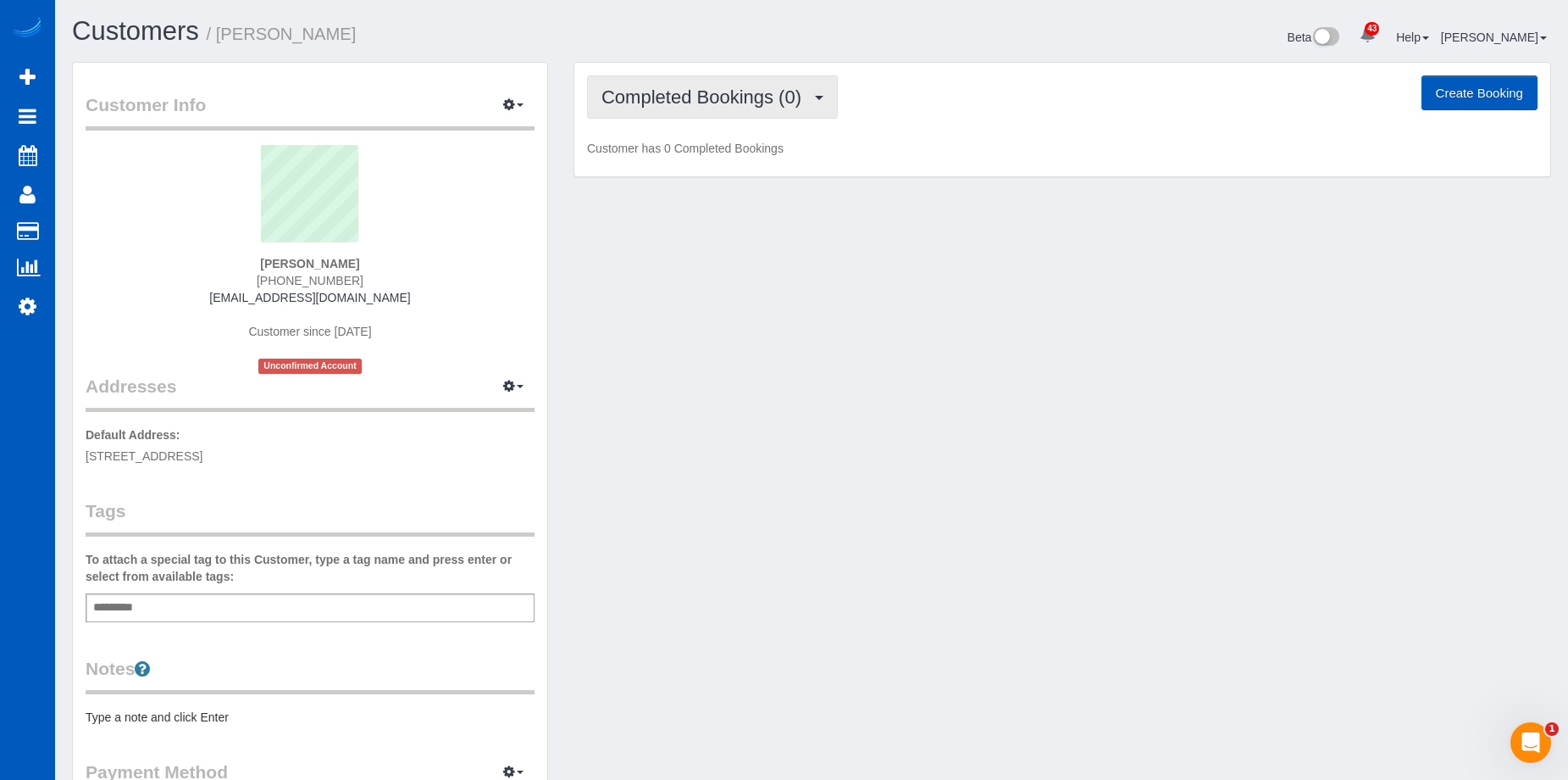
click at [683, 89] on span "Completed Bookings (0)" at bounding box center [705, 98] width 209 height 21
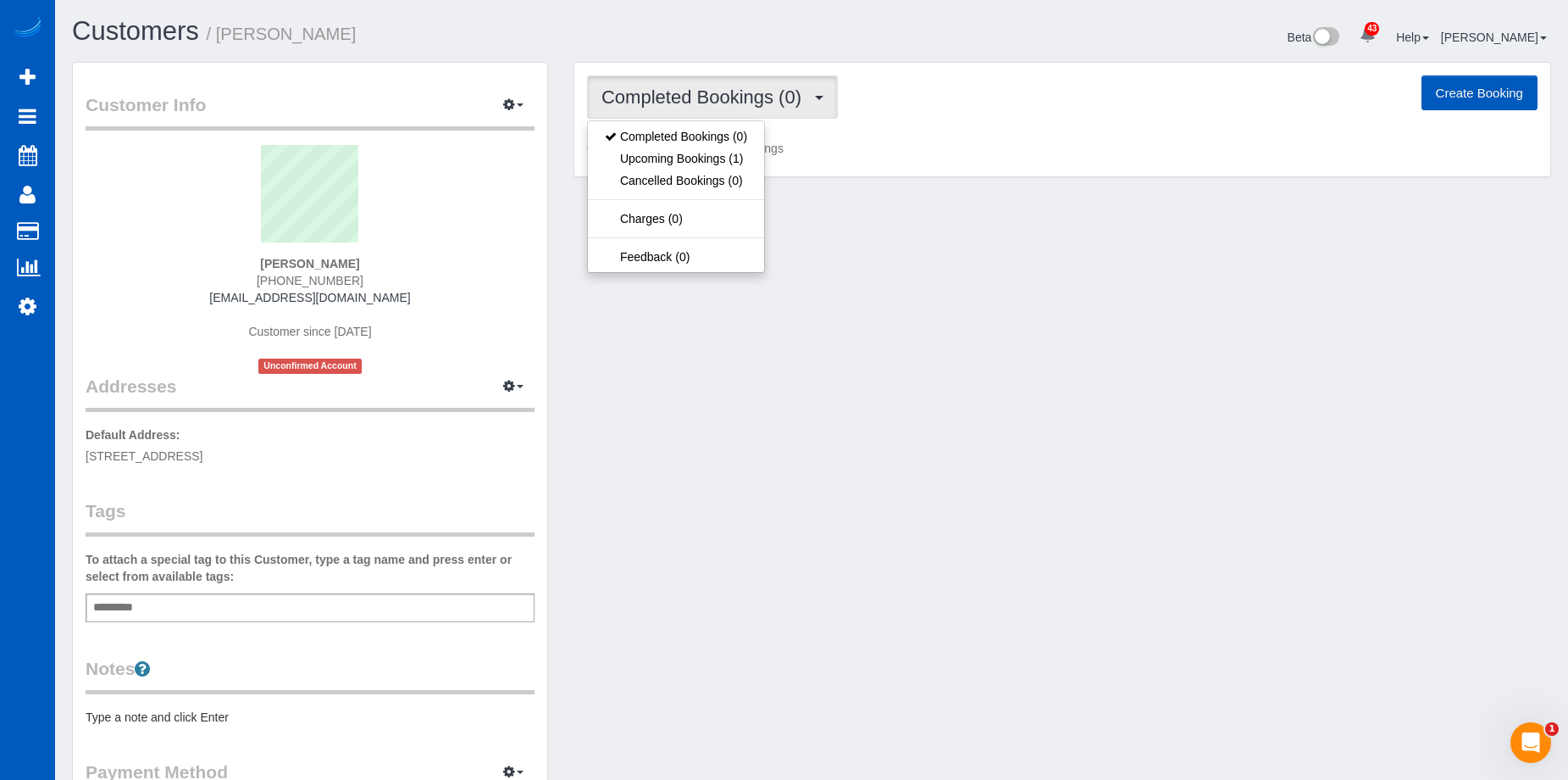
click at [683, 88] on span "Completed Bookings (0)" at bounding box center [705, 98] width 209 height 21
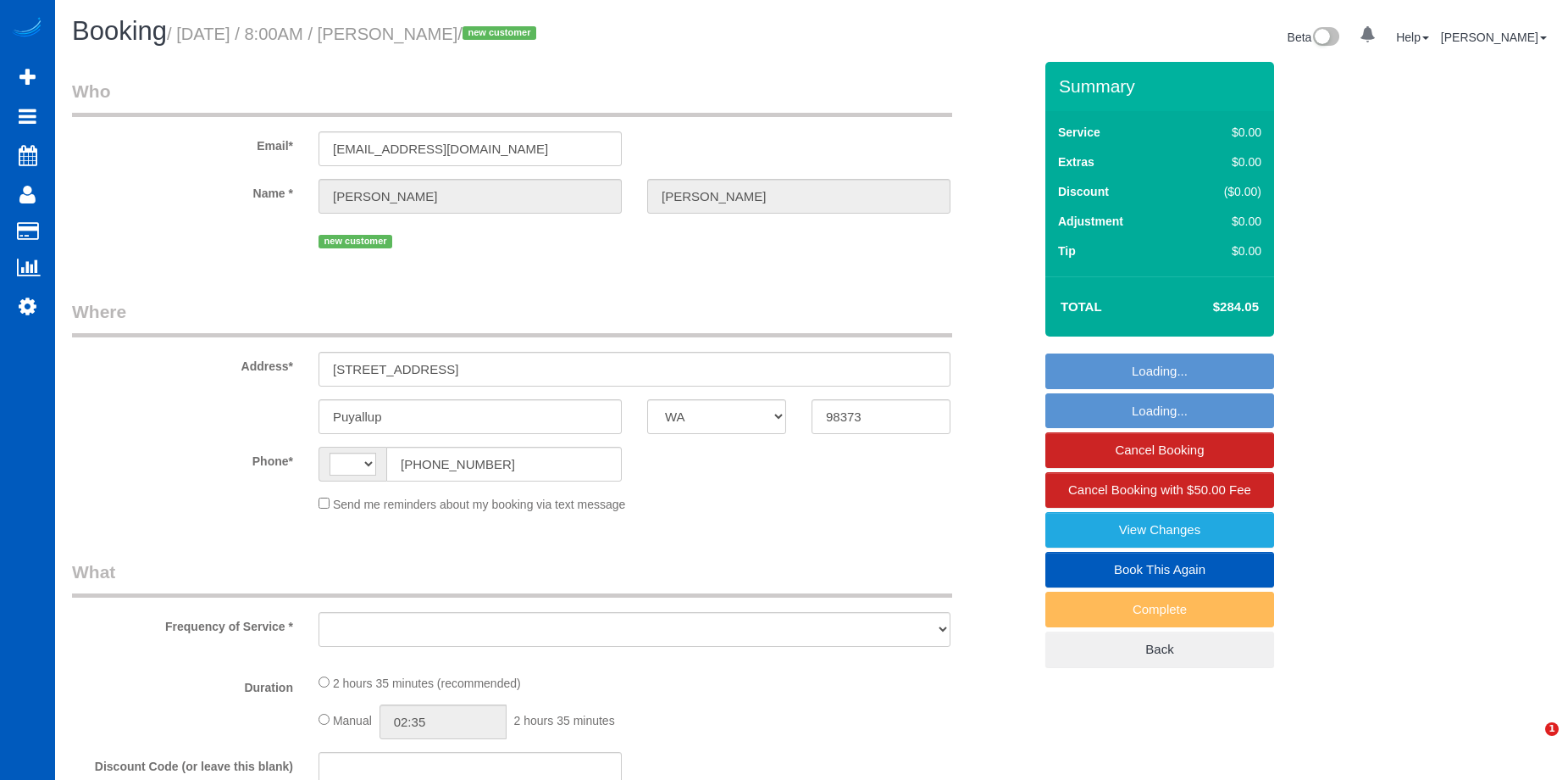
select select "WA"
select select "string:[GEOGRAPHIC_DATA]"
select select "string:fspay-ec10b10a-2c16-4cfb-b721-b8720a975597"
select select "number:8"
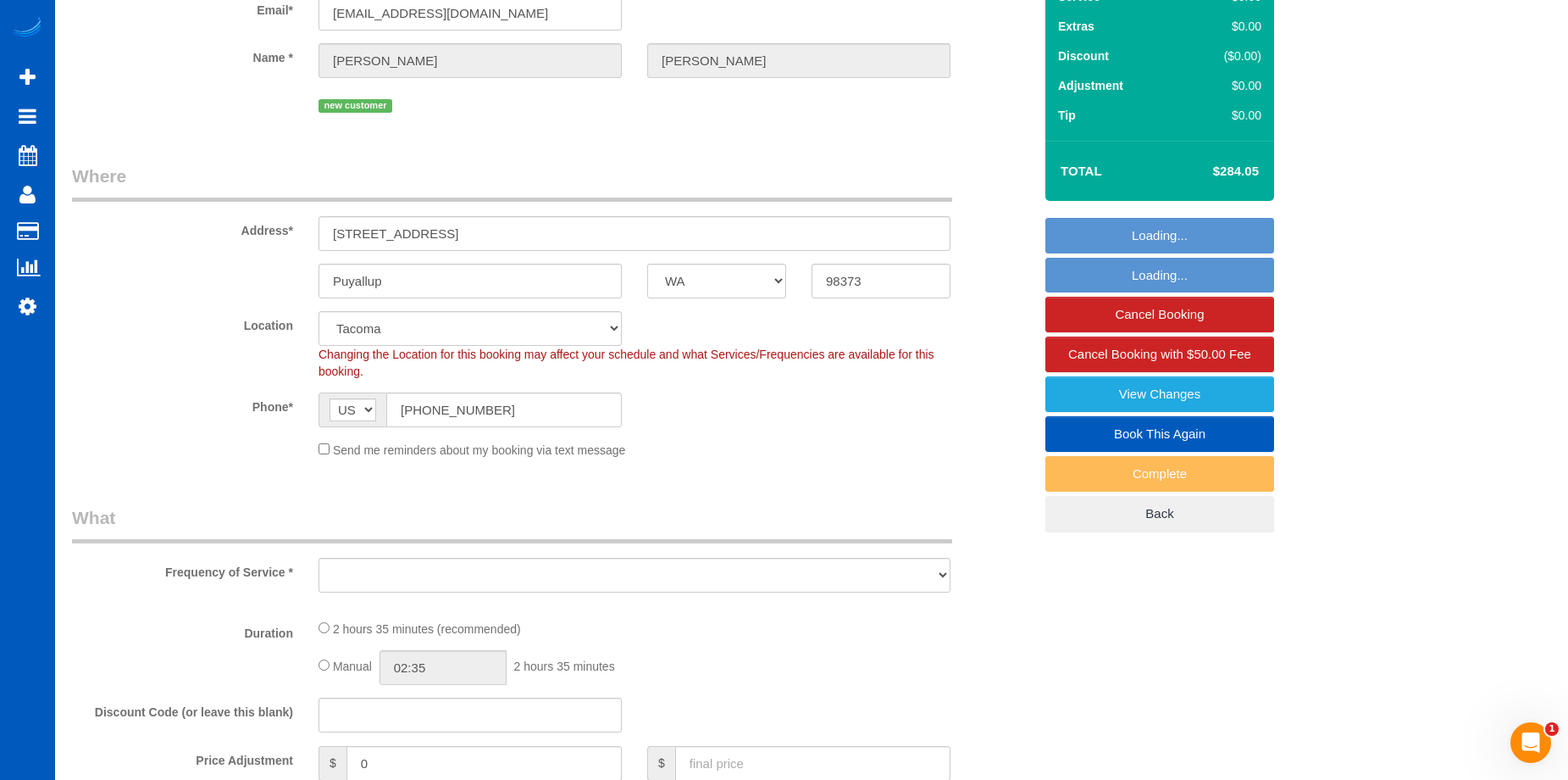
select select "199"
select select "2501"
select select "4"
select select "3"
select select "spot1"
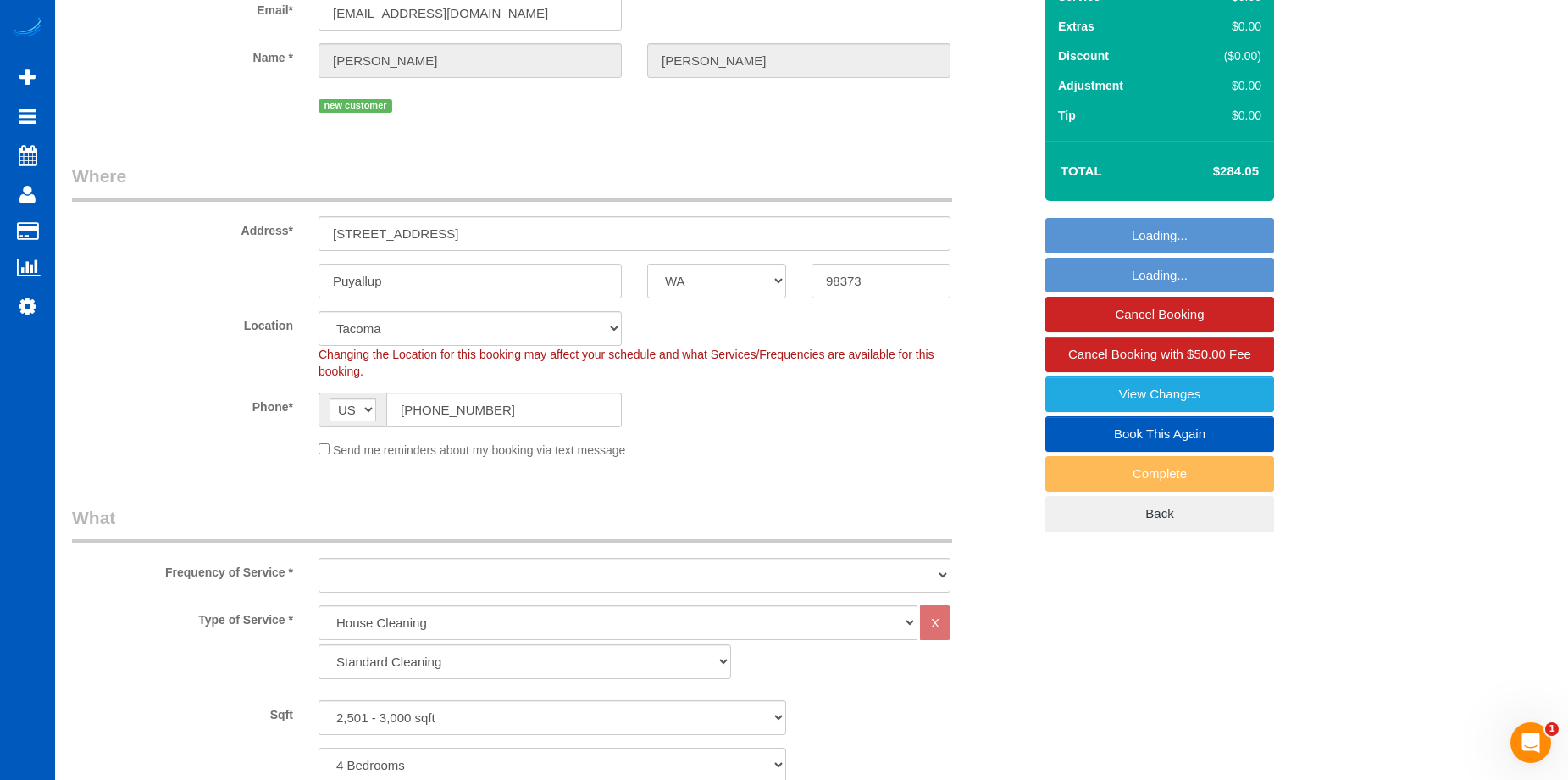
scroll to position [170, 0]
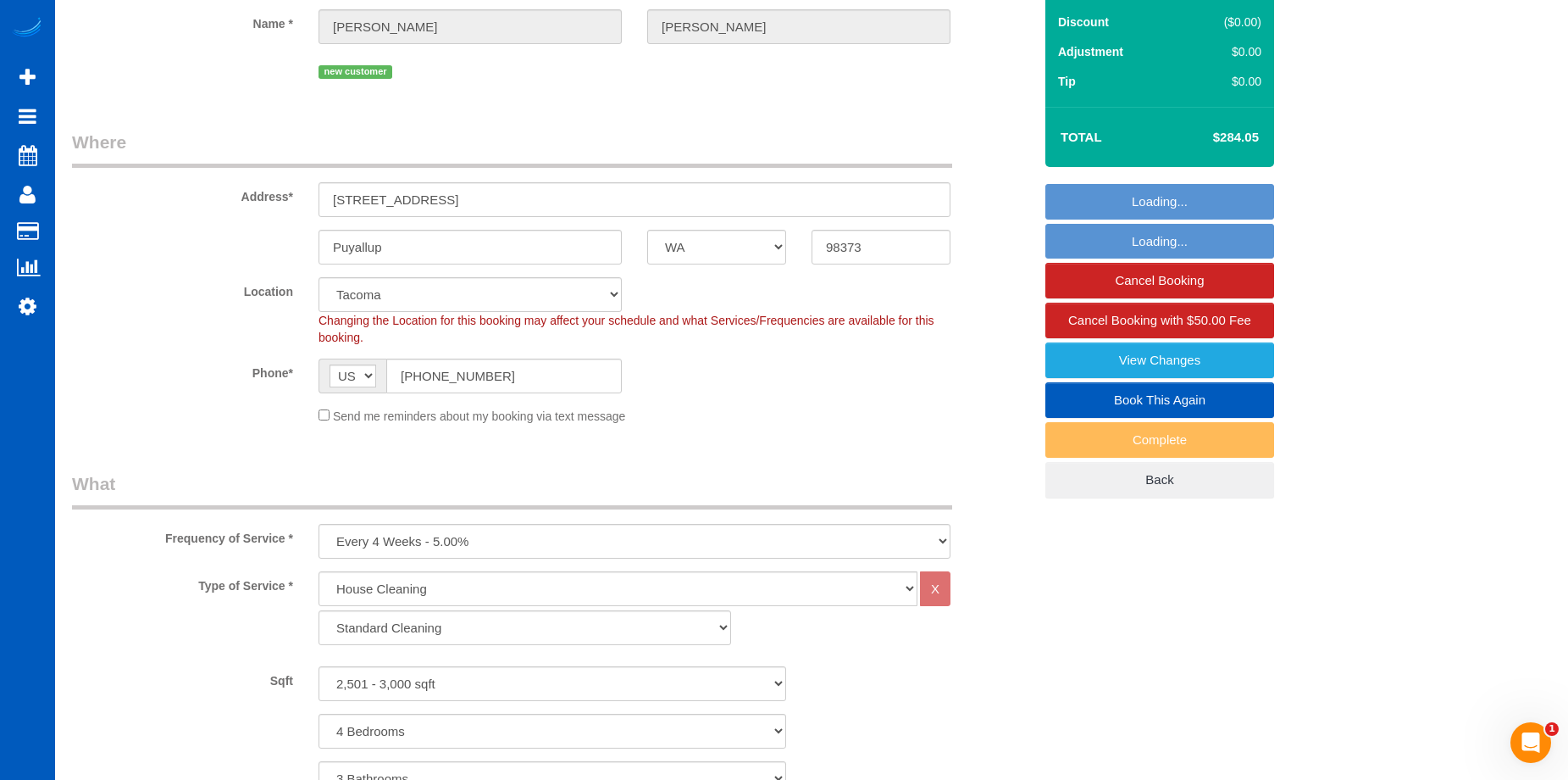
select select "object:1215"
select select "2501"
select select "4"
select select "3"
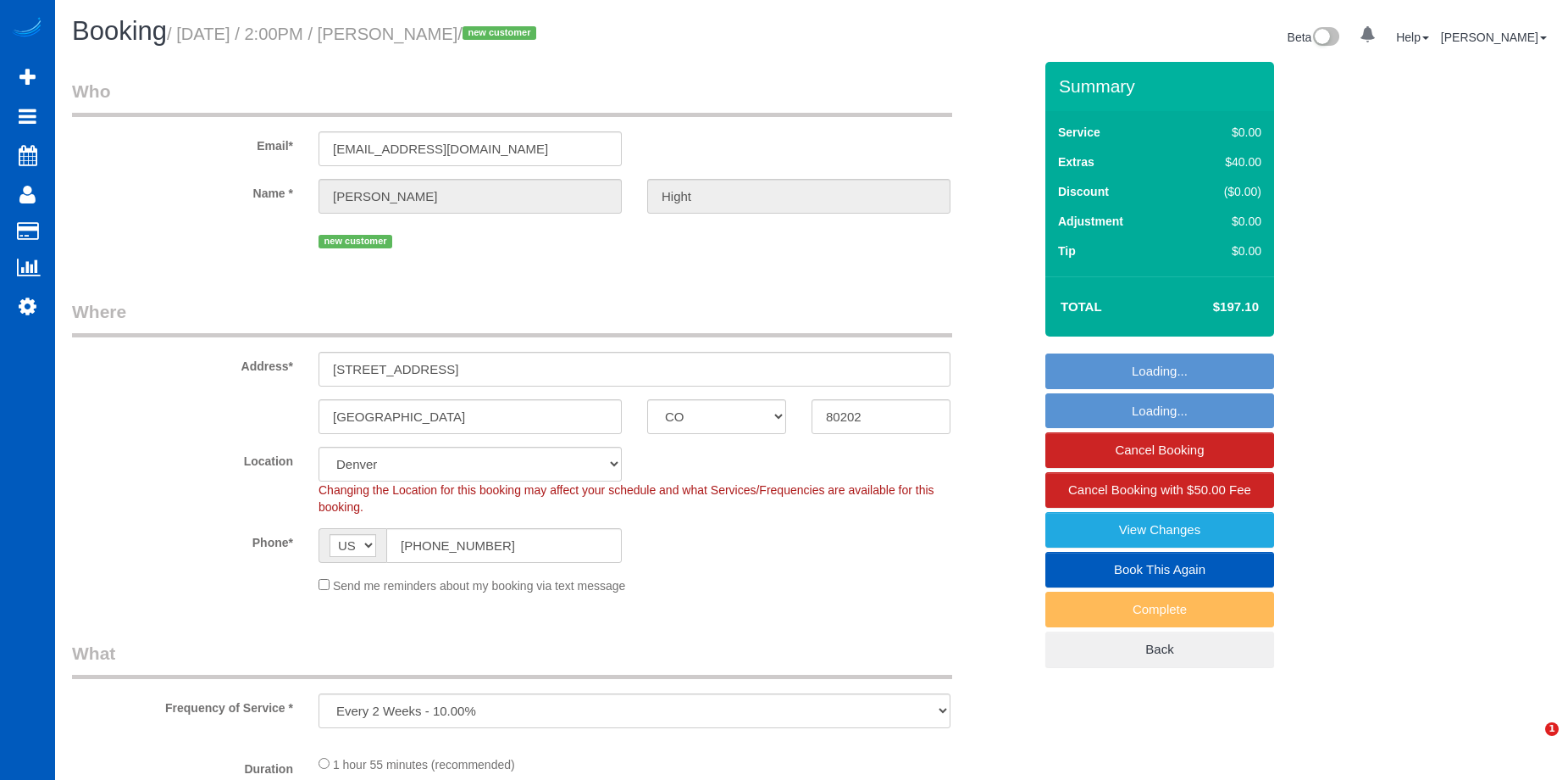
select select "CO"
select select "object:825"
select select "199"
select select "1001"
select select "2"
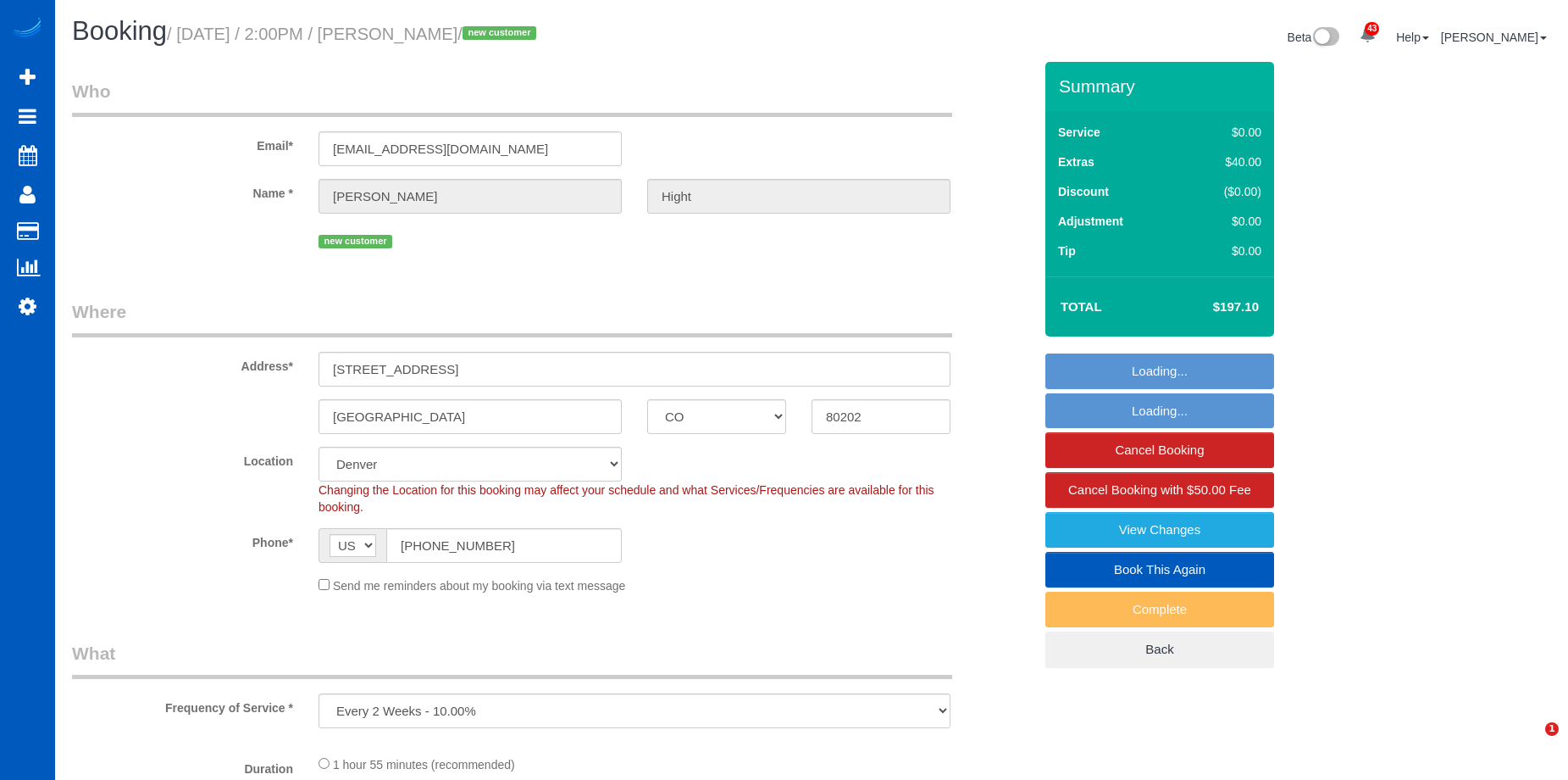
select select "2"
select select "number:8"
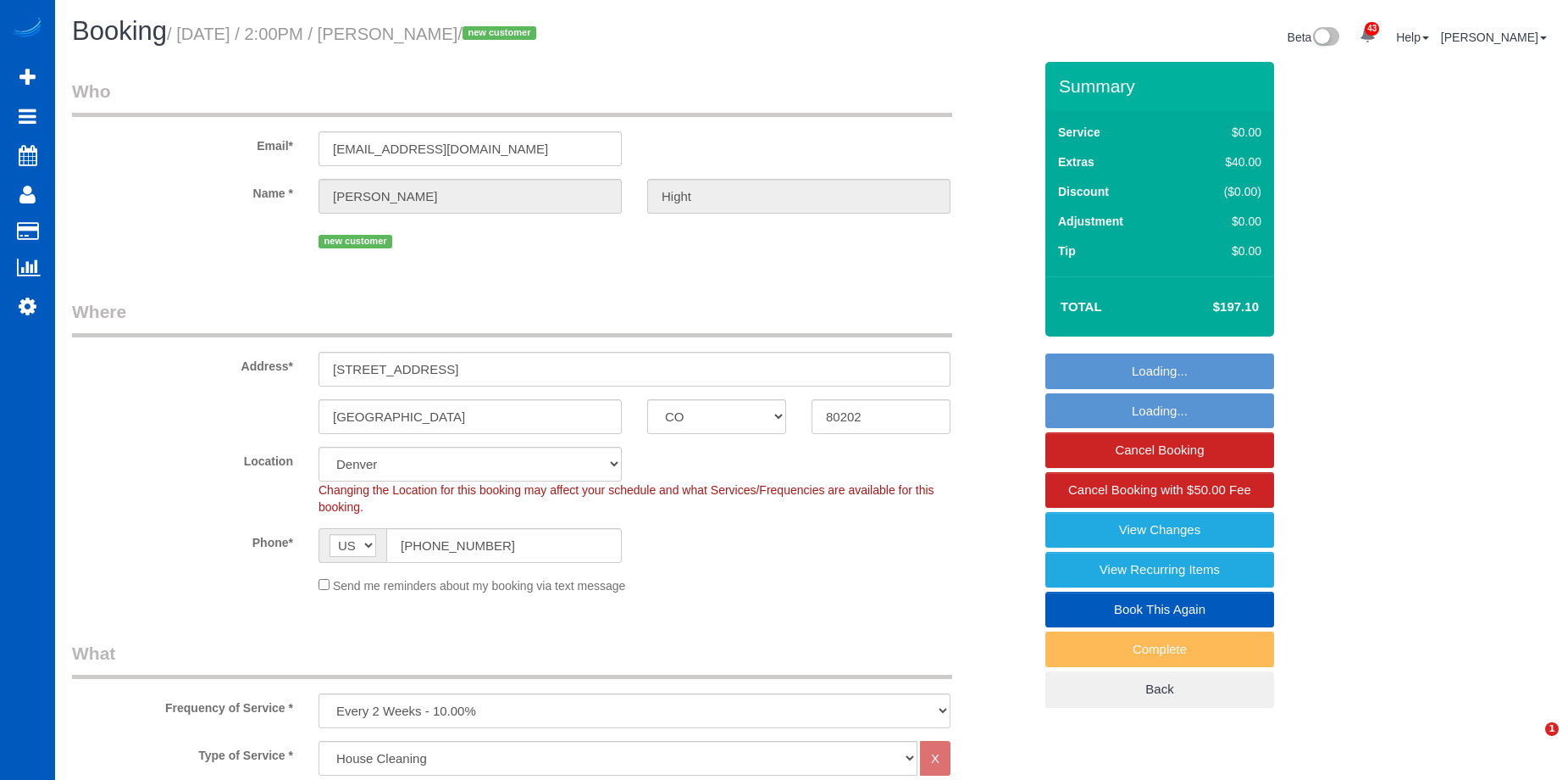
select select "spot1"
